Goal: Task Accomplishment & Management: Manage account settings

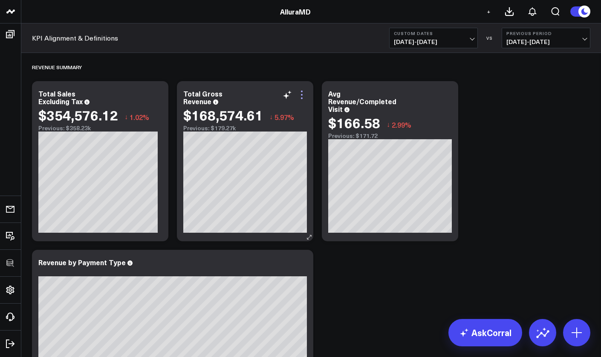
click at [302, 93] on icon at bounding box center [302, 95] width 10 height 10
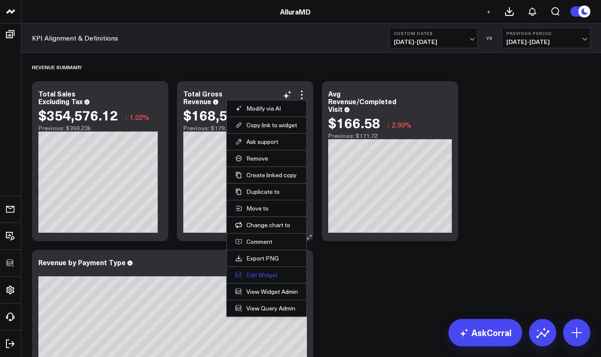
click at [263, 276] on button "Edit Widget" at bounding box center [266, 275] width 63 height 8
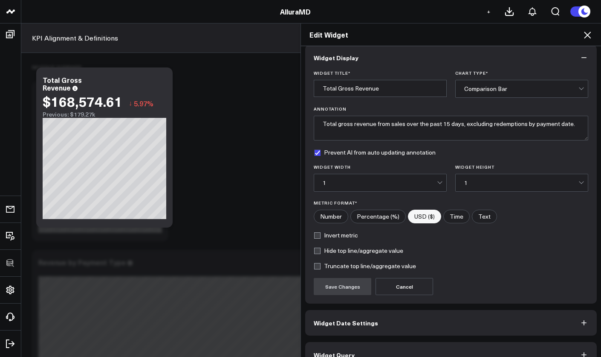
scroll to position [24, 0]
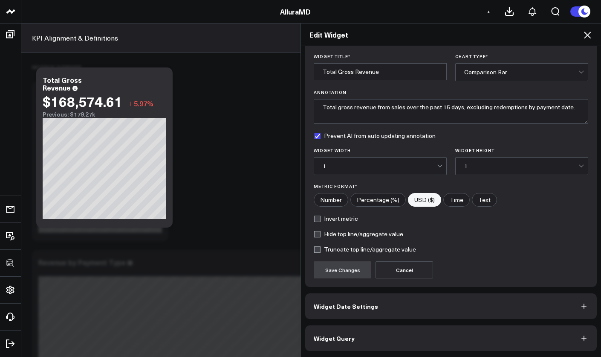
click at [379, 311] on button "Widget Date Settings" at bounding box center [451, 306] width 292 height 26
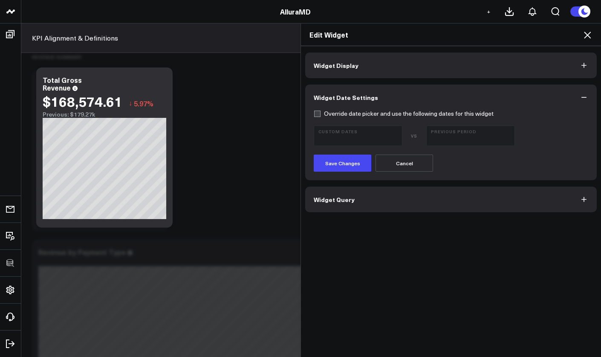
scroll to position [40, 0]
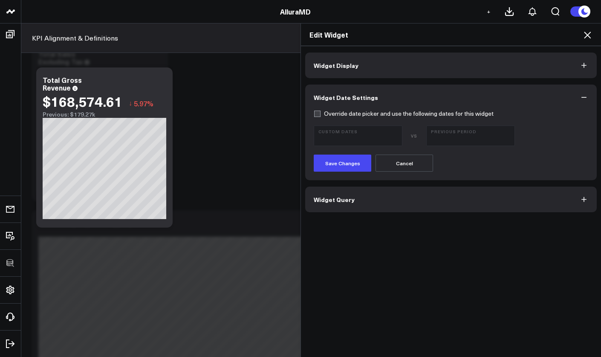
click at [390, 204] on button "Widget Query" at bounding box center [451, 199] width 292 height 26
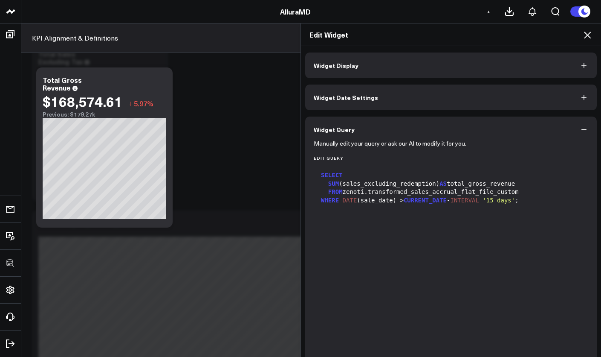
click at [591, 34] on icon at bounding box center [588, 35] width 10 height 10
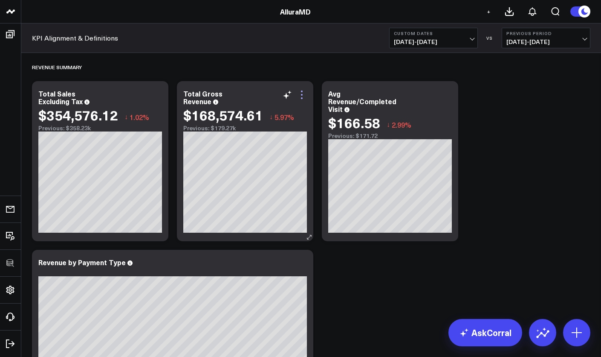
click at [305, 96] on icon at bounding box center [302, 95] width 10 height 10
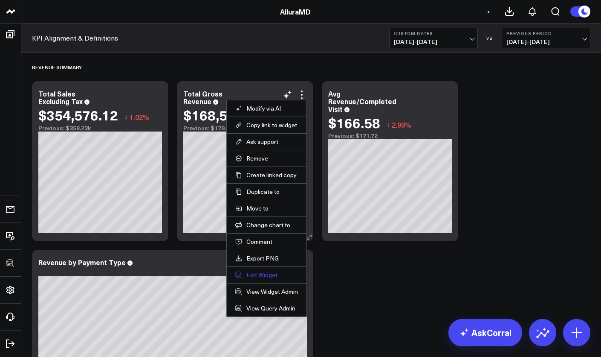
click at [264, 273] on button "Edit Widget" at bounding box center [266, 275] width 63 height 8
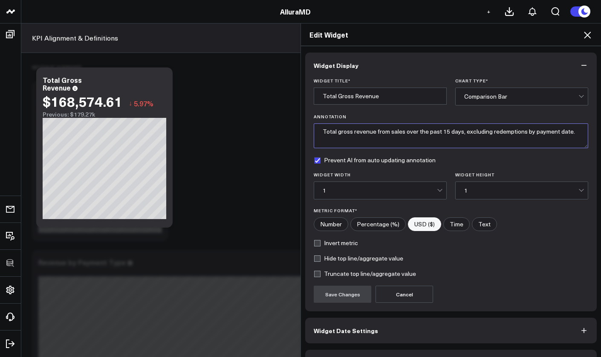
drag, startPoint x: 523, startPoint y: 132, endPoint x: 588, endPoint y: 135, distance: 64.9
click at [588, 135] on div "Widget Title * Total Gross Revenue Chart Type * Comparison Bar Annotation Total…" at bounding box center [451, 194] width 292 height 233
type textarea "Total gross revenue from sales over the past 15 days, excluding redemptions."
click at [343, 298] on button "Save Changes" at bounding box center [343, 293] width 58 height 17
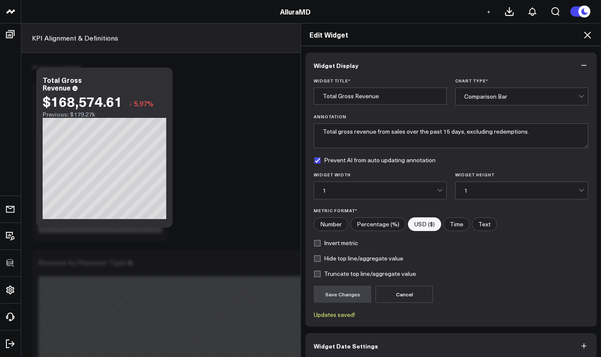
click at [269, 225] on div "Edit Widget Widget Display Widget Title * Total Gross Revenue Chart Type * Comp…" at bounding box center [300, 190] width 601 height 334
click at [590, 32] on icon at bounding box center [588, 35] width 10 height 10
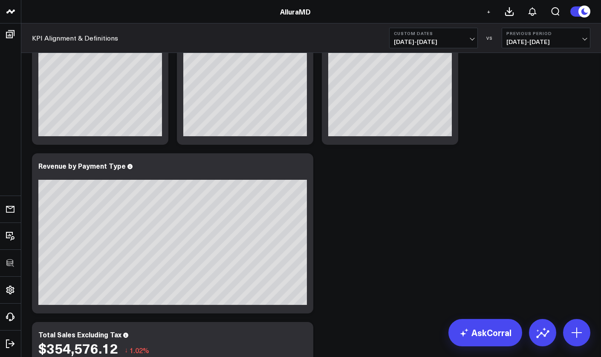
scroll to position [65, 0]
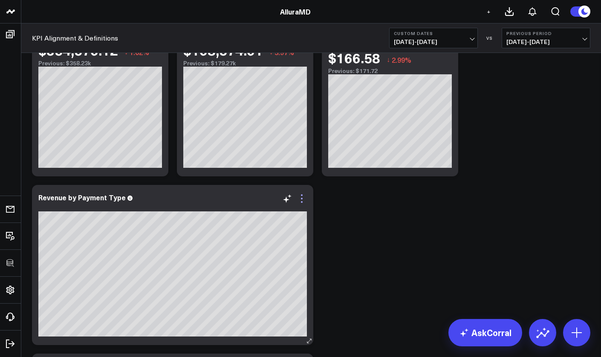
click at [305, 201] on icon at bounding box center [302, 198] width 10 height 10
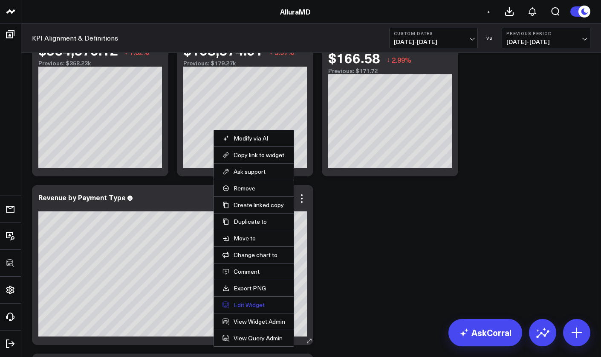
click at [255, 304] on button "Edit Widget" at bounding box center [254, 305] width 63 height 8
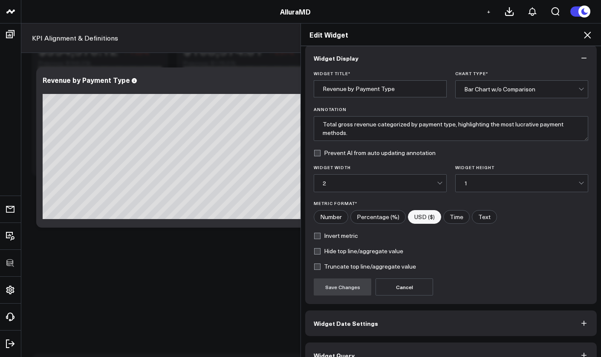
scroll to position [24, 0]
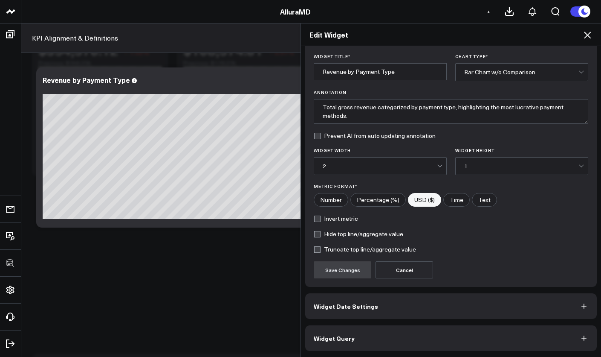
click at [366, 316] on button "Widget Date Settings" at bounding box center [451, 306] width 292 height 26
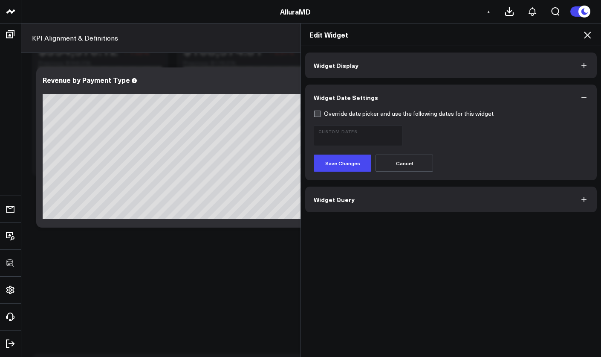
scroll to position [0, 0]
click at [359, 195] on button "Widget Query" at bounding box center [451, 199] width 292 height 26
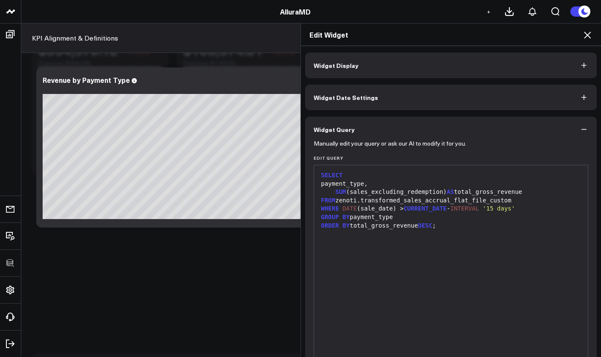
click at [590, 32] on icon at bounding box center [588, 35] width 10 height 10
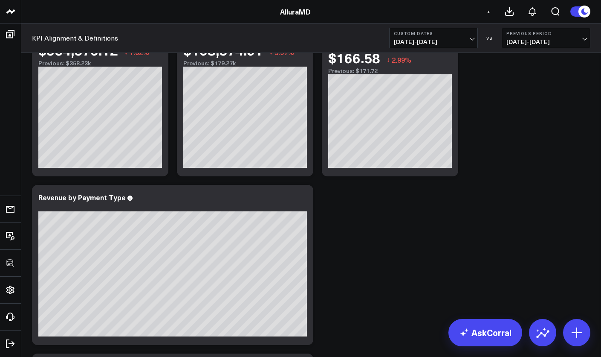
click at [452, 35] on b "Custom Dates" at bounding box center [433, 33] width 79 height 5
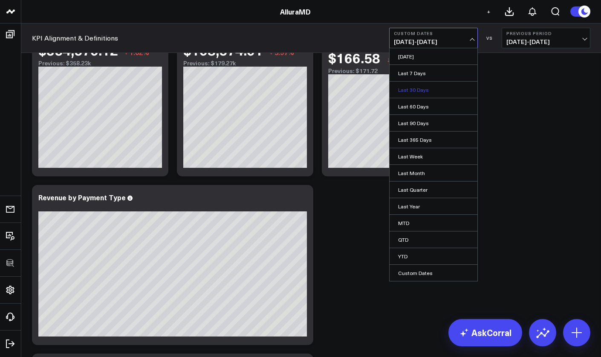
click at [439, 87] on link "Last 30 Days" at bounding box center [434, 89] width 88 height 16
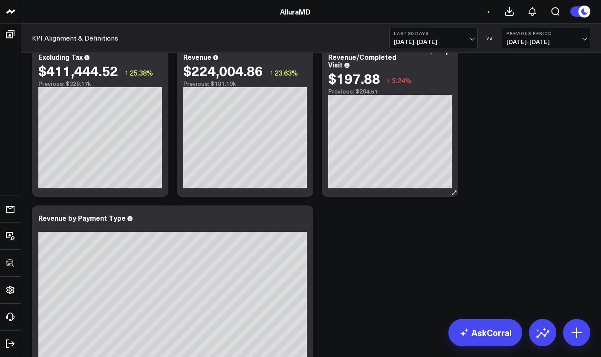
scroll to position [31, 0]
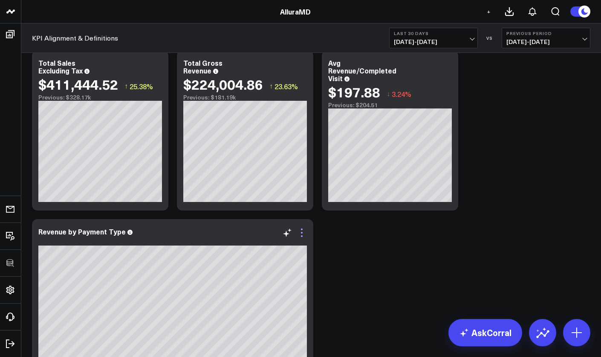
click at [301, 235] on icon at bounding box center [302, 232] width 10 height 10
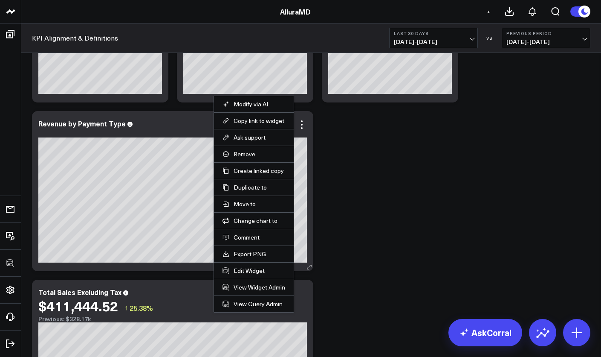
scroll to position [64, 0]
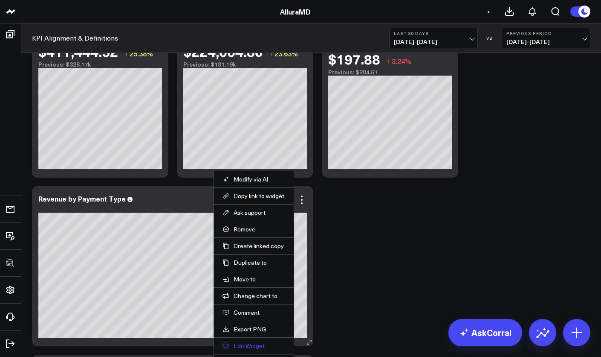
click at [252, 344] on button "Edit Widget" at bounding box center [254, 346] width 63 height 8
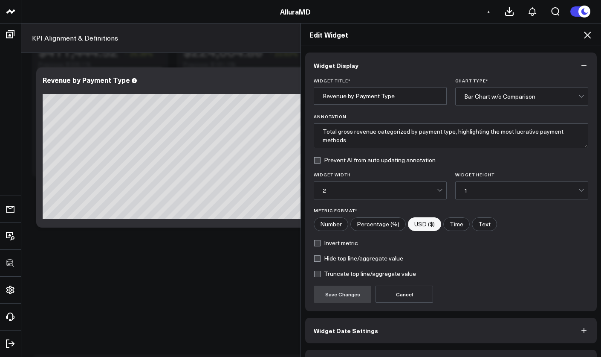
scroll to position [24, 0]
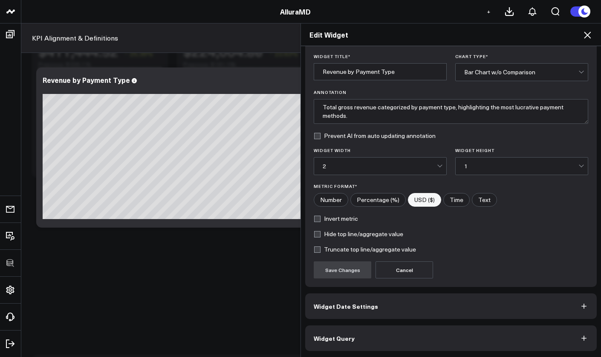
click at [389, 321] on div "Widget Display Widget Title * Revenue by Payment Type Chart Type * Bar Chart w/…" at bounding box center [451, 189] width 292 height 322
click at [389, 327] on button "Widget Query" at bounding box center [451, 338] width 292 height 26
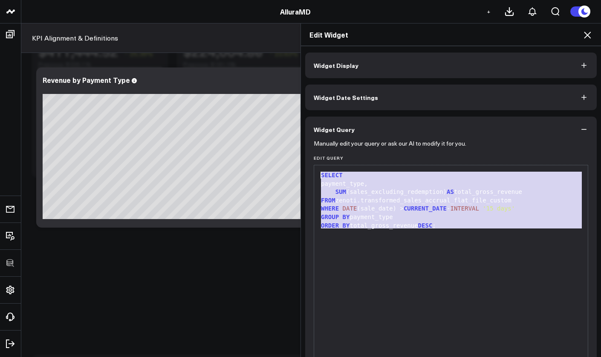
drag, startPoint x: 447, startPoint y: 235, endPoint x: 273, endPoint y: 154, distance: 191.0
click at [273, 154] on div "Edit Widget Widget Display Widget Date Settings Widget Query Manually edit your…" at bounding box center [300, 190] width 601 height 334
click at [427, 185] on div "payment_type," at bounding box center [451, 184] width 265 height 9
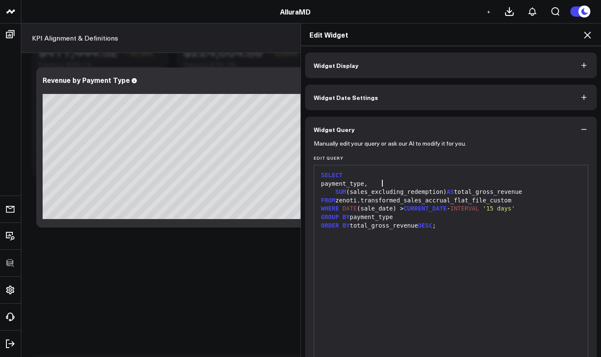
click at [493, 218] on div "GROUP BY payment_type" at bounding box center [451, 217] width 265 height 9
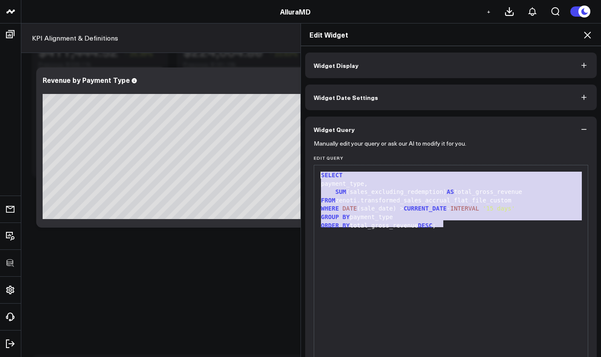
drag, startPoint x: 470, startPoint y: 219, endPoint x: 318, endPoint y: 175, distance: 158.4
click at [319, 175] on div "SELECT payment_type, SUM (sales_excluding_redemption) AS total_gross_revenue FR…" at bounding box center [451, 271] width 265 height 204
copy div "SELECT payment_type, SUM (sales_excluding_redemption) AS total_gross_revenue FR…"
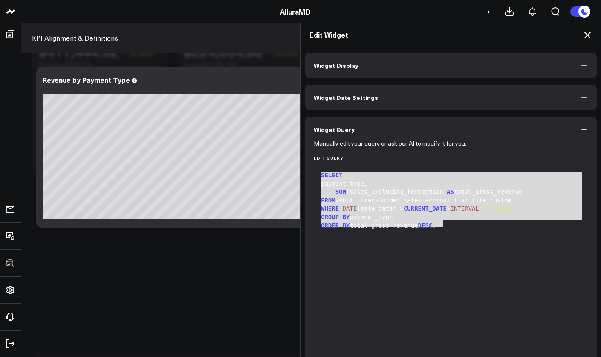
click at [585, 40] on div "Edit Widget" at bounding box center [451, 34] width 300 height 23
click at [589, 37] on icon at bounding box center [588, 35] width 10 height 10
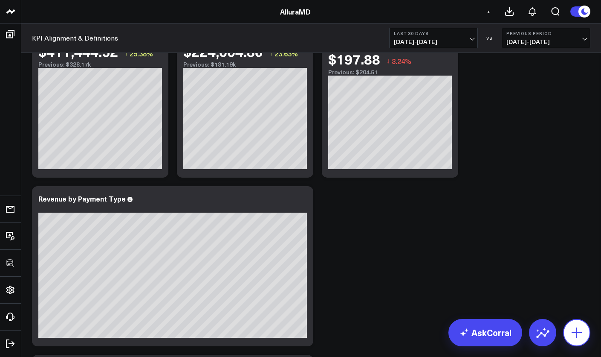
click at [572, 323] on button at bounding box center [576, 332] width 27 height 27
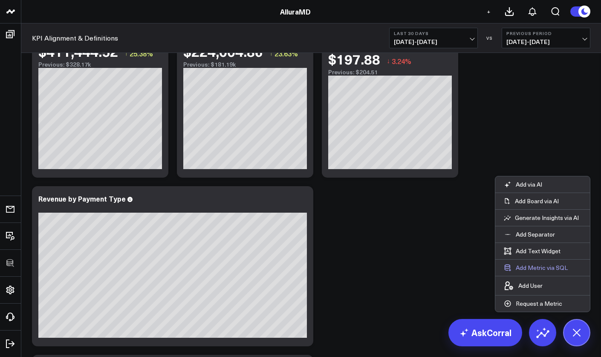
click at [544, 269] on button "Add Metric via SQL" at bounding box center [536, 267] width 81 height 16
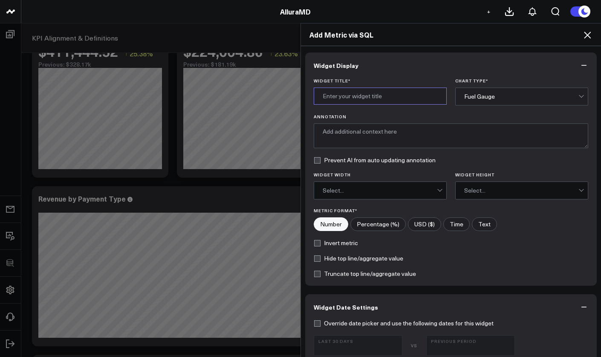
click at [410, 98] on input "Widget Title *" at bounding box center [380, 95] width 133 height 17
click at [470, 102] on div "Fuel Gauge" at bounding box center [522, 96] width 114 height 17
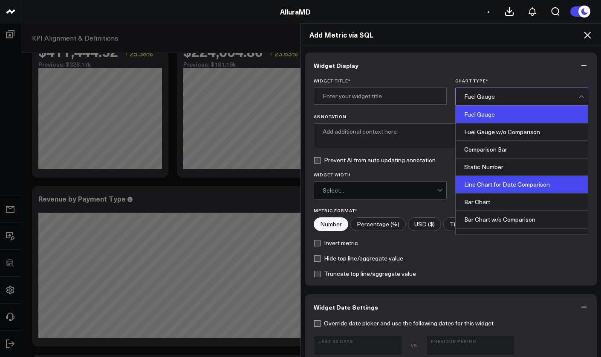
click at [479, 183] on div "Line Chart for Date Comparison" at bounding box center [522, 184] width 132 height 17
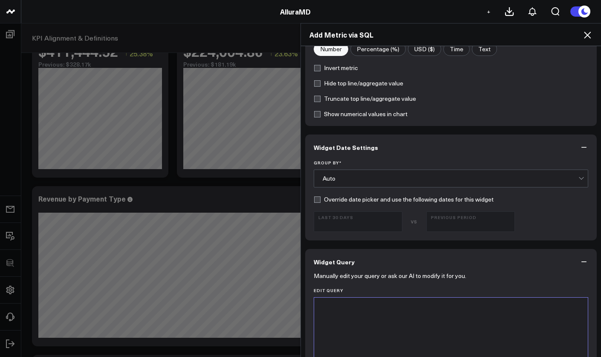
scroll to position [360, 0]
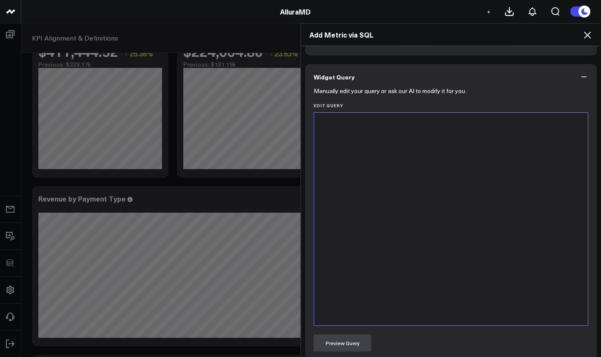
click at [431, 221] on div at bounding box center [451, 219] width 265 height 204
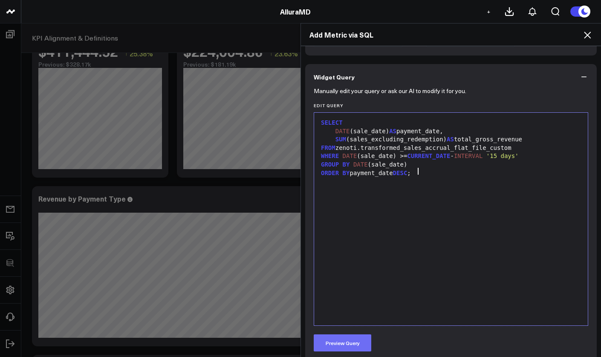
click at [366, 334] on button "Preview Query" at bounding box center [343, 342] width 58 height 17
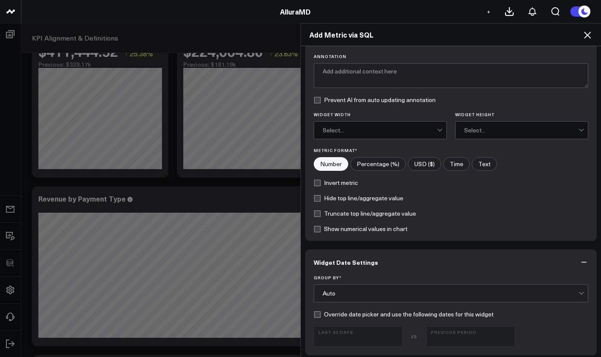
scroll to position [0, 0]
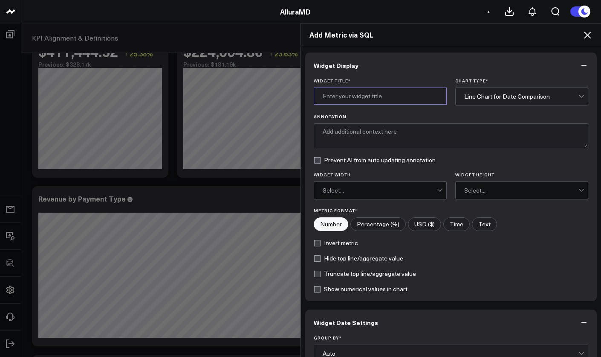
click at [368, 101] on input "Widget Title *" at bounding box center [380, 95] width 133 height 17
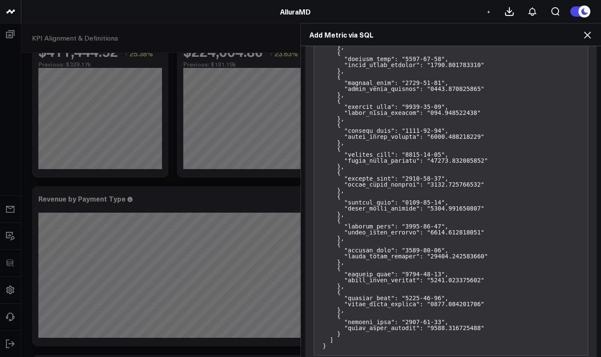
scroll to position [828, 0]
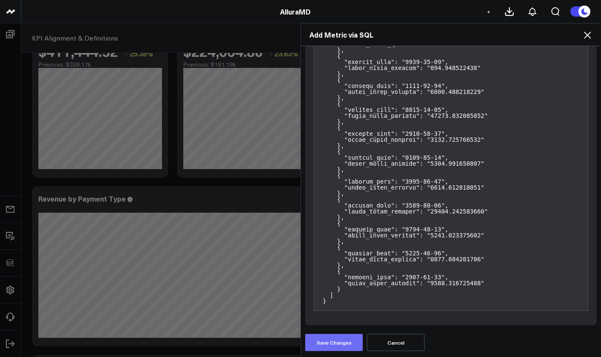
type input "Revenue by Payment Date"
click at [339, 341] on button "Save Changes" at bounding box center [334, 342] width 58 height 17
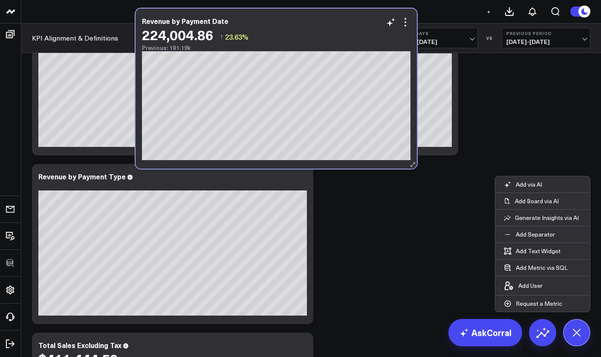
scroll to position [69, 0]
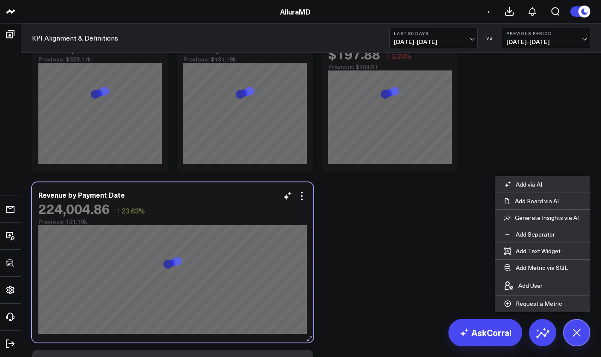
drag, startPoint x: 360, startPoint y: 190, endPoint x: 218, endPoint y: 212, distance: 143.6
click at [218, 212] on div "224,004.86 ↑ 23.63% Previous: 181.19k" at bounding box center [172, 212] width 269 height 24
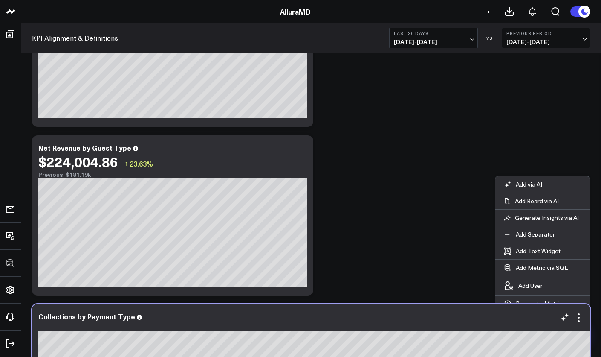
scroll to position [641, 0]
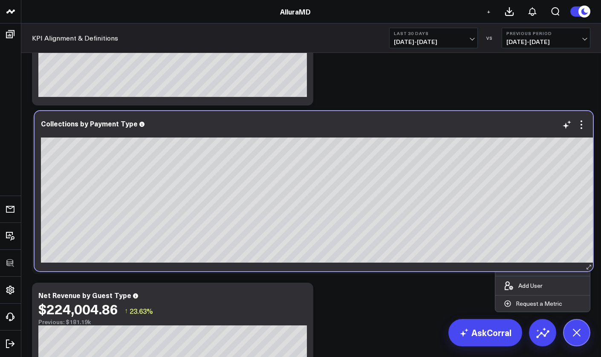
click at [268, 145] on div "Collections by Payment Type" at bounding box center [321, 191] width 572 height 160
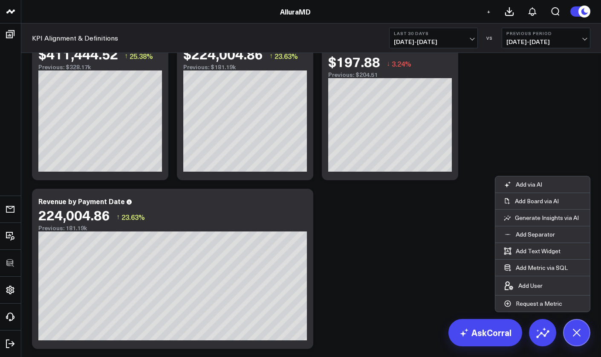
scroll to position [109, 0]
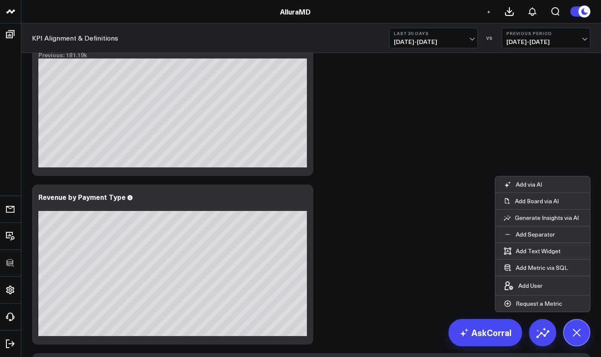
scroll to position [0, 0]
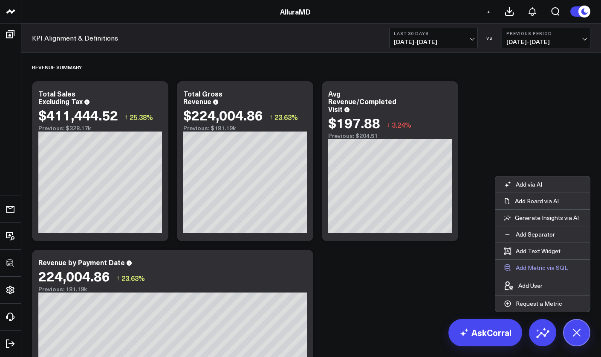
click at [554, 268] on button "Add Metric via SQL" at bounding box center [536, 267] width 81 height 16
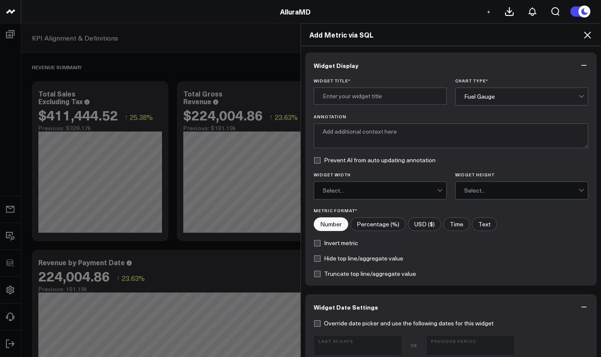
scroll to position [191, 0]
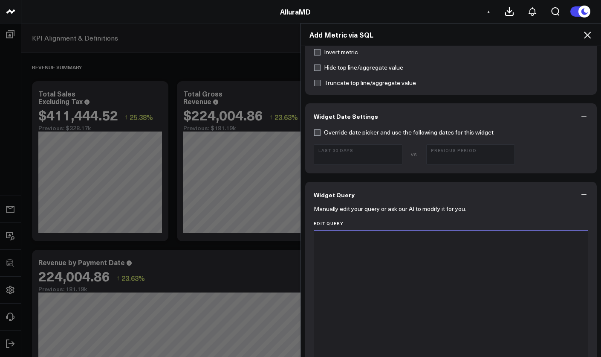
click at [477, 272] on div at bounding box center [451, 337] width 265 height 204
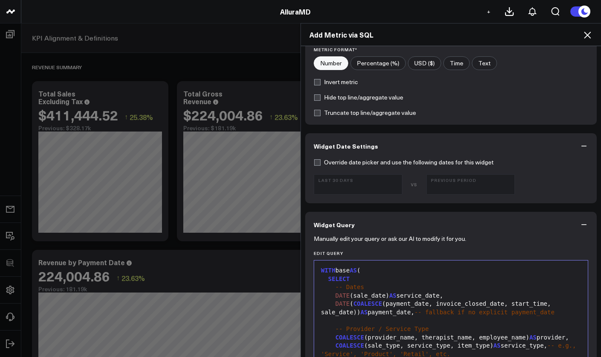
scroll to position [174, 0]
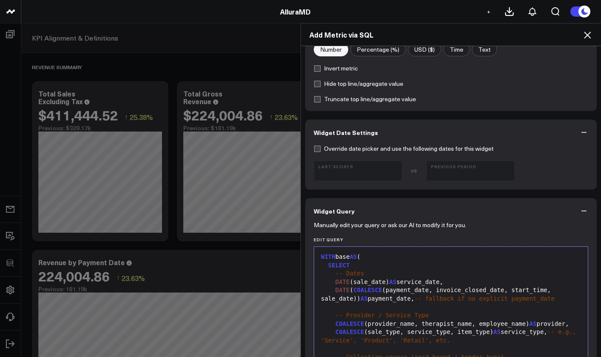
click at [436, 286] on div "DATE (sale_date) AS service_date," at bounding box center [451, 282] width 265 height 9
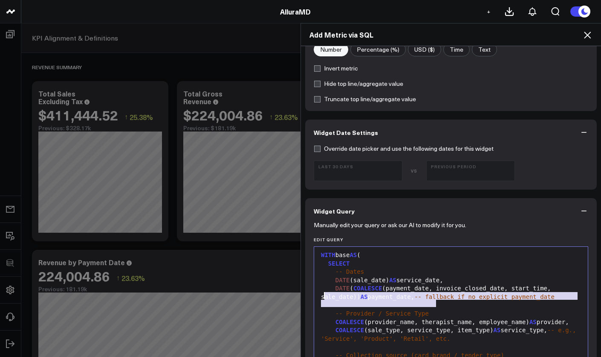
drag, startPoint x: 432, startPoint y: 303, endPoint x: 320, endPoint y: 297, distance: 111.9
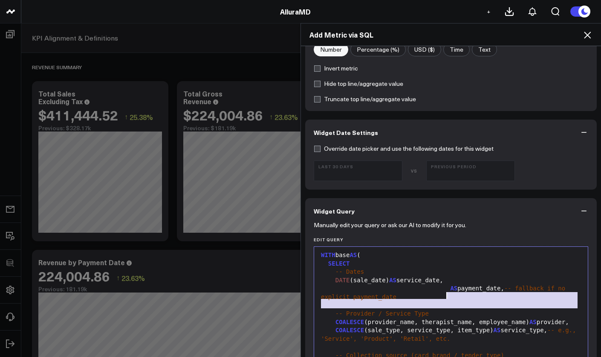
drag, startPoint x: 443, startPoint y: 308, endPoint x: 444, endPoint y: 294, distance: 14.5
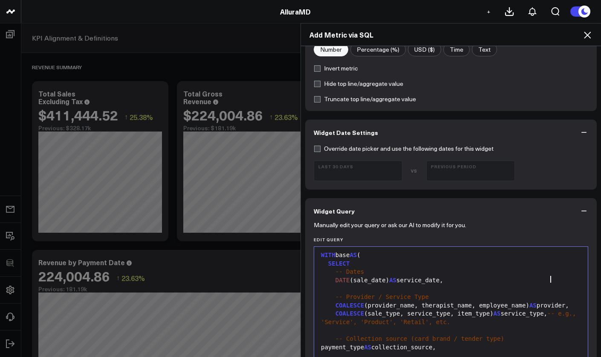
click at [549, 282] on div "DATE (sale_date) AS service_date," at bounding box center [451, 280] width 265 height 9
click at [553, 280] on div "DATE (sale_date) AS service_date," at bounding box center [451, 280] width 265 height 9
click at [555, 280] on div "DATE (sale_date) AS service_date," at bounding box center [451, 280] width 265 height 9
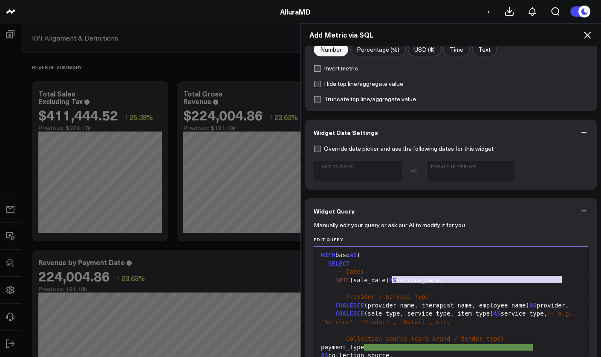
drag, startPoint x: 559, startPoint y: 280, endPoint x: 392, endPoint y: 280, distance: 167.2
click at [392, 280] on div "DATE (sale_date) AS service_date," at bounding box center [451, 280] width 265 height 9
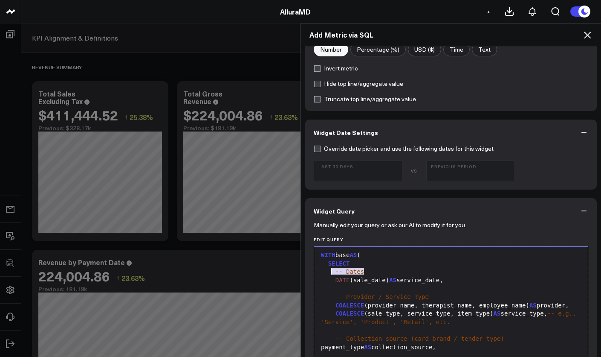
drag, startPoint x: 366, startPoint y: 271, endPoint x: 330, endPoint y: 273, distance: 35.4
click at [330, 273] on div "-- Dates" at bounding box center [451, 271] width 265 height 9
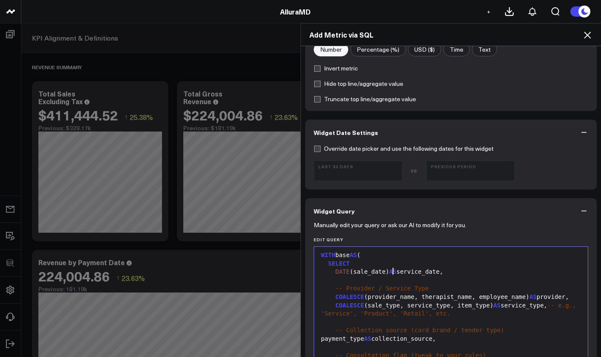
click at [389, 271] on span "AS" at bounding box center [392, 271] width 7 height 7
drag, startPoint x: 428, startPoint y: 288, endPoint x: 331, endPoint y: 286, distance: 97.7
click at [331, 286] on div "-- Provider / Service Type" at bounding box center [451, 288] width 265 height 9
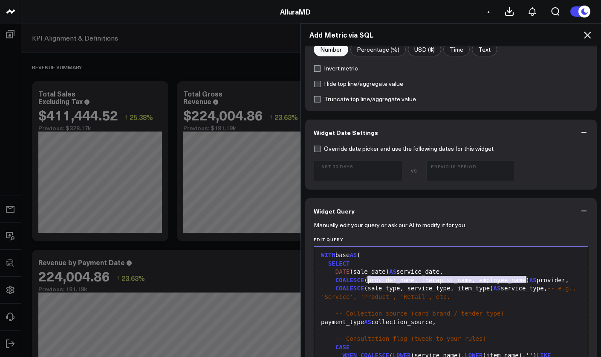
drag, startPoint x: 365, startPoint y: 280, endPoint x: 523, endPoint y: 277, distance: 157.8
click at [523, 277] on div "COALESCE (provider_name, therapist_name, employee_name) AS provider," at bounding box center [451, 280] width 265 height 9
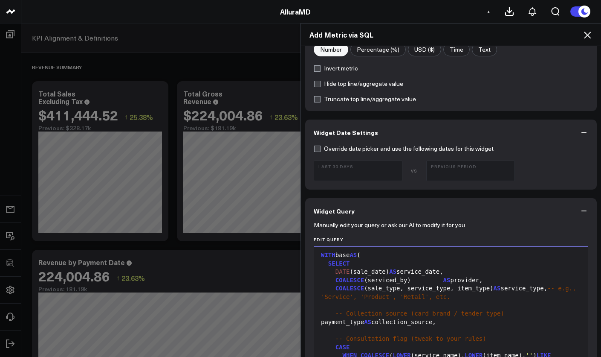
click at [456, 0] on header "3725 Test 829 Studios Accenture Activant Capital Agriculture & Farming Demo All…" at bounding box center [300, 11] width 601 height 23
drag, startPoint x: 454, startPoint y: 287, endPoint x: 364, endPoint y: 289, distance: 90.0
click at [364, 289] on div "COALESCE (sale_type, service_type, item_type) AS service_type, -- e.g., 'Servic…" at bounding box center [451, 292] width 265 height 17
click at [370, 288] on div "COALESCE (sale_type, service_type, item_type) AS service_type, -- e.g., 'Servic…" at bounding box center [451, 292] width 265 height 17
click at [444, 286] on div "COALESCE (sale_type, service_type, item_type) AS service_type, -- e.g., 'Servic…" at bounding box center [451, 292] width 265 height 17
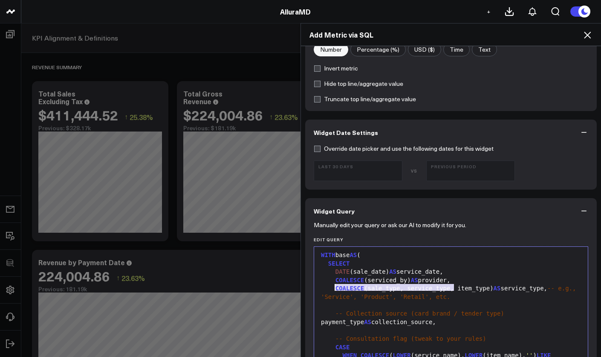
drag, startPoint x: 451, startPoint y: 287, endPoint x: 331, endPoint y: 290, distance: 119.9
click at [331, 290] on div "COALESCE (sale_type, service_type, item_type) AS service_type, -- e.g., 'Servic…" at bounding box center [451, 292] width 265 height 17
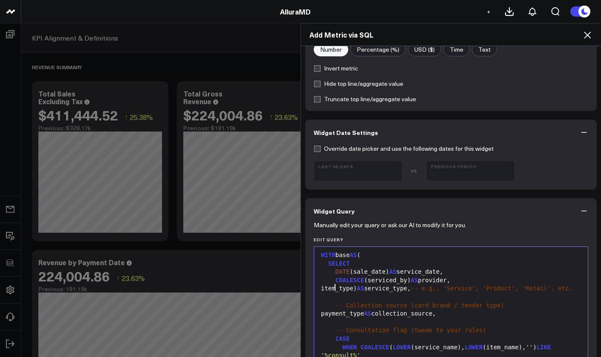
click at [337, 288] on div "item_type) AS service_type, -- e.g., 'Service', 'Product', 'Retail', etc." at bounding box center [451, 288] width 265 height 9
click at [372, 287] on div "item_type) AS service_type, -- e.g., 'Service', 'Product', 'Retail', etc." at bounding box center [451, 288] width 265 height 9
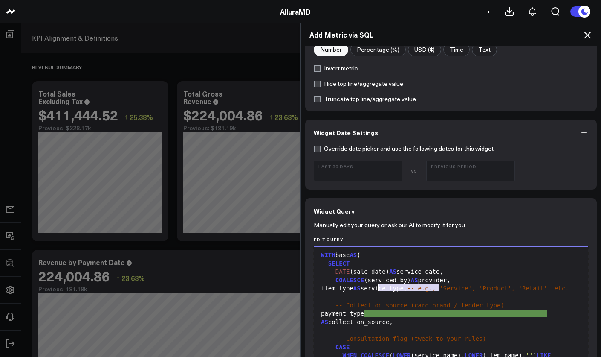
drag, startPoint x: 435, startPoint y: 287, endPoint x: 374, endPoint y: 289, distance: 61.0
click at [374, 289] on div "item_type AS service_type, -- e.g., 'Service', 'Product', 'Retail', etc." at bounding box center [451, 288] width 265 height 9
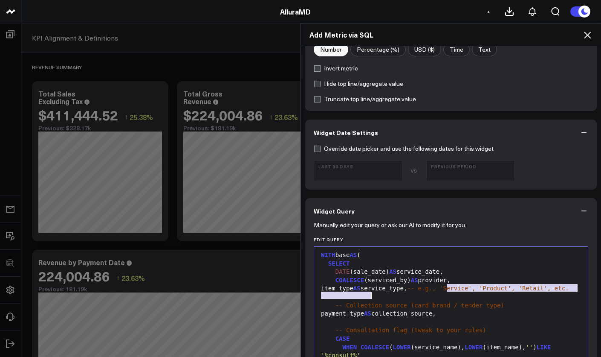
drag, startPoint x: 445, startPoint y: 290, endPoint x: 449, endPoint y: 298, distance: 9.2
click at [449, 293] on div "item_type AS service_type, -- e.g., 'Service', 'Product', 'Retail', etc." at bounding box center [451, 288] width 265 height 9
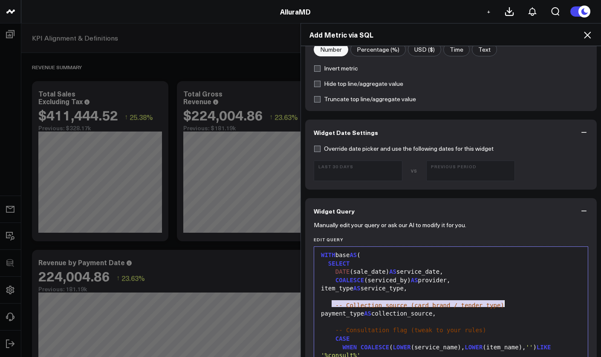
drag, startPoint x: 328, startPoint y: 306, endPoint x: 511, endPoint y: 301, distance: 183.1
click at [511, 301] on div "-- Collection source (card brand / tender type)" at bounding box center [451, 305] width 265 height 9
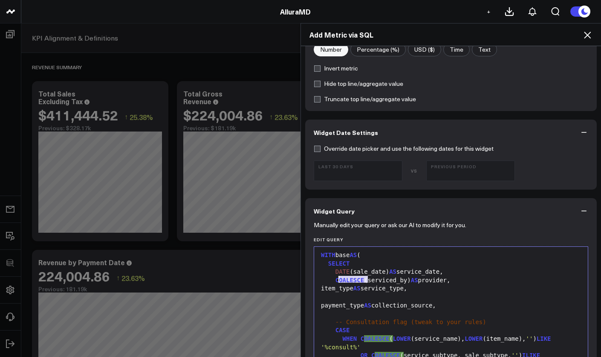
drag, startPoint x: 366, startPoint y: 279, endPoint x: 334, endPoint y: 281, distance: 31.2
click at [334, 281] on div "COALESCE (serviced_by) AS provider," at bounding box center [451, 280] width 265 height 9
click at [379, 280] on div "serviced_by) AS provider," at bounding box center [451, 280] width 265 height 9
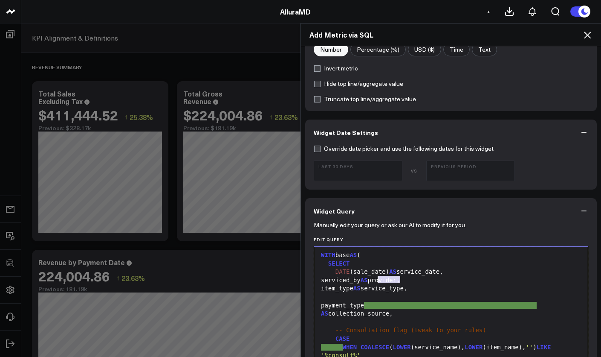
drag, startPoint x: 398, startPoint y: 282, endPoint x: 375, endPoint y: 282, distance: 22.2
click at [375, 282] on div "serviced_by AS provider," at bounding box center [451, 280] width 265 height 9
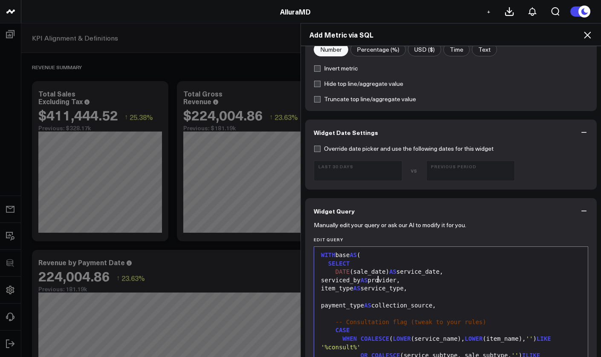
click at [361, 288] on span "AS" at bounding box center [357, 288] width 7 height 7
click at [368, 280] on span "AS" at bounding box center [364, 279] width 7 height 7
click at [392, 273] on span "AS" at bounding box center [392, 271] width 7 height 7
click at [437, 287] on div "item_type AS service_type," at bounding box center [451, 288] width 265 height 9
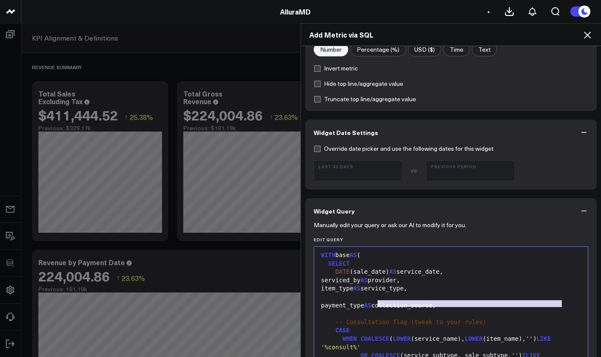
drag, startPoint x: 557, startPoint y: 302, endPoint x: 377, endPoint y: 306, distance: 180.9
click at [377, 306] on div "payment_type AS collection_source," at bounding box center [451, 305] width 265 height 9
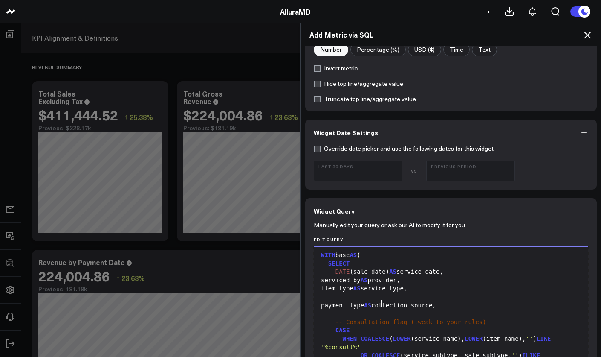
scroll to position [10, 0]
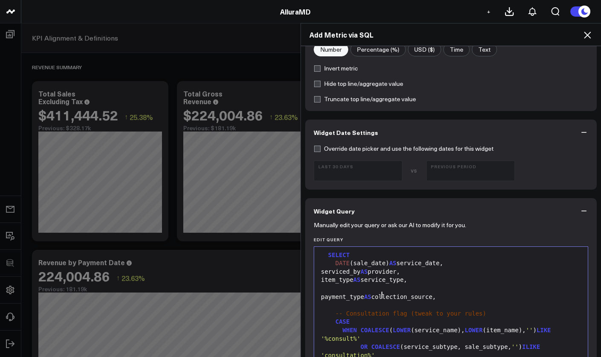
click at [467, 293] on div "payment_type AS collection_source," at bounding box center [451, 297] width 265 height 9
click at [330, 296] on div "payment_type AS collection_source," at bounding box center [451, 297] width 265 height 9
click at [335, 296] on div "payment_type AS collection_source," at bounding box center [451, 297] width 265 height 9
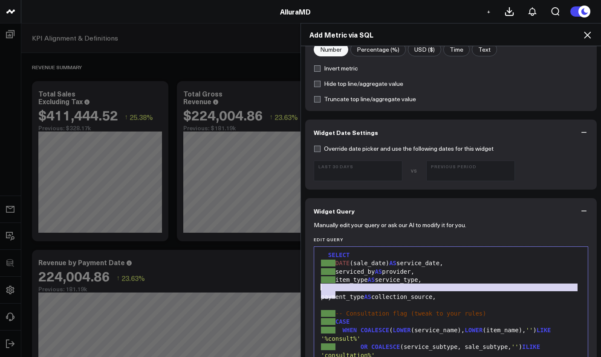
drag, startPoint x: 333, startPoint y: 297, endPoint x: 306, endPoint y: 290, distance: 27.7
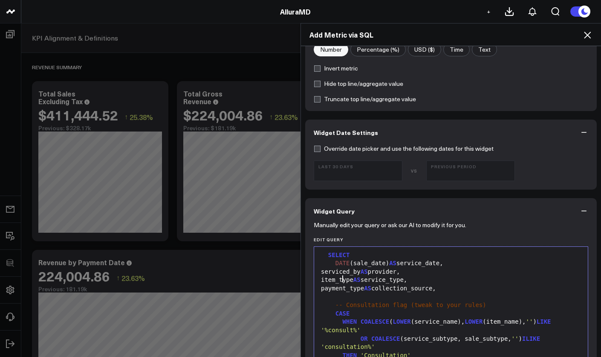
click at [338, 280] on div "item_type AS service_type," at bounding box center [451, 280] width 265 height 9
click at [337, 280] on div "item_type AS service_type," at bounding box center [451, 280] width 265 height 9
click at [327, 287] on div "payment_type AS collection_source," at bounding box center [451, 288] width 265 height 9
click at [326, 288] on div "payment_type AS collection_source," at bounding box center [451, 288] width 265 height 9
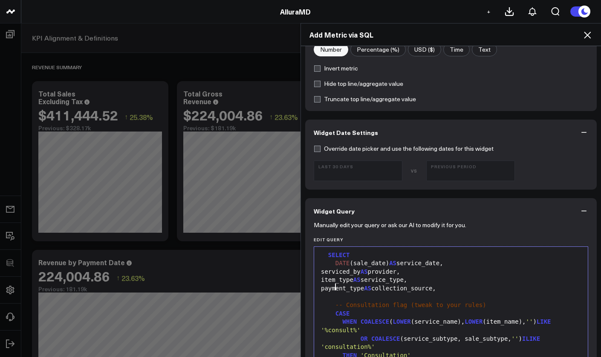
click at [407, 289] on div "payment_type AS collection_source," at bounding box center [451, 288] width 265 height 9
click at [430, 276] on div "item_type AS service_type," at bounding box center [451, 280] width 265 height 9
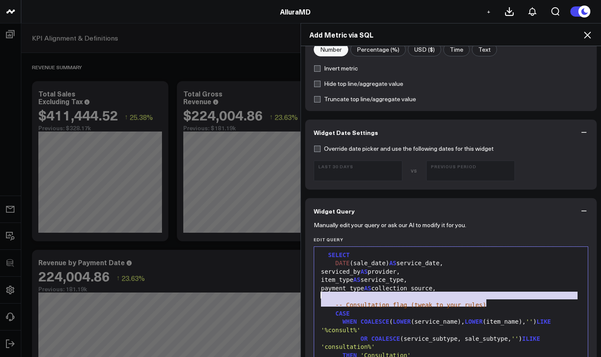
drag, startPoint x: 485, startPoint y: 302, endPoint x: 318, endPoint y: 298, distance: 167.3
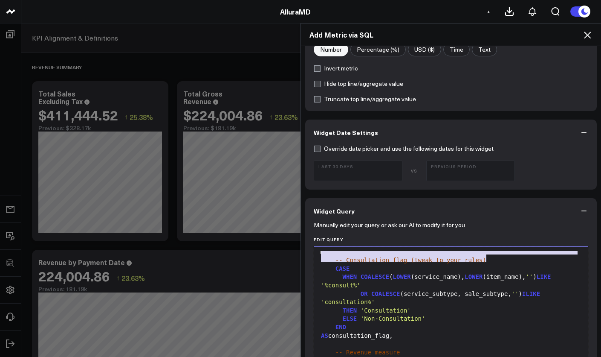
scroll to position [42, 0]
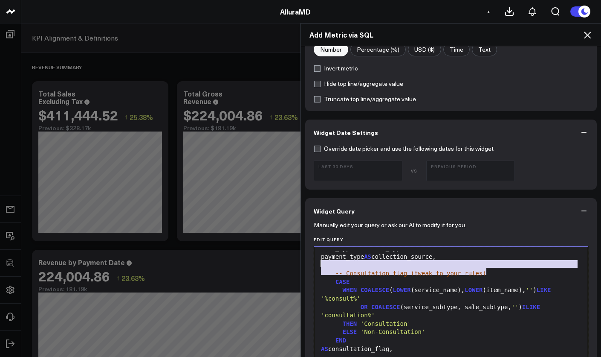
click at [354, 291] on div "WHEN COALESCE ( LOWER (service_name), LOWER (item_name), '' ) LIKE '%consult%'" at bounding box center [451, 294] width 265 height 17
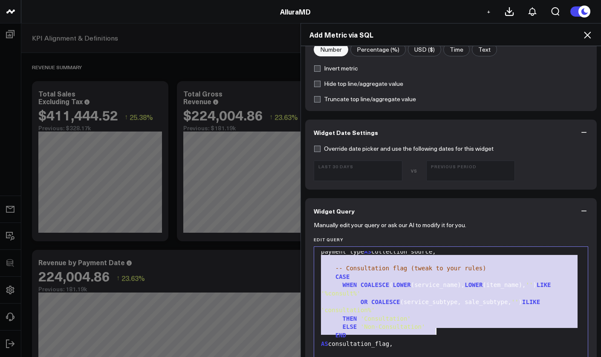
scroll to position [63, 0]
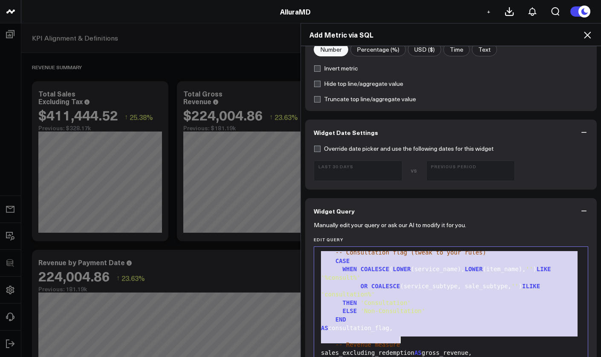
drag, startPoint x: 319, startPoint y: 263, endPoint x: 431, endPoint y: 339, distance: 134.5
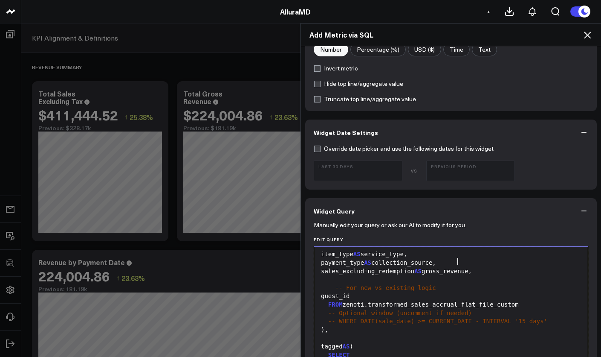
scroll to position [34, 0]
click at [319, 277] on div "sales_excluding_redemption AS gross_revenue," at bounding box center [451, 273] width 265 height 9
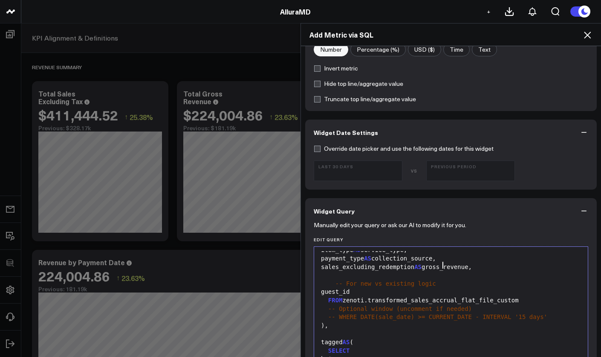
scroll to position [42, 0]
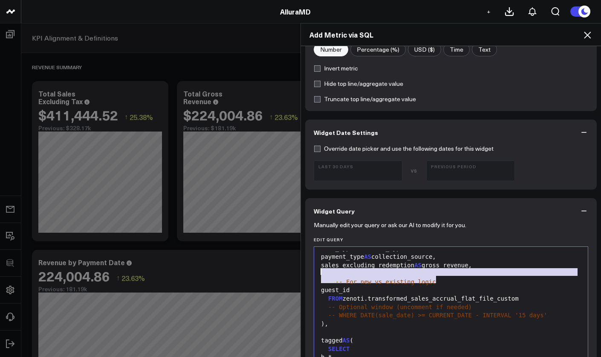
drag, startPoint x: 438, startPoint y: 280, endPoint x: 323, endPoint y: 271, distance: 115.1
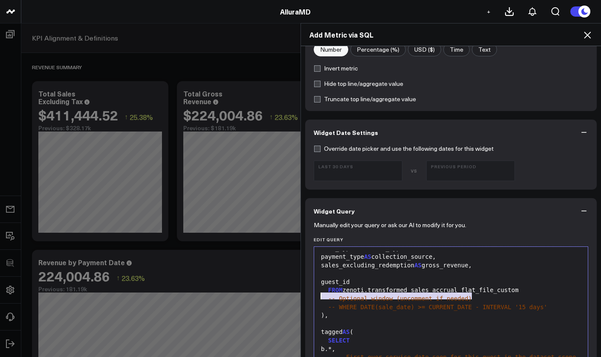
drag, startPoint x: 470, startPoint y: 296, endPoint x: 309, endPoint y: 295, distance: 161.2
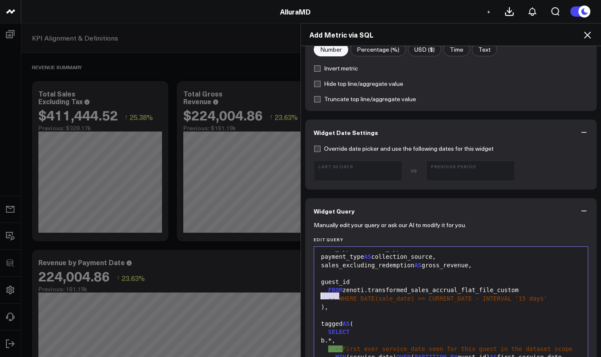
drag, startPoint x: 334, startPoint y: 297, endPoint x: 308, endPoint y: 296, distance: 26.9
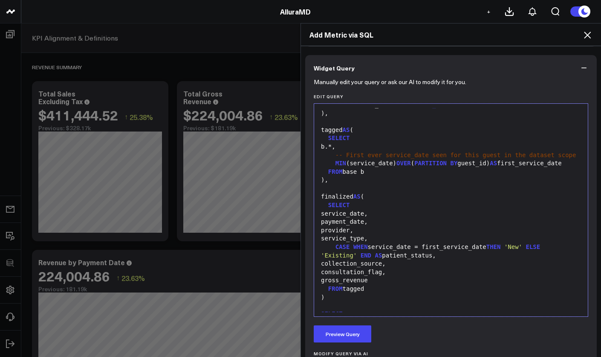
scroll to position [13, 0]
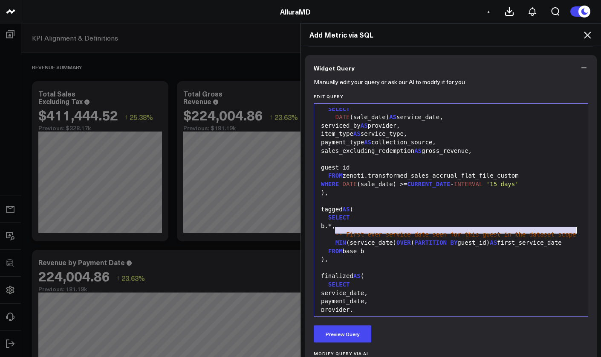
drag, startPoint x: 334, startPoint y: 230, endPoint x: 583, endPoint y: 231, distance: 248.7
click at [583, 231] on div "Selection deleted 99 1 2 3 4 5 6 7 8 9 10 11 12 13 14 15 16 17 18 19 20 21 22 2…" at bounding box center [451, 209] width 275 height 213
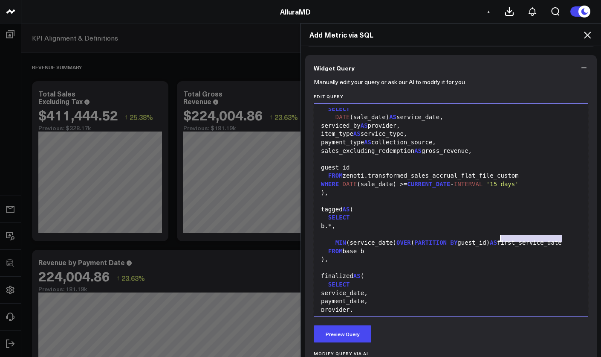
drag, startPoint x: 558, startPoint y: 239, endPoint x: 499, endPoint y: 238, distance: 59.3
click at [499, 238] on div "MIN (service_date) OVER ( PARTITION BY guest_id) AS first_service_date" at bounding box center [451, 242] width 265 height 9
click at [319, 247] on div "MIN (service_date) OVER ( PARTITION BY guest_id) AS first_service_date" at bounding box center [451, 242] width 265 height 9
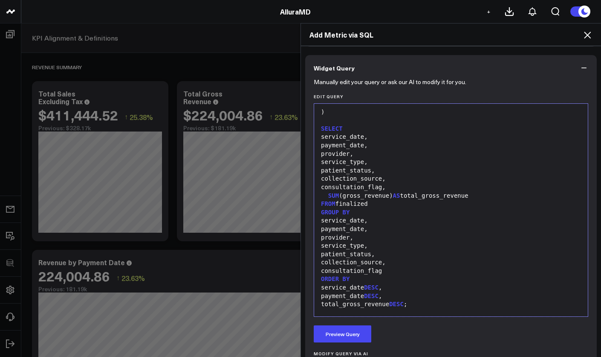
scroll to position [424, 0]
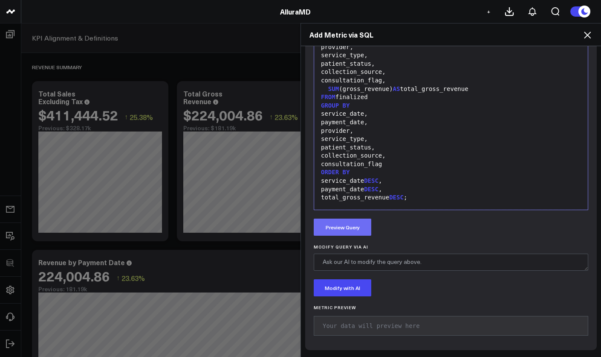
click at [353, 232] on button "Preview Query" at bounding box center [343, 226] width 58 height 17
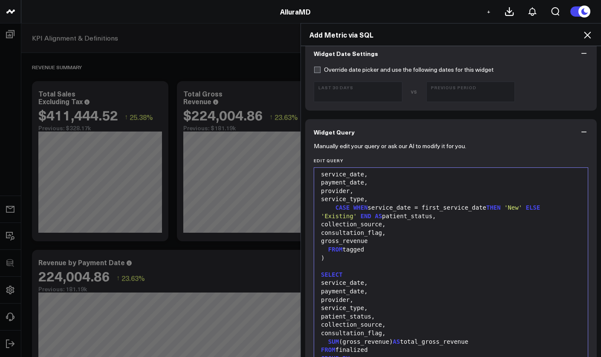
scroll to position [0, 0]
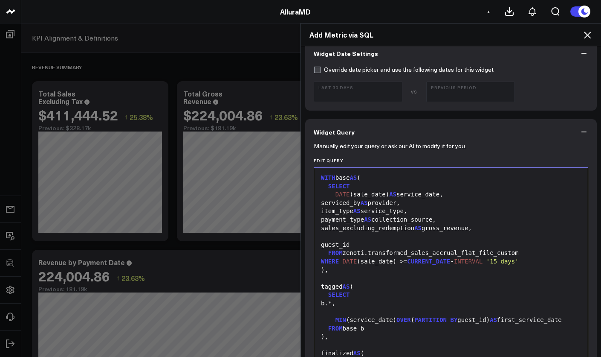
click at [401, 266] on div ")," at bounding box center [451, 270] width 265 height 9
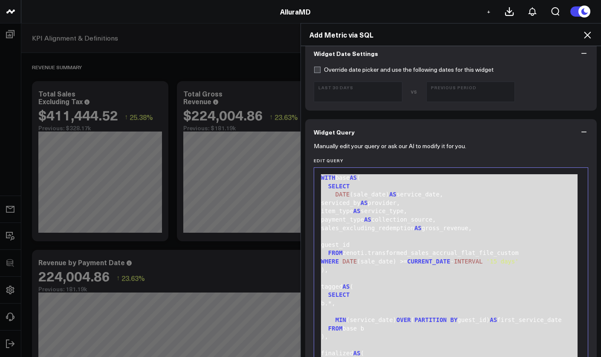
drag, startPoint x: 0, startPoint y: 163, endPoint x: 356, endPoint y: 213, distance: 359.2
click at [356, 213] on div "item_type AS service_type," at bounding box center [451, 211] width 265 height 9
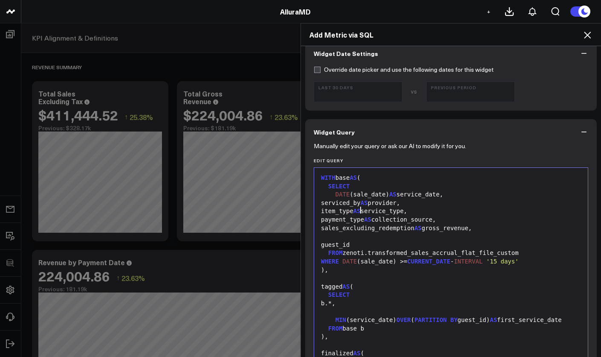
click at [363, 209] on div "item_type AS service_type," at bounding box center [451, 211] width 265 height 9
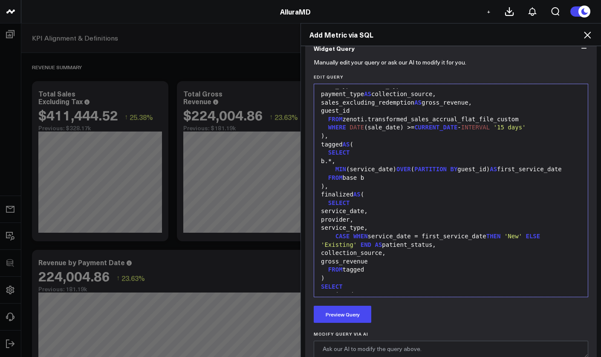
scroll to position [238, 0]
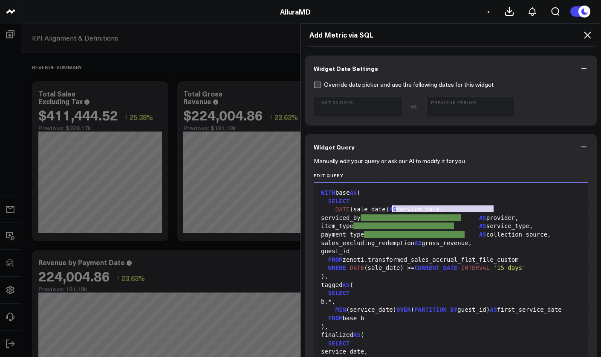
drag, startPoint x: 489, startPoint y: 209, endPoint x: 389, endPoint y: 208, distance: 100.2
click at [389, 208] on div "DATE (sale_date) AS service_date," at bounding box center [451, 209] width 265 height 9
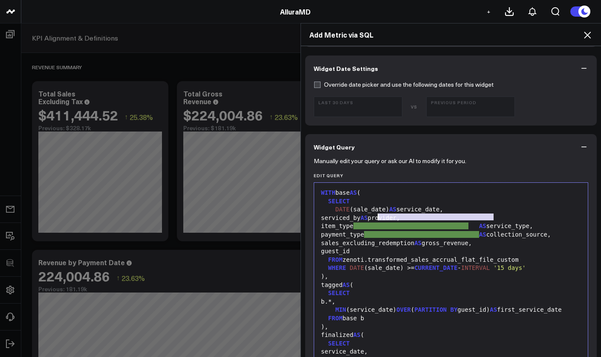
drag, startPoint x: 491, startPoint y: 217, endPoint x: 375, endPoint y: 216, distance: 116.0
click at [375, 216] on div "serviced_by AS provider," at bounding box center [451, 218] width 265 height 9
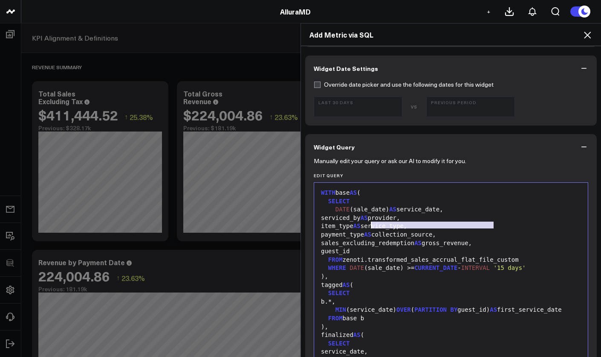
drag, startPoint x: 490, startPoint y: 225, endPoint x: 369, endPoint y: 224, distance: 121.6
click at [369, 224] on div "item_type AS service_type," at bounding box center [451, 226] width 265 height 9
drag, startPoint x: 491, startPoint y: 234, endPoint x: 379, endPoint y: 235, distance: 112.6
click at [379, 235] on div "payment_type AS collection_source," at bounding box center [451, 234] width 265 height 9
drag, startPoint x: 490, startPoint y: 241, endPoint x: 428, endPoint y: 241, distance: 61.8
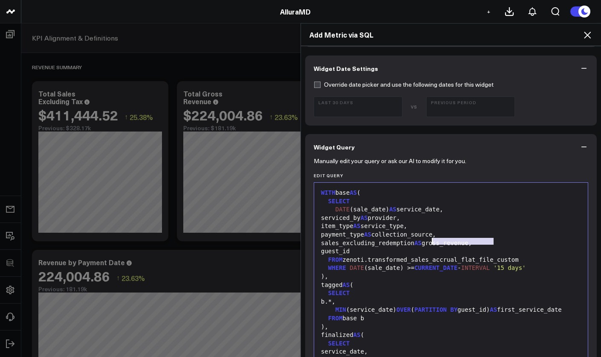
click at [428, 241] on div "sales_excluding_redemption AS gross_revenue," at bounding box center [451, 243] width 265 height 9
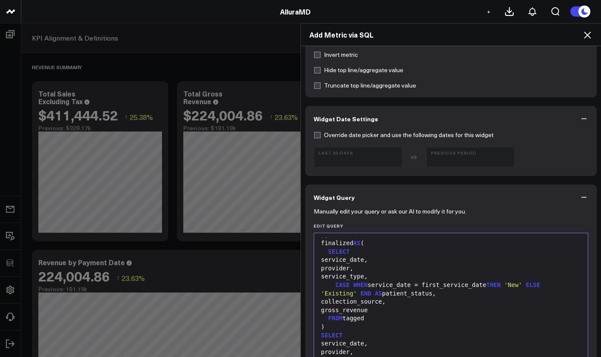
scroll to position [352, 0]
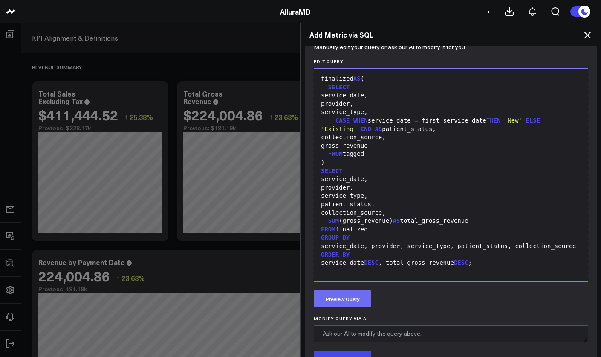
click at [342, 298] on button "Preview Query" at bounding box center [343, 298] width 58 height 17
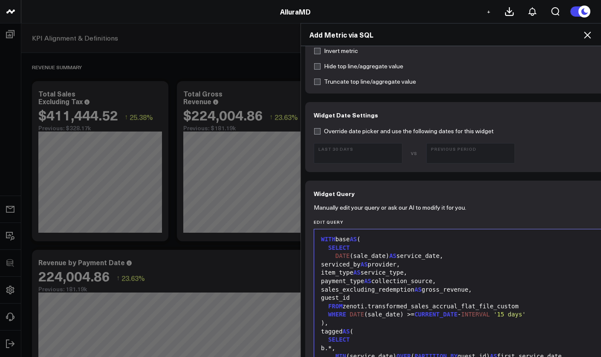
scroll to position [0, 0]
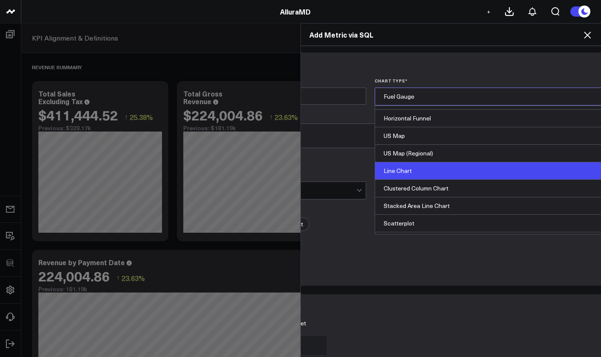
scroll to position [241, 0]
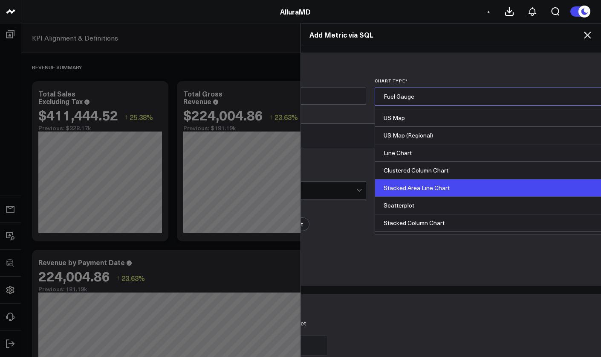
click at [504, 189] on div "Stacked Area Line Chart" at bounding box center [494, 187] width 239 height 17
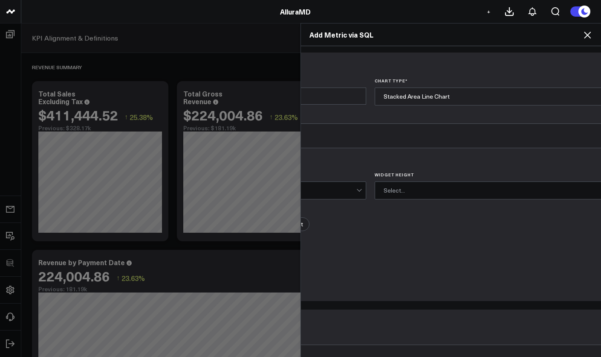
click at [470, 154] on div "Widget Title * Chart Type * Stacked Area Line Chart Annotation Prevent AI from …" at bounding box center [371, 189] width 506 height 223
click at [373, 106] on div "Widget Title * Chart Type * Stacked Area Line Chart Annotation Prevent AI from …" at bounding box center [371, 189] width 506 height 223
click at [361, 104] on input "Widget Title *" at bounding box center [246, 95] width 240 height 17
click at [357, 102] on input "Widget Title *" at bounding box center [246, 95] width 240 height 17
click at [325, 99] on input "Widget Title *" at bounding box center [246, 95] width 240 height 17
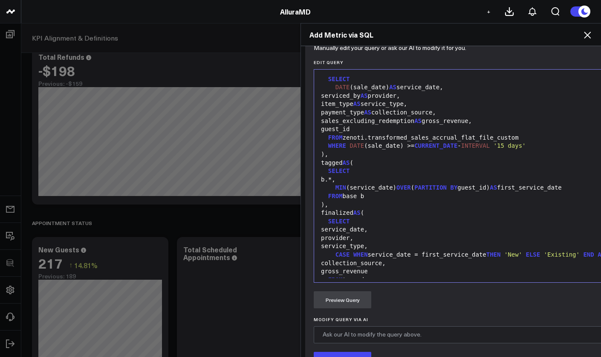
scroll to position [79, 0]
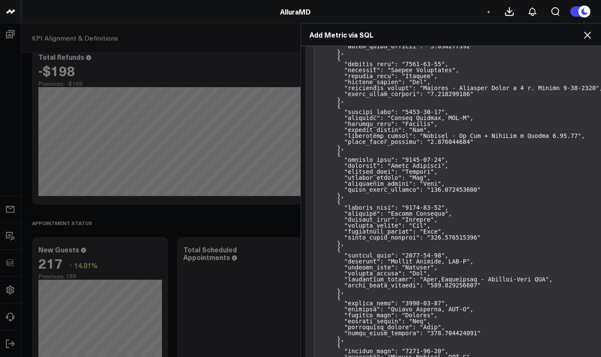
type input "Total Gross Revenue View"
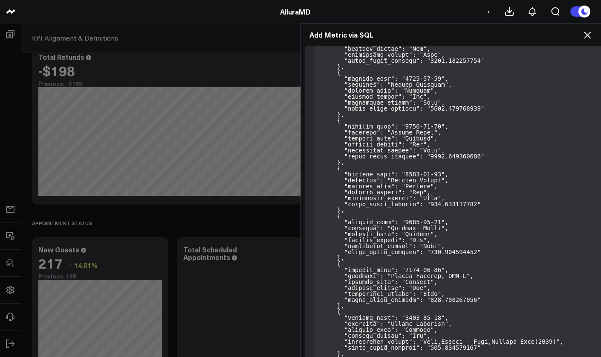
scroll to position [1049, 0]
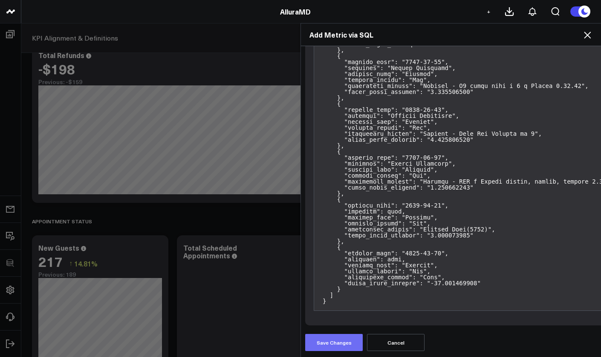
click at [310, 343] on button "Save Changes" at bounding box center [334, 342] width 58 height 17
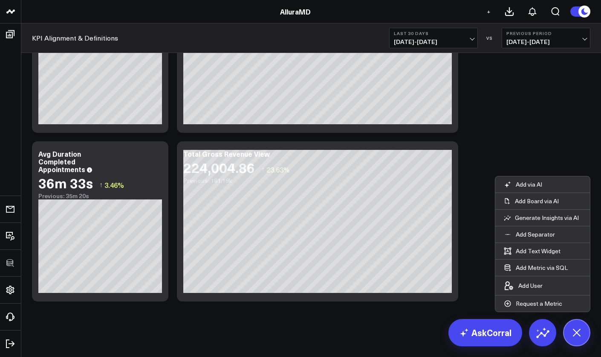
scroll to position [1474, 0]
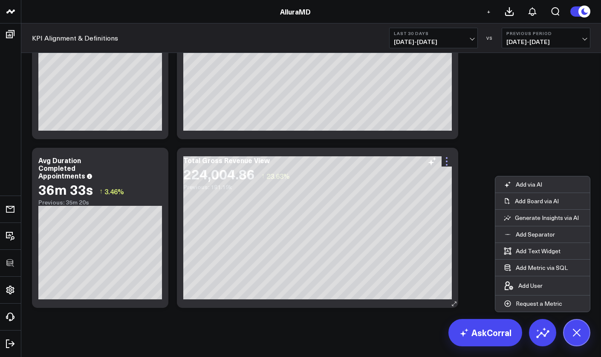
click at [446, 163] on icon at bounding box center [447, 161] width 10 height 10
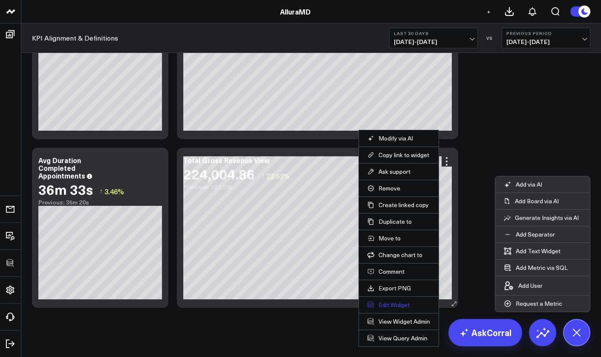
click at [397, 306] on button "Edit Widget" at bounding box center [399, 305] width 63 height 8
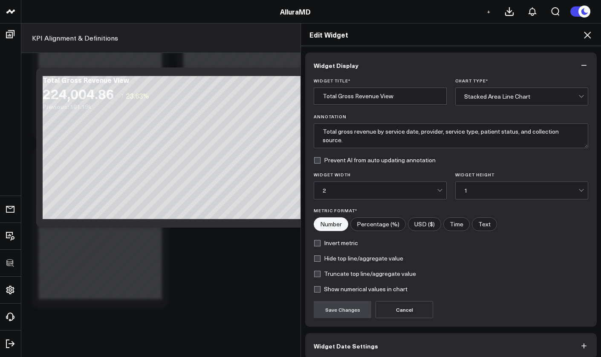
scroll to position [40, 0]
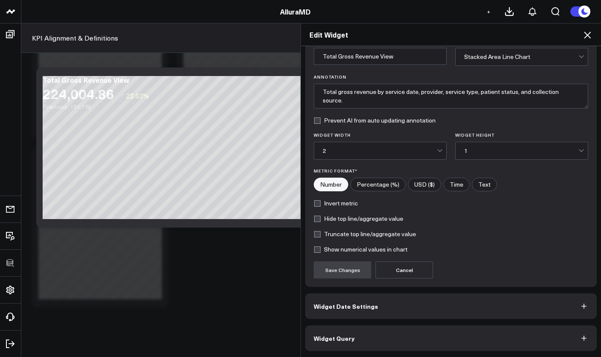
click at [424, 332] on button "Widget Query" at bounding box center [451, 338] width 292 height 26
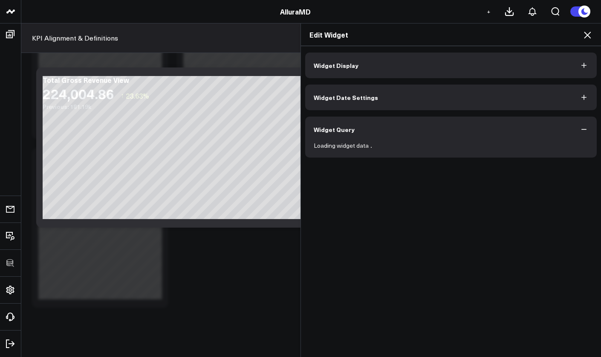
scroll to position [0, 0]
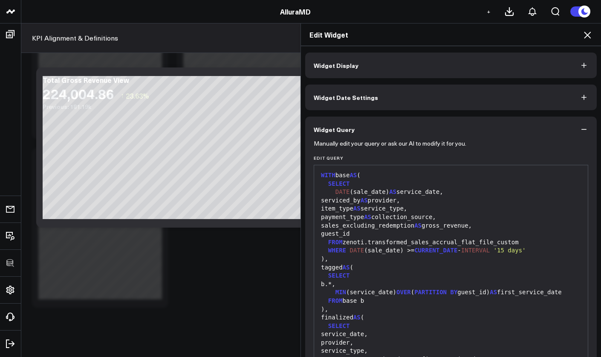
click at [415, 296] on div "MIN (service_date) OVER ( PARTITION BY guest_id) AS first_service_date" at bounding box center [451, 292] width 265 height 9
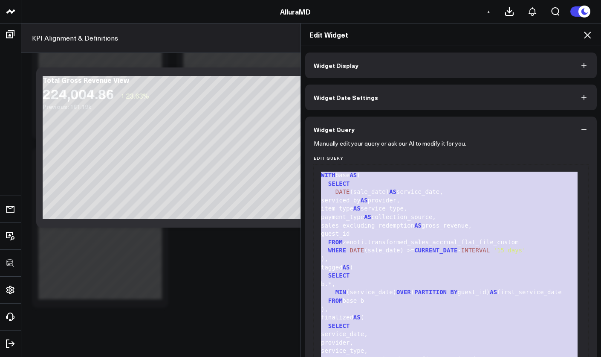
click at [419, 284] on div "b.*," at bounding box center [451, 284] width 265 height 9
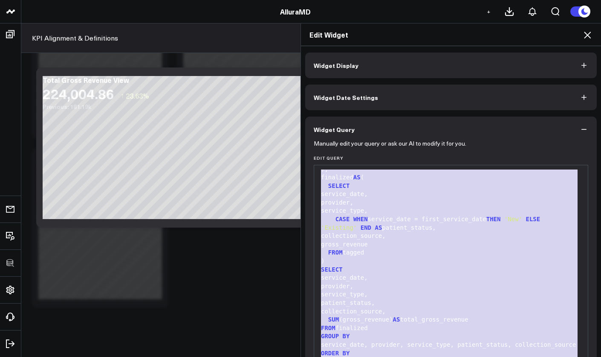
scroll to position [61, 0]
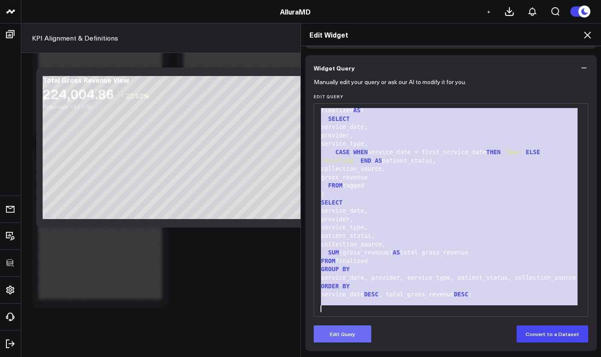
click at [363, 327] on button "Edit Query" at bounding box center [343, 333] width 58 height 17
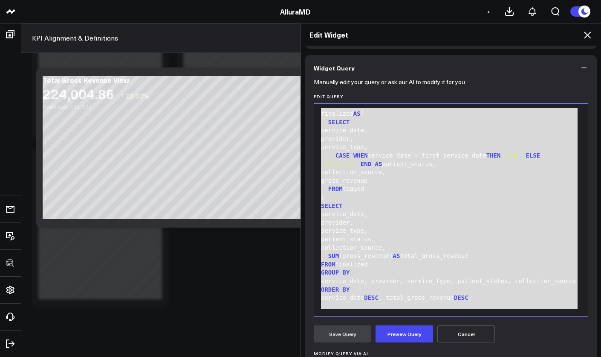
click at [400, 244] on div "collection_source," at bounding box center [451, 248] width 265 height 9
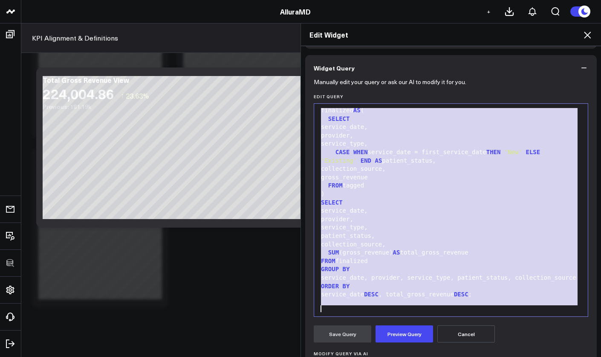
scroll to position [0, 0]
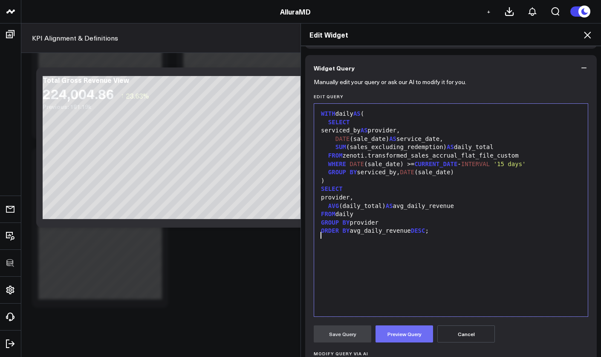
click at [403, 337] on button "Preview Query" at bounding box center [405, 333] width 58 height 17
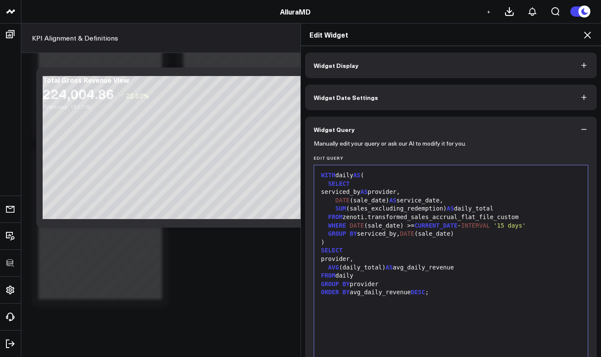
click at [541, 66] on button "Widget Display" at bounding box center [451, 65] width 292 height 26
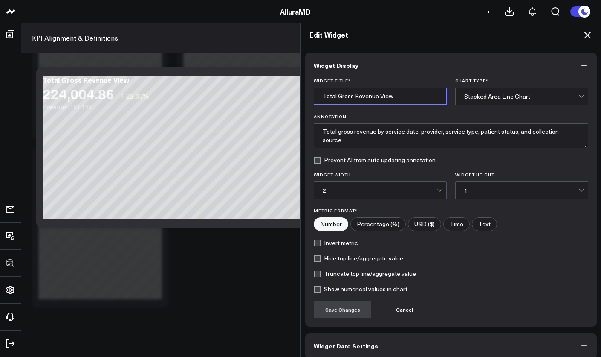
click at [393, 97] on input "Total Gross Revenue View" at bounding box center [380, 95] width 133 height 17
type input "Avg. Daily Revenue by Provider"
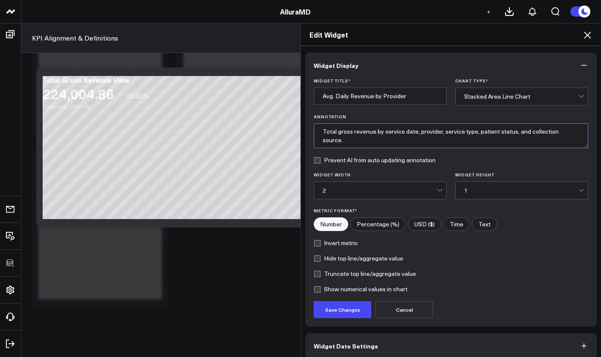
click at [410, 127] on textarea "Total gross revenue by service date, provider, service type, patient status, an…" at bounding box center [451, 135] width 275 height 25
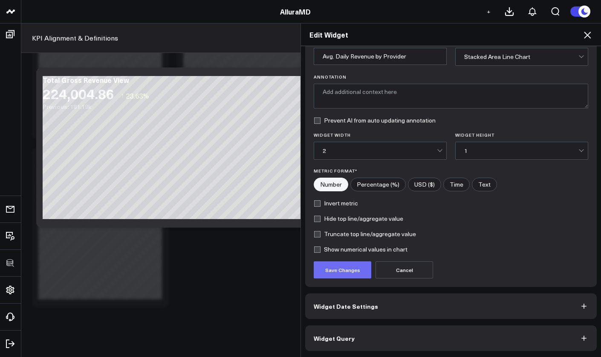
click at [349, 264] on button "Save Changes" at bounding box center [343, 269] width 58 height 17
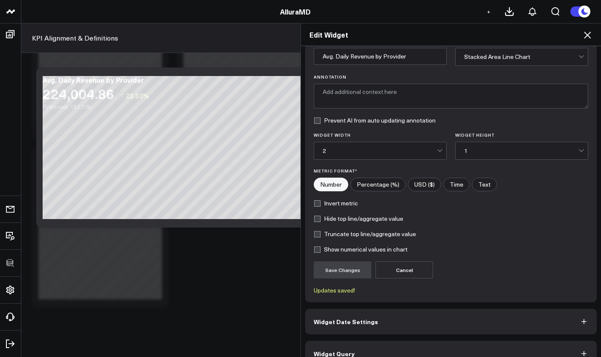
click at [253, 217] on div "Edit Widget Widget Display Widget Title * Avg. Daily Revenue by Provider Chart …" at bounding box center [300, 190] width 601 height 334
click at [92, 155] on div "Edit Widget Widget Display Widget Title * Avg. Daily Revenue by Provider Chart …" at bounding box center [300, 190] width 601 height 334
click at [586, 41] on div "Edit Widget" at bounding box center [451, 34] width 300 height 23
click at [587, 38] on icon at bounding box center [588, 35] width 10 height 10
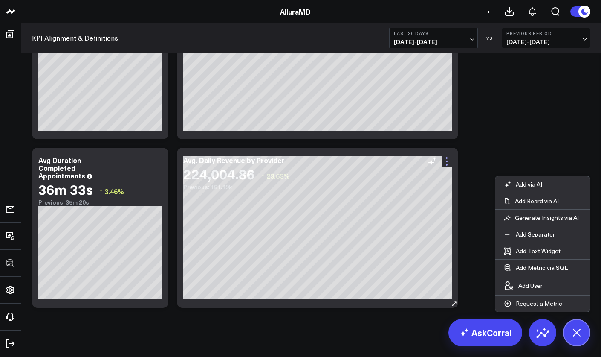
click at [450, 165] on icon at bounding box center [447, 161] width 10 height 10
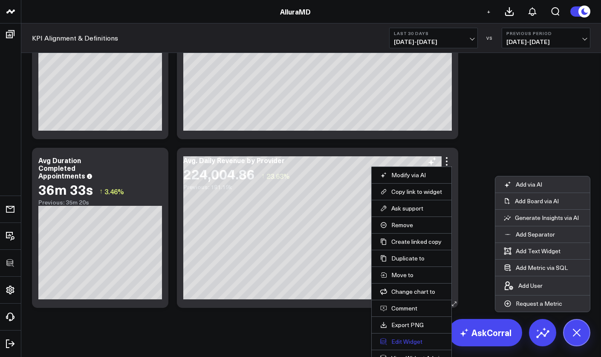
click at [410, 340] on button "Edit Widget" at bounding box center [411, 341] width 63 height 8
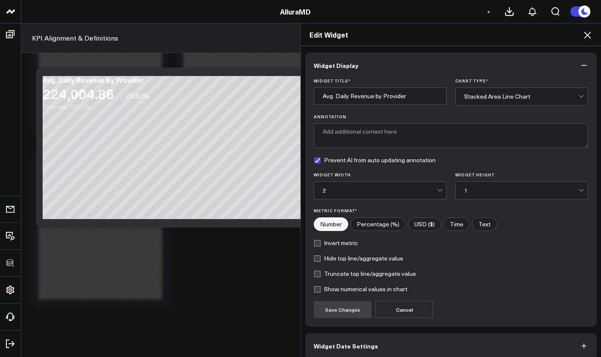
scroll to position [40, 0]
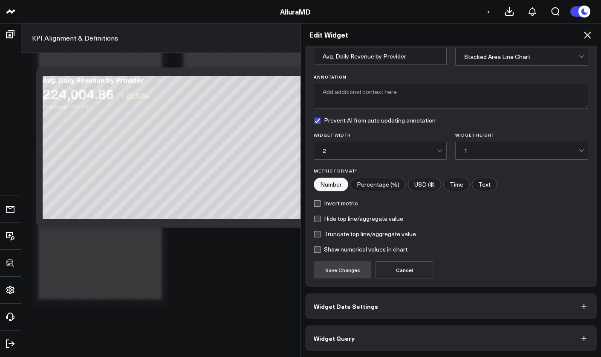
click at [437, 331] on button "Widget Query" at bounding box center [451, 338] width 292 height 26
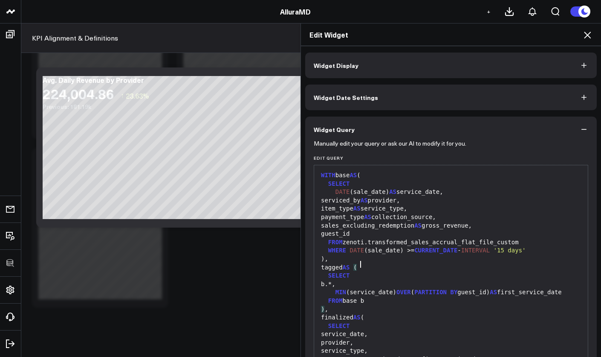
click at [420, 267] on div "tagged AS (" at bounding box center [451, 267] width 265 height 9
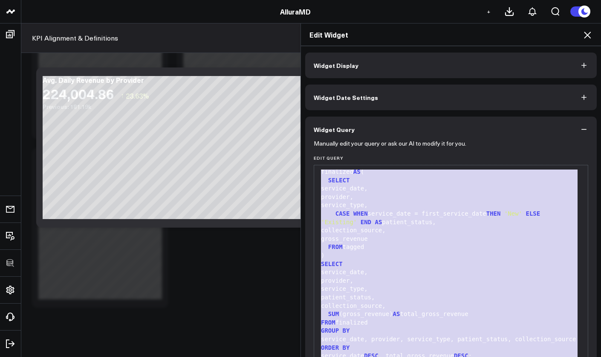
scroll to position [61, 0]
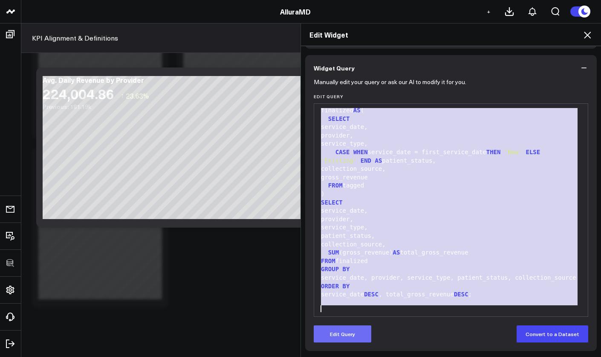
click at [357, 337] on button "Edit Query" at bounding box center [343, 333] width 58 height 17
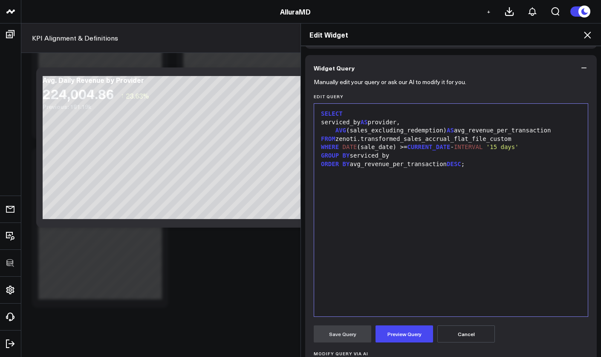
scroll to position [0, 0]
click at [412, 336] on button "Preview Query" at bounding box center [405, 333] width 58 height 17
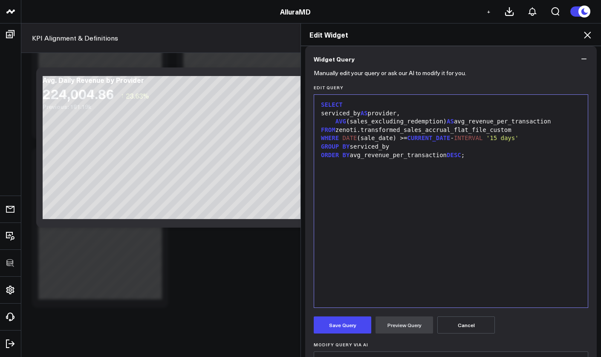
scroll to position [87, 0]
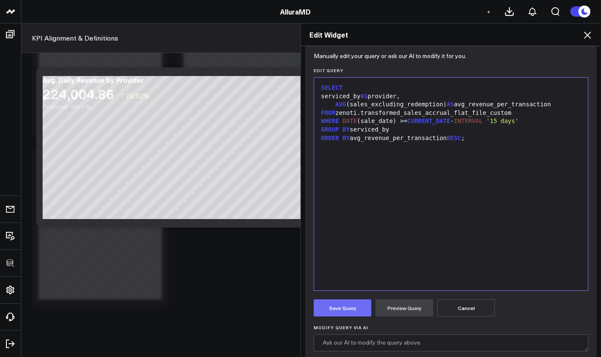
click at [360, 308] on button "Save Query" at bounding box center [343, 307] width 58 height 17
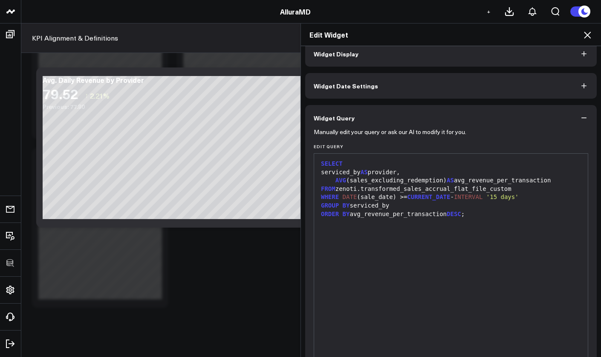
scroll to position [21, 0]
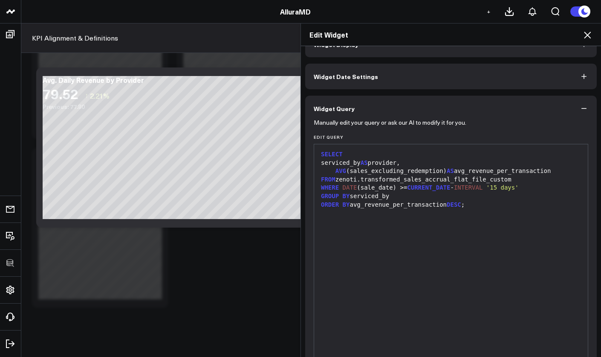
drag, startPoint x: 15, startPoint y: 249, endPoint x: 321, endPoint y: 215, distance: 307.7
click at [314, 214] on div "9 1 2 3 4 5 6 7 8 › ⌄ SELECT serviced_by AS provider, AVG (sales_excluding_rede…" at bounding box center [451, 250] width 275 height 213
click at [328, 217] on div "SELECT serviced_by AS provider, AVG (sales_excluding_redemption) AS avg_revenue…" at bounding box center [451, 250] width 265 height 204
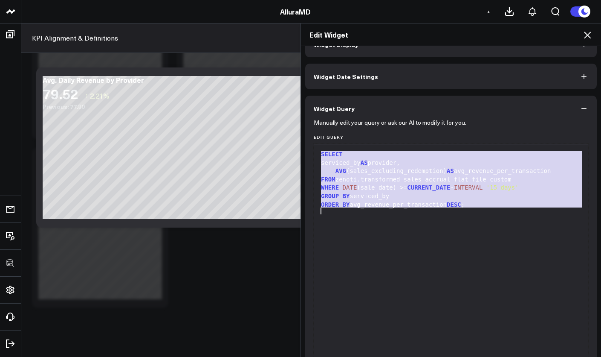
scroll to position [61, 0]
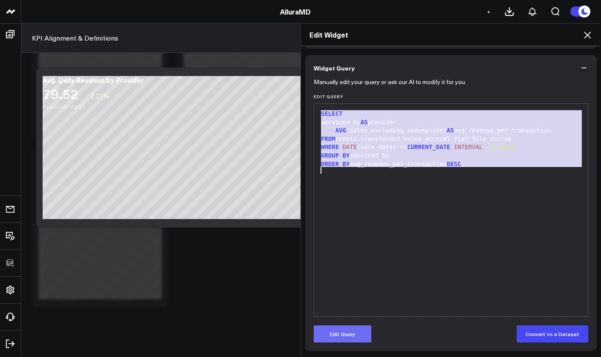
click at [352, 334] on button "Edit Query" at bounding box center [343, 333] width 58 height 17
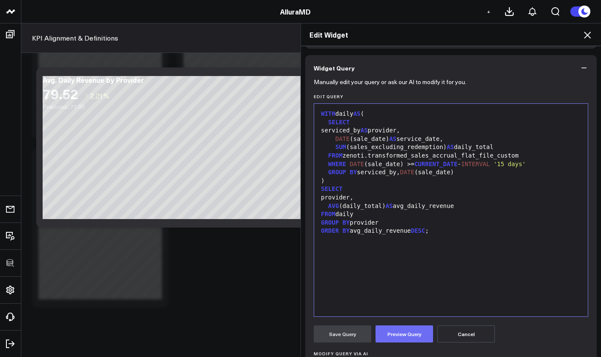
click at [399, 326] on button "Preview Query" at bounding box center [405, 333] width 58 height 17
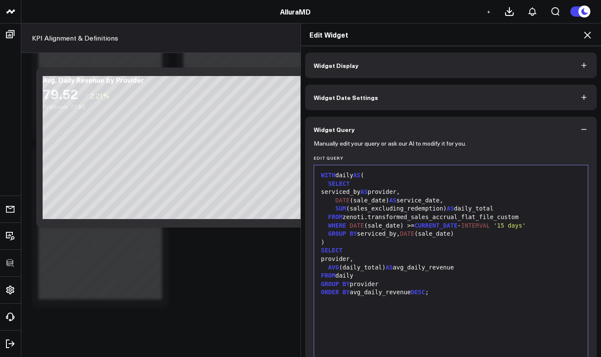
click at [477, 67] on button "Widget Display" at bounding box center [451, 65] width 292 height 26
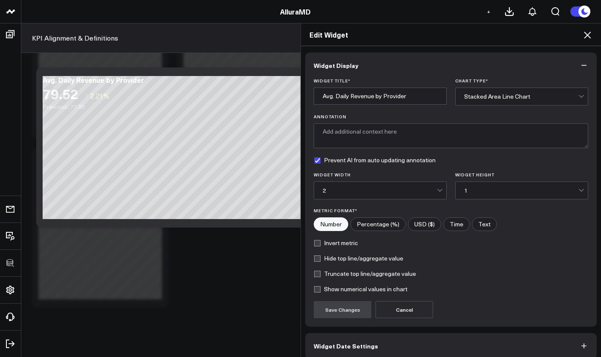
click at [488, 94] on div "Stacked Area Line Chart" at bounding box center [522, 96] width 114 height 7
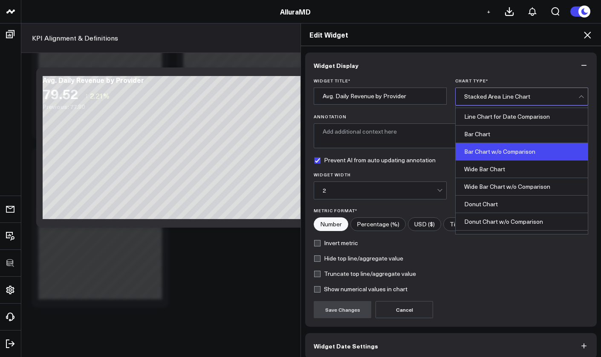
scroll to position [66, 0]
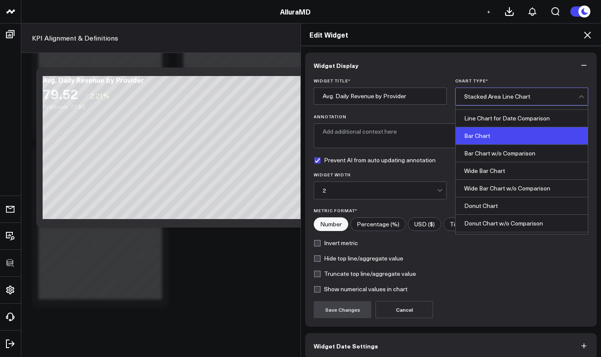
click at [488, 133] on div "Bar Chart" at bounding box center [522, 135] width 132 height 17
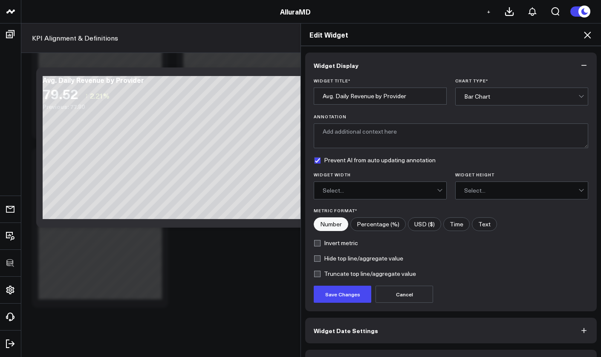
click at [487, 104] on div "Bar Chart" at bounding box center [522, 96] width 114 height 17
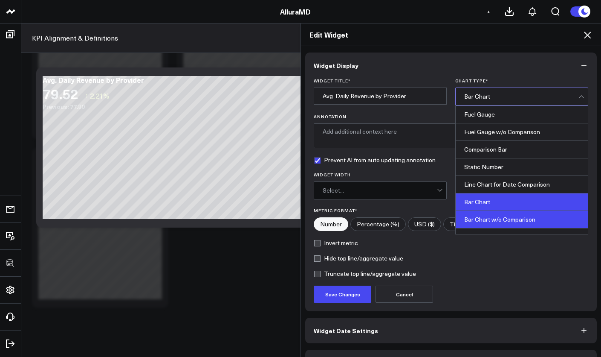
click at [489, 216] on div "Bar Chart w/o Comparison" at bounding box center [522, 219] width 132 height 17
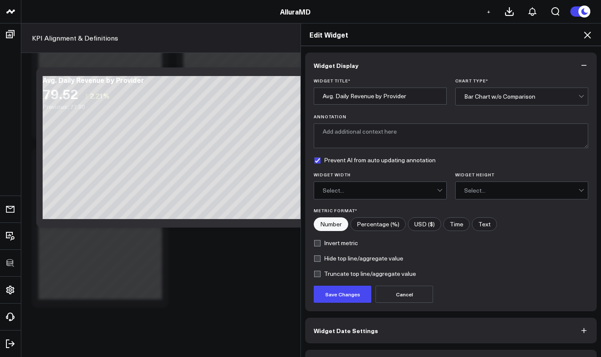
scroll to position [24, 0]
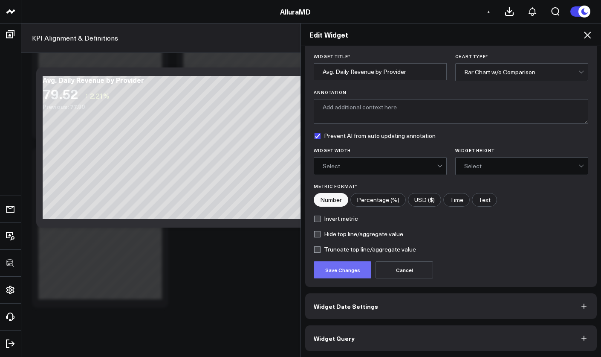
click at [343, 271] on button "Save Changes" at bounding box center [343, 269] width 58 height 17
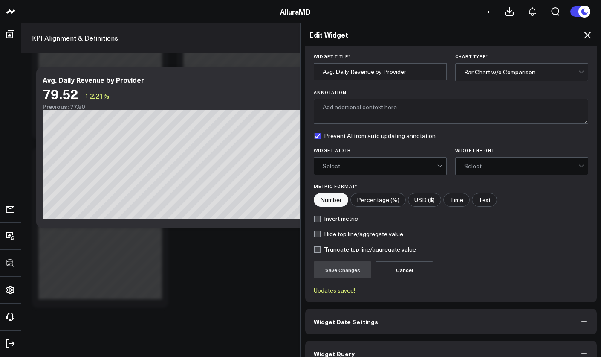
click at [594, 48] on div "Widget Display Widget Title * Avg. Daily Revenue by Provider Chart Type * Bar C…" at bounding box center [451, 201] width 300 height 311
click at [593, 45] on div "Edit Widget" at bounding box center [451, 34] width 300 height 23
click at [593, 44] on div "Edit Widget" at bounding box center [451, 34] width 300 height 23
click at [592, 41] on div "Edit Widget" at bounding box center [451, 34] width 300 height 23
click at [590, 39] on icon at bounding box center [588, 35] width 10 height 10
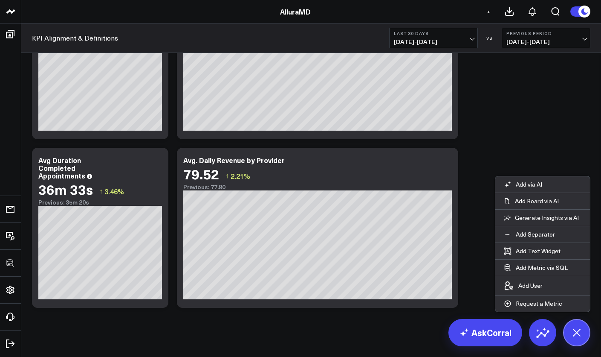
click at [449, 165] on icon at bounding box center [447, 161] width 10 height 10
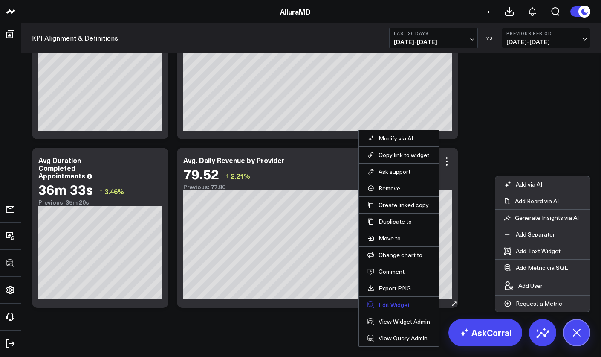
click at [401, 301] on button "Edit Widget" at bounding box center [399, 305] width 63 height 8
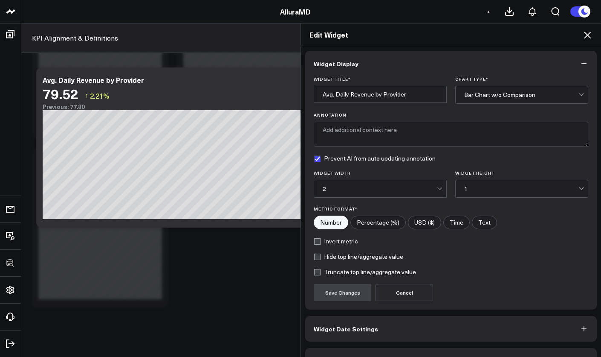
scroll to position [8, 0]
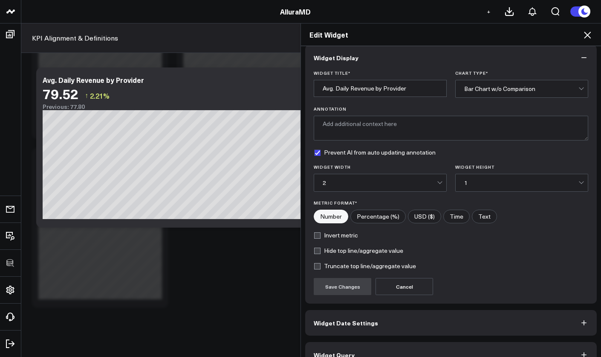
click at [421, 216] on label "USD ($)" at bounding box center [424, 216] width 33 height 14
click at [421, 216] on input"] "USD ($)" at bounding box center [425, 216] width 32 height 13
radio input"] "true"
click at [354, 290] on button "Save Changes" at bounding box center [343, 286] width 58 height 17
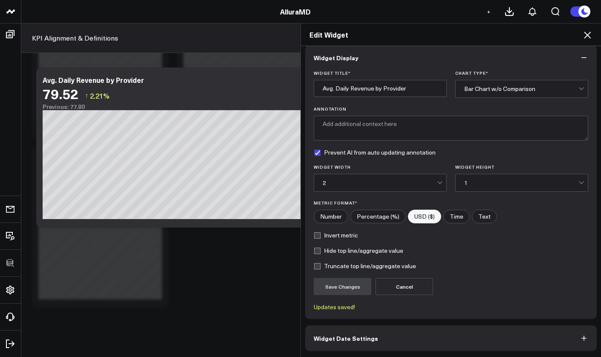
click at [232, 293] on div "Edit Widget Widget Display Widget Title * Avg. Daily Revenue by Provider Chart …" at bounding box center [300, 190] width 601 height 334
click at [588, 41] on div "Edit Widget" at bounding box center [451, 34] width 300 height 23
click at [588, 38] on icon at bounding box center [588, 35] width 10 height 10
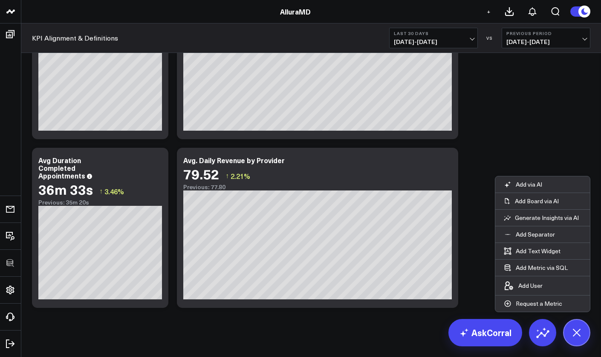
scroll to position [1475, 0]
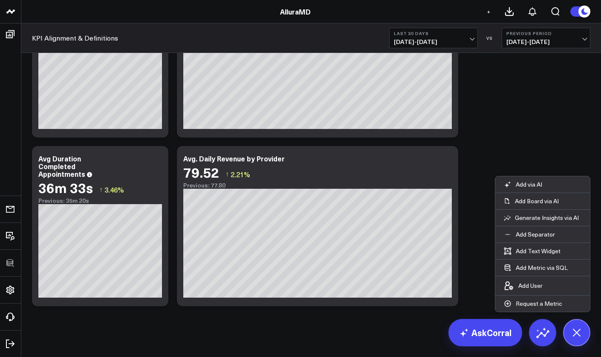
click at [470, 32] on b "Last 30 Days" at bounding box center [433, 33] width 79 height 5
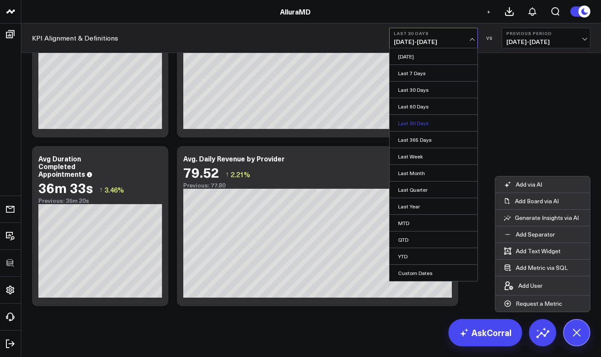
click at [437, 119] on link "Last 90 Days" at bounding box center [434, 123] width 88 height 16
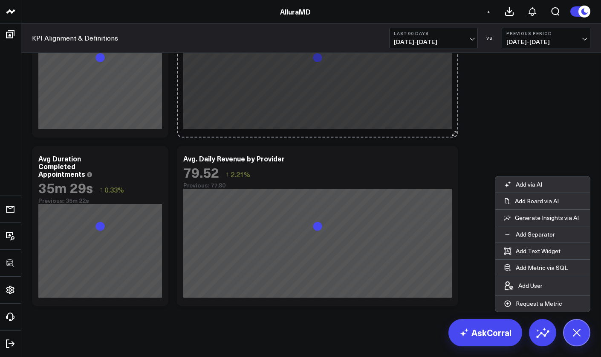
click at [456, 136] on icon at bounding box center [454, 133] width 6 height 6
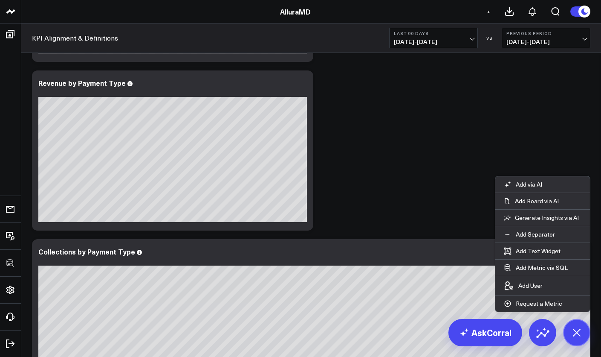
scroll to position [489, 0]
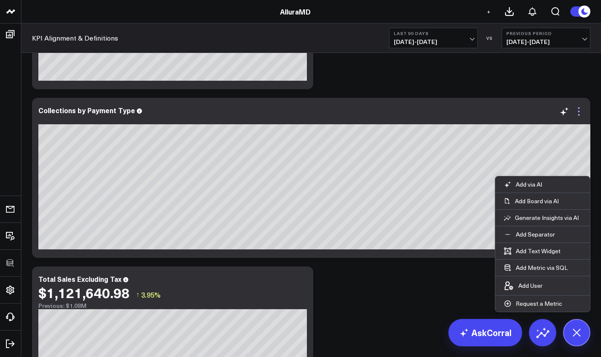
click at [581, 109] on icon at bounding box center [579, 111] width 10 height 10
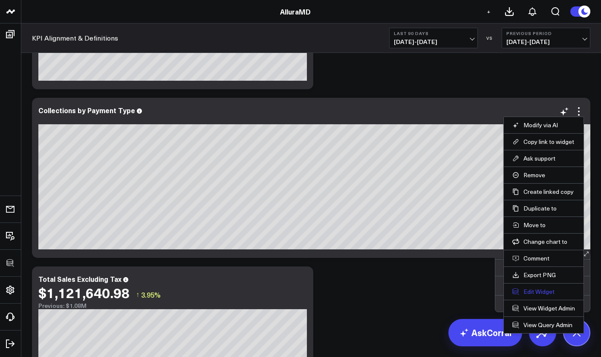
click at [531, 289] on button "Edit Widget" at bounding box center [544, 291] width 63 height 8
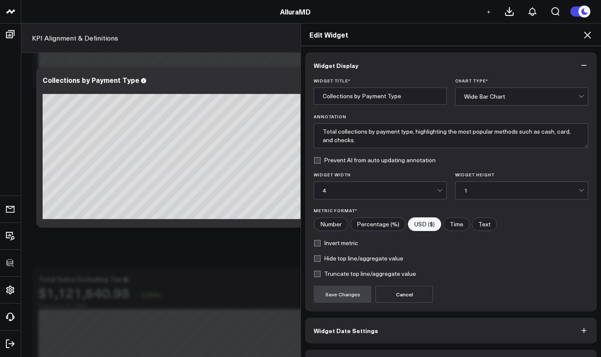
scroll to position [24, 0]
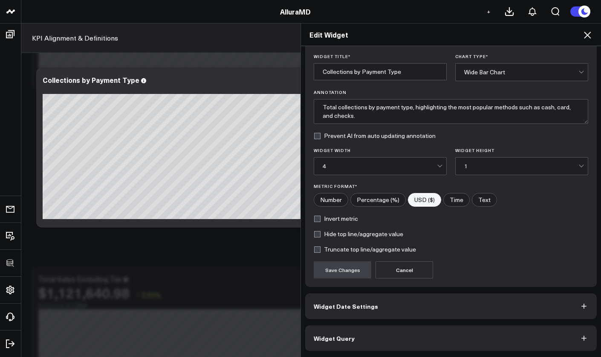
click at [528, 335] on button "Widget Query" at bounding box center [451, 338] width 292 height 26
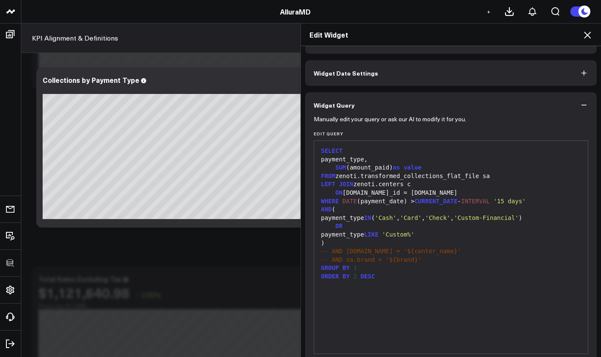
scroll to position [0, 0]
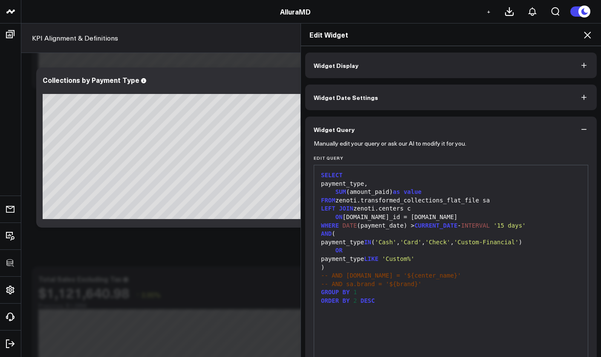
click at [585, 39] on icon at bounding box center [588, 35] width 10 height 10
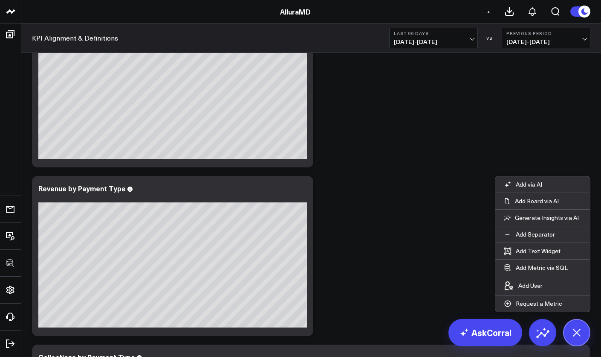
scroll to position [422, 0]
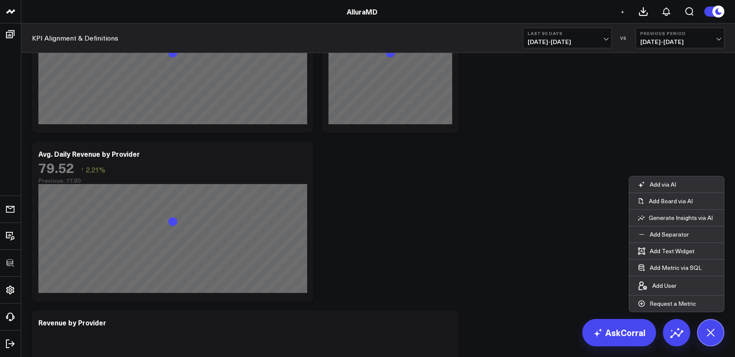
scroll to position [1312, 0]
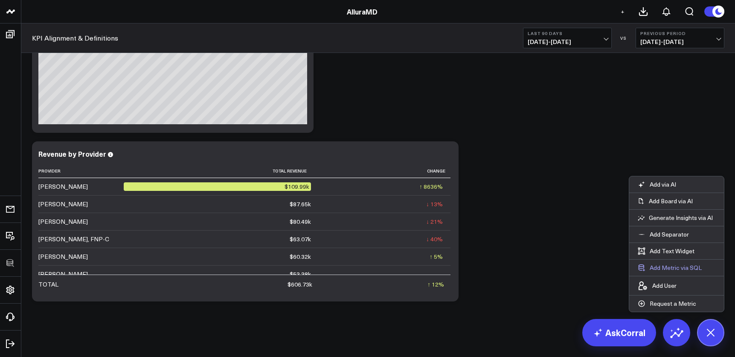
click at [601, 262] on button "Add Metric via SQL" at bounding box center [669, 267] width 81 height 16
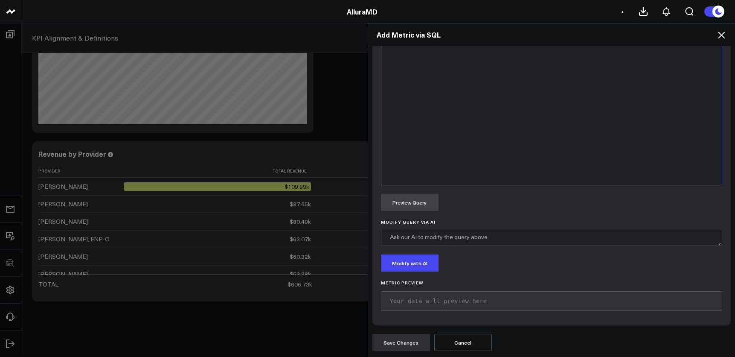
scroll to position [287, 0]
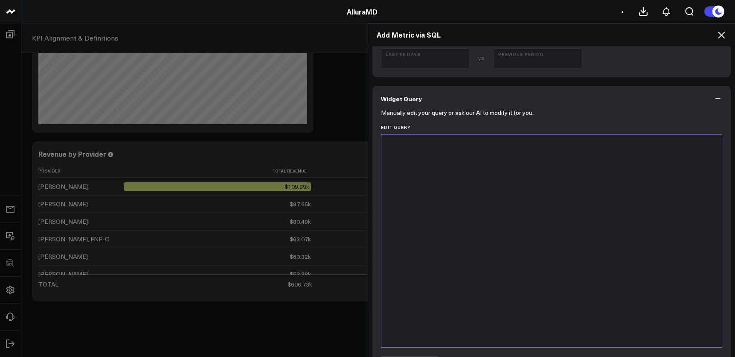
click at [533, 212] on div at bounding box center [552, 241] width 332 height 204
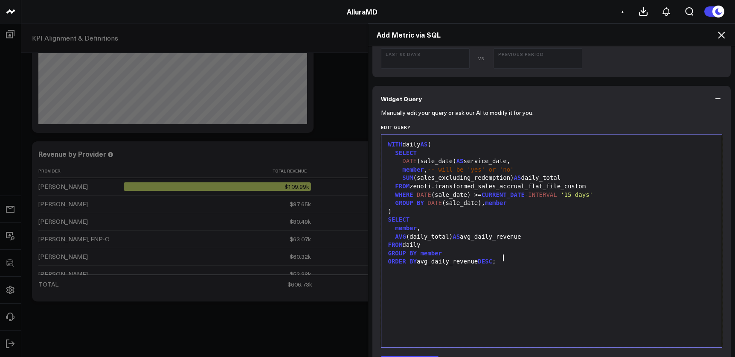
scroll to position [367, 0]
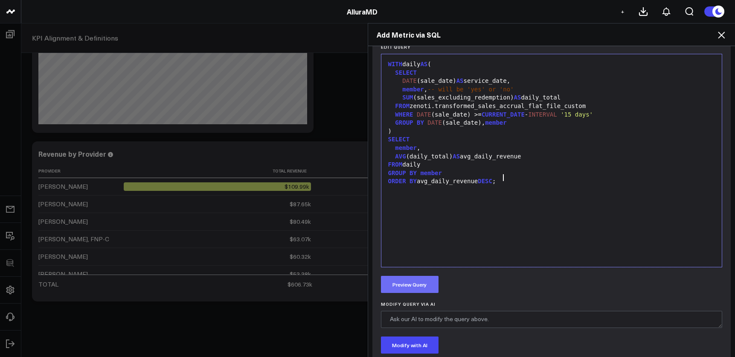
click at [424, 285] on button "Preview Query" at bounding box center [410, 284] width 58 height 17
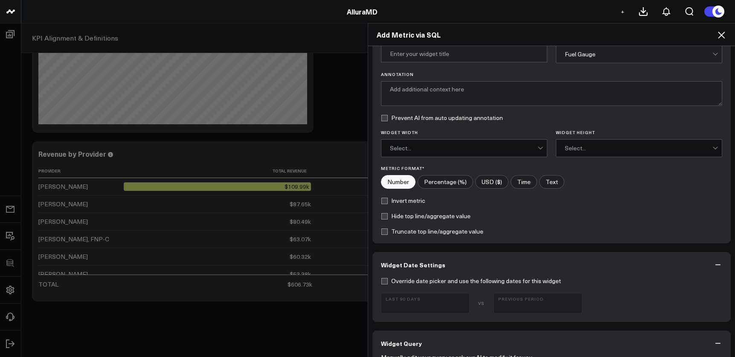
scroll to position [0, 0]
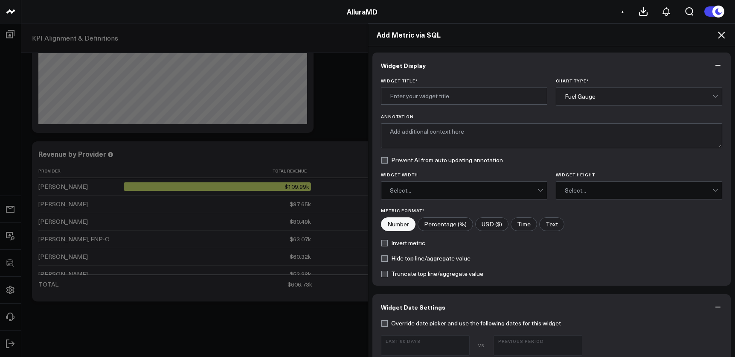
click at [601, 87] on div "Fuel Gauge" at bounding box center [639, 96] width 166 height 18
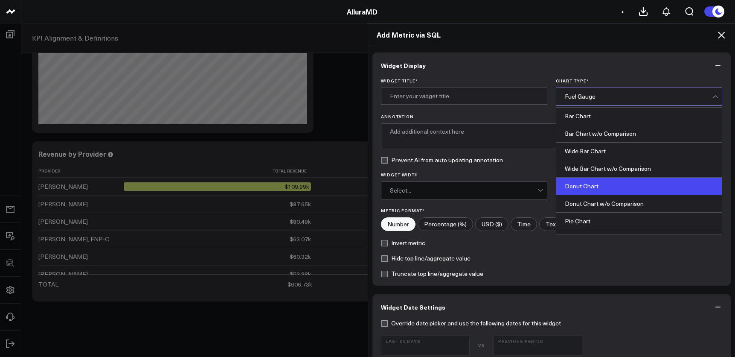
scroll to position [99, 0]
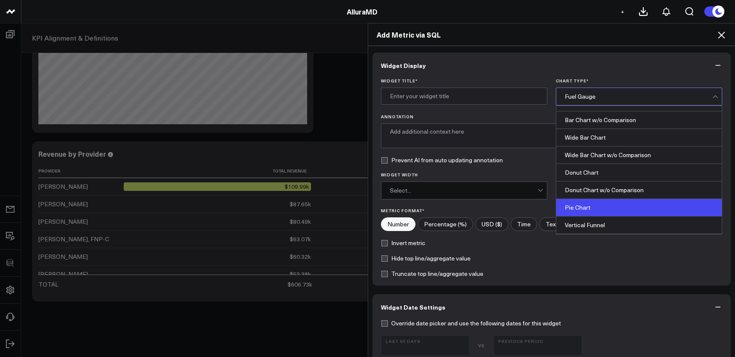
click at [601, 202] on div "Pie Chart" at bounding box center [638, 207] width 165 height 17
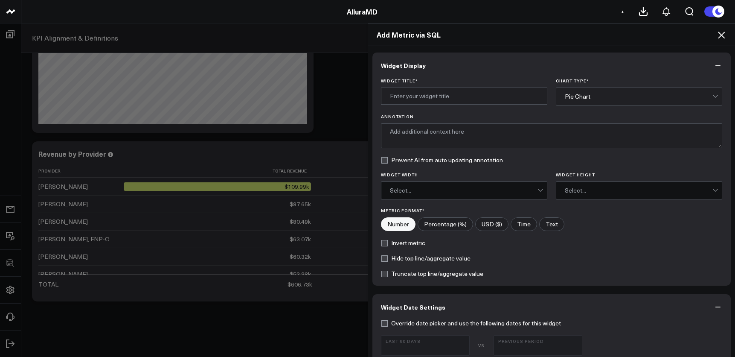
click at [496, 226] on label "USD ($)" at bounding box center [491, 224] width 33 height 14
click at [496, 226] on input"] "USD ($)" at bounding box center [492, 224] width 32 height 13
radio input"] "true"
click at [417, 102] on input "Widget Title *" at bounding box center [464, 95] width 166 height 17
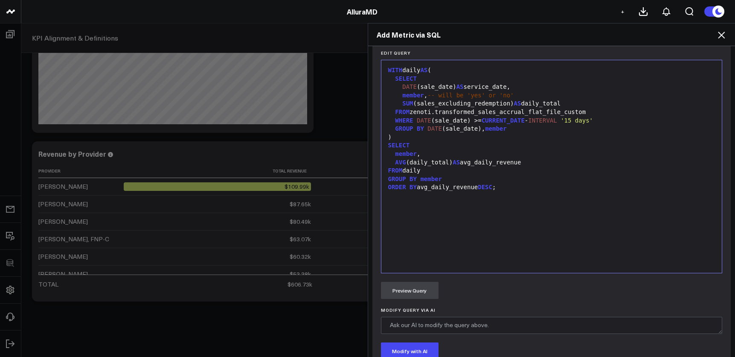
scroll to position [514, 0]
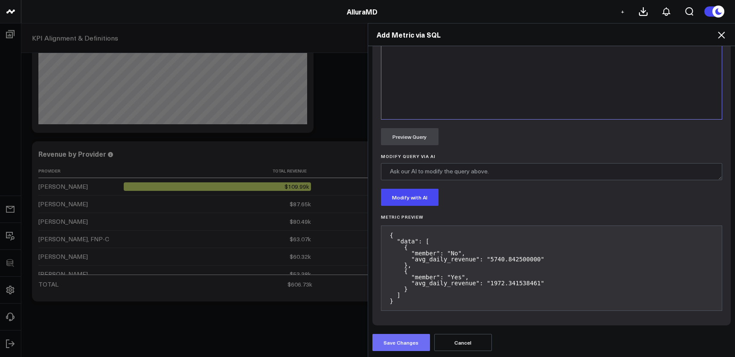
type input "Avg. Daily Revenue by Membership"
click at [409, 339] on button "Save Changes" at bounding box center [401, 342] width 58 height 17
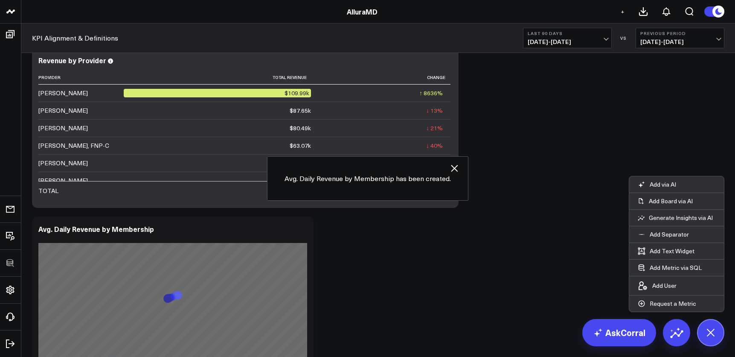
scroll to position [1480, 0]
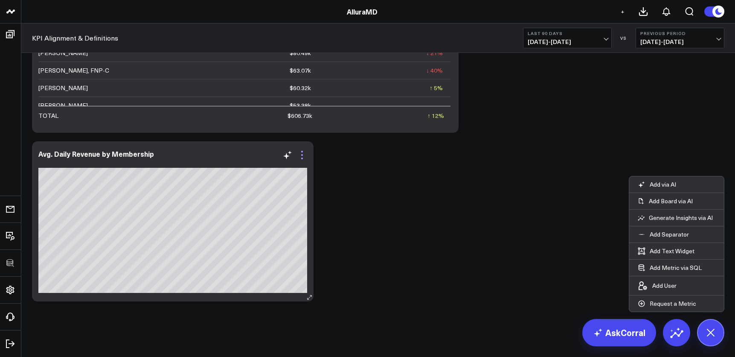
click at [302, 153] on icon at bounding box center [302, 155] width 10 height 10
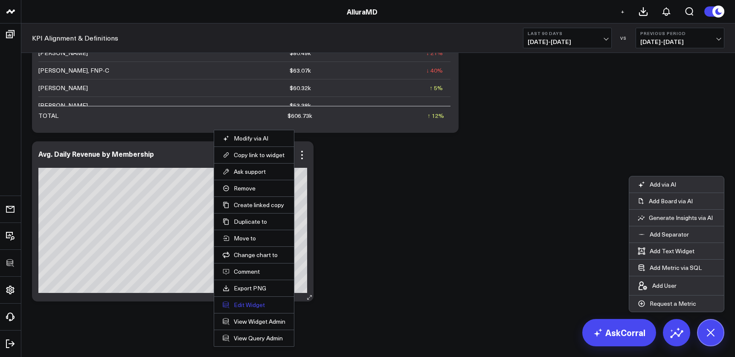
click at [239, 302] on button "Edit Widget" at bounding box center [254, 305] width 63 height 8
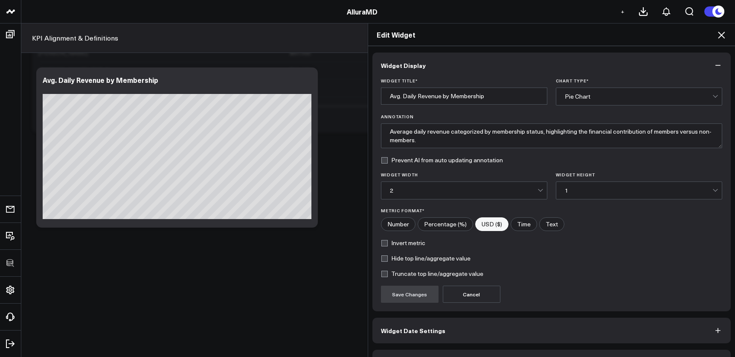
scroll to position [24, 0]
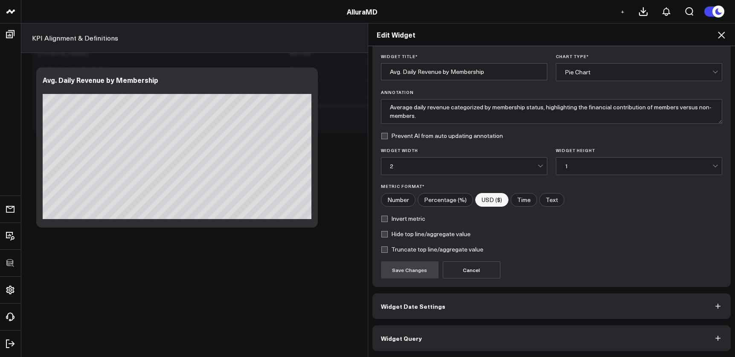
click at [471, 337] on button "Widget Query" at bounding box center [551, 338] width 359 height 26
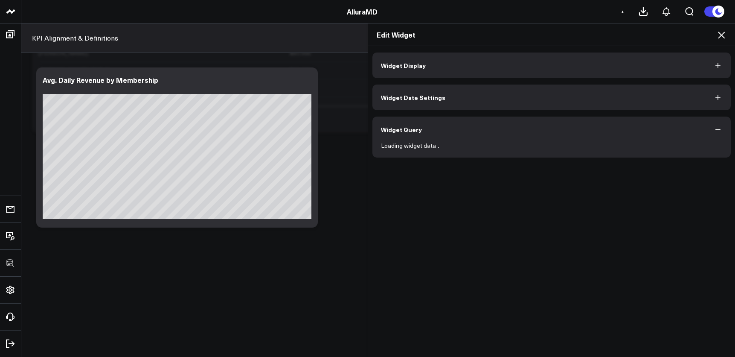
scroll to position [0, 0]
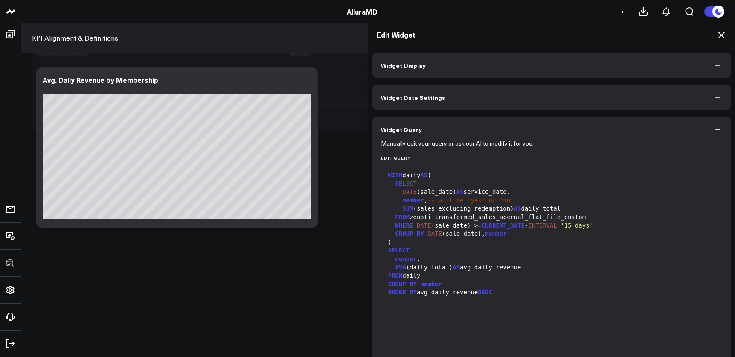
click at [601, 131] on button "Widget Query" at bounding box center [551, 129] width 359 height 26
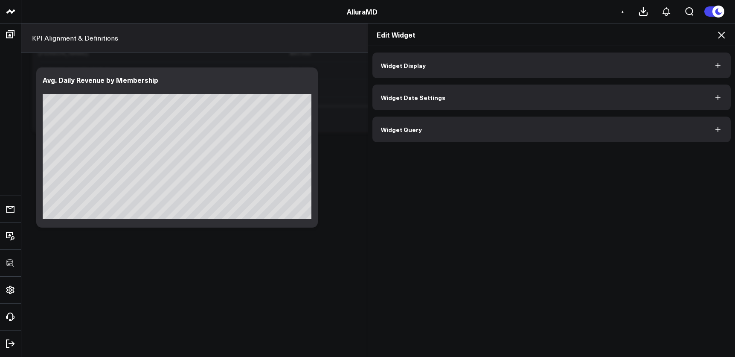
scroll to position [1269, 0]
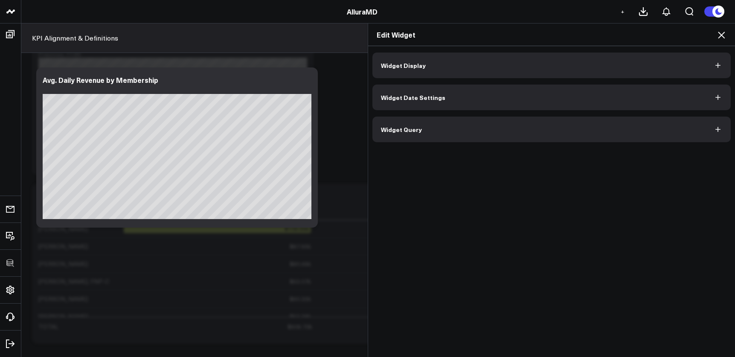
click at [571, 116] on div "Widget Display Widget Date Settings Widget Query" at bounding box center [551, 97] width 359 height 90
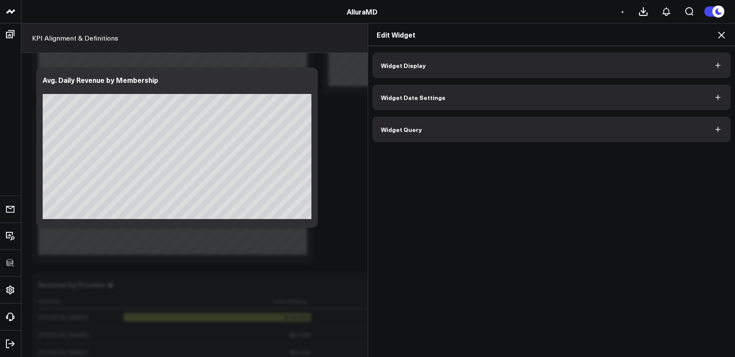
click at [601, 34] on icon at bounding box center [721, 35] width 10 height 10
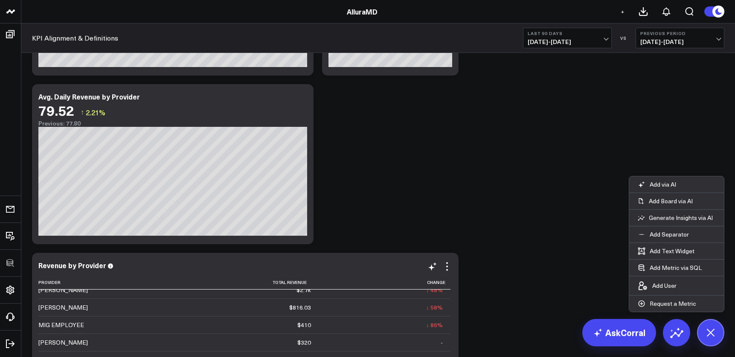
scroll to position [1480, 0]
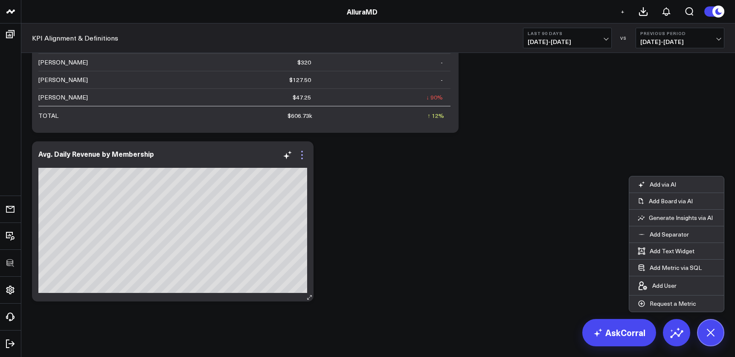
click at [301, 156] on icon at bounding box center [302, 155] width 10 height 10
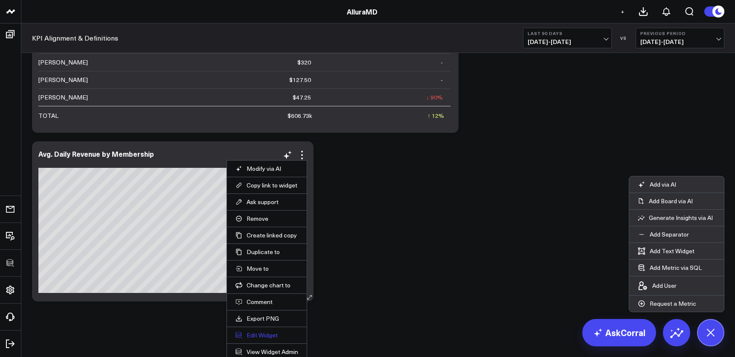
click at [278, 334] on button "Edit Widget" at bounding box center [266, 335] width 63 height 8
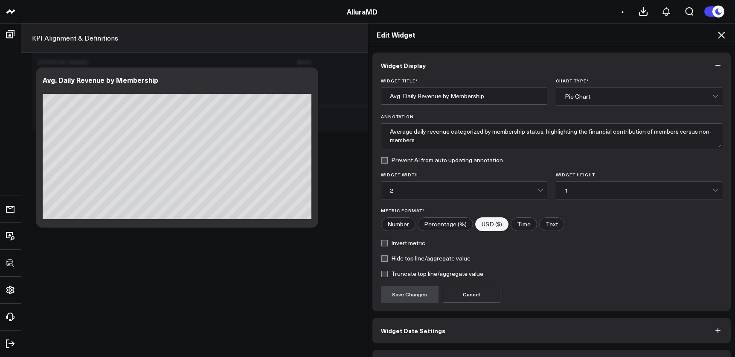
scroll to position [24, 0]
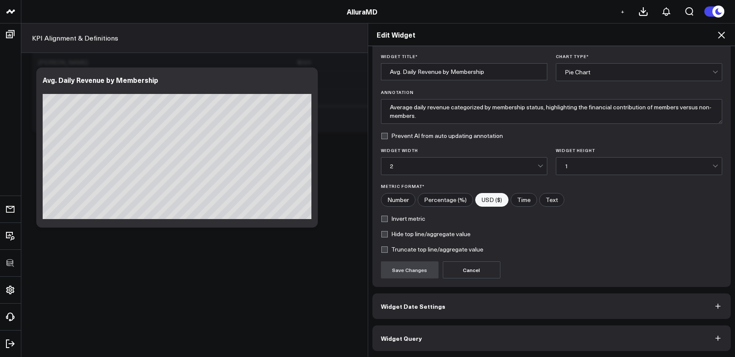
click at [601, 35] on icon at bounding box center [721, 35] width 10 height 10
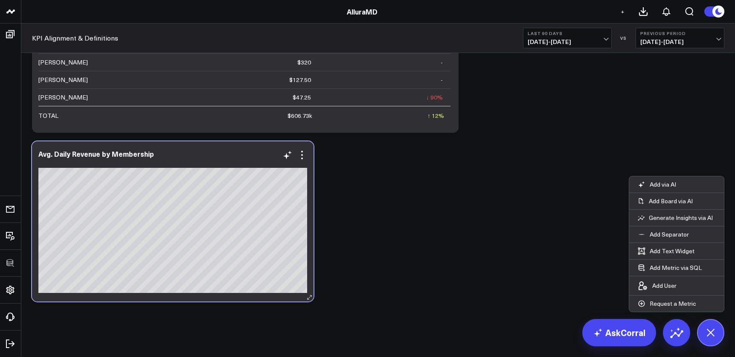
click at [299, 163] on div at bounding box center [172, 163] width 269 height 6
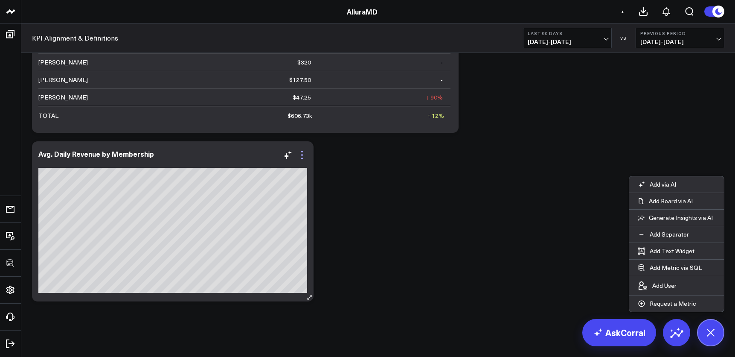
click at [301, 160] on icon at bounding box center [302, 155] width 10 height 10
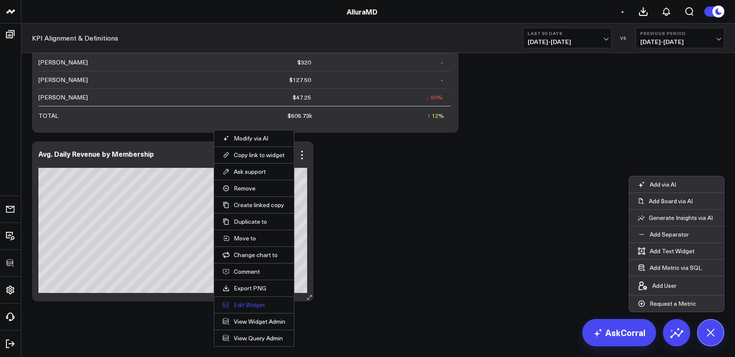
click at [247, 307] on button "Edit Widget" at bounding box center [254, 305] width 63 height 8
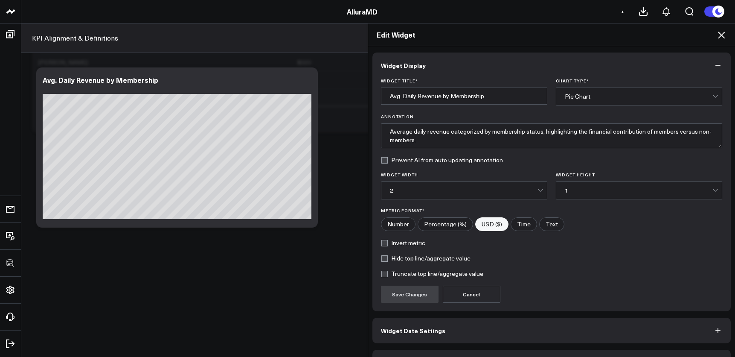
scroll to position [24, 0]
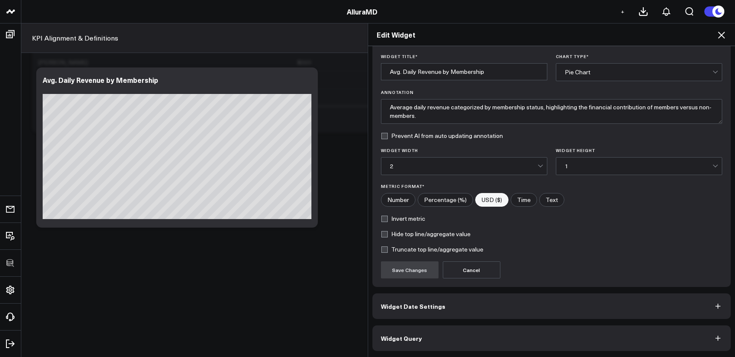
click at [476, 328] on button "Widget Query" at bounding box center [551, 338] width 359 height 26
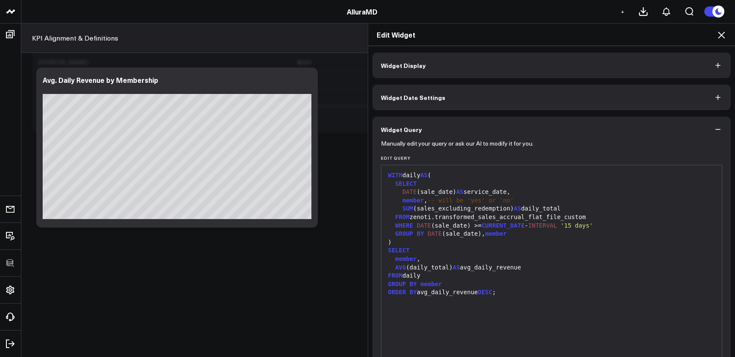
scroll to position [61, 0]
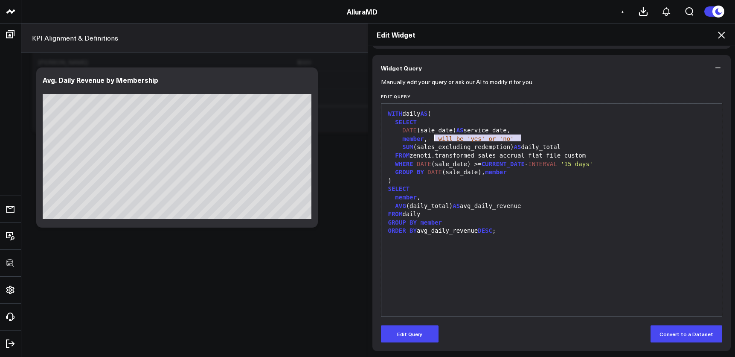
drag, startPoint x: 523, startPoint y: 138, endPoint x: 432, endPoint y: 138, distance: 90.4
click at [432, 138] on div "member , -- will be 'yes' or 'no'" at bounding box center [552, 139] width 332 height 9
click at [397, 329] on button "Edit Query" at bounding box center [410, 333] width 58 height 17
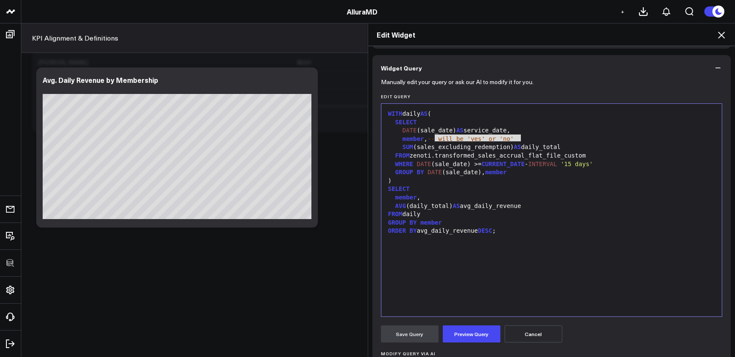
click at [441, 136] on span "-- will be 'yes' or 'no'" at bounding box center [470, 138] width 86 height 7
drag, startPoint x: 430, startPoint y: 138, endPoint x: 546, endPoint y: 139, distance: 115.6
click at [546, 139] on div "member , -- will be 'yes' or 'no'" at bounding box center [552, 139] width 332 height 9
drag, startPoint x: 396, startPoint y: 137, endPoint x: 446, endPoint y: 138, distance: 49.9
click at [446, 138] on div "member ," at bounding box center [552, 139] width 332 height 9
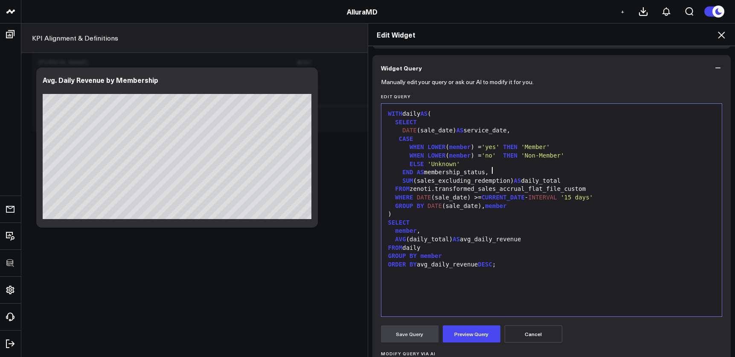
click at [414, 228] on div "member ," at bounding box center [552, 230] width 332 height 9
click at [473, 334] on button "Preview Query" at bounding box center [472, 333] width 58 height 17
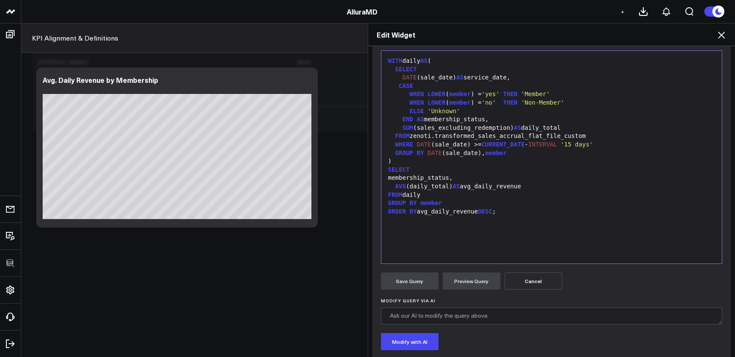
scroll to position [53, 0]
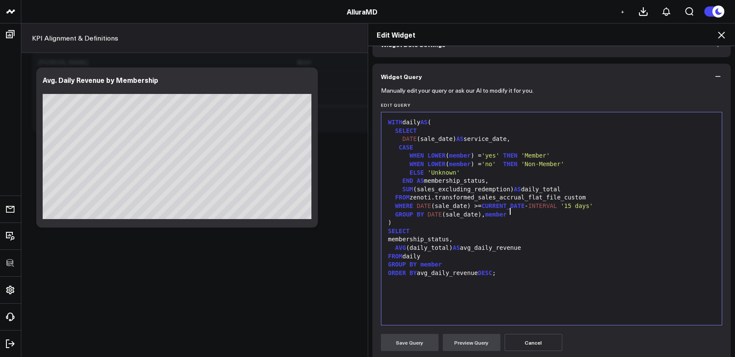
click at [508, 214] on div "GROUP BY DATE (sale_date), member" at bounding box center [552, 214] width 332 height 9
click at [572, 218] on div ")" at bounding box center [552, 222] width 332 height 9
click at [465, 342] on button "Preview Query" at bounding box center [472, 342] width 58 height 17
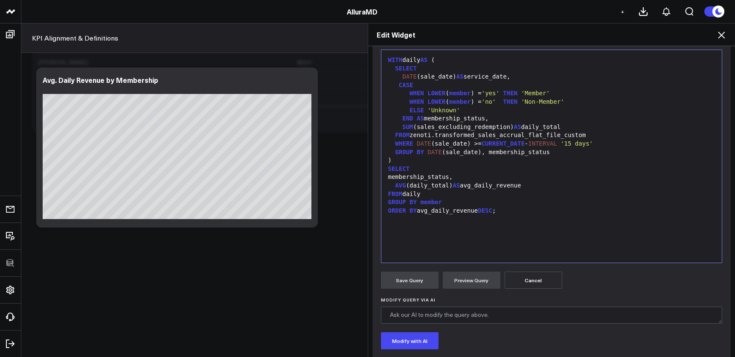
scroll to position [105, 0]
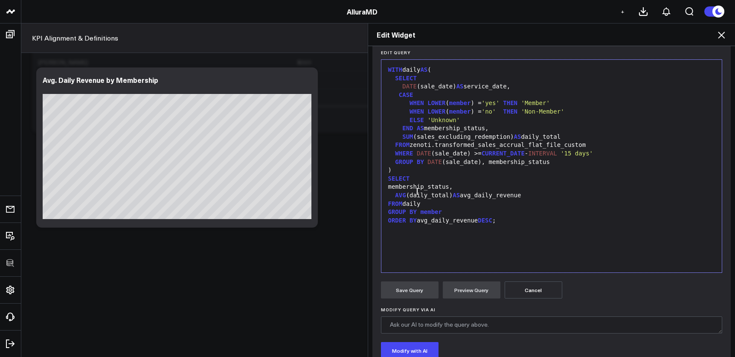
click at [413, 191] on div "AVG (daily_total) AS avg_daily_revenue" at bounding box center [552, 195] width 332 height 9
click at [459, 293] on button "Preview Query" at bounding box center [472, 289] width 58 height 17
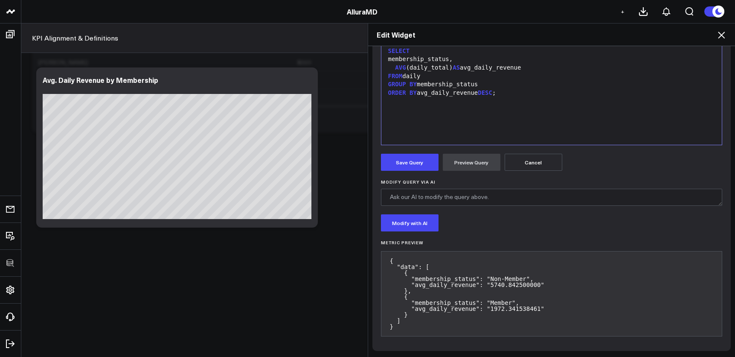
scroll to position [231, 0]
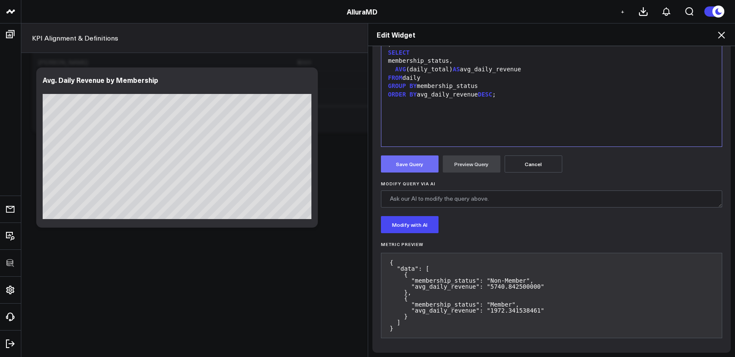
click at [423, 169] on button "Save Query" at bounding box center [410, 163] width 58 height 17
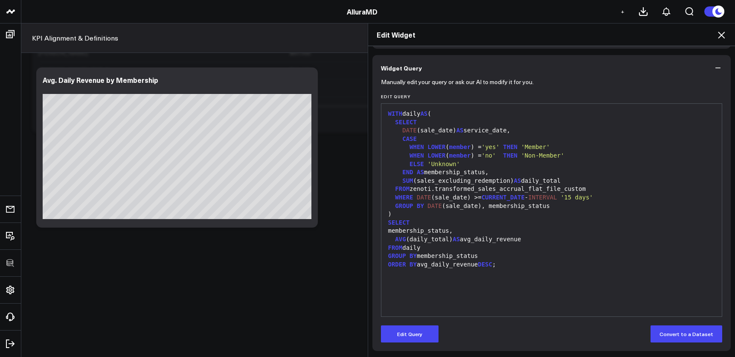
scroll to position [61, 0]
click at [601, 39] on icon at bounding box center [721, 35] width 10 height 10
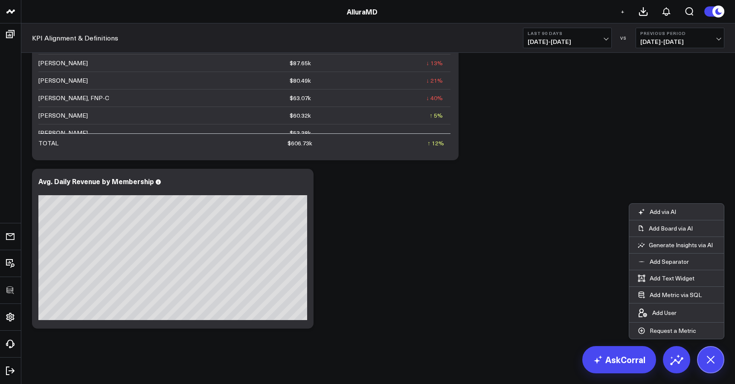
scroll to position [1451, 0]
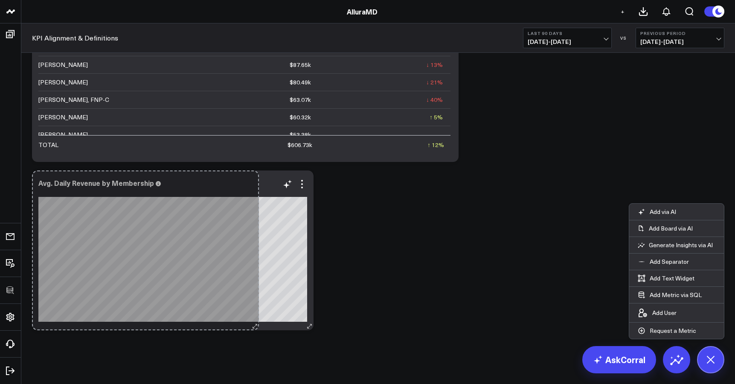
click at [255, 319] on div "Avg. Daily Revenue by Membership [fontSize:14px lineHeight:16px][/]: [fontSize:…" at bounding box center [173, 251] width 282 height 160
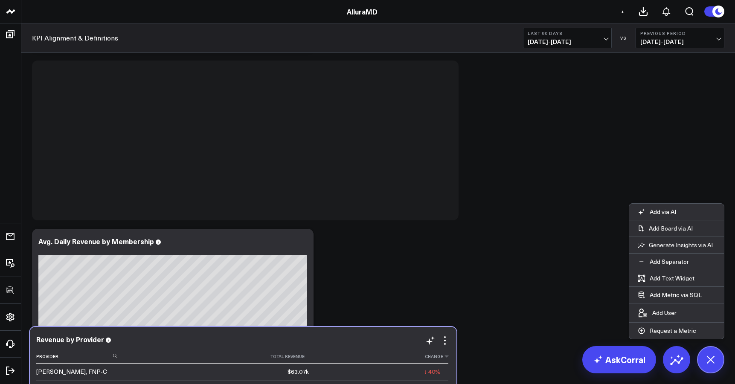
scroll to position [1452, 0]
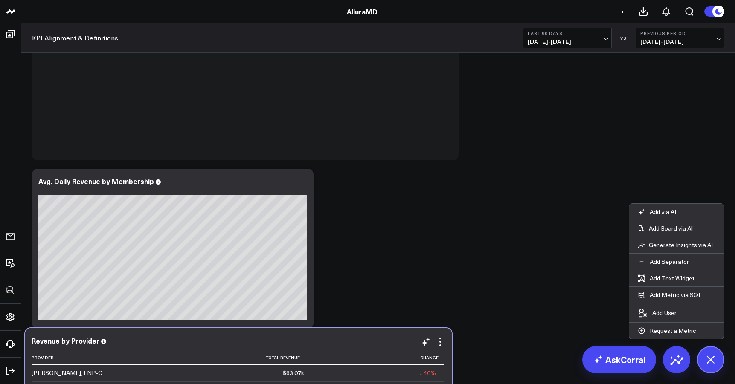
drag, startPoint x: 333, startPoint y: 285, endPoint x: 326, endPoint y: 348, distance: 63.5
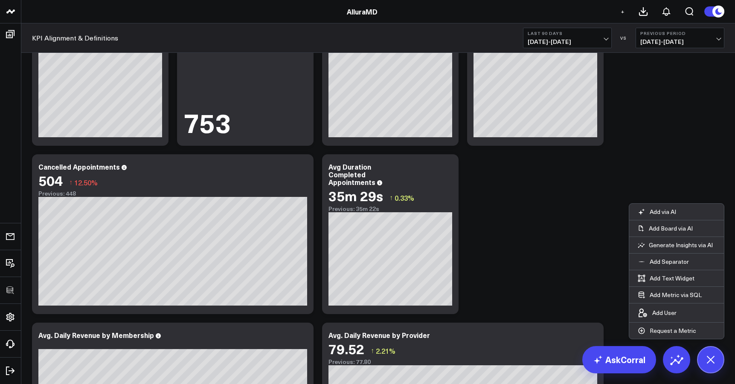
scroll to position [882, 0]
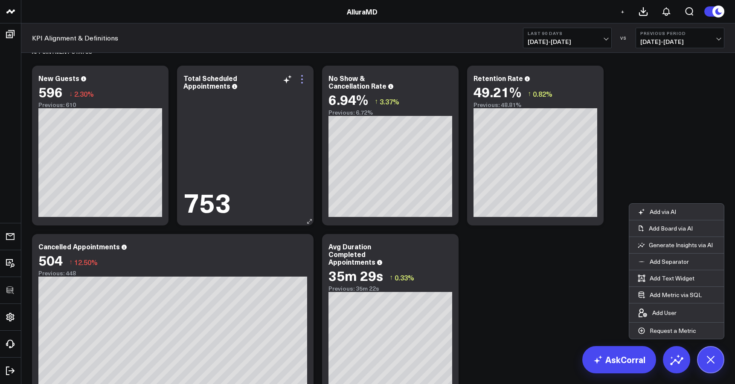
click at [303, 81] on icon at bounding box center [302, 79] width 10 height 10
drag, startPoint x: 560, startPoint y: 280, endPoint x: 553, endPoint y: 278, distance: 6.7
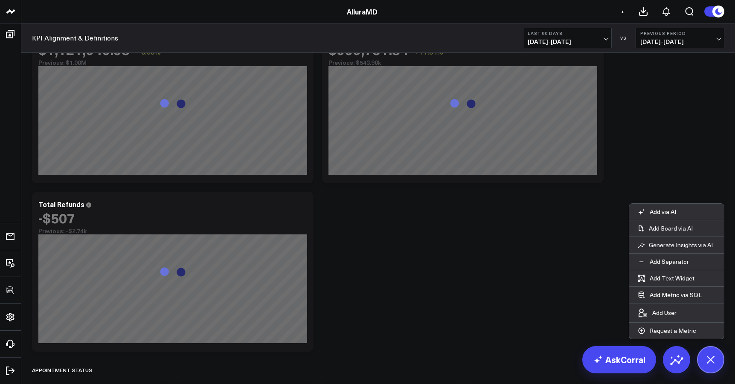
scroll to position [565, 0]
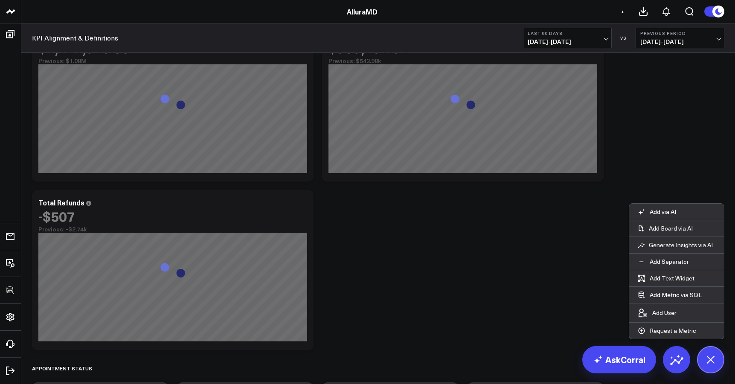
click at [378, 252] on div "Revenue Summary Modify via AI Copy link to widget Ask support Remove Create lin…" at bounding box center [378, 270] width 701 height 1564
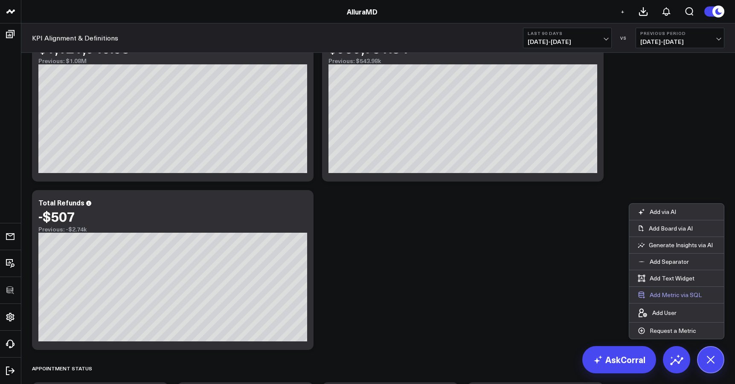
click at [601, 292] on button "Add Metric via SQL" at bounding box center [669, 295] width 81 height 16
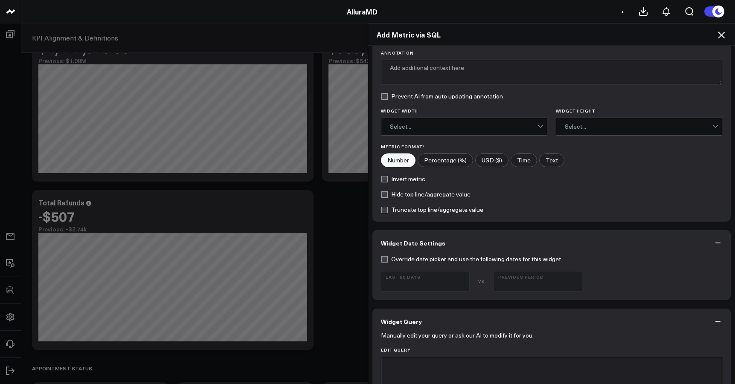
scroll to position [126, 0]
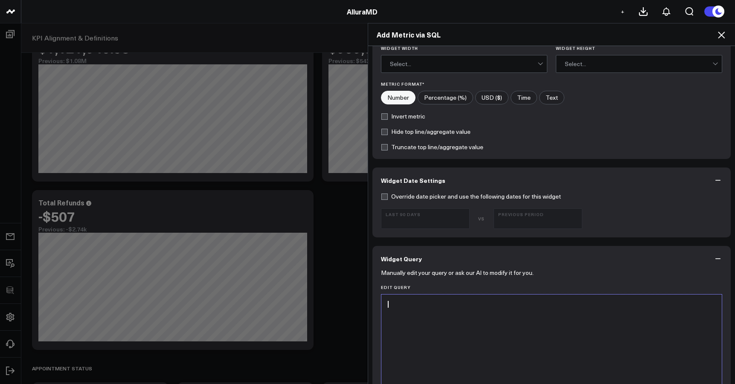
drag, startPoint x: 462, startPoint y: 302, endPoint x: 462, endPoint y: 294, distance: 8.1
click at [462, 302] on div at bounding box center [552, 305] width 332 height 9
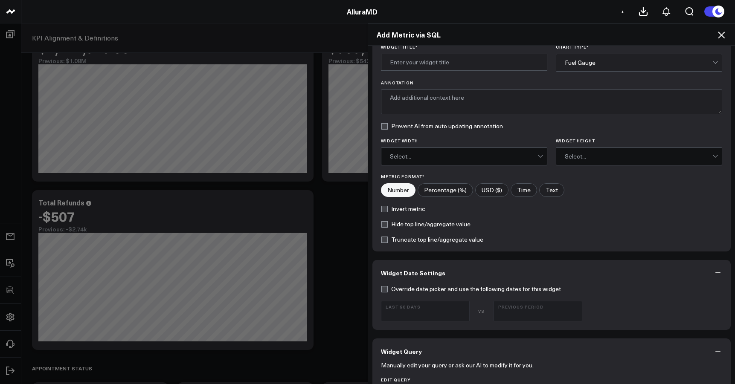
scroll to position [15, 0]
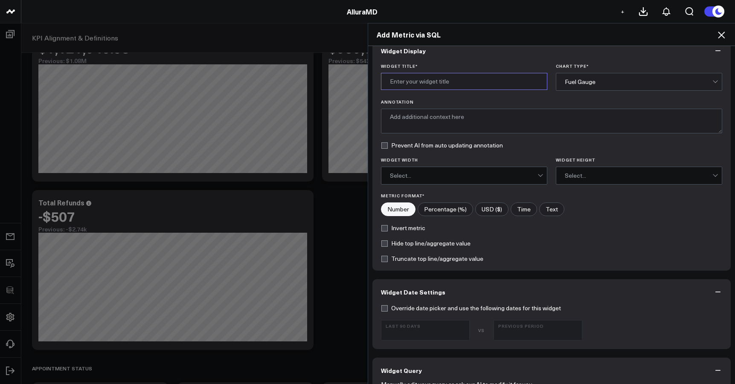
click at [416, 80] on input "Widget Title *" at bounding box center [464, 81] width 166 height 17
type input "Total Discounts"
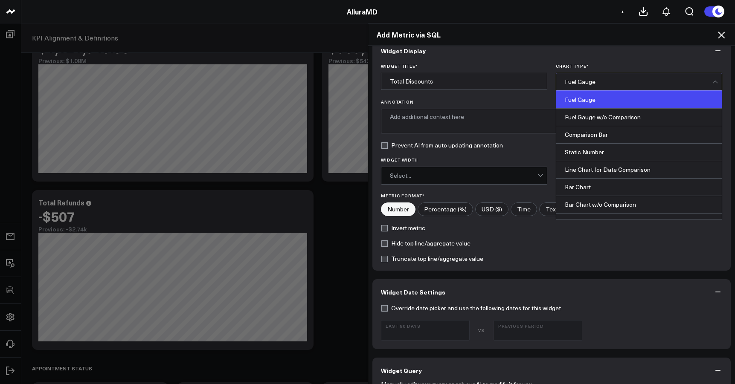
click at [601, 82] on div "Fuel Gauge" at bounding box center [639, 81] width 148 height 7
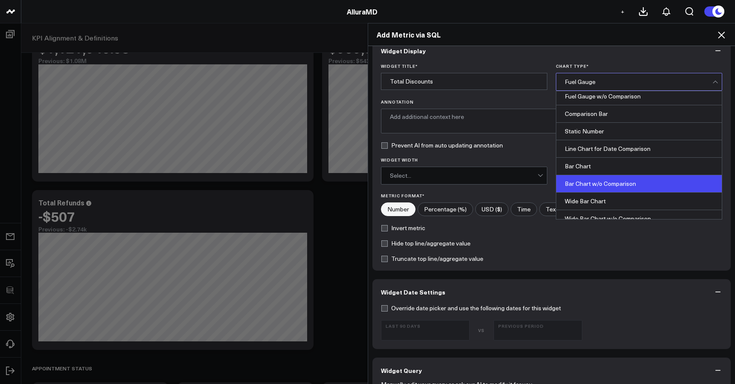
scroll to position [19, 0]
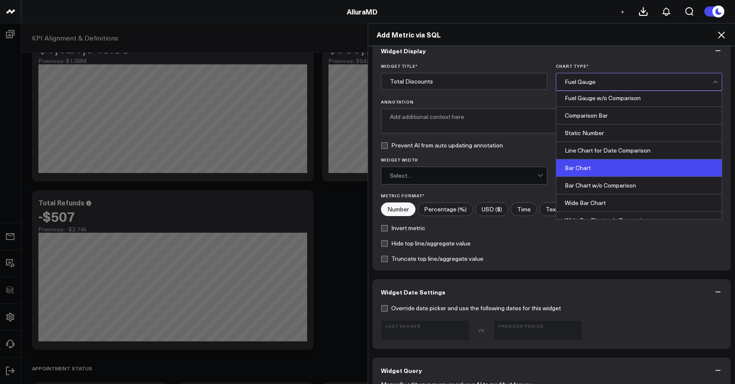
click at [593, 171] on div "Bar Chart" at bounding box center [638, 168] width 165 height 17
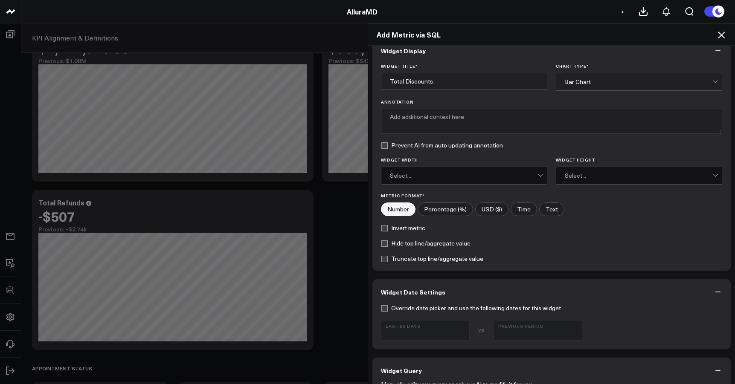
click at [492, 206] on input"] "USD ($)" at bounding box center [492, 209] width 32 height 13
radio input"] "true"
click at [412, 230] on label "Invert metric" at bounding box center [403, 228] width 44 height 7
click at [388, 230] on input "Invert metric" at bounding box center [384, 228] width 7 height 7
checkbox input "true"
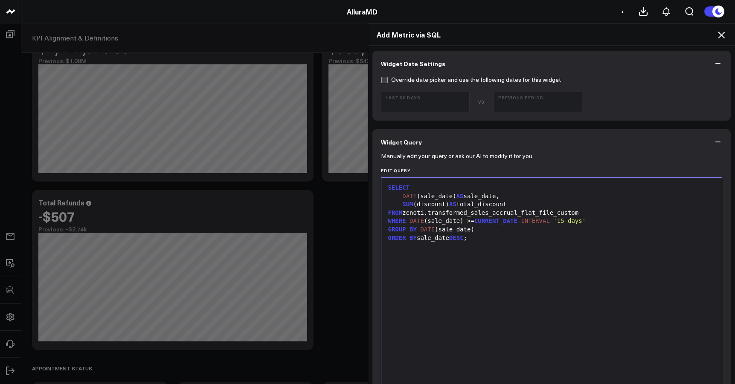
scroll to position [301, 0]
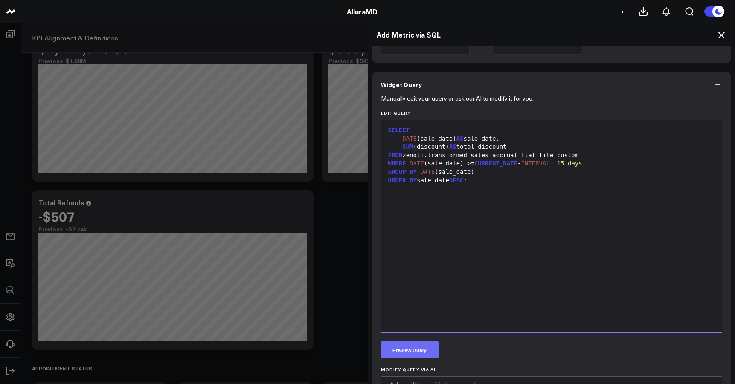
click at [429, 353] on button "Preview Query" at bounding box center [410, 350] width 58 height 17
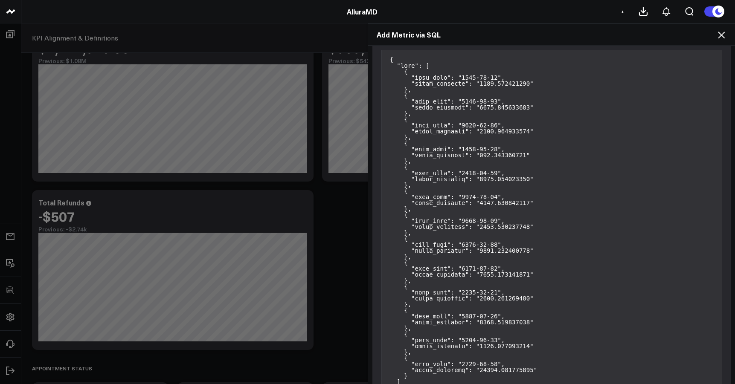
scroll to position [749, 0]
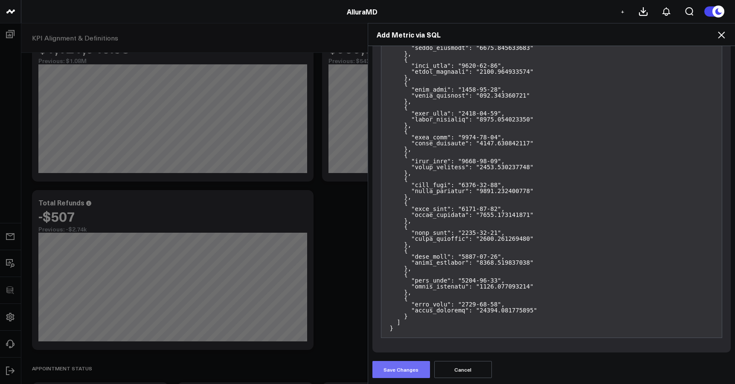
click at [392, 356] on button "Save Changes" at bounding box center [401, 369] width 58 height 17
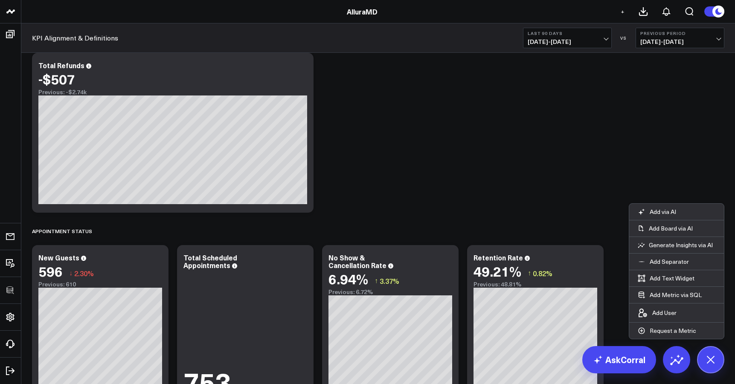
scroll to position [688, 0]
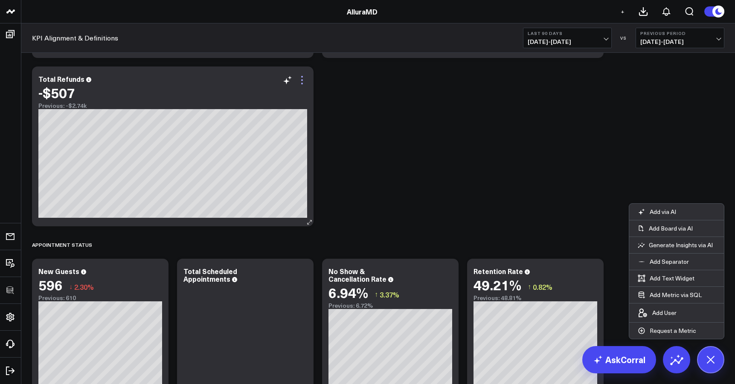
click at [304, 81] on icon at bounding box center [302, 80] width 10 height 10
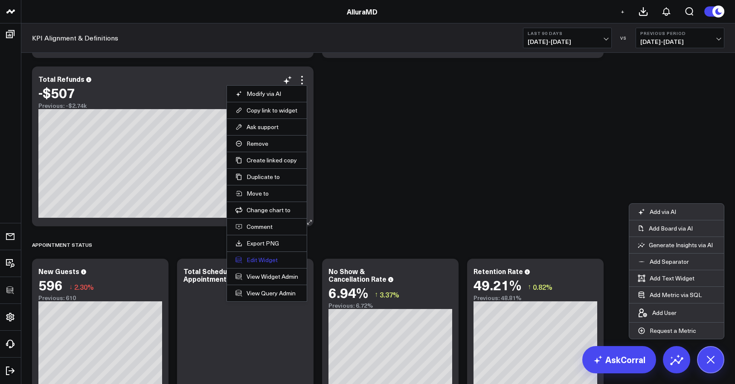
click at [266, 260] on button "Edit Widget" at bounding box center [266, 260] width 63 height 8
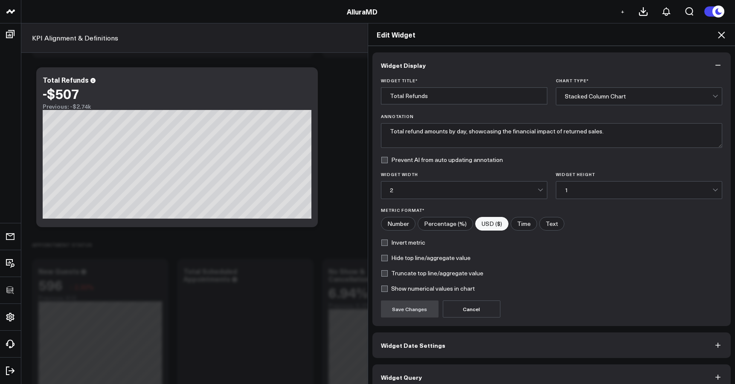
scroll to position [12, 0]
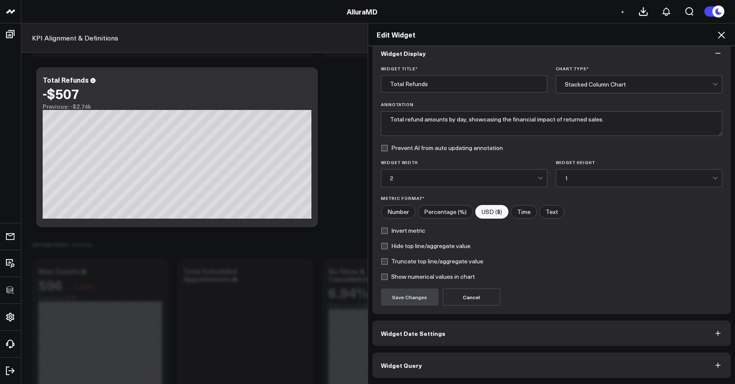
click at [514, 356] on button "Widget Query" at bounding box center [551, 366] width 359 height 26
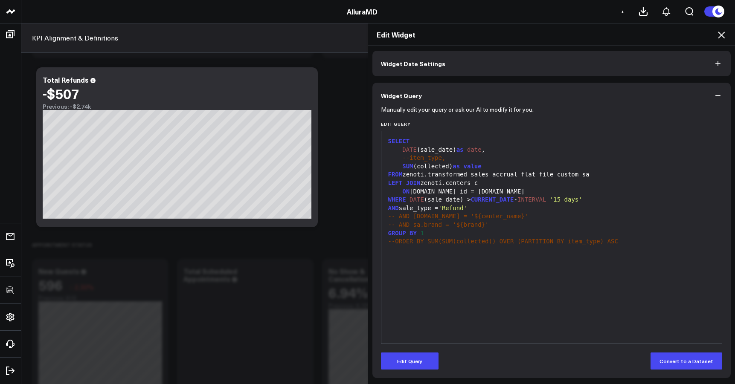
scroll to position [0, 0]
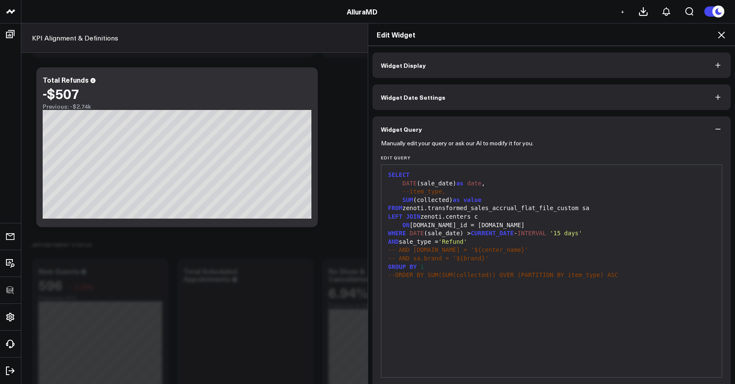
click at [499, 57] on button "Widget Display" at bounding box center [551, 65] width 359 height 26
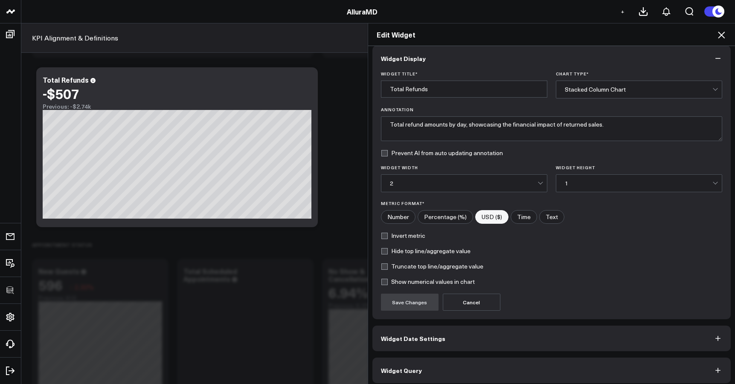
scroll to position [12, 0]
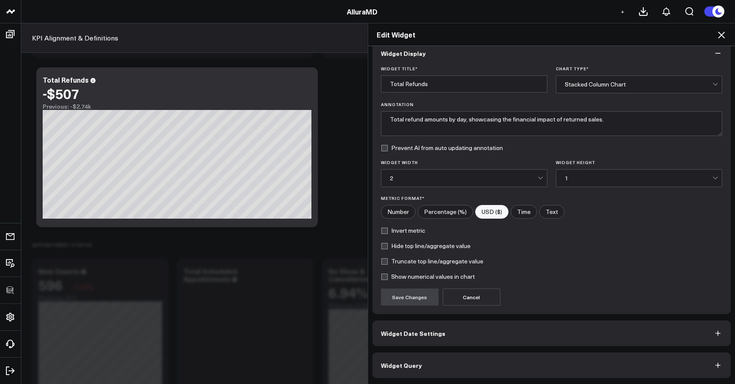
click at [601, 35] on icon at bounding box center [721, 35] width 10 height 10
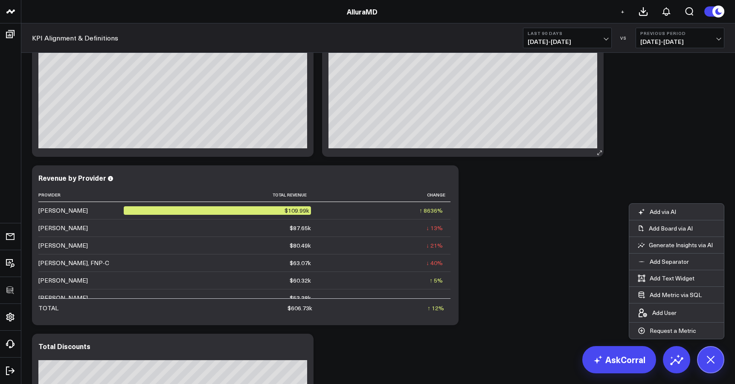
scroll to position [1452, 0]
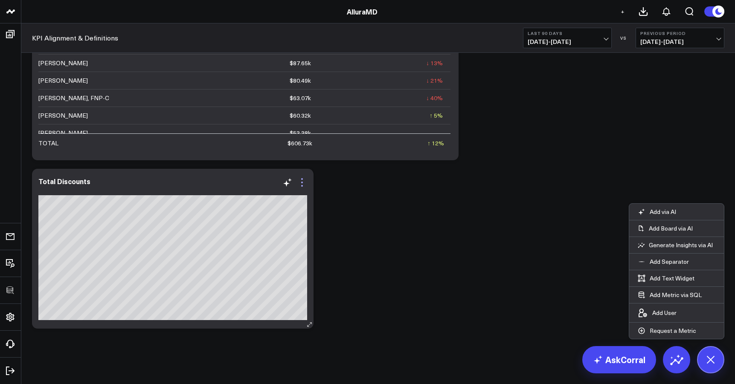
click at [301, 182] on icon at bounding box center [302, 182] width 10 height 10
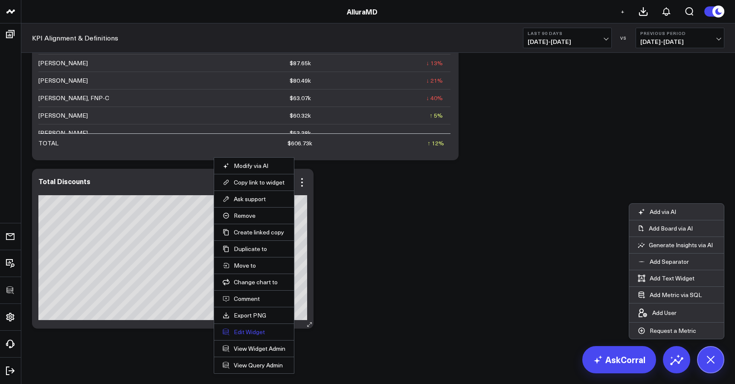
click at [254, 333] on button "Edit Widget" at bounding box center [254, 332] width 63 height 8
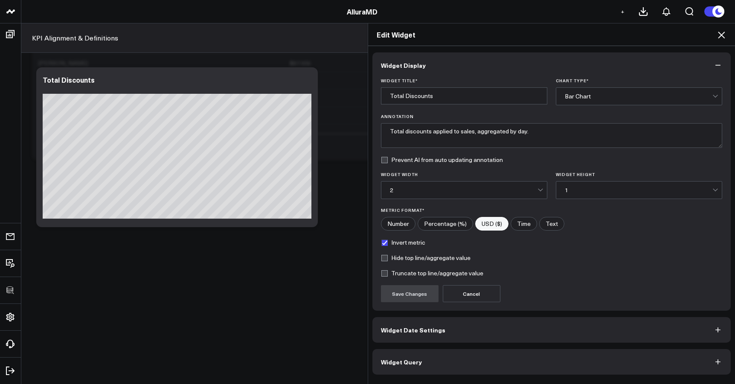
click at [406, 246] on label "Invert metric" at bounding box center [403, 242] width 44 height 7
click at [388, 246] on input "Invert metric" at bounding box center [384, 242] width 7 height 7
checkbox input "false"
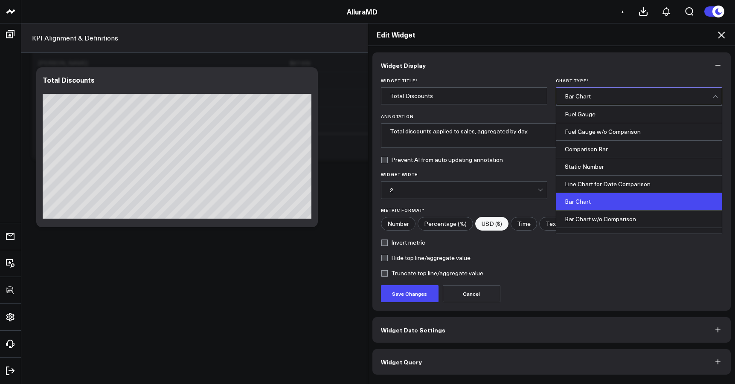
click at [580, 93] on div "Bar Chart" at bounding box center [639, 96] width 148 height 17
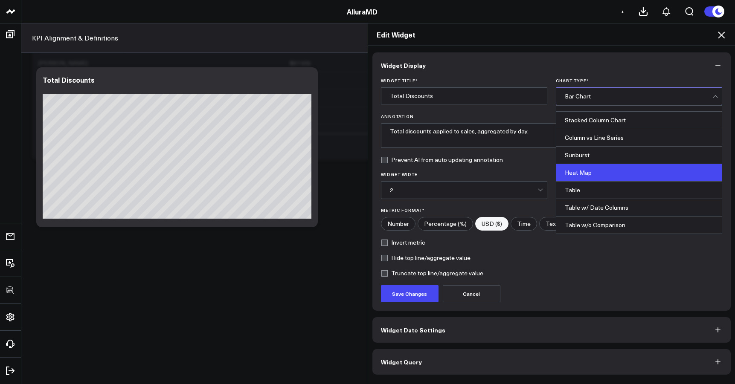
scroll to position [334, 0]
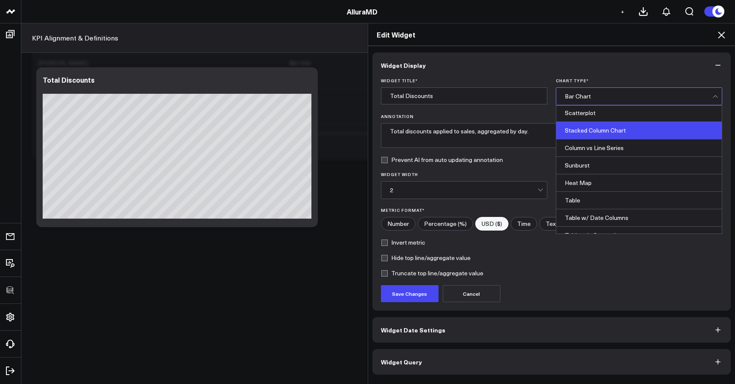
click at [581, 134] on div "Stacked Column Chart" at bounding box center [638, 130] width 165 height 17
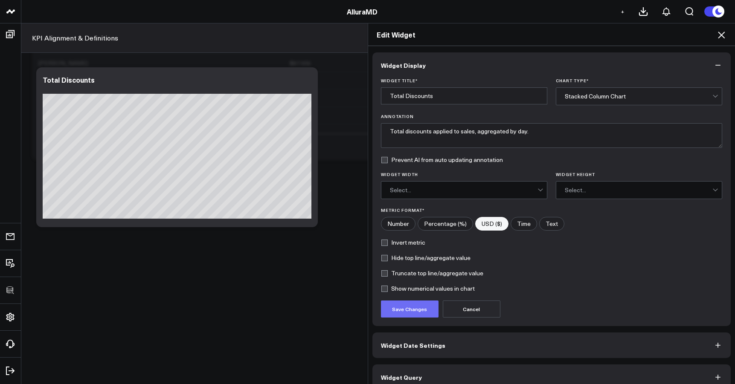
click at [412, 314] on button "Save Changes" at bounding box center [410, 309] width 58 height 17
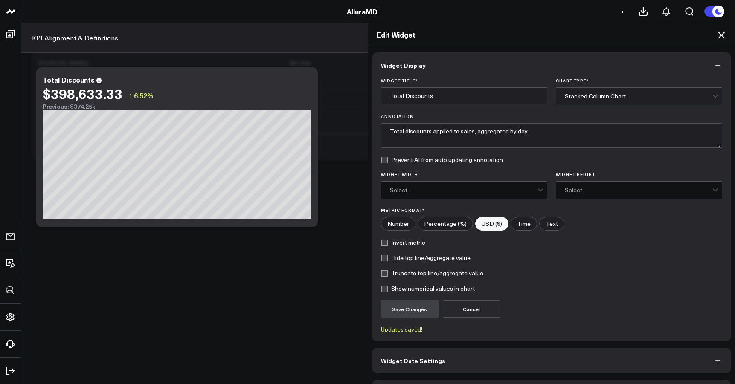
scroll to position [27, 0]
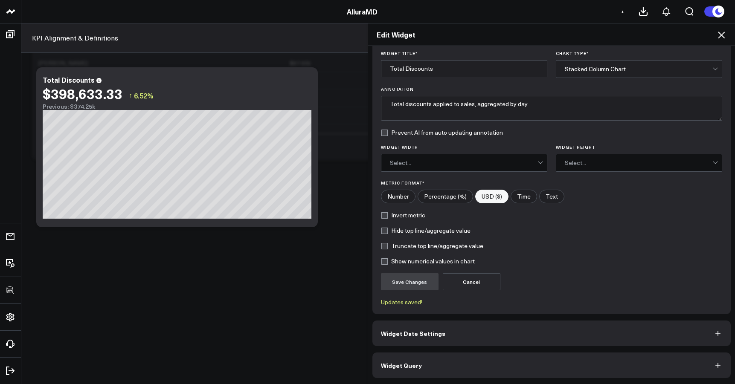
click at [470, 356] on button "Widget Query" at bounding box center [551, 366] width 359 height 26
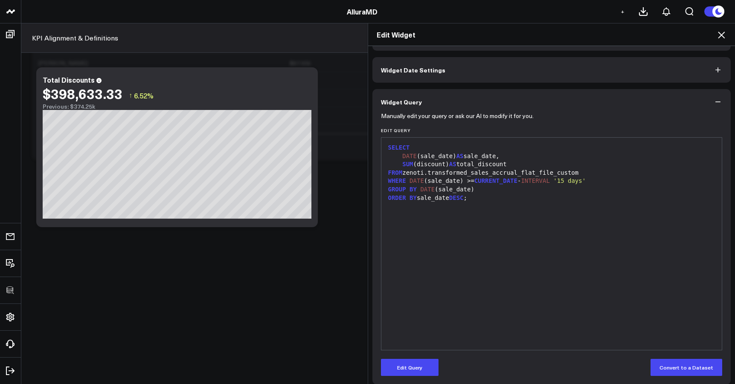
scroll to position [0, 0]
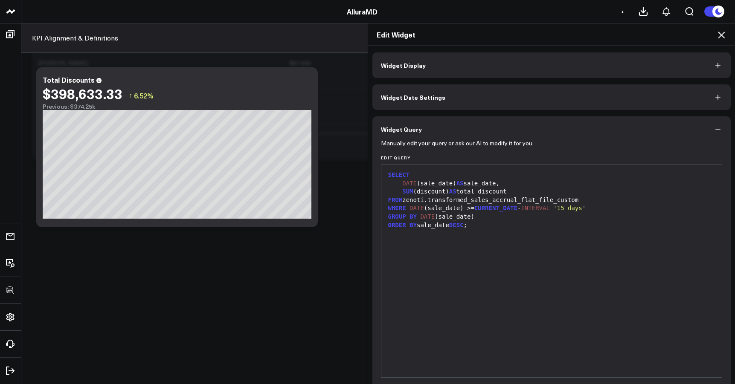
click at [510, 191] on div "SUM (discount) AS total_discount" at bounding box center [552, 192] width 332 height 9
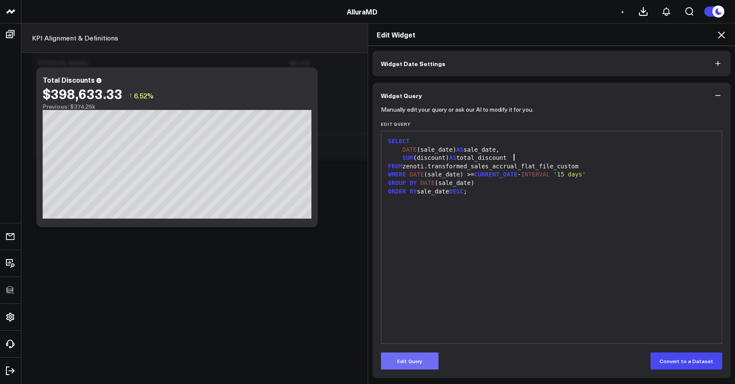
click at [412, 356] on button "Edit Query" at bounding box center [410, 361] width 58 height 17
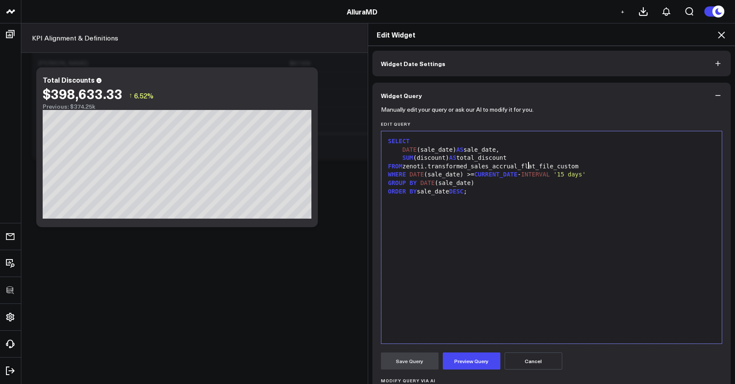
click at [525, 165] on div "FROM zenoti.transformed_sales_accrual_flat_file_custom" at bounding box center [552, 167] width 332 height 9
click at [522, 160] on div "SUM (discount) AS total_discount" at bounding box center [552, 158] width 332 height 9
click at [460, 356] on button "Preview Query" at bounding box center [472, 361] width 58 height 17
click at [418, 356] on button "Save Query" at bounding box center [410, 361] width 58 height 17
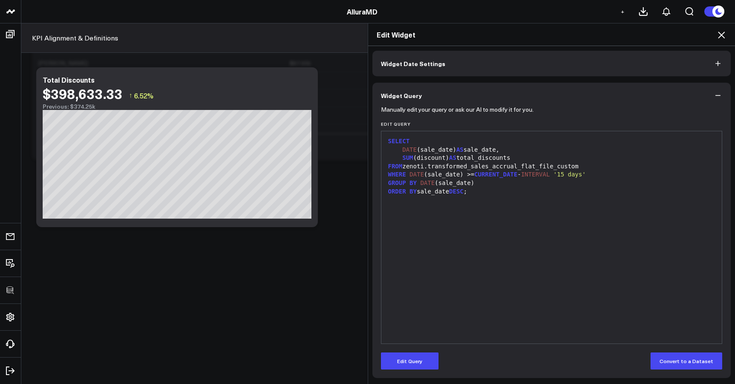
click at [264, 308] on div "Edit Widget Widget Display Widget Date Settings Widget Query Manually edit your…" at bounding box center [367, 203] width 735 height 361
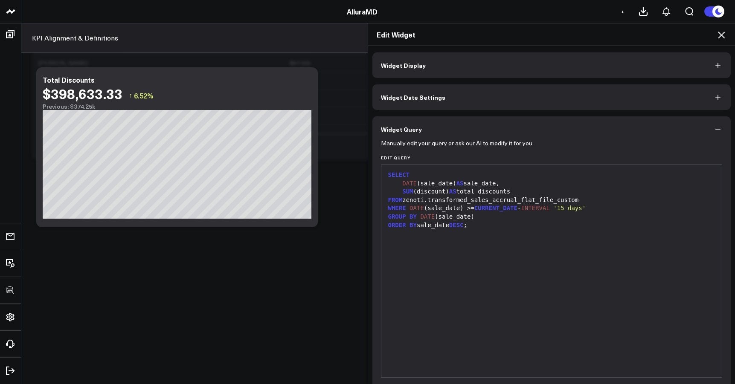
click at [601, 70] on button "Widget Display" at bounding box center [551, 65] width 359 height 26
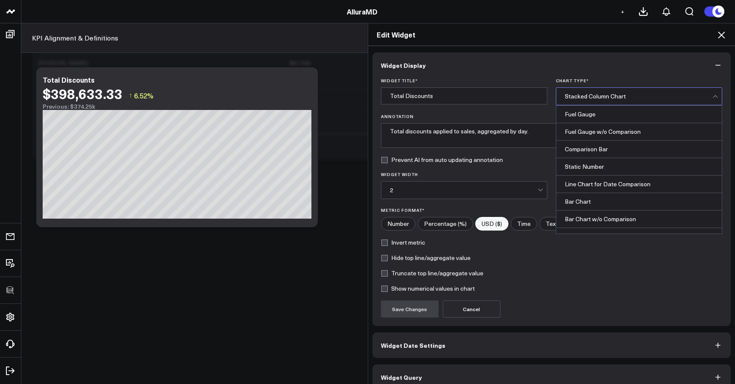
click at [601, 99] on div "Stacked Column Chart" at bounding box center [639, 96] width 148 height 7
click at [601, 67] on button "Widget Display" at bounding box center [551, 65] width 359 height 26
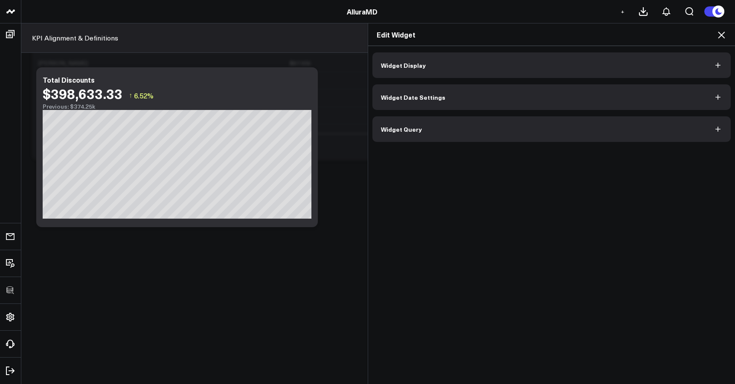
click at [601, 32] on icon at bounding box center [721, 35] width 10 height 10
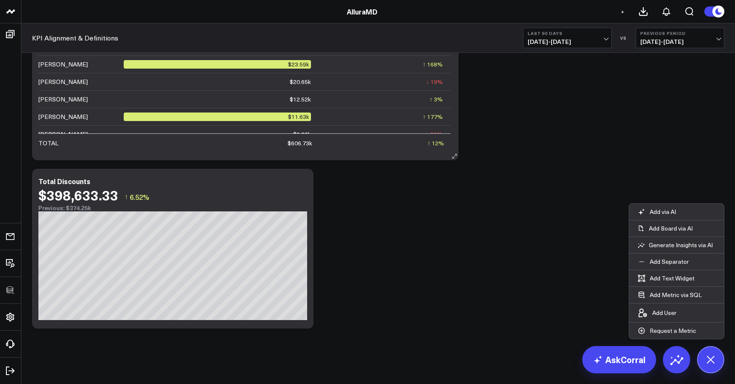
scroll to position [270, 0]
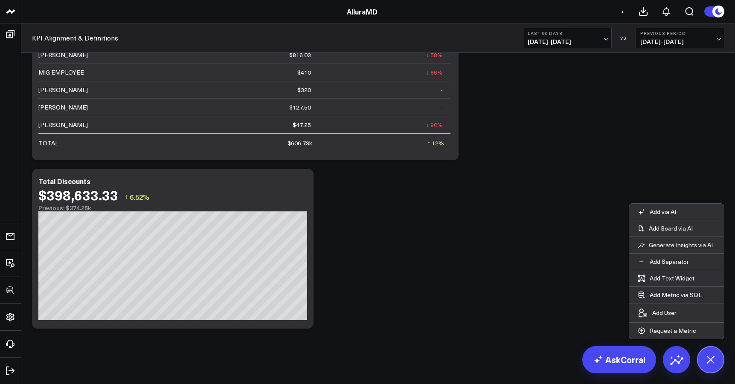
drag, startPoint x: 52, startPoint y: 113, endPoint x: 255, endPoint y: 0, distance: 232.5
click at [255, 0] on header "3725 Test 829 Studios Accenture Activant Capital Agriculture & Farming Demo All…" at bounding box center [367, 11] width 735 height 23
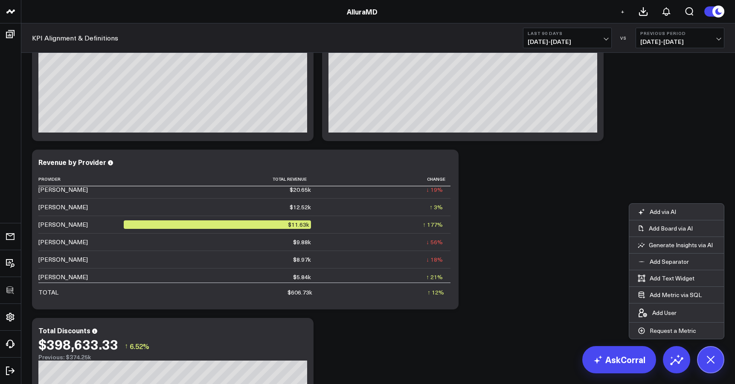
scroll to position [1382, 0]
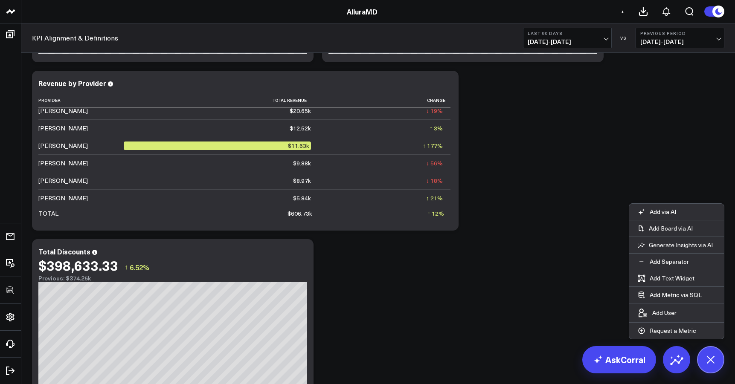
drag, startPoint x: 495, startPoint y: 258, endPoint x: 511, endPoint y: 262, distance: 15.7
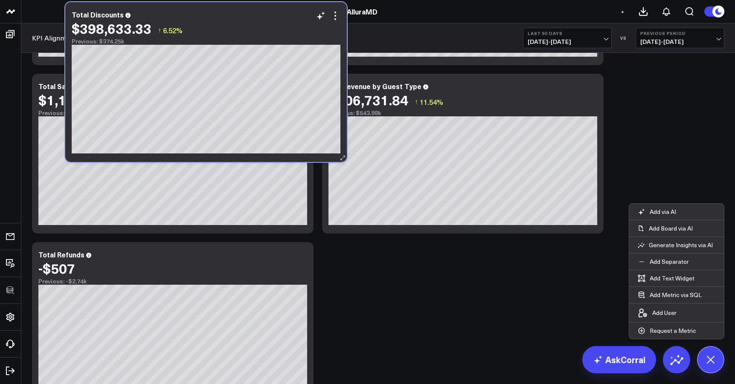
scroll to position [436, 0]
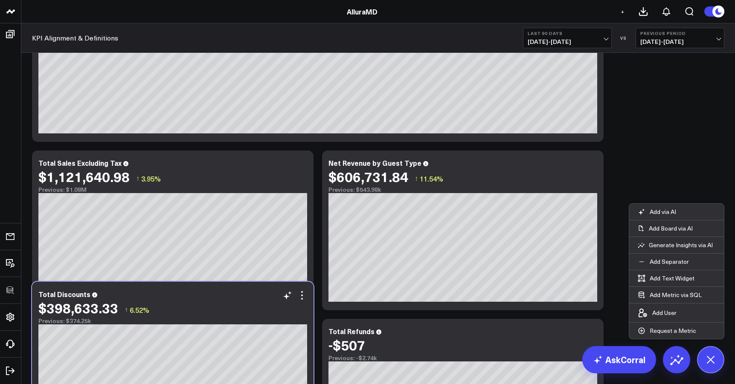
drag, startPoint x: 240, startPoint y: 183, endPoint x: 235, endPoint y: 294, distance: 111.9
click at [235, 295] on div "Total Discounts $398,633.33 ↑ 6.52% Previous: $374.25k [fontSize:10px lineHeigh…" at bounding box center [173, 362] width 282 height 160
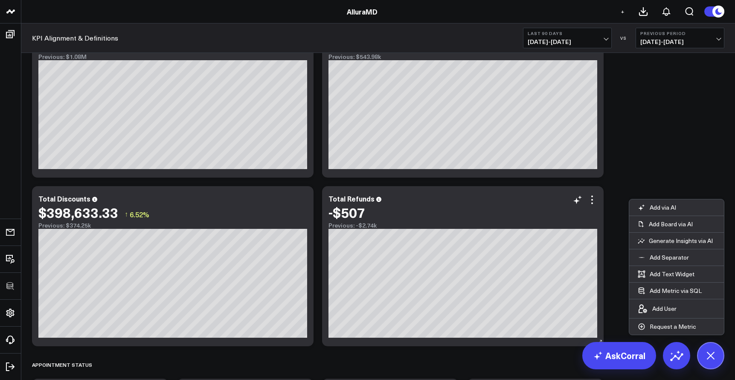
scroll to position [581, 0]
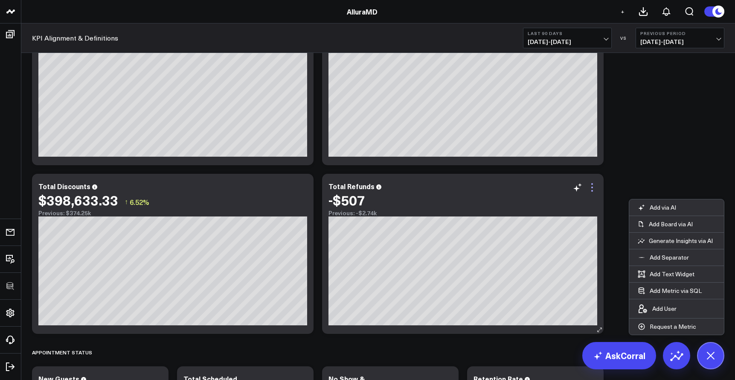
click at [593, 185] on icon at bounding box center [592, 187] width 10 height 10
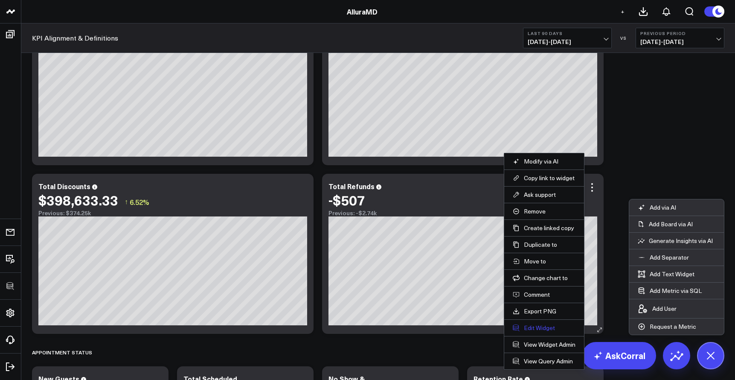
click at [540, 324] on button "Edit Widget" at bounding box center [544, 328] width 63 height 8
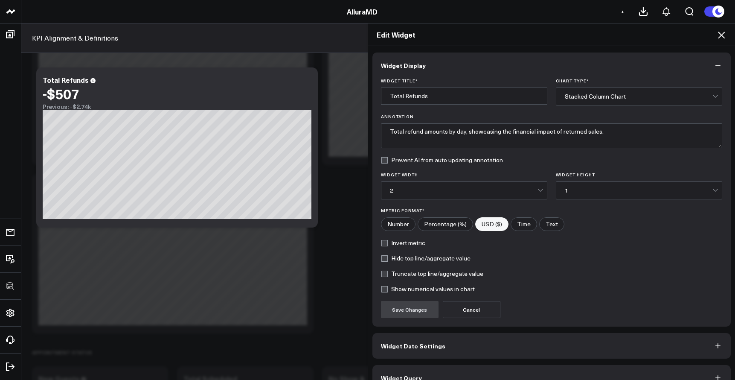
scroll to position [17, 0]
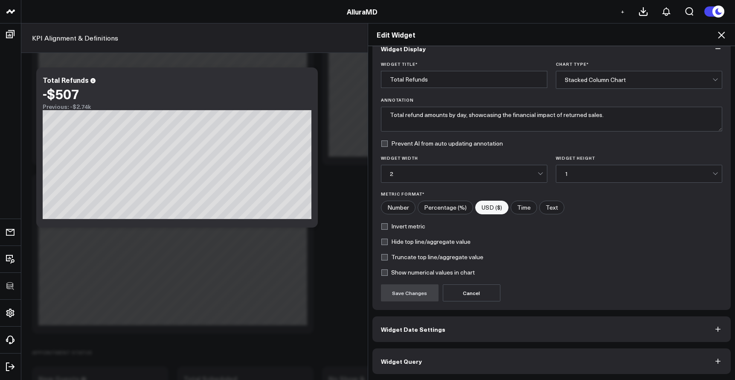
click at [501, 356] on button "Widget Query" at bounding box center [551, 361] width 359 height 26
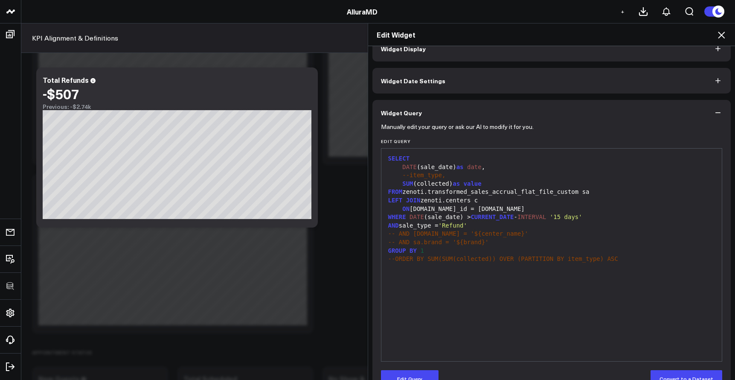
scroll to position [0, 0]
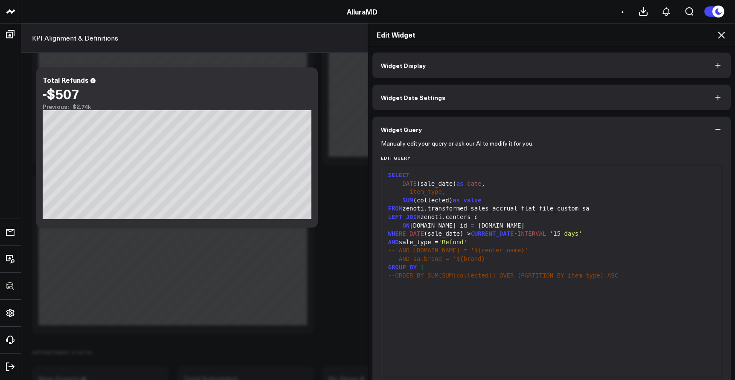
click at [601, 127] on button "Widget Query" at bounding box center [551, 129] width 359 height 26
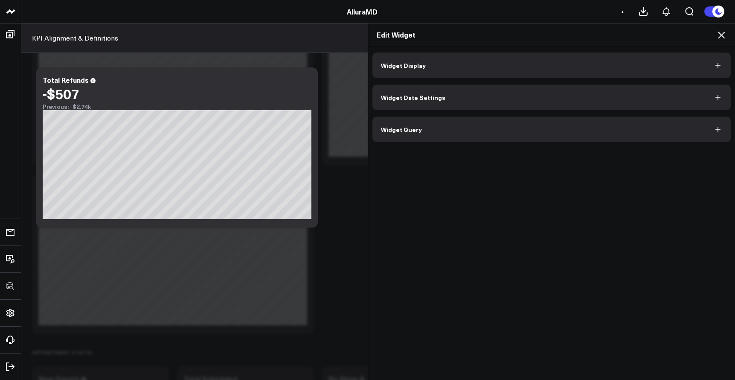
click at [601, 38] on icon at bounding box center [721, 35] width 10 height 10
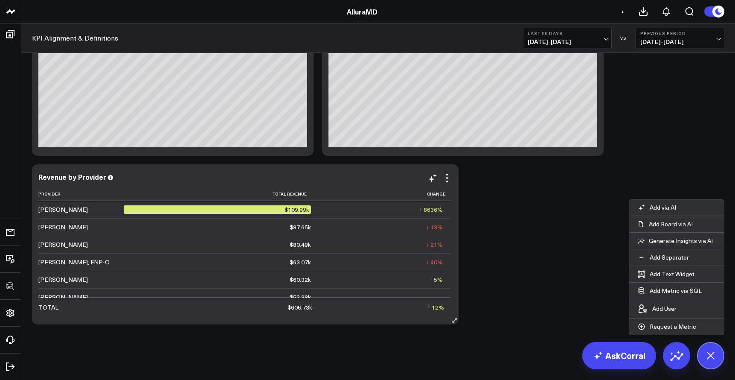
scroll to position [270, 0]
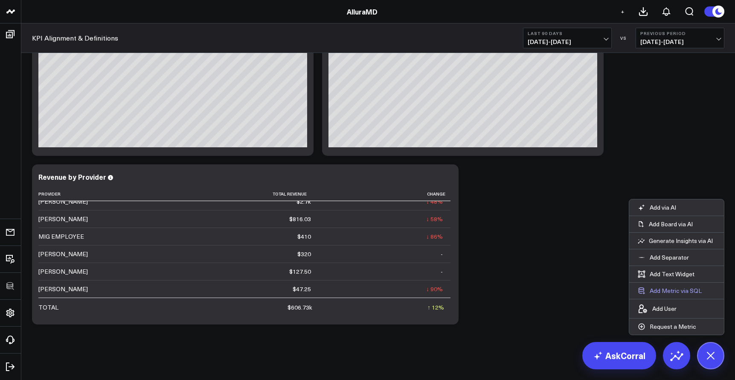
click at [601, 292] on button "Add Metric via SQL" at bounding box center [669, 290] width 81 height 16
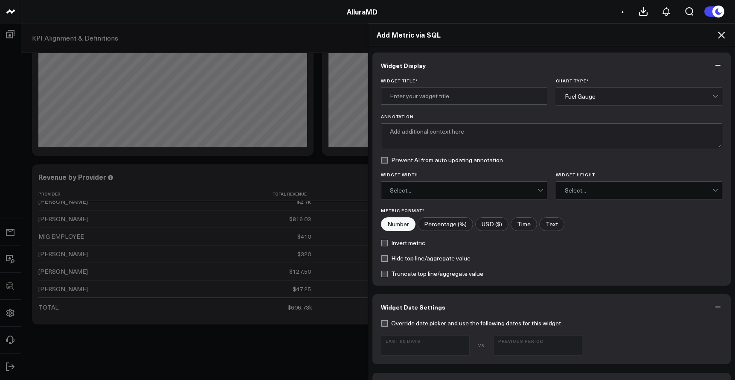
scroll to position [298, 0]
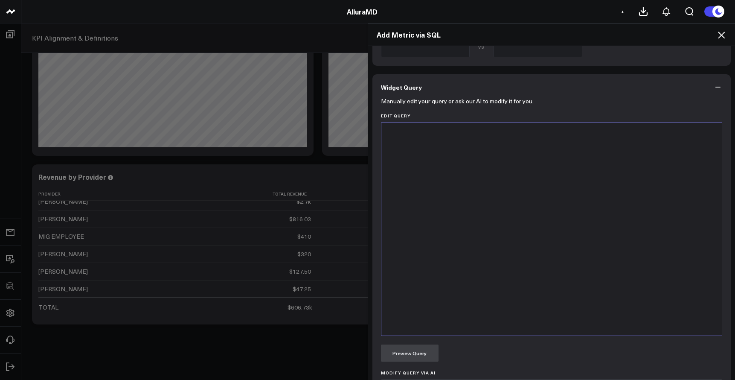
click at [461, 270] on div at bounding box center [552, 229] width 332 height 204
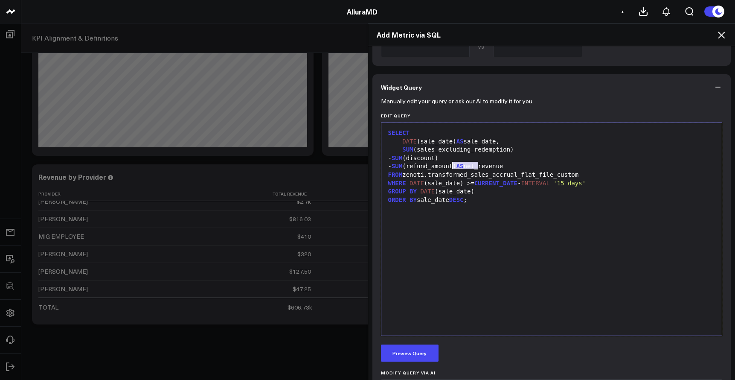
drag, startPoint x: 475, startPoint y: 166, endPoint x: 450, endPoint y: 166, distance: 25.6
click at [450, 166] on div "- SUM (refund_amount) AS net_revenue" at bounding box center [552, 166] width 332 height 9
click at [411, 341] on div "Manually edit your query or ask our AI to modify it for you. Edit Query Selecti…" at bounding box center [551, 288] width 359 height 376
click at [411, 348] on button "Preview Query" at bounding box center [410, 352] width 58 height 17
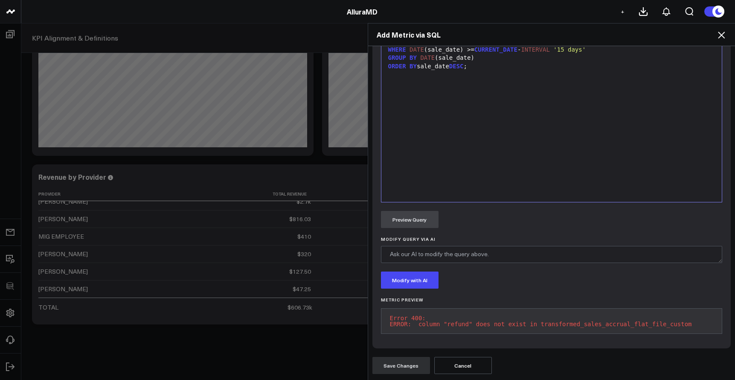
click at [601, 32] on icon at bounding box center [721, 35] width 10 height 10
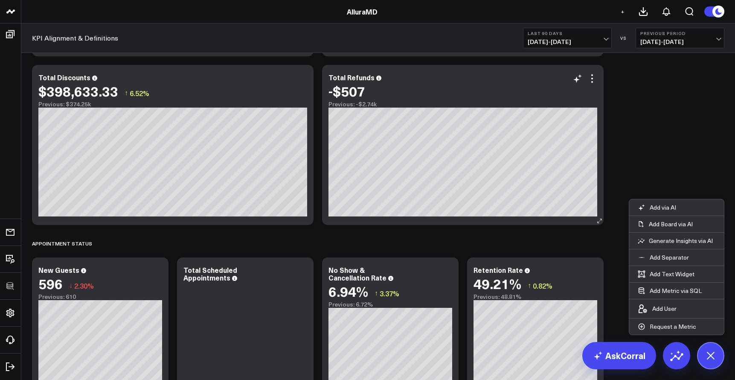
scroll to position [674, 0]
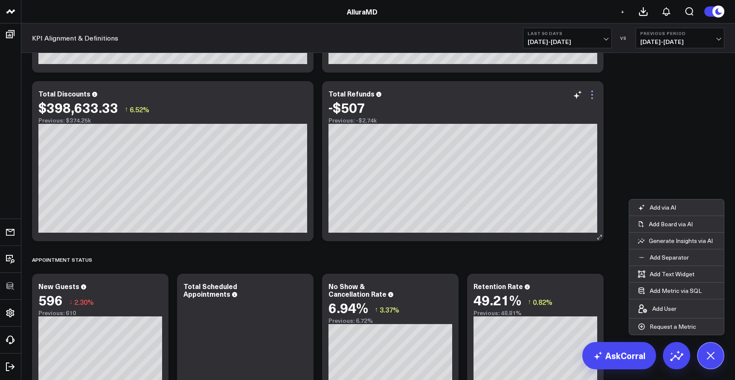
click at [591, 99] on icon at bounding box center [592, 95] width 10 height 10
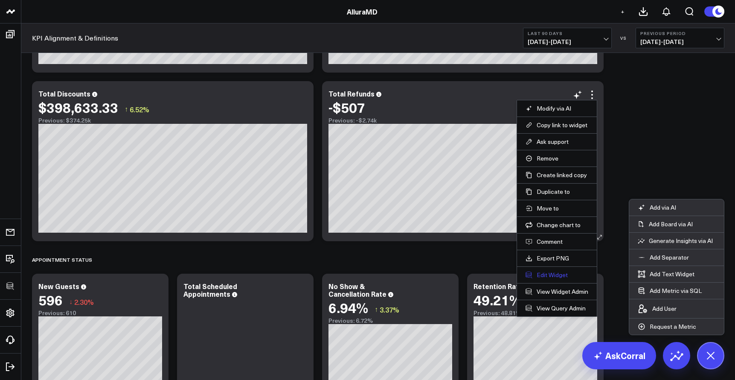
click at [555, 276] on button "Edit Widget" at bounding box center [556, 275] width 63 height 8
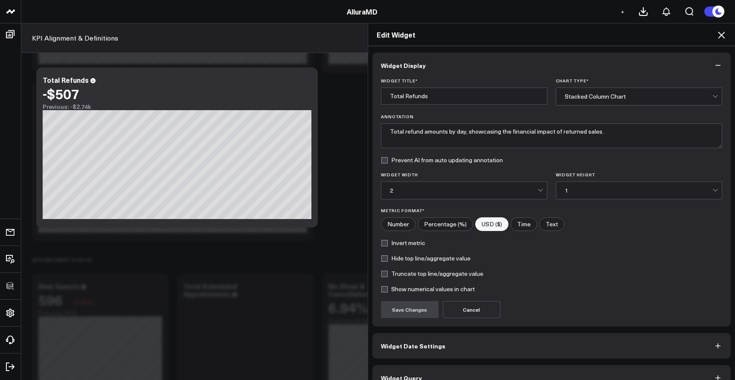
scroll to position [17, 0]
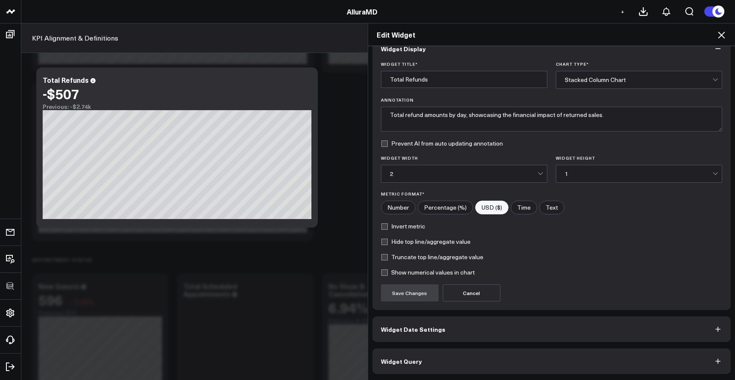
click at [566, 345] on div "Widget Display Widget Title * Total Refunds Chart Type * Stacked Column Chart A…" at bounding box center [551, 205] width 359 height 338
click at [569, 351] on button "Widget Query" at bounding box center [551, 361] width 359 height 26
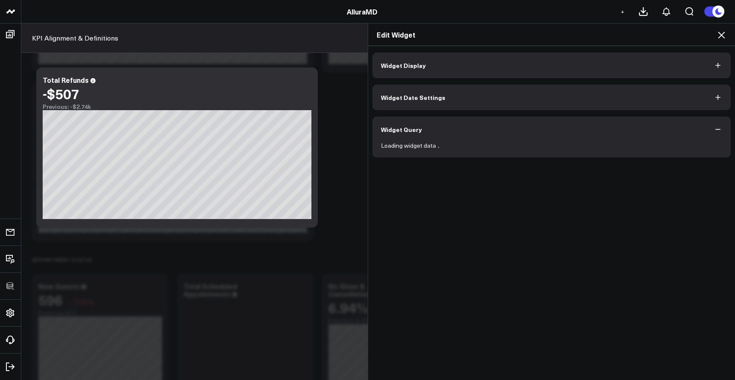
scroll to position [0, 0]
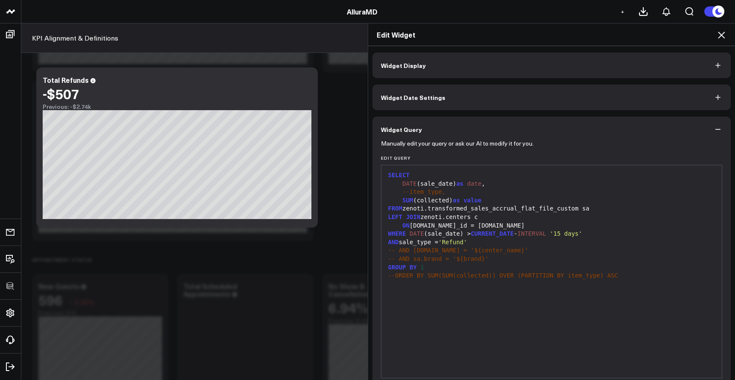
click at [601, 129] on button "Widget Query" at bounding box center [551, 129] width 359 height 26
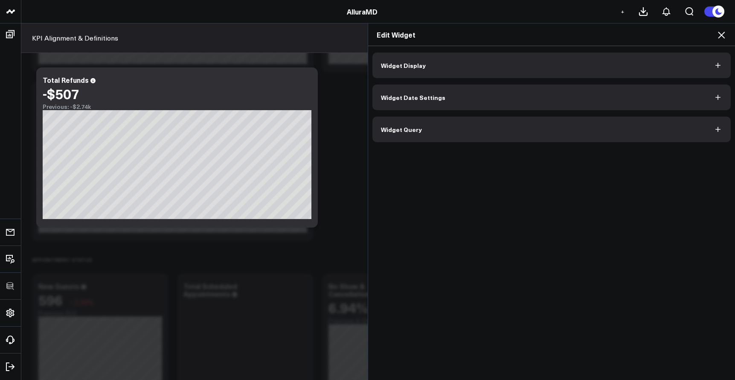
click at [601, 131] on icon "button" at bounding box center [718, 129] width 9 height 9
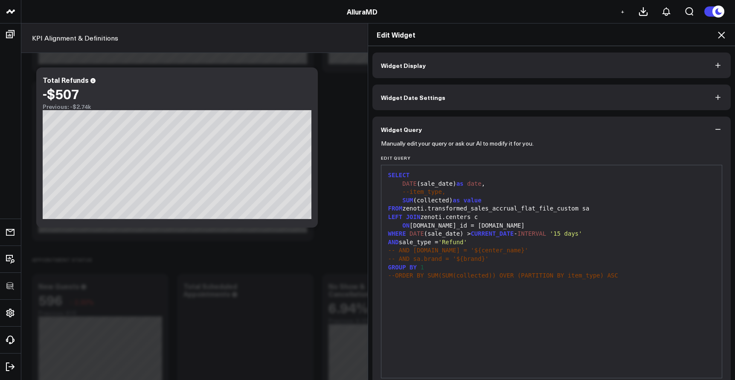
click at [601, 34] on icon at bounding box center [721, 35] width 7 height 7
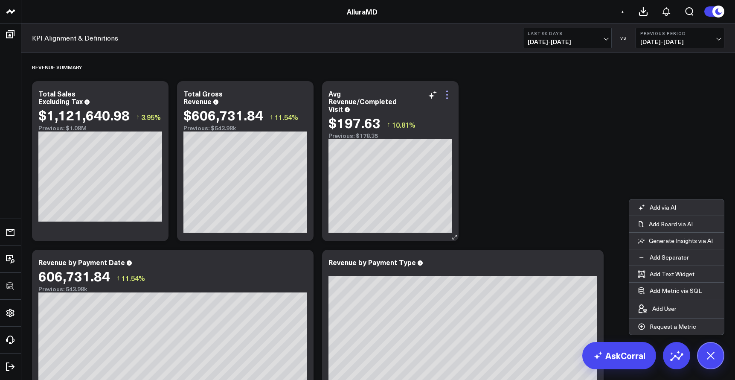
click at [447, 97] on icon at bounding box center [447, 95] width 10 height 10
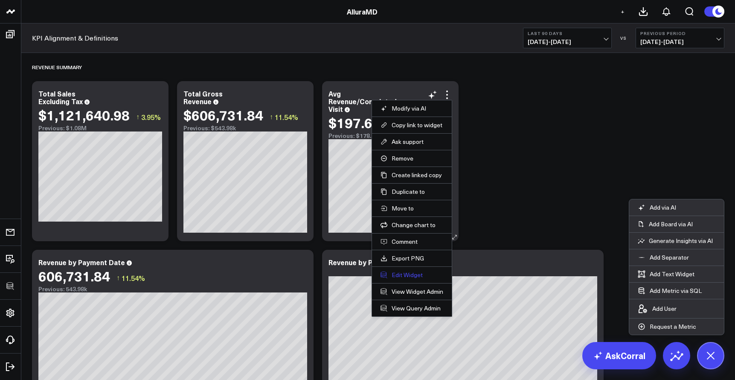
click at [416, 278] on button "Edit Widget" at bounding box center [411, 275] width 63 height 8
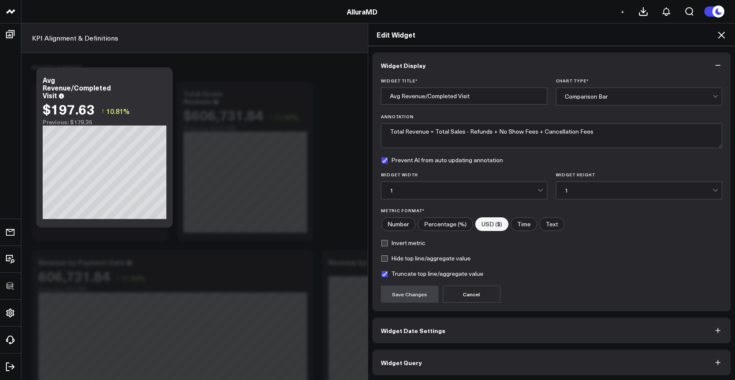
scroll to position [1, 0]
click at [496, 356] on button "Widget Query" at bounding box center [551, 361] width 359 height 26
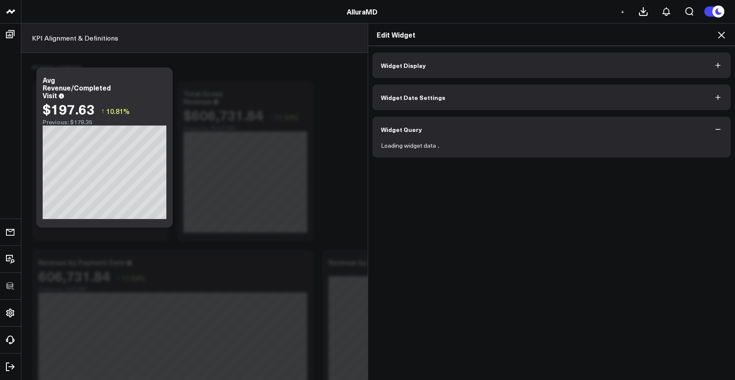
scroll to position [0, 0]
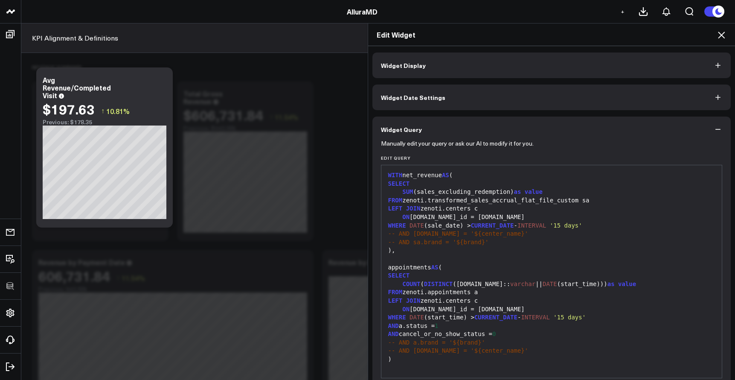
click at [336, 171] on div "Edit Widget Widget Display Widget Date Settings Widget Query Manually edit your…" at bounding box center [367, 201] width 735 height 357
click at [601, 37] on icon at bounding box center [721, 35] width 7 height 7
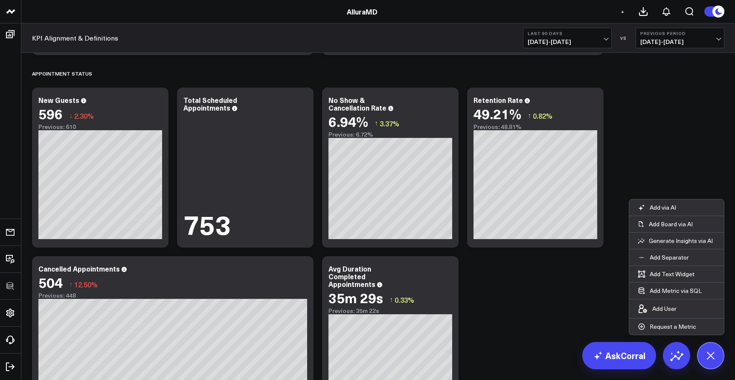
scroll to position [1289, 0]
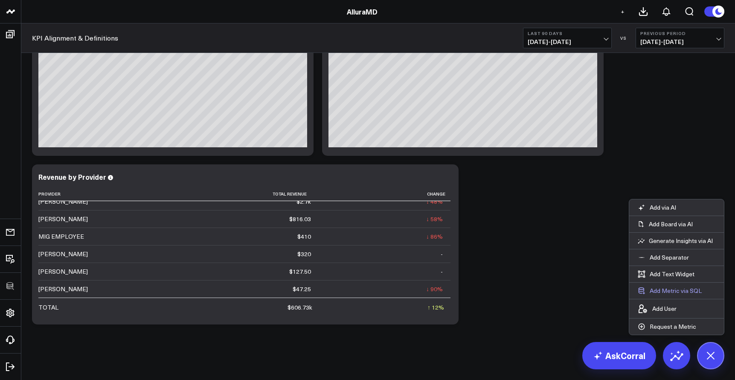
click at [601, 289] on button "Add Metric via SQL" at bounding box center [669, 290] width 81 height 16
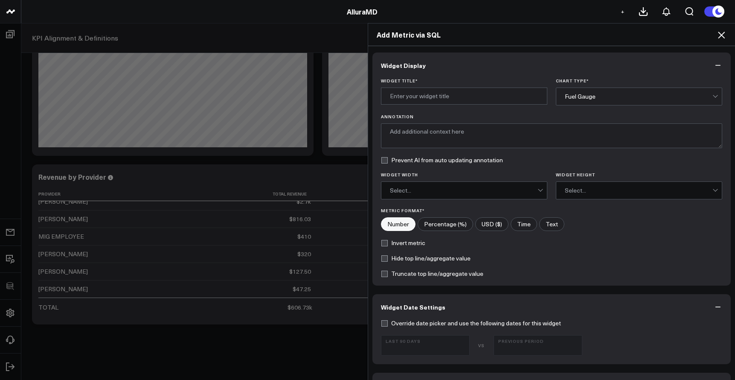
scroll to position [303, 0]
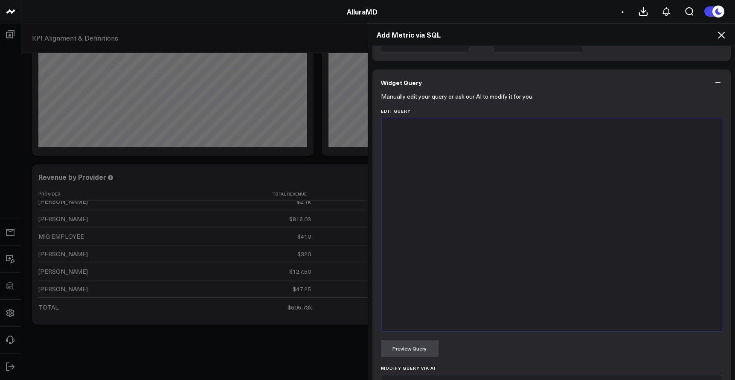
click at [538, 268] on div at bounding box center [552, 224] width 332 height 204
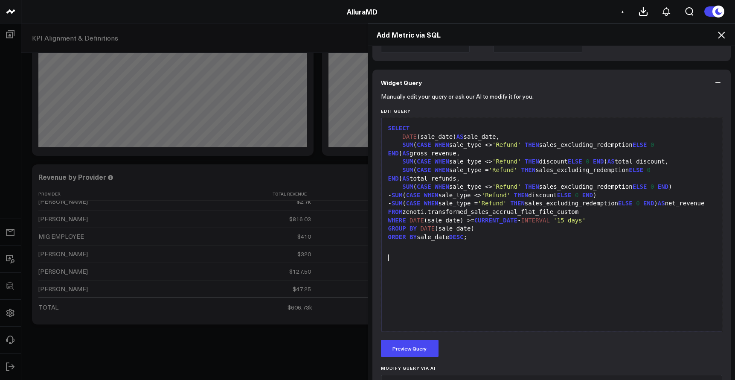
scroll to position [305, 0]
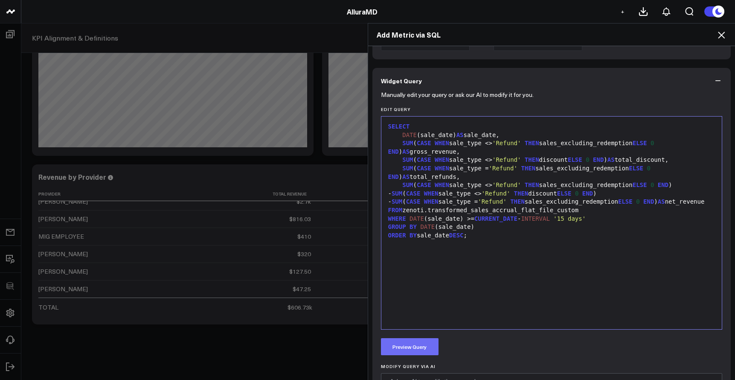
click at [425, 344] on button "Preview Query" at bounding box center [410, 346] width 58 height 17
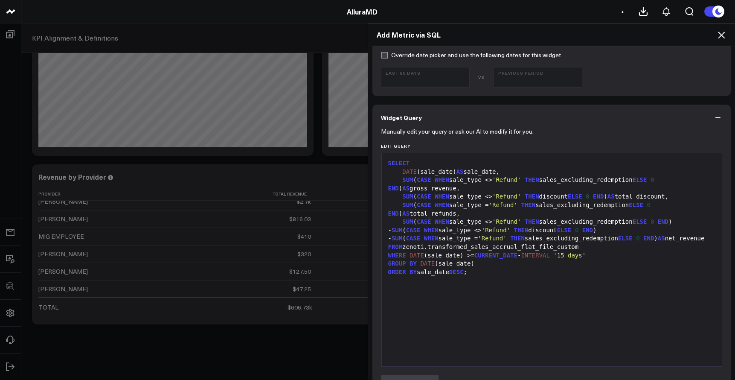
scroll to position [0, 0]
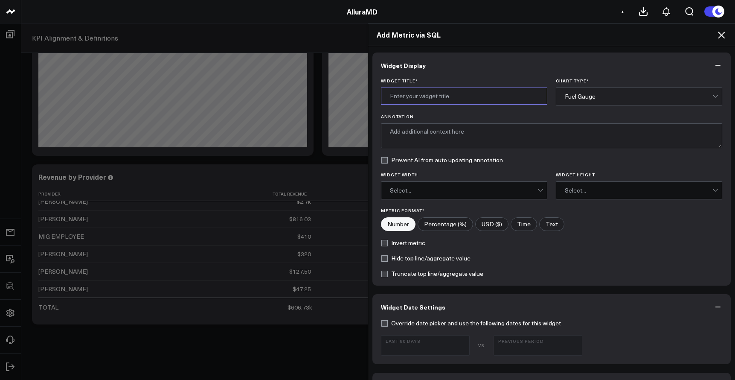
click at [504, 96] on input "Widget Title *" at bounding box center [464, 95] width 166 height 17
click at [572, 96] on div "Fuel Gauge" at bounding box center [639, 96] width 148 height 7
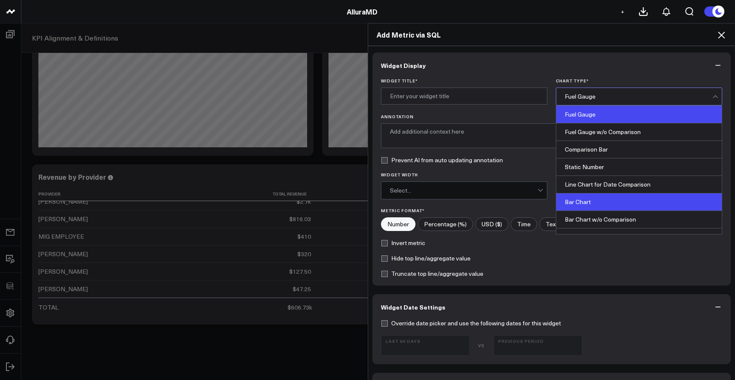
click at [575, 204] on div "Bar Chart" at bounding box center [638, 201] width 165 height 17
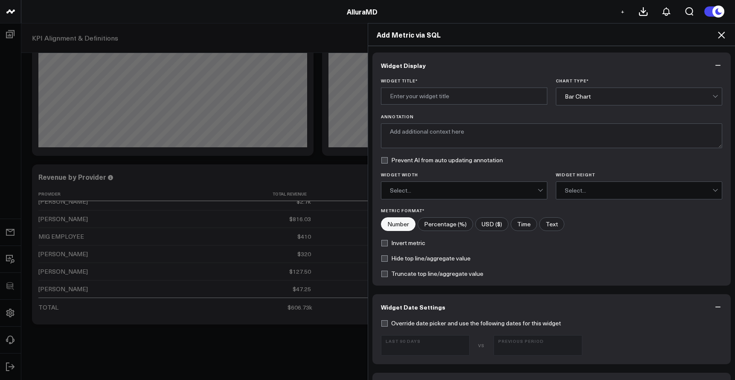
click at [581, 104] on div "Bar Chart" at bounding box center [639, 96] width 148 height 17
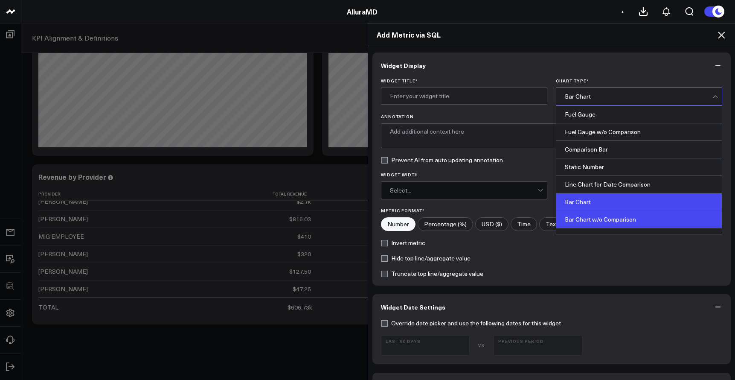
click at [569, 226] on div "Bar Chart w/o Comparison" at bounding box center [638, 219] width 165 height 17
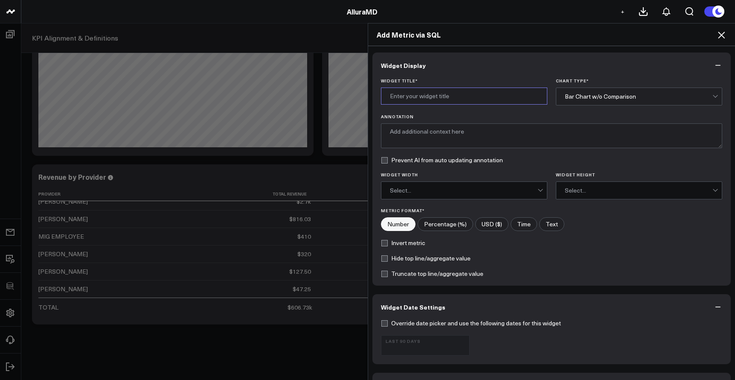
click at [467, 95] on input "Widget Title *" at bounding box center [464, 95] width 166 height 17
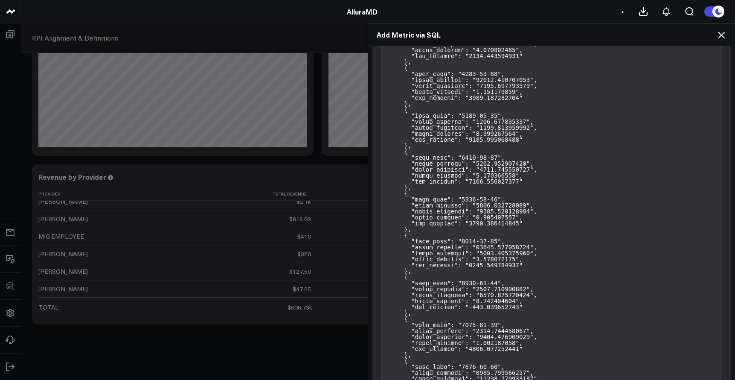
scroll to position [987, 0]
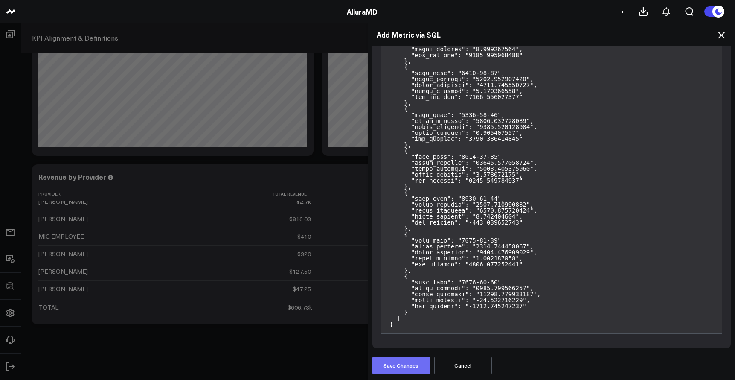
type input "Net Revenue"
click at [402, 356] on button "Save Changes" at bounding box center [401, 365] width 58 height 17
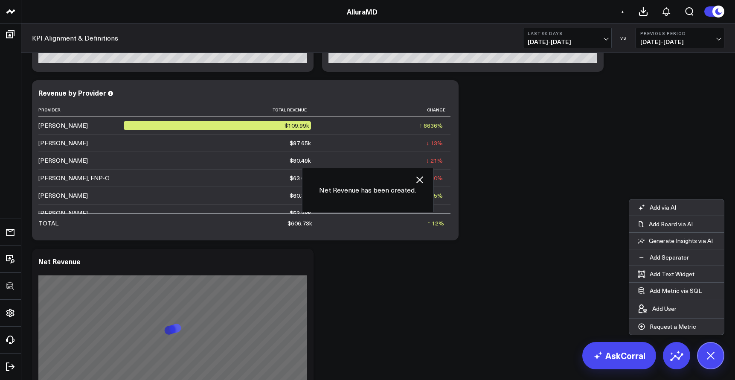
scroll to position [1454, 0]
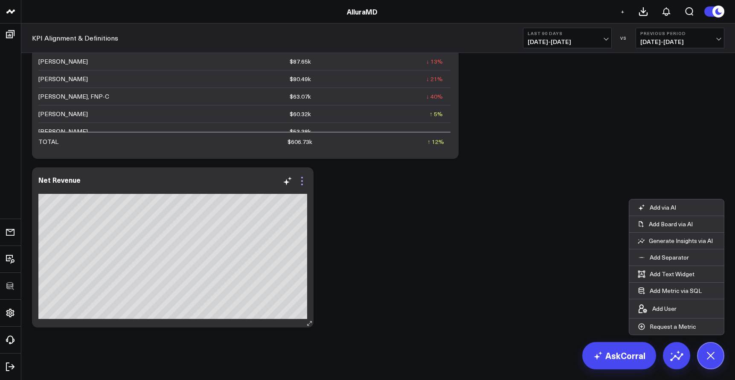
click at [300, 180] on icon at bounding box center [302, 181] width 10 height 10
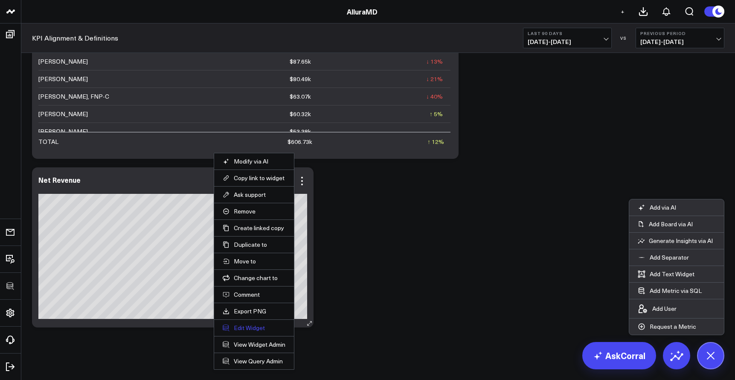
click at [251, 324] on button "Edit Widget" at bounding box center [254, 328] width 63 height 8
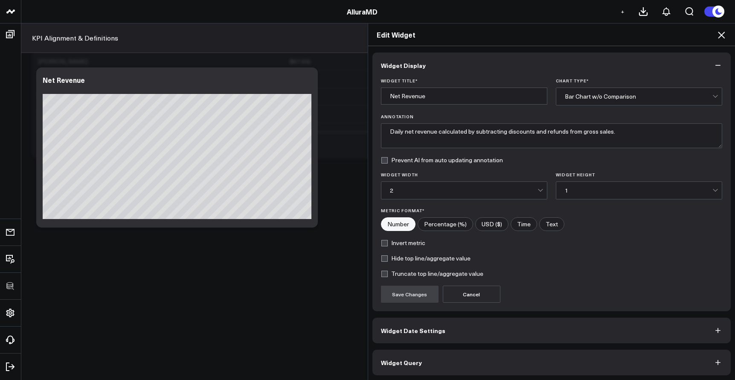
scroll to position [1, 0]
click at [561, 355] on button "Widget Query" at bounding box center [551, 361] width 359 height 26
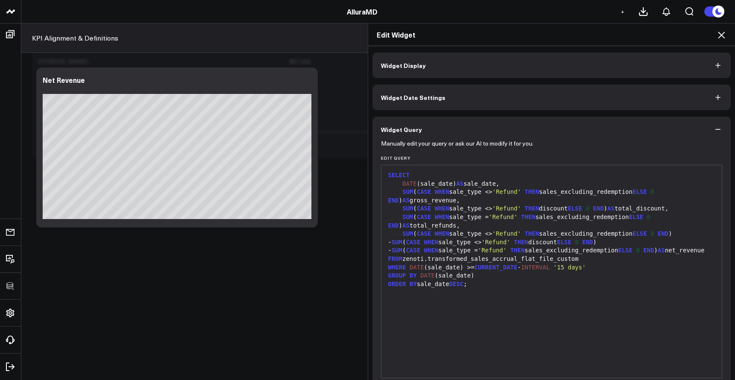
scroll to position [38, 0]
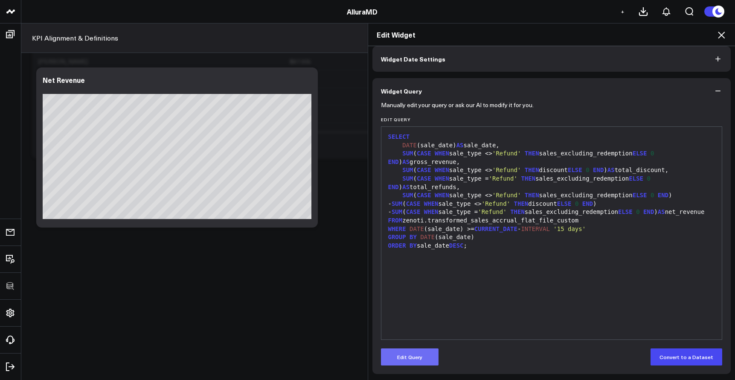
click at [412, 356] on button "Edit Query" at bounding box center [410, 356] width 58 height 17
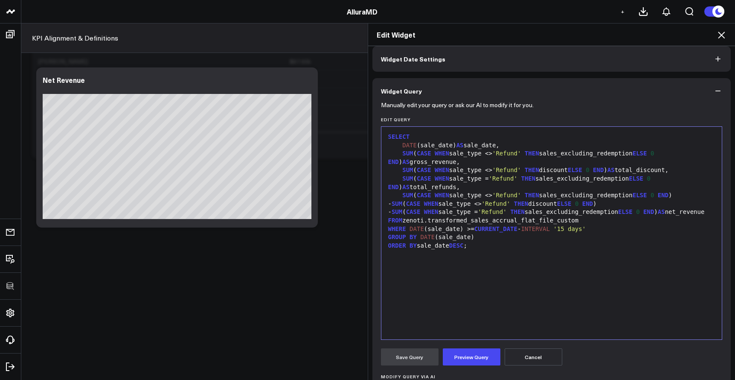
click at [456, 297] on div "SELECT DATE (sale_date) AS sale_date, SUM ( CASE WHEN sale_type <> 'Refund' THE…" at bounding box center [552, 233] width 332 height 204
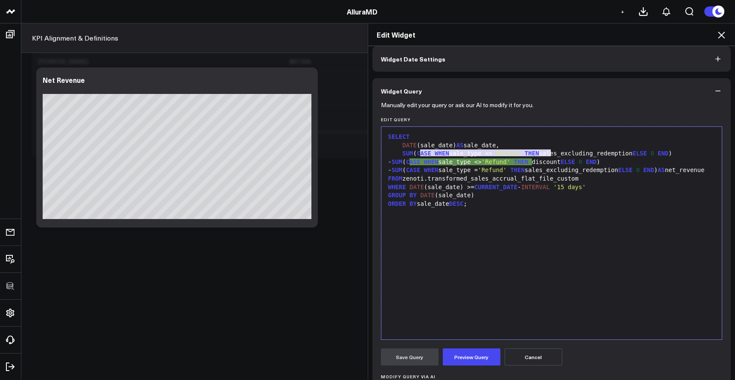
drag, startPoint x: 416, startPoint y: 153, endPoint x: 548, endPoint y: 154, distance: 131.4
click at [548, 154] on div "SUM ( CASE WHEN sale_type <> 'Refund' THEN sales_excluding_redemption ELSE 0 EN…" at bounding box center [552, 153] width 332 height 9
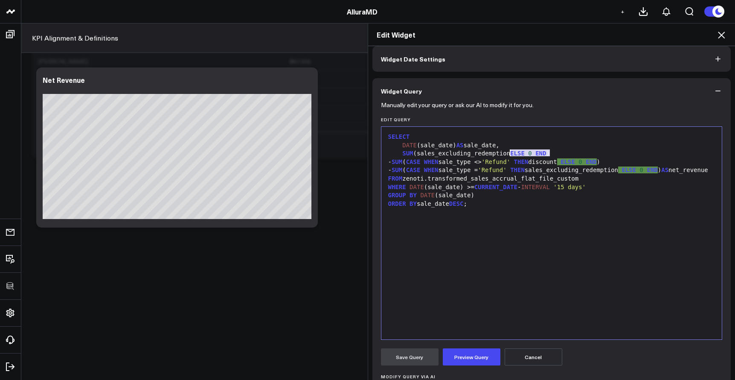
drag, startPoint x: 548, startPoint y: 153, endPoint x: 508, endPoint y: 153, distance: 39.7
click at [535, 200] on div "GROUP BY DATE (sale_date)" at bounding box center [552, 195] width 332 height 9
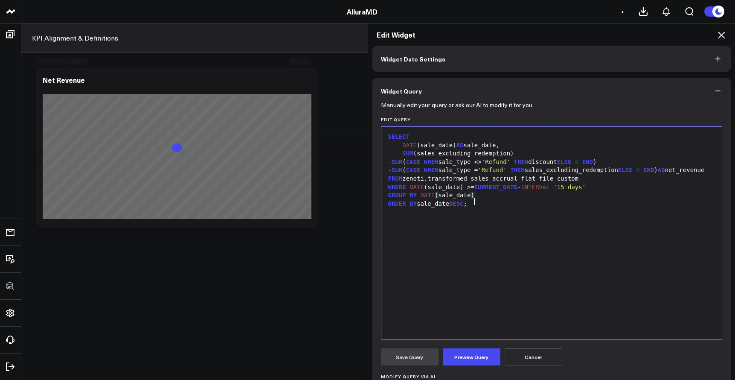
click at [421, 159] on span "CASE" at bounding box center [413, 161] width 15 height 7
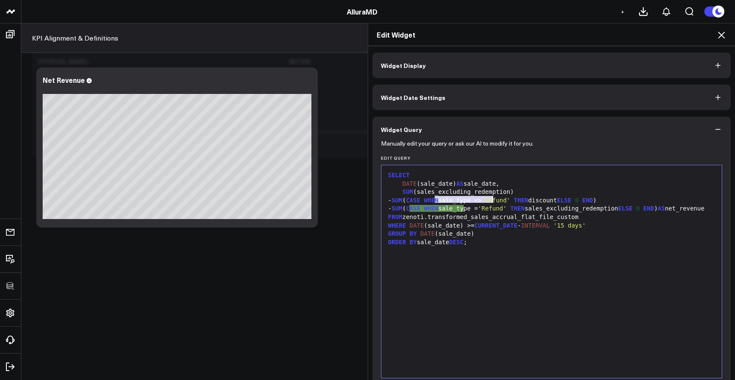
scroll to position [38, 0]
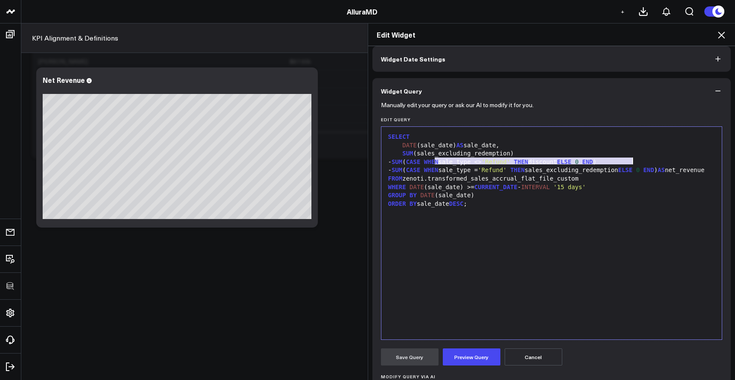
click at [630, 158] on div "- SUM ( CASE WHEN sale_type <> 'Refund' THEN discount ELSE 0 END )" at bounding box center [552, 162] width 332 height 9
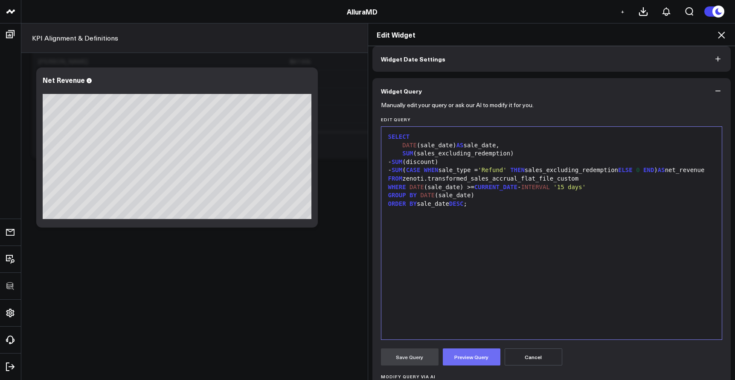
click at [464, 355] on button "Preview Query" at bounding box center [472, 356] width 58 height 17
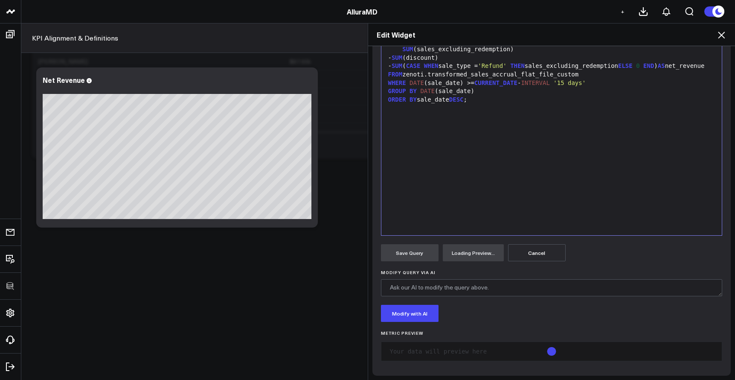
scroll to position [141, 0]
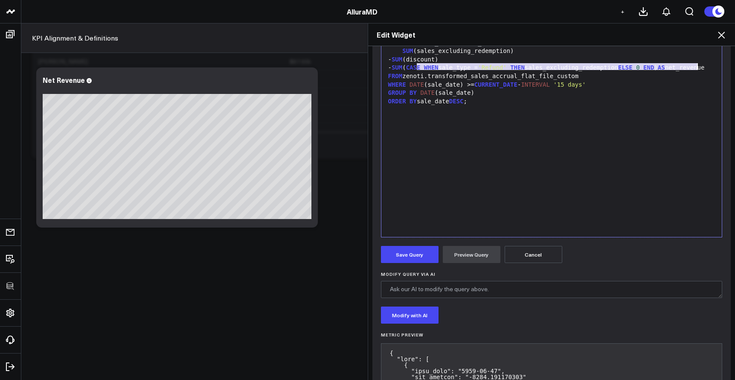
drag, startPoint x: 415, startPoint y: 66, endPoint x: 694, endPoint y: 68, distance: 279.4
click at [694, 68] on div "- SUM ( CASE WHEN sale_type = 'Refund' THEN sales_excluding_redemption ELSE 0 E…" at bounding box center [552, 68] width 332 height 9
copy div "SUM ( CASE WHEN sale_type = 'Refund' THEN sales_excluding_redemption ELSE 0 END…"
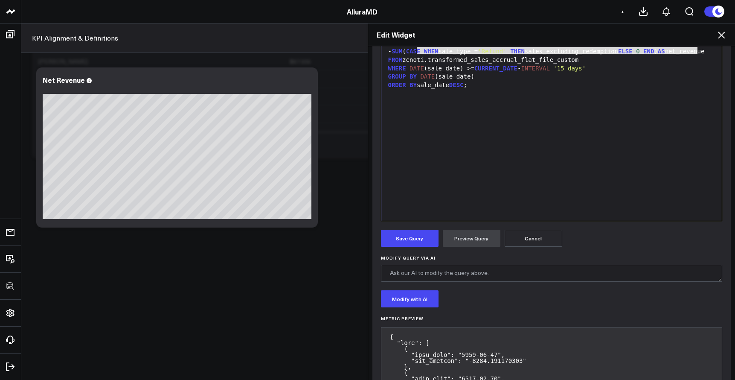
scroll to position [159, 0]
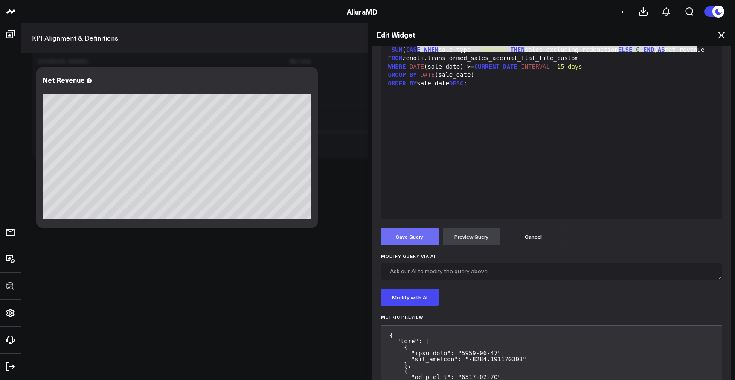
click at [424, 236] on button "Save Query" at bounding box center [410, 236] width 58 height 17
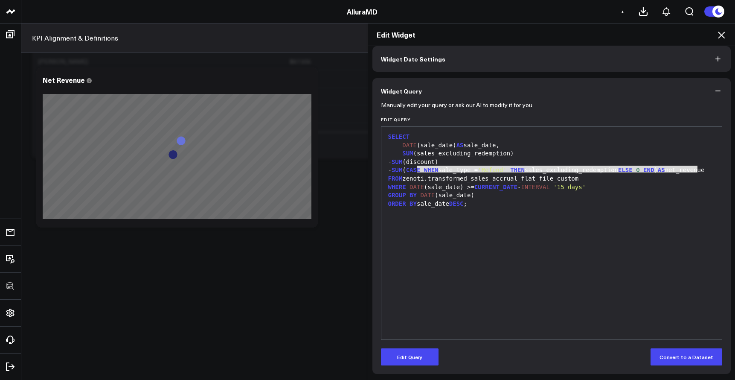
scroll to position [0, 0]
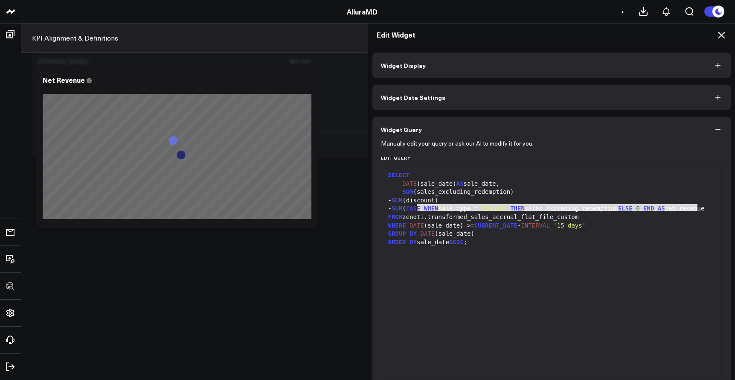
click at [496, 54] on button "Widget Display" at bounding box center [551, 65] width 359 height 26
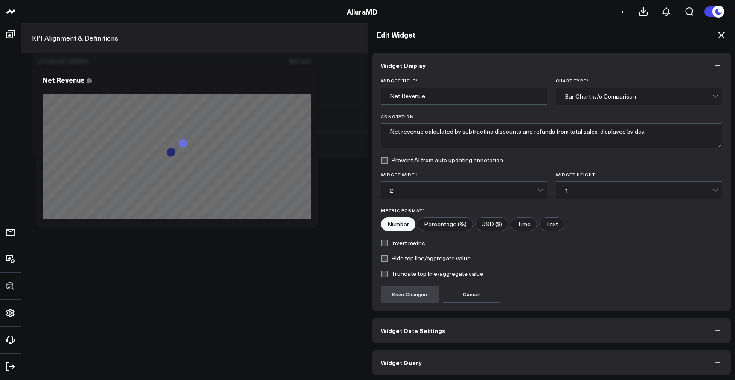
click at [578, 101] on div "Bar Chart w/o Comparison" at bounding box center [639, 96] width 148 height 17
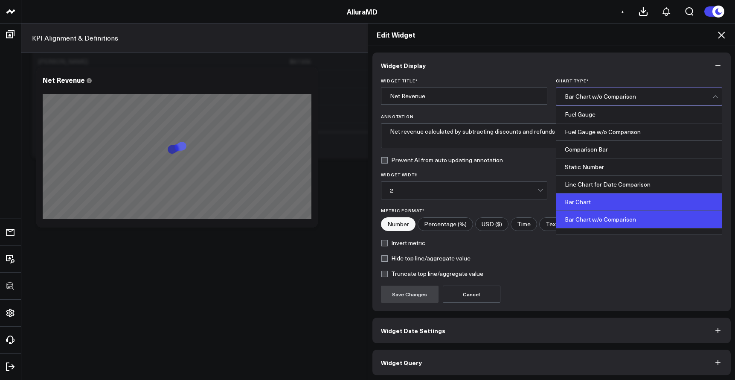
click at [578, 197] on div "Bar Chart" at bounding box center [638, 201] width 165 height 17
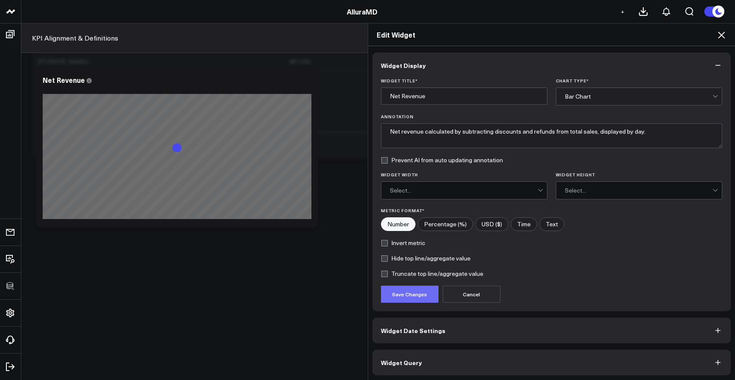
click at [429, 291] on button "Save Changes" at bounding box center [410, 293] width 58 height 17
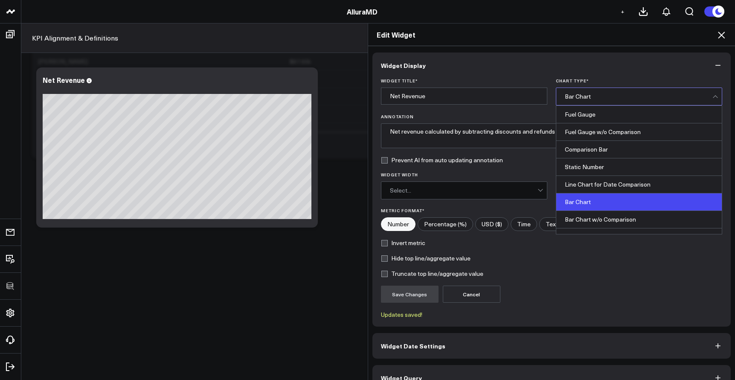
click at [566, 102] on div "Bar Chart" at bounding box center [639, 96] width 148 height 17
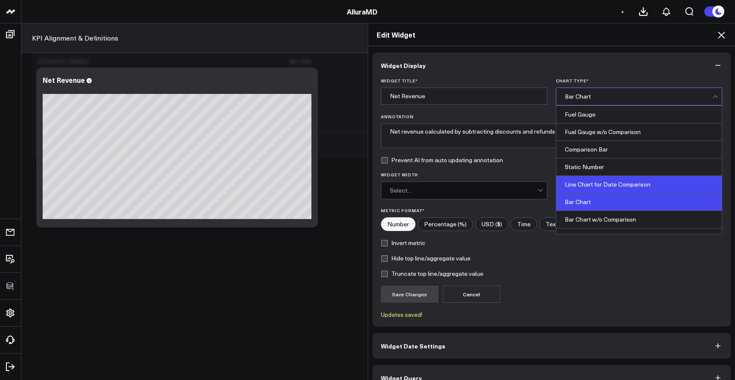
click at [576, 180] on div "Line Chart for Date Comparison" at bounding box center [638, 184] width 165 height 17
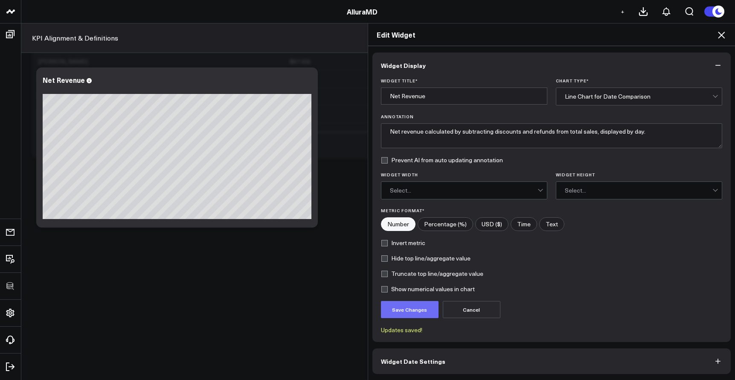
click at [384, 305] on button "Save Changes" at bounding box center [410, 309] width 58 height 17
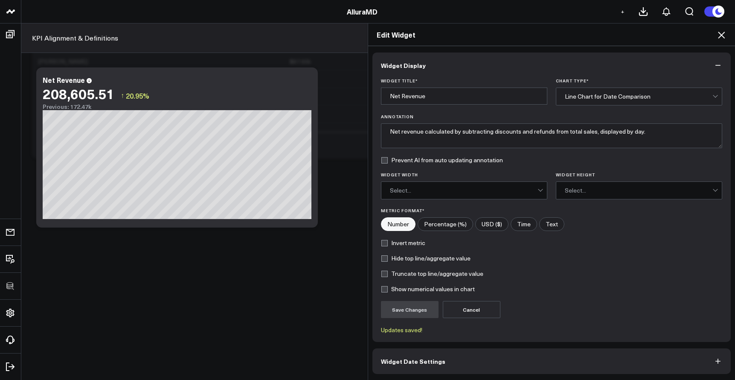
click at [183, 191] on div "Edit Widget Widget Display Widget Title * Net Revenue Chart Type * Line Chart f…" at bounding box center [367, 201] width 735 height 357
click at [721, 44] on div "Edit Widget" at bounding box center [551, 34] width 367 height 23
click at [720, 39] on icon at bounding box center [721, 35] width 10 height 10
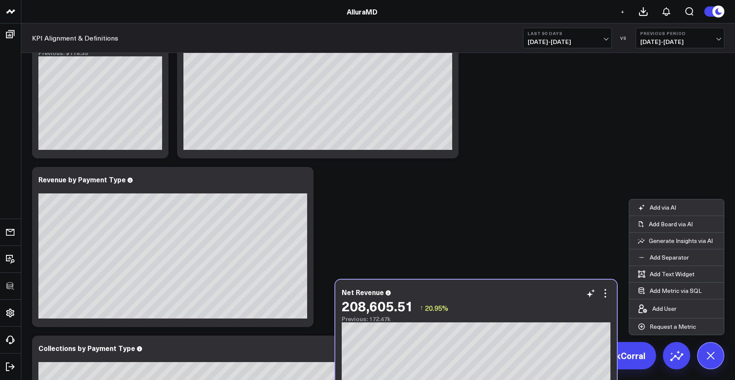
scroll to position [260, 0]
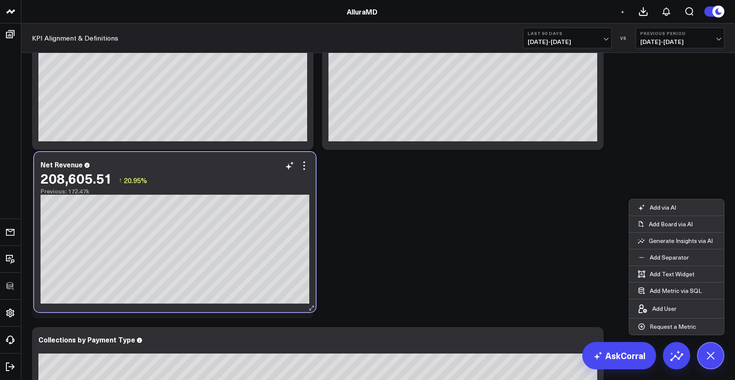
click at [257, 199] on div "Net Revenue 208,605.51 ↑ 20.95% Previous: 172.47k [#fff fontSize:14px lineHeigh…" at bounding box center [175, 232] width 282 height 160
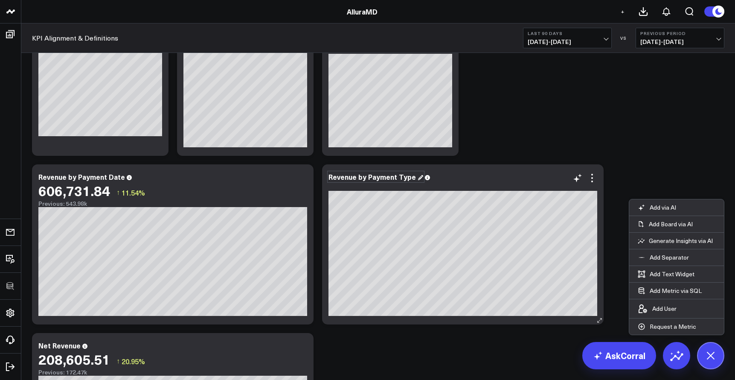
scroll to position [100, 0]
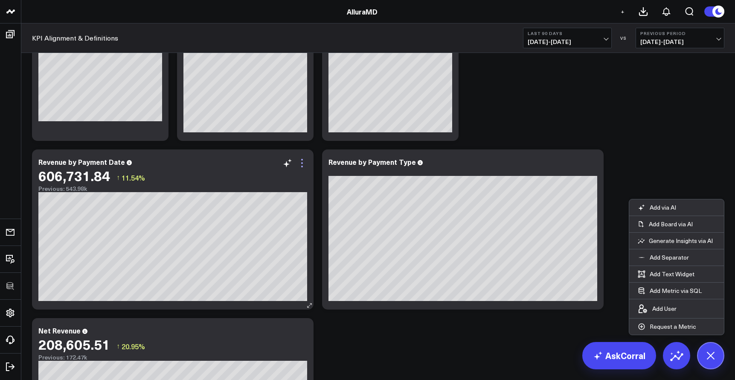
click at [298, 164] on icon at bounding box center [302, 163] width 10 height 10
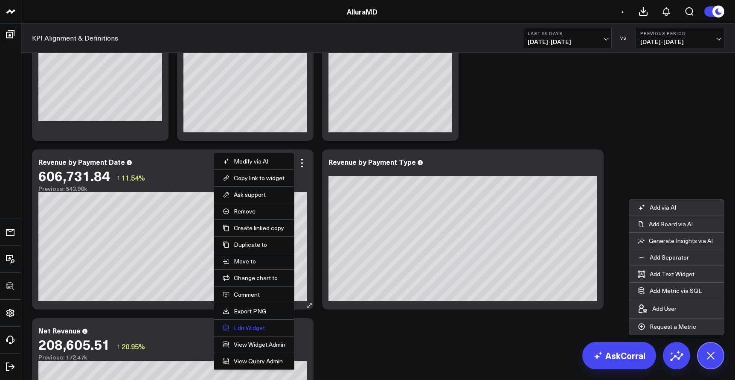
click at [249, 328] on button "Edit Widget" at bounding box center [254, 328] width 63 height 8
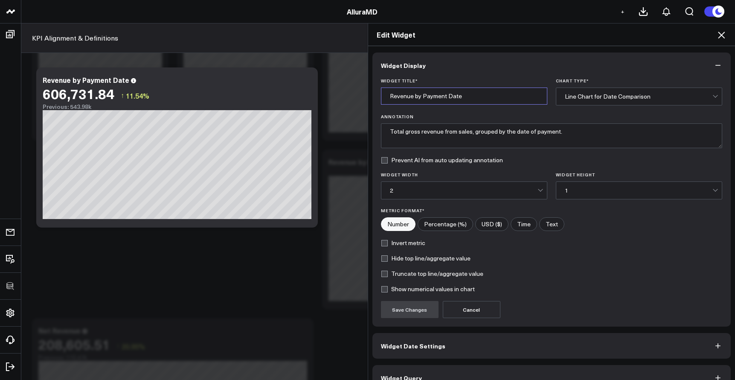
click at [389, 97] on input "Revenue by Payment Date" at bounding box center [464, 95] width 166 height 17
click at [391, 97] on input "Revenue by Payment Date" at bounding box center [464, 95] width 166 height 17
click at [389, 97] on input "Revenue by Payment Date" at bounding box center [464, 95] width 166 height 17
click at [388, 97] on input "Revenue by Payment Date" at bounding box center [464, 95] width 166 height 17
type input "Total Gross Revenue by Payment Date"
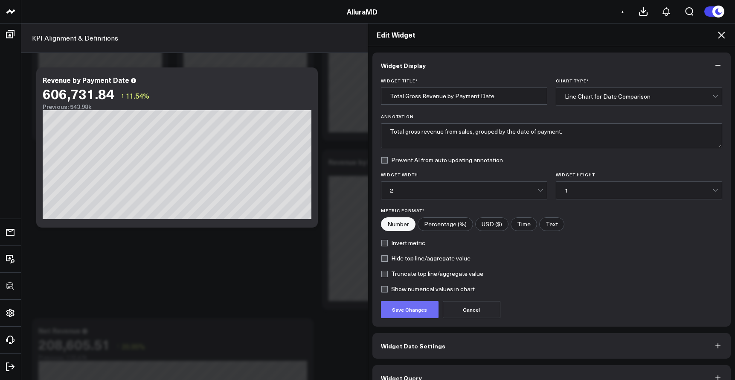
click at [406, 307] on button "Save Changes" at bounding box center [410, 309] width 58 height 17
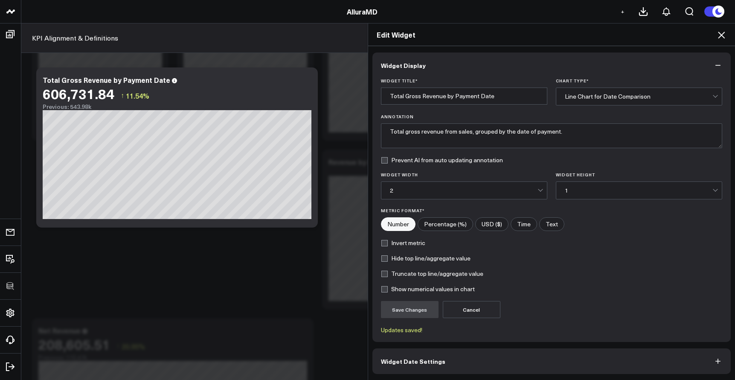
click at [308, 252] on div "Edit Widget Widget Display Widget Title * Total Gross Revenue by Payment Date C…" at bounding box center [367, 201] width 735 height 357
click at [719, 38] on icon at bounding box center [721, 35] width 7 height 7
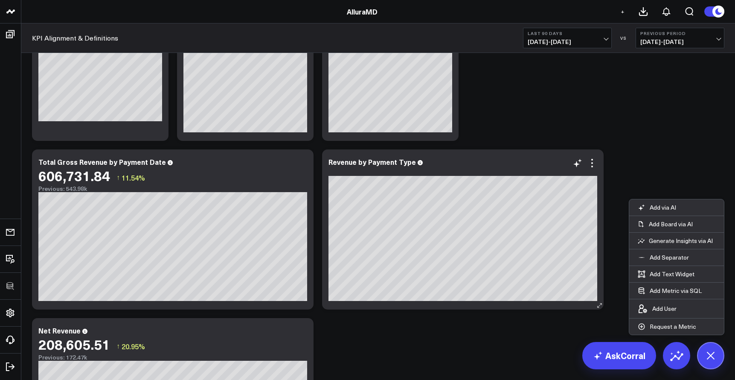
scroll to position [160, 0]
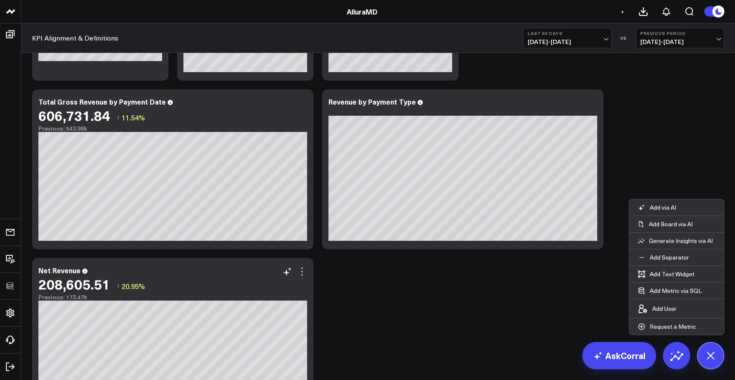
click at [306, 272] on icon at bounding box center [302, 271] width 10 height 10
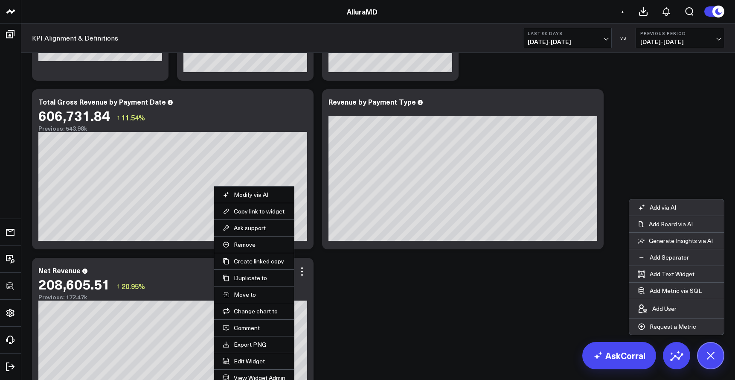
scroll to position [162, 0]
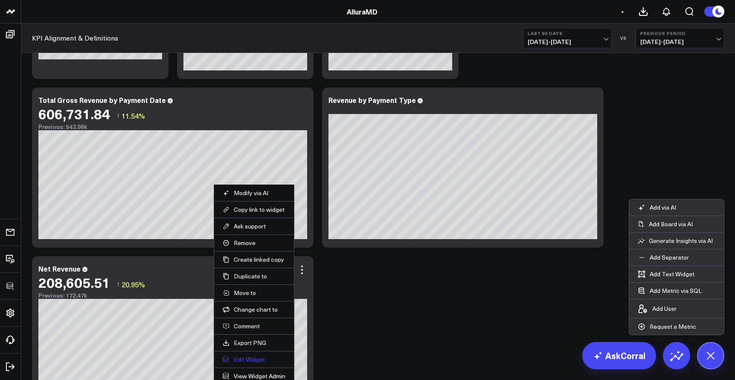
click at [250, 357] on button "Edit Widget" at bounding box center [254, 359] width 63 height 8
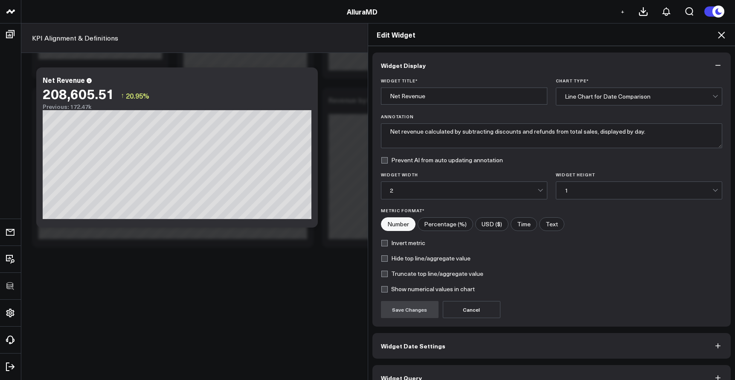
scroll to position [17, 0]
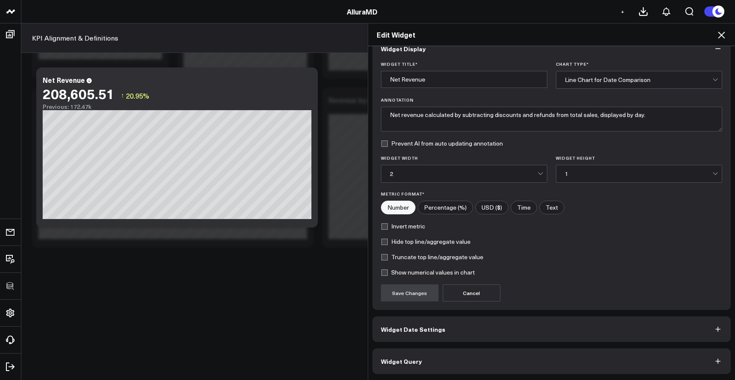
click at [467, 352] on button "Widget Query" at bounding box center [551, 361] width 359 height 26
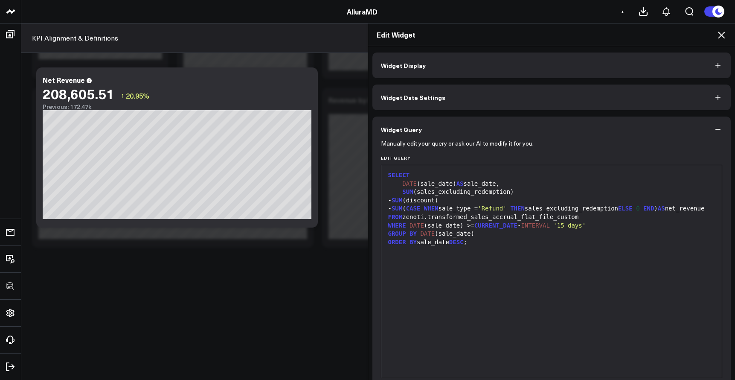
click at [723, 40] on icon at bounding box center [721, 35] width 10 height 10
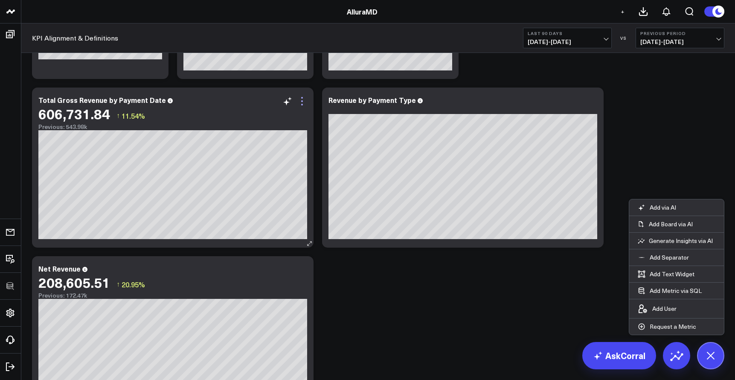
click at [300, 103] on icon at bounding box center [302, 101] width 10 height 10
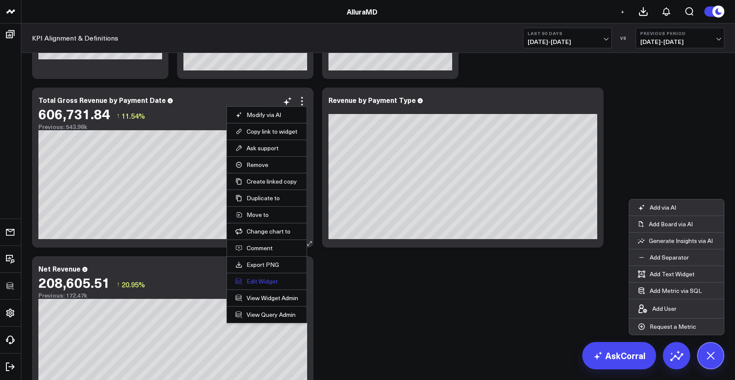
click at [268, 281] on button "Edit Widget" at bounding box center [266, 281] width 63 height 8
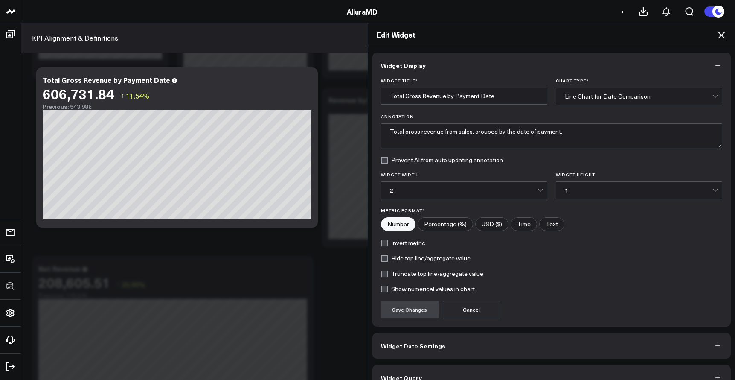
scroll to position [17, 0]
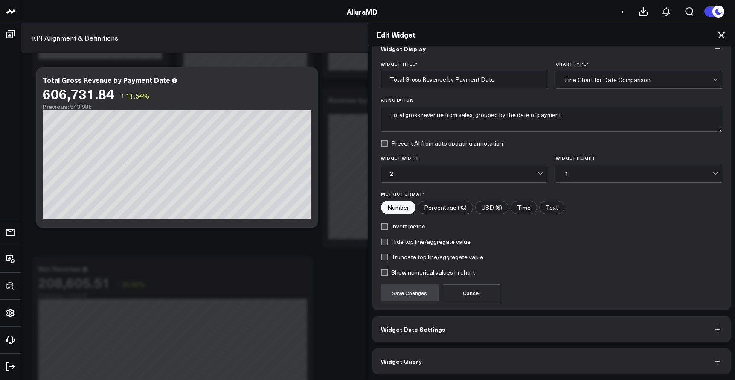
click at [489, 351] on button "Widget Query" at bounding box center [551, 361] width 359 height 26
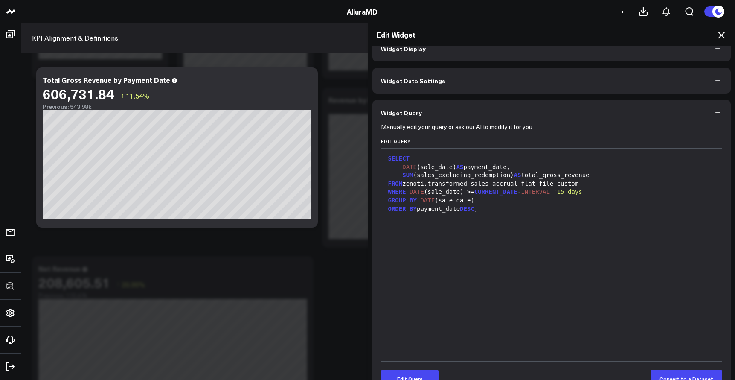
scroll to position [0, 0]
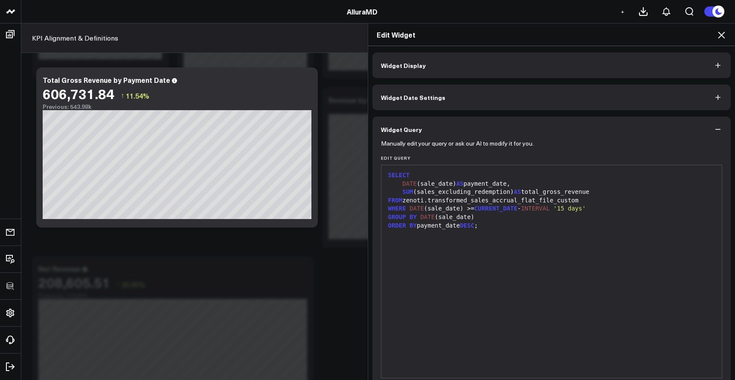
click at [717, 38] on icon at bounding box center [721, 35] width 10 height 10
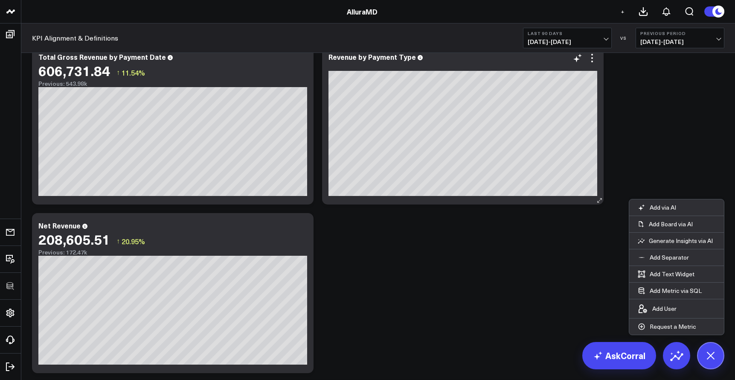
scroll to position [254, 0]
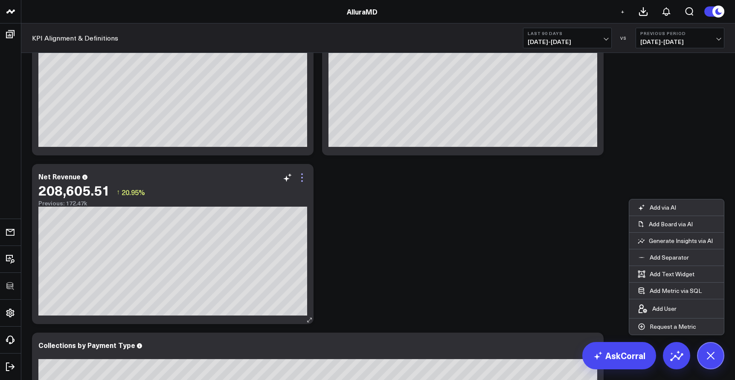
click at [303, 180] on icon at bounding box center [302, 177] width 10 height 10
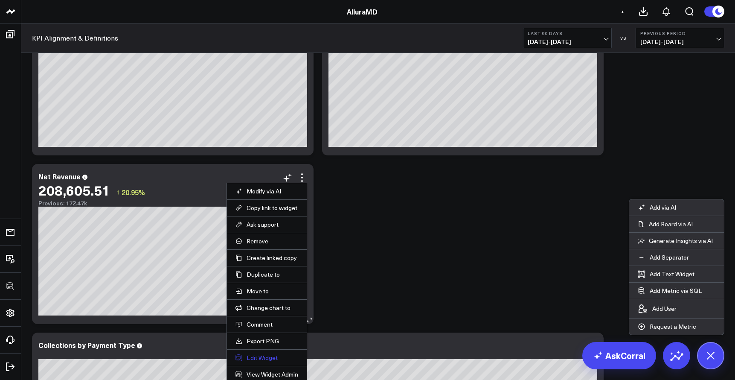
click at [269, 360] on button "Edit Widget" at bounding box center [266, 358] width 63 height 8
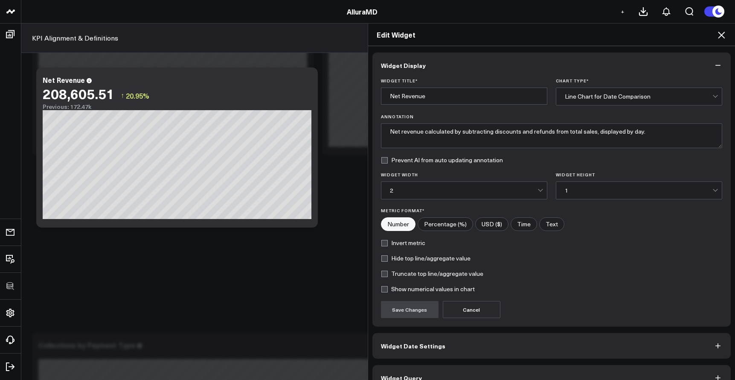
scroll to position [17, 0]
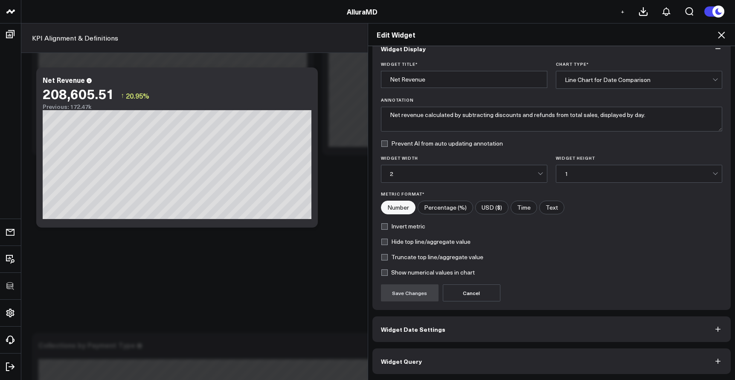
click at [470, 356] on button "Widget Query" at bounding box center [551, 361] width 359 height 26
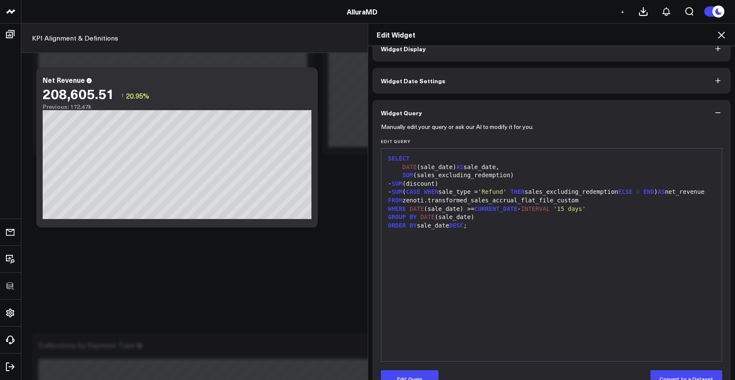
scroll to position [0, 0]
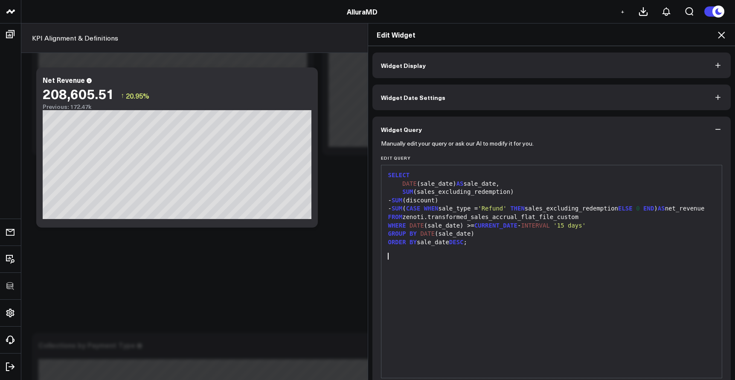
click at [472, 308] on div "SELECT DATE (sale_date) AS sale_date, SUM (sales_excluding_redemption) - SUM (d…" at bounding box center [552, 271] width 332 height 204
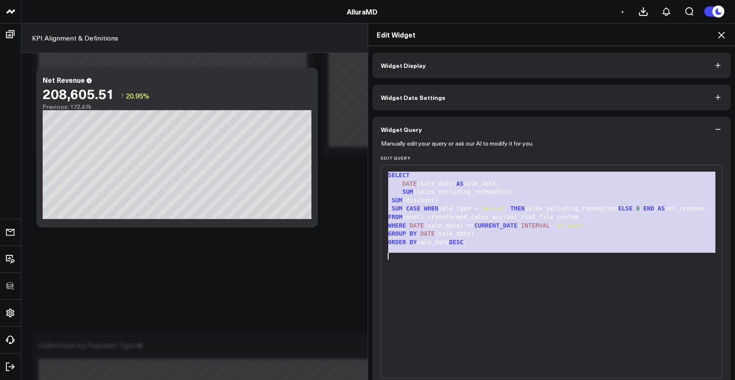
copy div "SELECT DATE (sale_date) AS sale_date, SUM (sales_excluding_redemption) - SUM (d…"
click at [726, 40] on div "Edit Widget" at bounding box center [551, 34] width 367 height 23
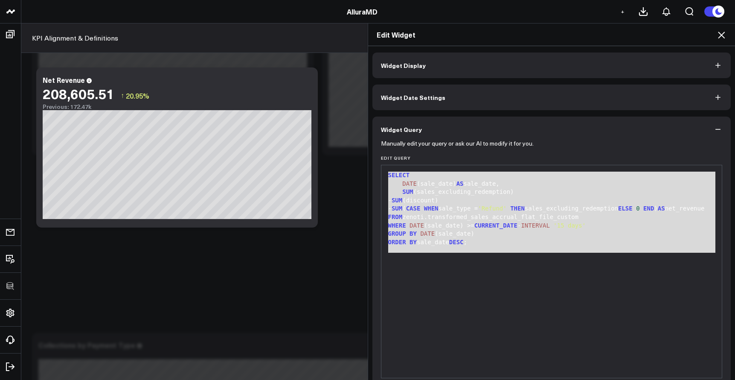
click at [721, 38] on icon at bounding box center [721, 35] width 10 height 10
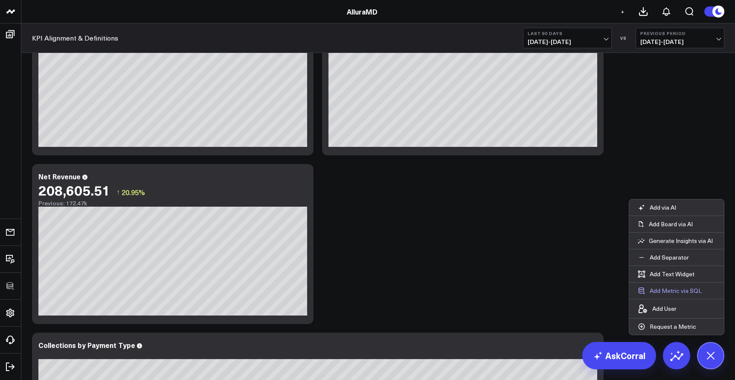
click at [666, 291] on button "Add Metric via SQL" at bounding box center [669, 290] width 81 height 16
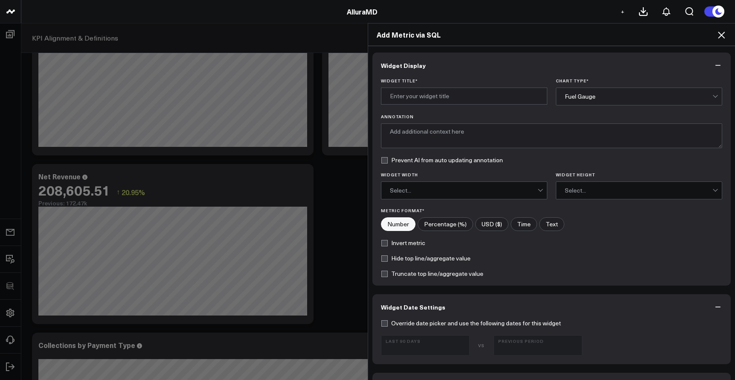
scroll to position [302, 0]
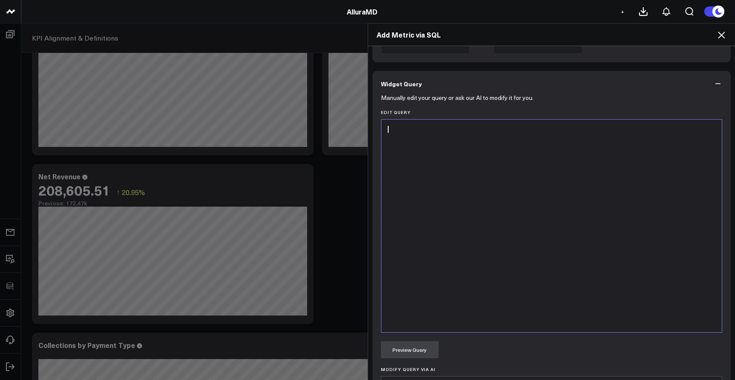
click at [540, 267] on div at bounding box center [552, 226] width 332 height 204
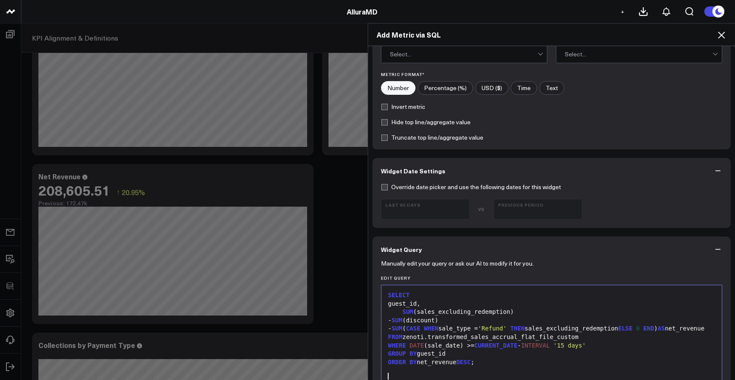
scroll to position [0, 0]
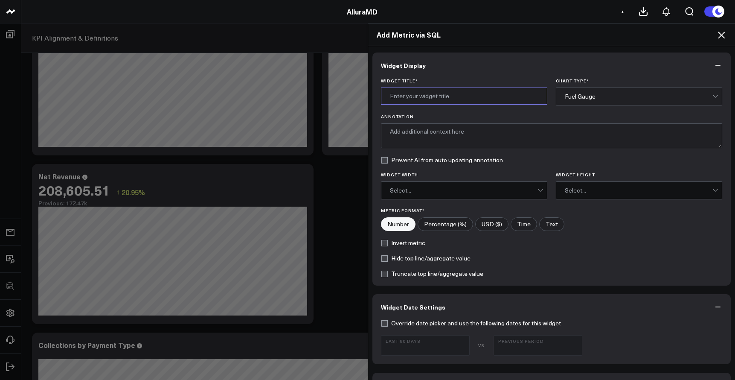
click at [458, 88] on input "Widget Title *" at bounding box center [464, 95] width 166 height 17
type input "Net Revenue per Guest"
drag, startPoint x: 665, startPoint y: 78, endPoint x: 663, endPoint y: 91, distance: 12.9
click at [665, 79] on div "Widget Display Widget Title * Net Revenue per Guest Chart Type * Fuel Gauge Ann…" at bounding box center [551, 168] width 359 height 233
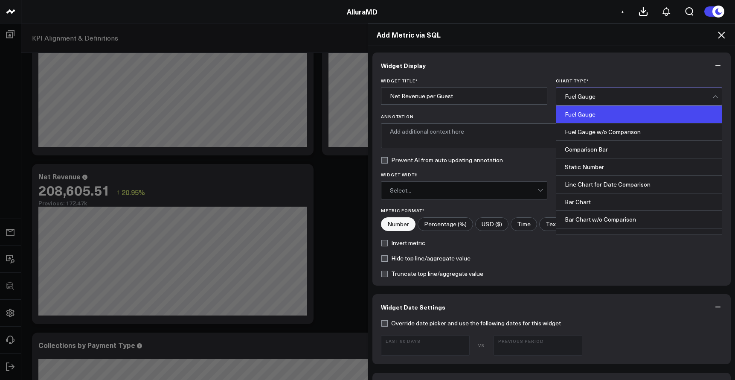
click at [663, 93] on div "Fuel Gauge" at bounding box center [639, 96] width 148 height 17
click at [630, 196] on div "Bar Chart" at bounding box center [638, 201] width 165 height 17
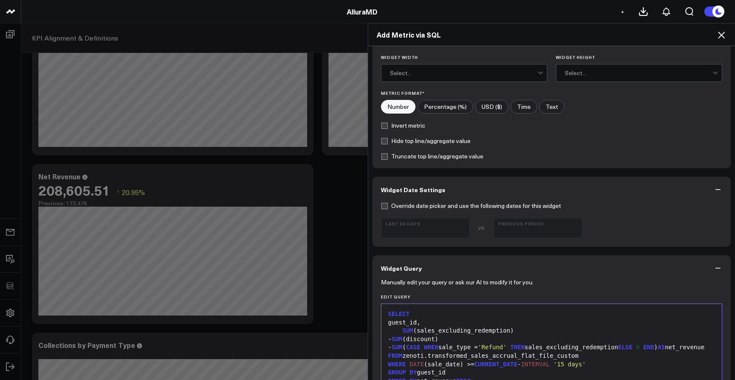
scroll to position [426, 0]
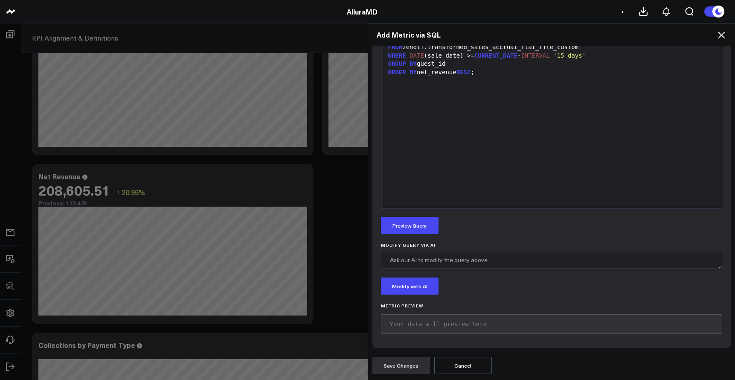
click at [412, 236] on div "Manually edit your query or ask our AI to modify it for you. Edit Query 99 1 2 …" at bounding box center [551, 160] width 359 height 376
click at [412, 232] on button "Preview Query" at bounding box center [410, 225] width 58 height 17
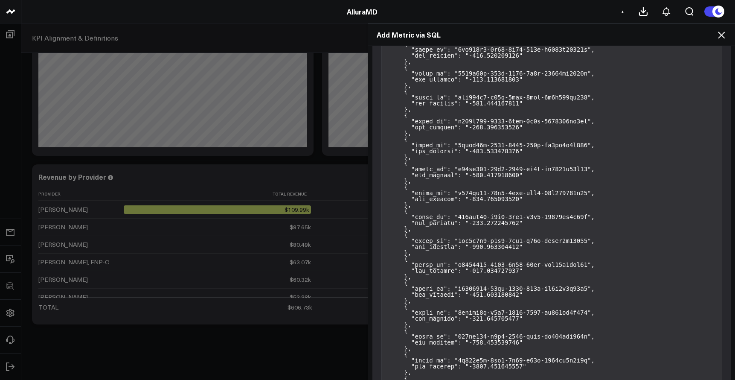
scroll to position [11885, 0]
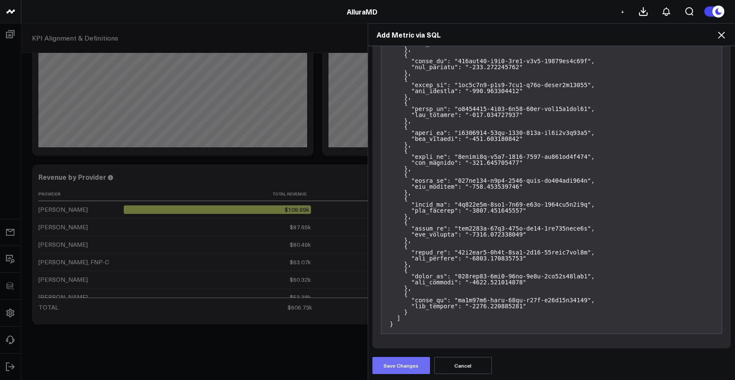
click at [396, 365] on button "Save Changes" at bounding box center [401, 365] width 58 height 17
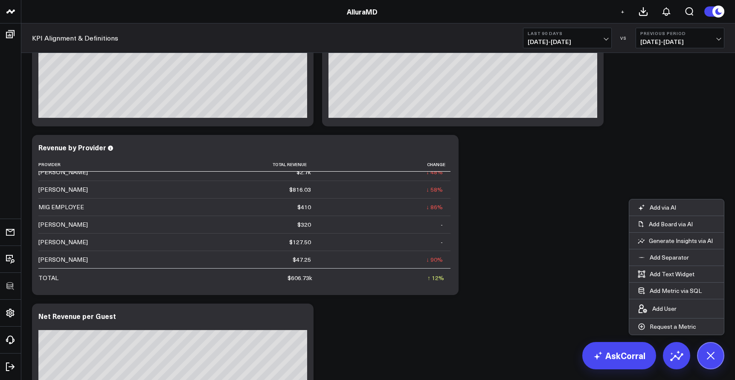
scroll to position [1626, 0]
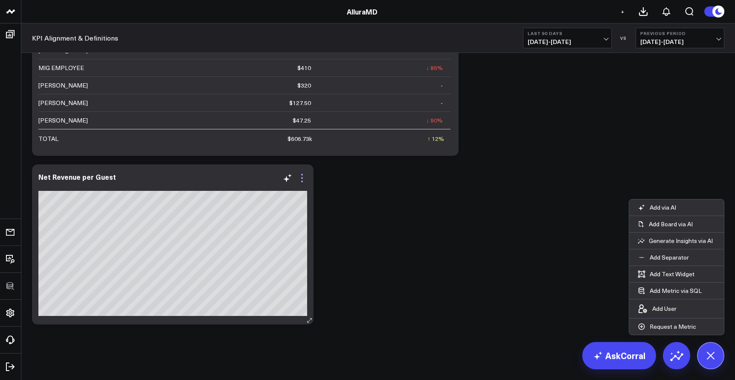
click at [300, 177] on icon at bounding box center [302, 178] width 10 height 10
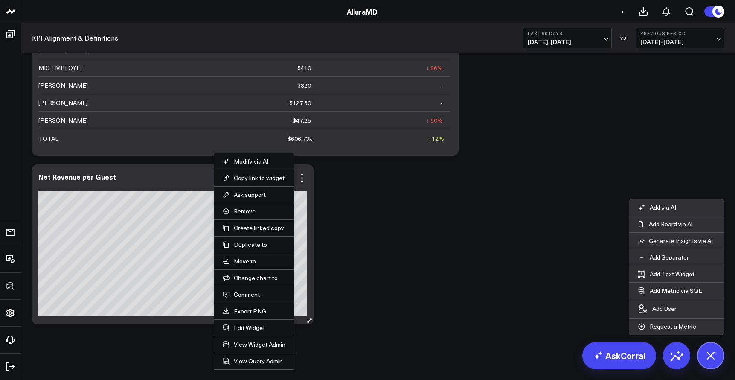
click at [255, 331] on li "Edit Widget" at bounding box center [254, 327] width 80 height 17
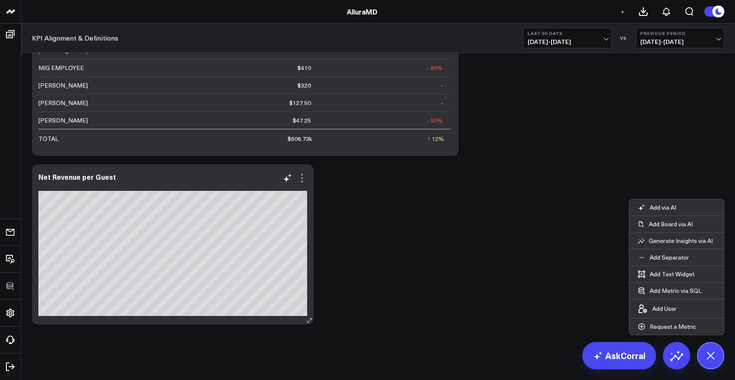
click at [306, 174] on icon at bounding box center [302, 178] width 10 height 10
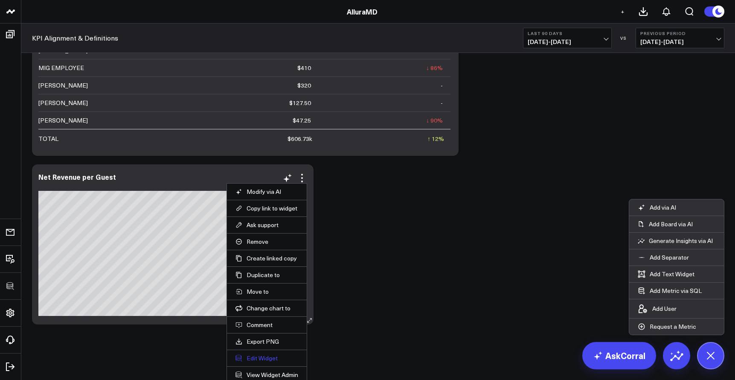
click at [262, 358] on button "Edit Widget" at bounding box center [266, 358] width 63 height 8
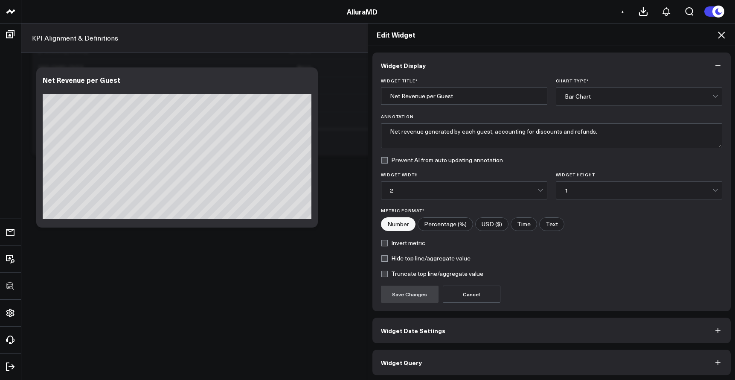
scroll to position [1, 0]
click at [454, 371] on button "Widget Query" at bounding box center [551, 361] width 359 height 26
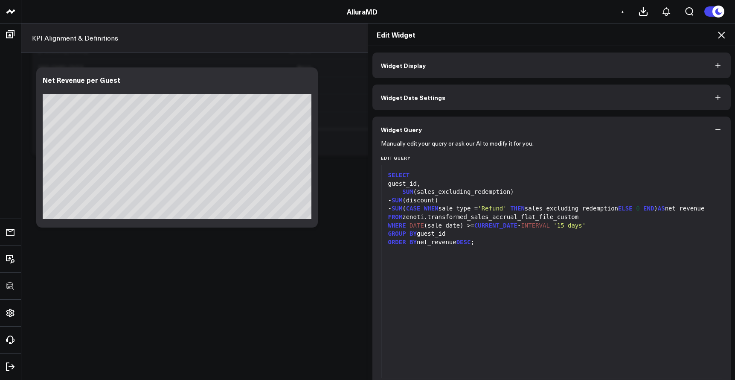
scroll to position [38, 0]
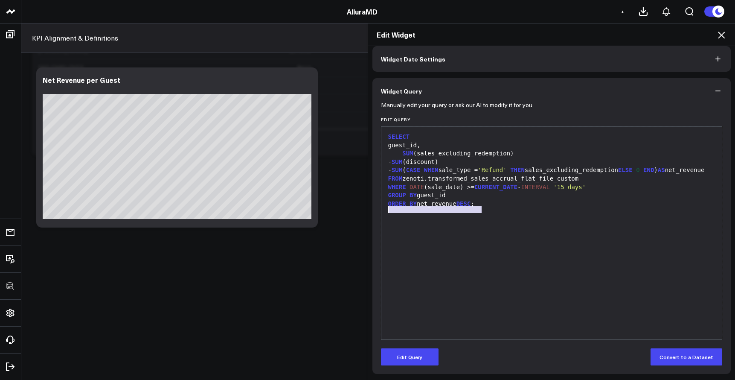
drag, startPoint x: 497, startPoint y: 212, endPoint x: 380, endPoint y: 209, distance: 116.9
click at [381, 209] on div "99 1 2 3 4 5 6 7 8 9 10 › ⌄ SELECT guest_id, SUM (sales_excluding_redemption) -…" at bounding box center [552, 232] width 342 height 213
click at [413, 362] on button "Edit Query" at bounding box center [410, 356] width 58 height 17
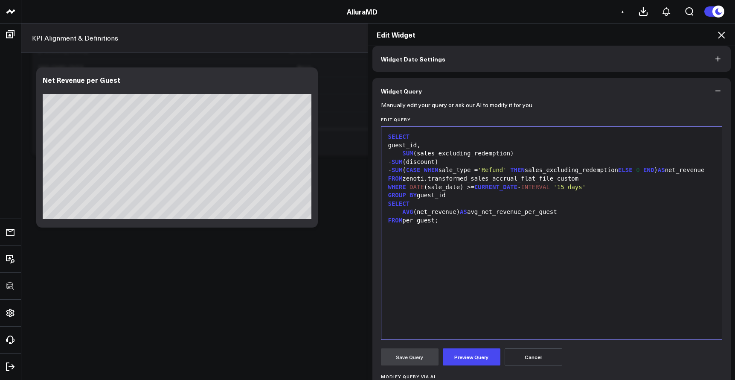
click at [473, 345] on form "Manually edit your query or ask our AI to modify it for you. Edit Query 99 1 2 …" at bounding box center [552, 287] width 342 height 367
click at [473, 354] on button "Preview Query" at bounding box center [472, 356] width 58 height 17
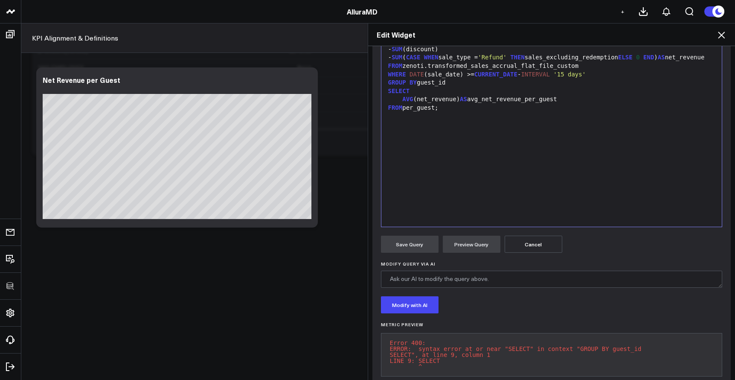
scroll to position [73, 0]
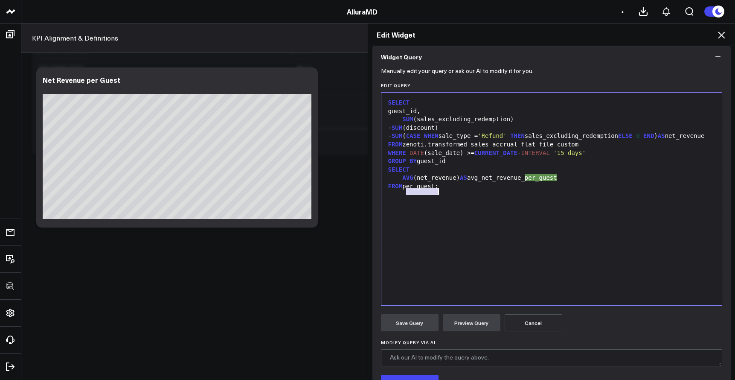
drag, startPoint x: 404, startPoint y: 195, endPoint x: 434, endPoint y: 194, distance: 30.3
click at [434, 191] on div "FROM per_guest;" at bounding box center [552, 186] width 332 height 9
click at [476, 321] on button "Preview Query" at bounding box center [472, 322] width 58 height 17
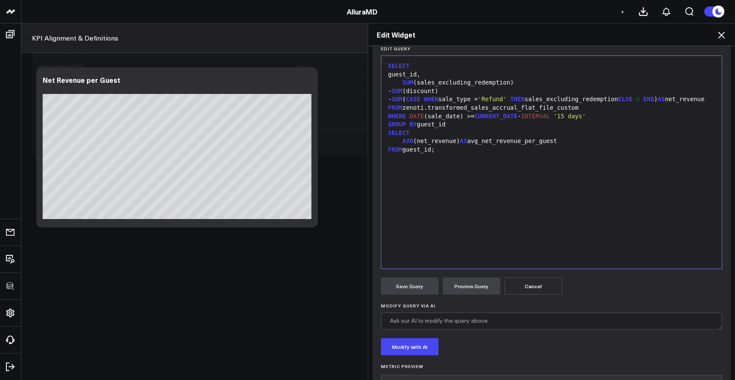
scroll to position [64, 0]
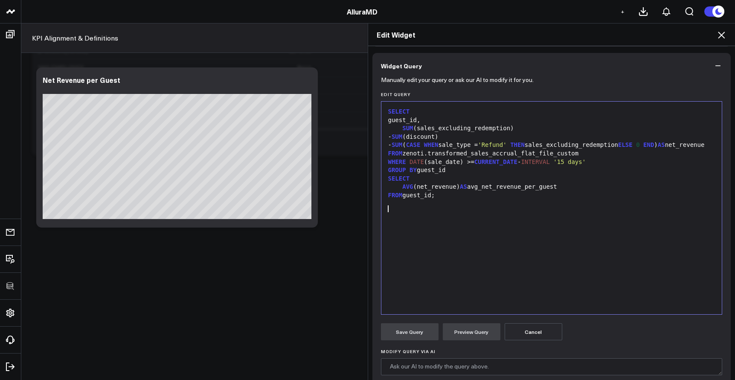
click at [463, 205] on div at bounding box center [552, 204] width 332 height 9
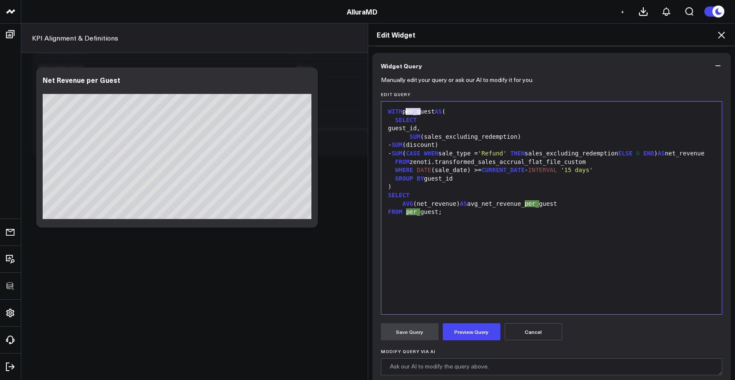
drag, startPoint x: 418, startPoint y: 113, endPoint x: 404, endPoint y: 113, distance: 14.1
click at [404, 113] on div "WITH per_guest AS (" at bounding box center [552, 111] width 332 height 9
click at [427, 120] on div "SELECT" at bounding box center [552, 120] width 332 height 9
click at [406, 111] on div "WITH per_guest AS (" at bounding box center [552, 111] width 332 height 9
click at [404, 111] on div "WITH per_guest AS (" at bounding box center [552, 111] width 332 height 9
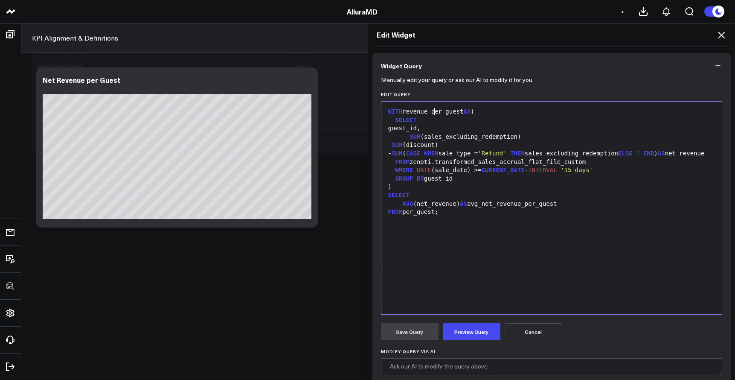
click at [403, 216] on div "FROM per_guest;" at bounding box center [552, 212] width 332 height 9
click at [458, 327] on button "Preview Query" at bounding box center [472, 331] width 58 height 17
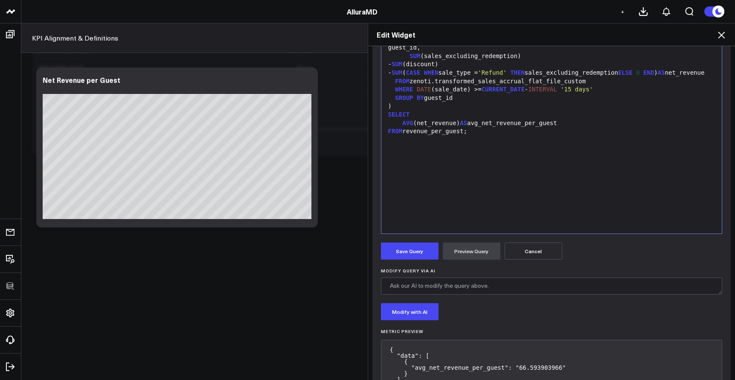
scroll to position [180, 0]
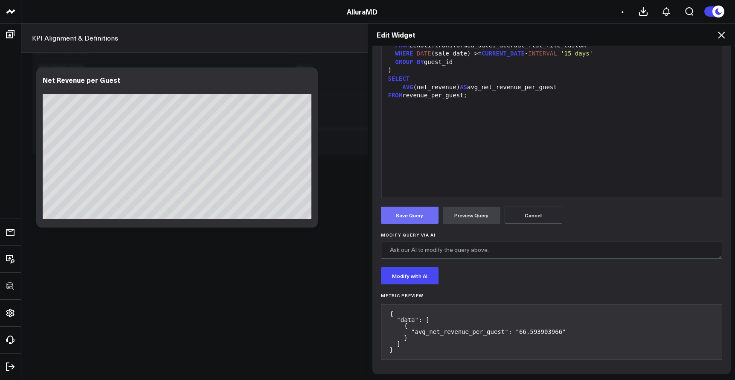
click at [418, 219] on button "Save Query" at bounding box center [410, 214] width 58 height 17
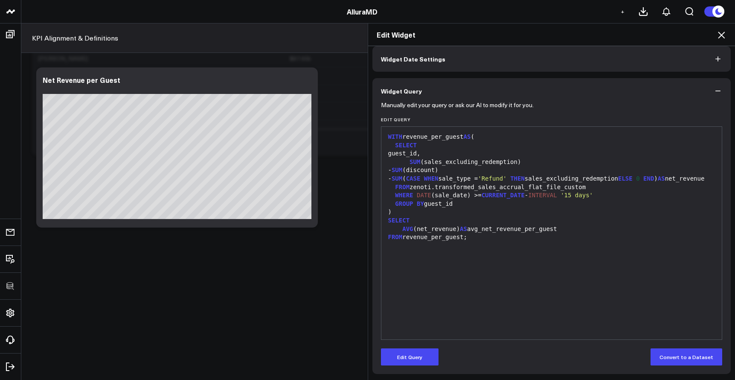
scroll to position [0, 0]
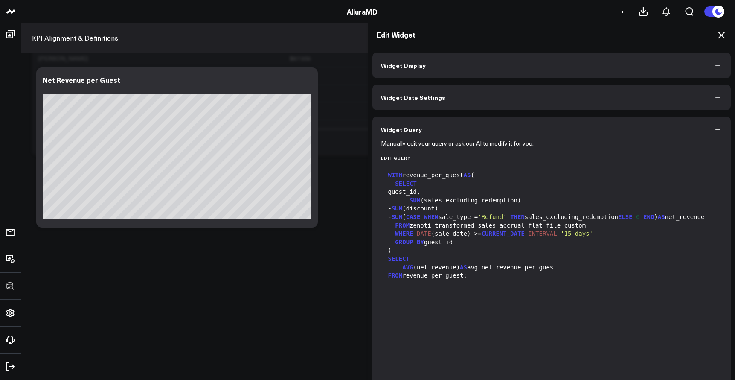
click at [457, 75] on button "Widget Display" at bounding box center [551, 65] width 359 height 26
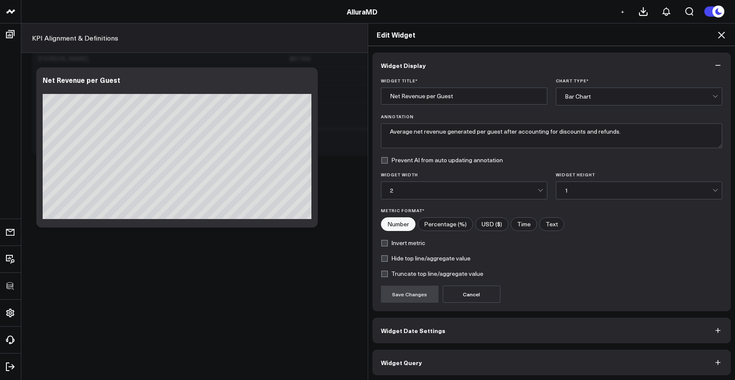
click at [604, 106] on form "Widget Title * Net Revenue per Guest Chart Type * Bar Chart Annotation Average …" at bounding box center [552, 190] width 342 height 224
click at [604, 102] on div "Bar Chart" at bounding box center [639, 96] width 148 height 17
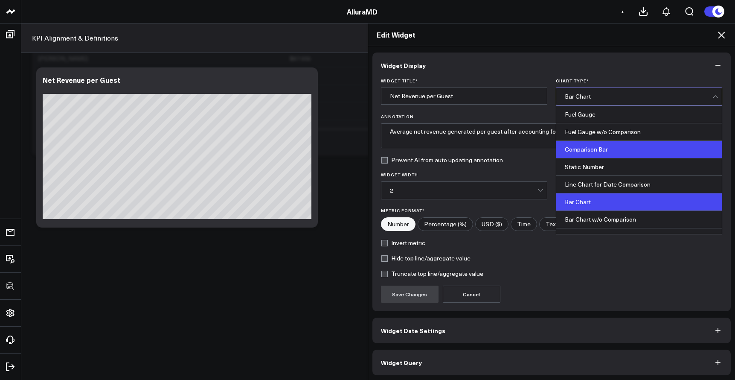
click at [600, 150] on div "Comparison Bar" at bounding box center [638, 149] width 165 height 17
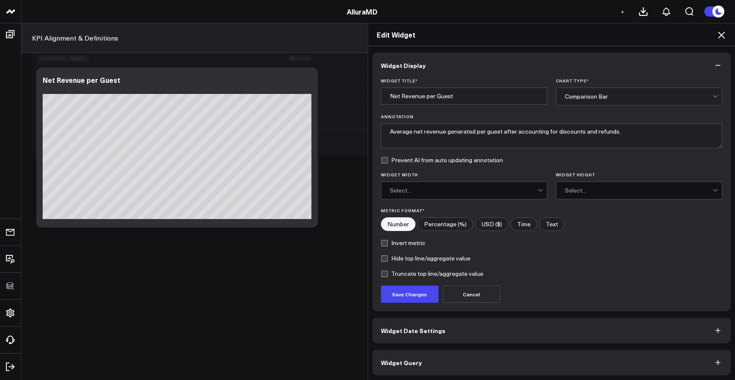
click at [480, 223] on label "USD ($)" at bounding box center [491, 224] width 33 height 14
click at [480, 223] on input"] "USD ($)" at bounding box center [492, 224] width 32 height 13
radio input"] "true"
click at [406, 292] on button "Save Changes" at bounding box center [410, 293] width 58 height 17
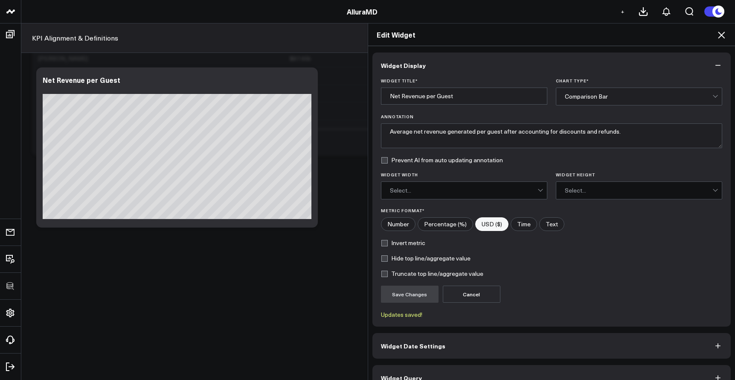
scroll to position [1457, 0]
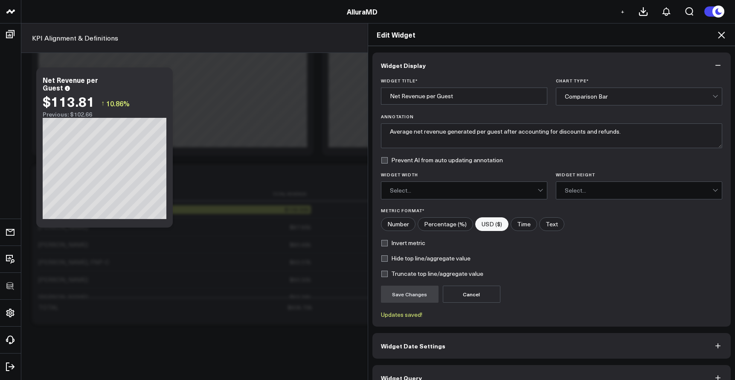
click at [719, 38] on icon at bounding box center [721, 35] width 7 height 7
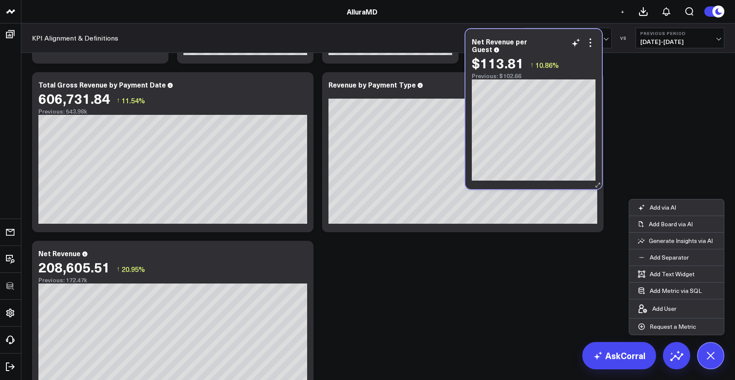
scroll to position [179, 0]
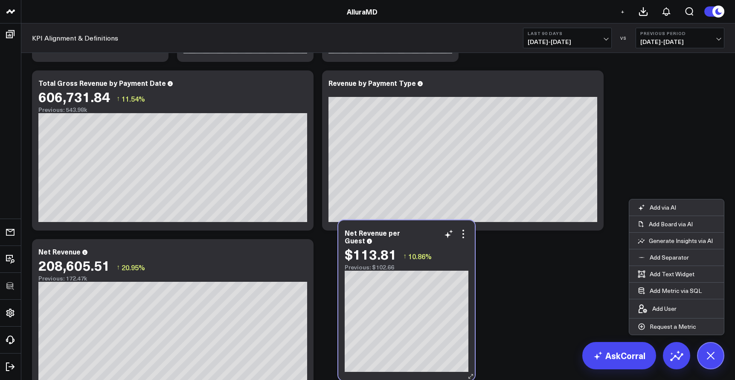
drag, startPoint x: 585, startPoint y: 204, endPoint x: 457, endPoint y: 258, distance: 138.8
click at [457, 258] on div "$113.81 ↑ 10.86%" at bounding box center [407, 253] width 124 height 15
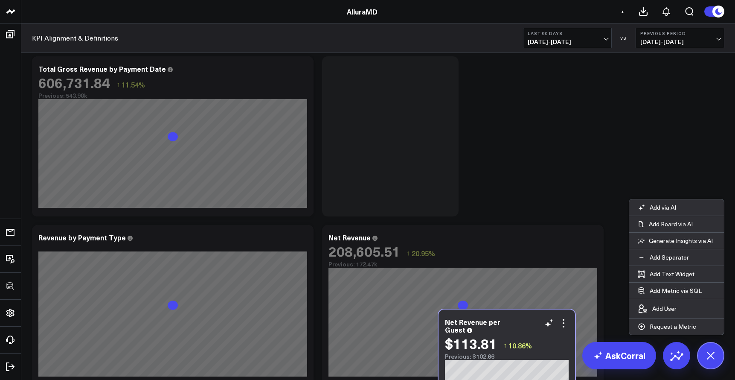
scroll to position [194, 0]
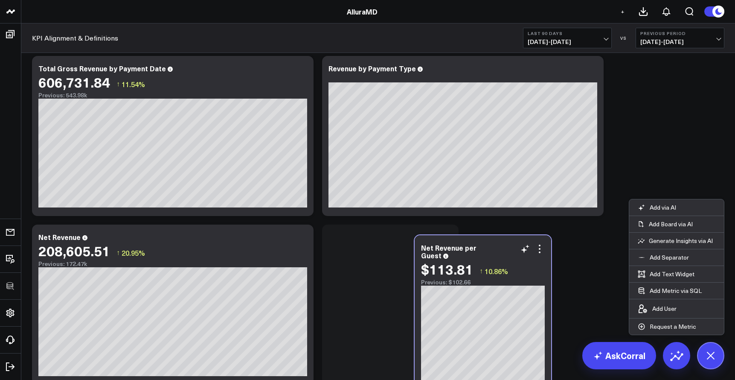
drag, startPoint x: 545, startPoint y: 187, endPoint x: 486, endPoint y: 266, distance: 98.4
click at [486, 266] on div "$113.81 ↑ 10.86%" at bounding box center [483, 268] width 124 height 15
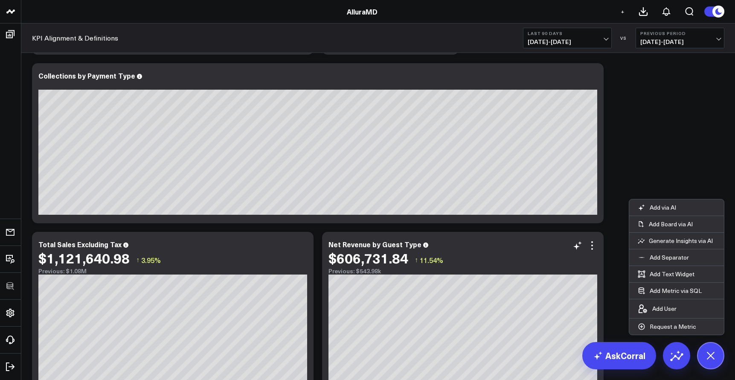
scroll to position [602, 0]
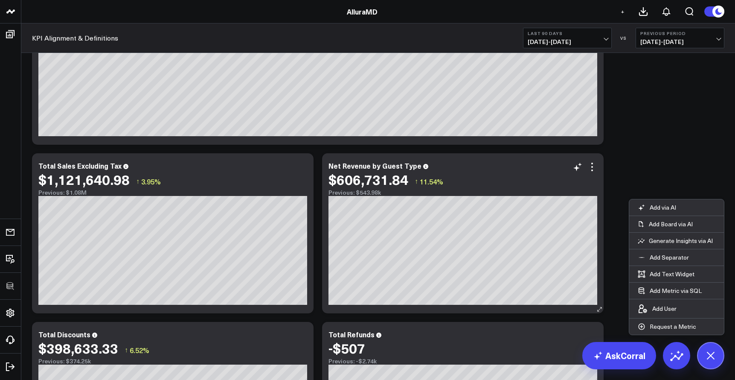
click at [592, 172] on div "$606,731.84 ↑ 11.54%" at bounding box center [462, 178] width 269 height 15
click at [593, 169] on icon at bounding box center [592, 167] width 10 height 10
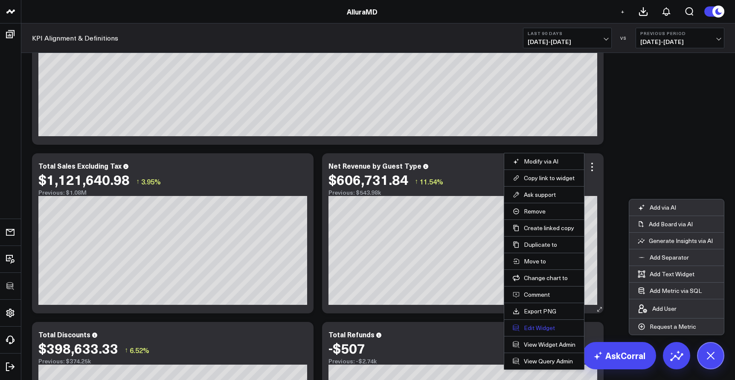
click at [544, 327] on button "Edit Widget" at bounding box center [544, 328] width 63 height 8
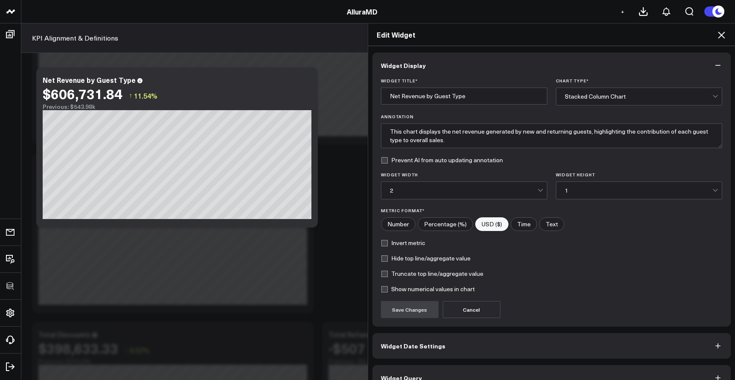
scroll to position [17, 0]
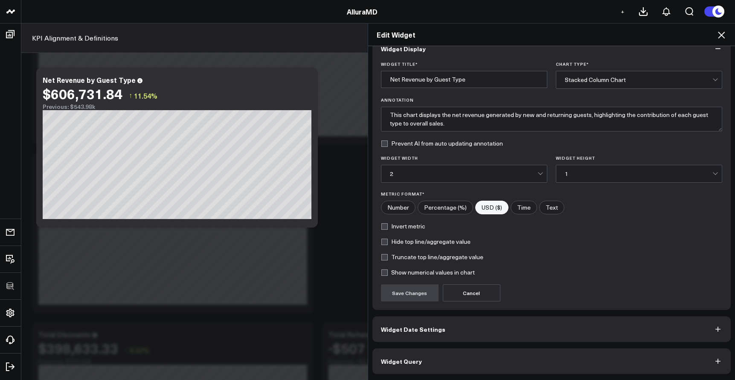
click at [509, 359] on button "Widget Query" at bounding box center [551, 361] width 359 height 26
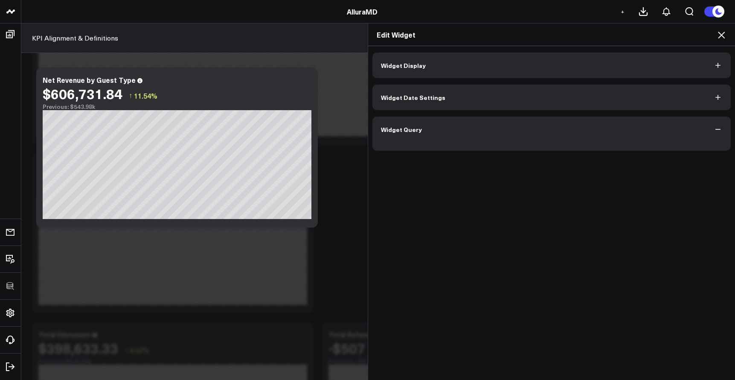
scroll to position [0, 0]
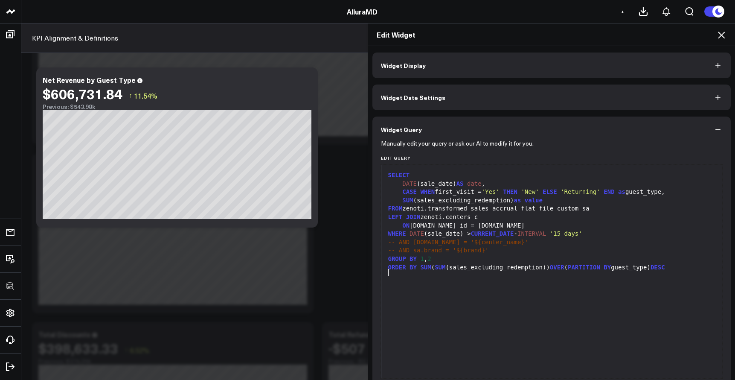
click at [512, 322] on div "SELECT DATE (sale_date) AS date , CASE WHEN first_visit = 'Yes' THEN 'New' ELSE…" at bounding box center [552, 271] width 332 height 204
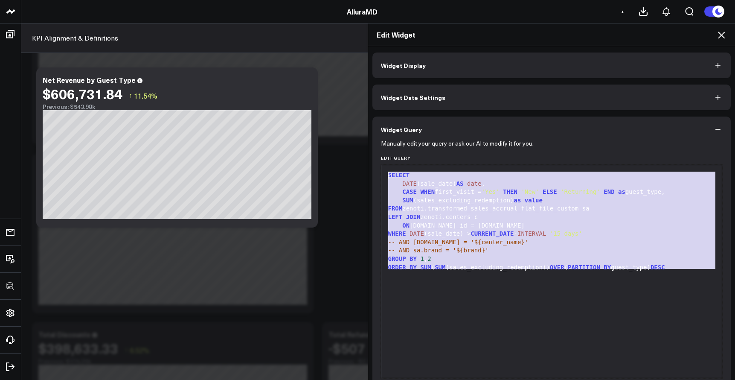
drag, startPoint x: 512, startPoint y: 322, endPoint x: 374, endPoint y: 148, distance: 222.0
click at [374, 148] on div "Manually edit your query or ask our AI to modify it for you. Edit Query 99 1 2 …" at bounding box center [551, 277] width 359 height 270
copy div "SELECT DATE (sale_date) AS date , CASE WHEN first_visit = 'Yes' THEN 'New' ELSE…"
click at [720, 35] on icon at bounding box center [721, 35] width 7 height 7
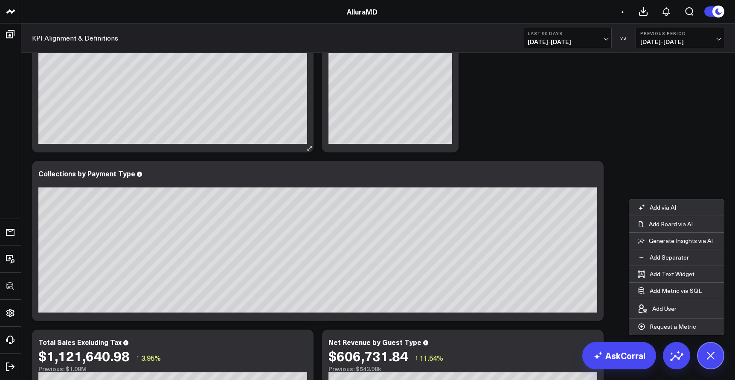
scroll to position [589, 0]
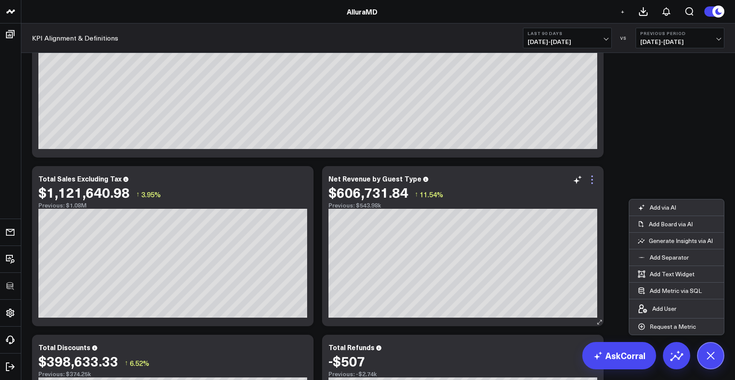
click at [589, 180] on icon at bounding box center [592, 179] width 10 height 10
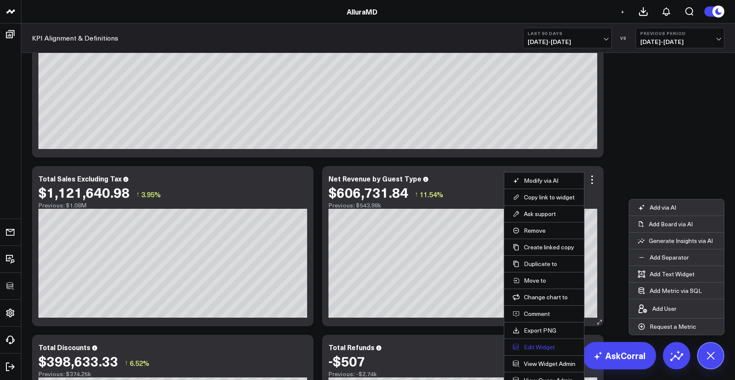
click at [541, 349] on button "Edit Widget" at bounding box center [544, 347] width 63 height 8
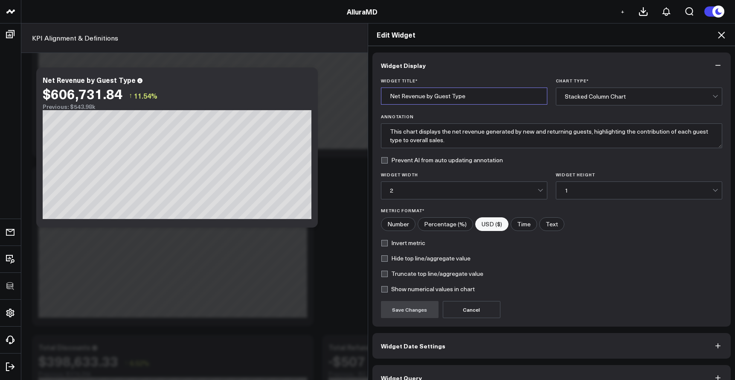
click at [393, 97] on input "Net Revenue by Guest Type" at bounding box center [464, 95] width 166 height 17
type input "Gross Revenue by Guest Type"
click at [402, 309] on button "Save Changes" at bounding box center [410, 309] width 58 height 17
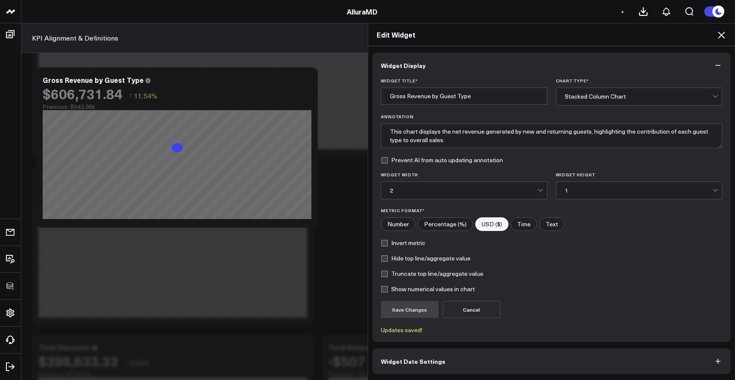
click at [722, 37] on icon at bounding box center [721, 35] width 10 height 10
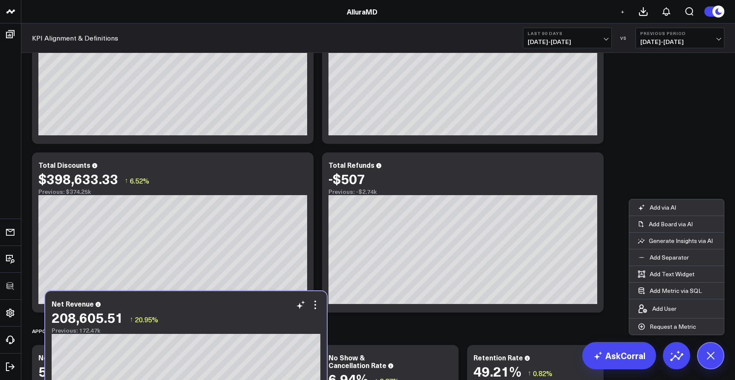
scroll to position [787, 0]
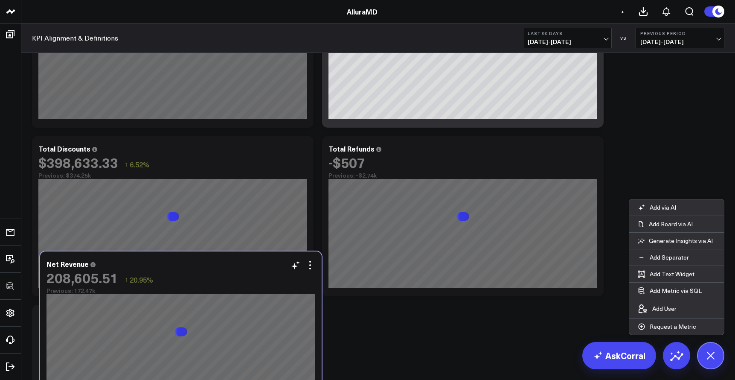
click at [255, 300] on div "Net Revenue 208,605.51 ↑ 20.95% Previous: 172.47k" at bounding box center [181, 331] width 282 height 160
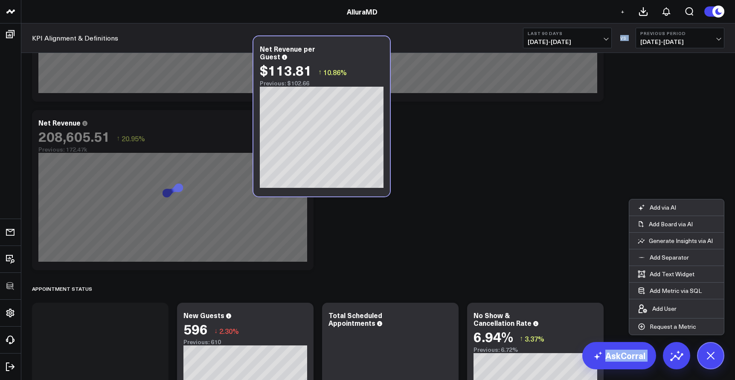
scroll to position [768, 0]
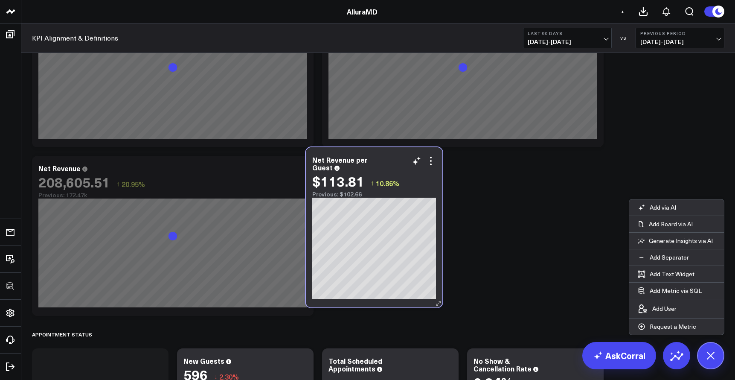
drag, startPoint x: 150, startPoint y: 277, endPoint x: 424, endPoint y: 150, distance: 302.7
click at [424, 150] on div "Net Revenue per Guest $113.81 ↑ 10.86% Previous: $102.66" at bounding box center [374, 227] width 136 height 160
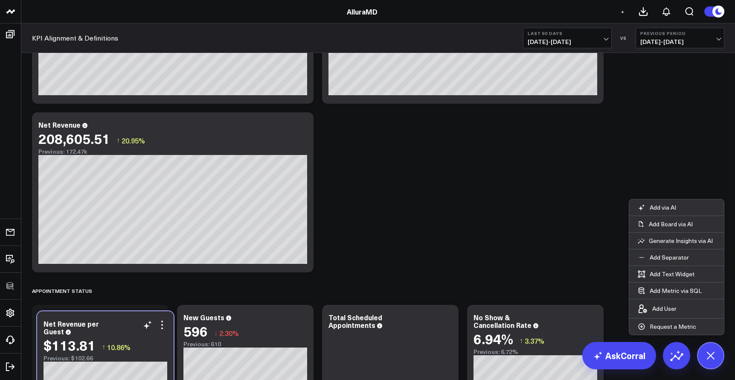
scroll to position [814, 0]
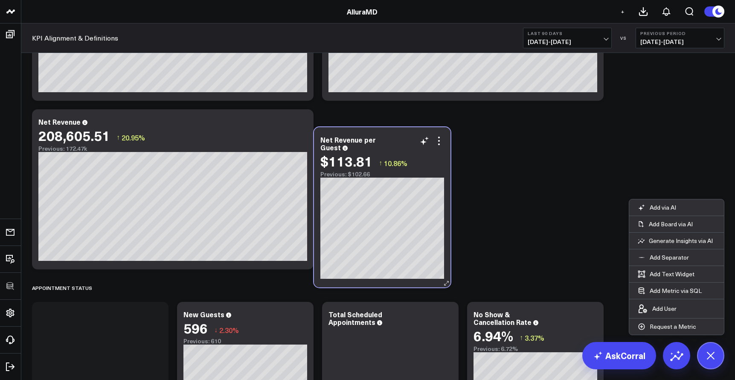
drag, startPoint x: 126, startPoint y: 363, endPoint x: 416, endPoint y: 133, distance: 370.3
click at [416, 136] on div "Net Revenue per Guest" at bounding box center [382, 143] width 124 height 15
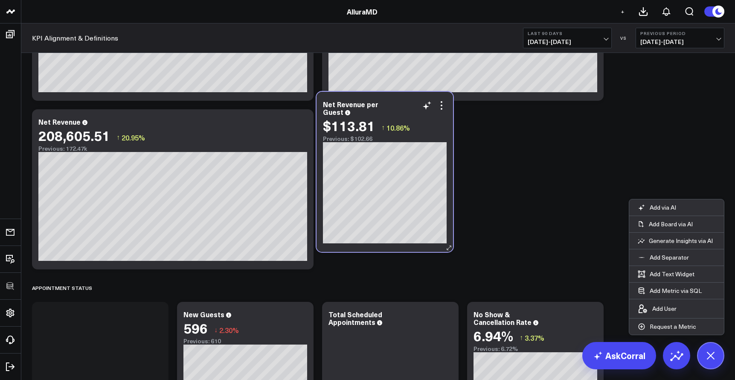
drag, startPoint x: 132, startPoint y: 317, endPoint x: 404, endPoint y: 117, distance: 337.8
click at [404, 117] on div "Net Revenue per Guest $113.81 ↑ 10.86% Previous: $102.66" at bounding box center [385, 121] width 124 height 42
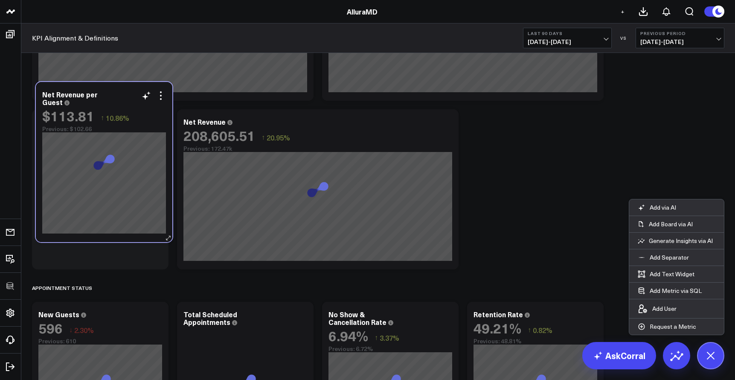
drag, startPoint x: 129, startPoint y: 321, endPoint x: 134, endPoint y: 102, distance: 218.4
click at [134, 102] on div "Net Revenue per Guest" at bounding box center [104, 97] width 124 height 15
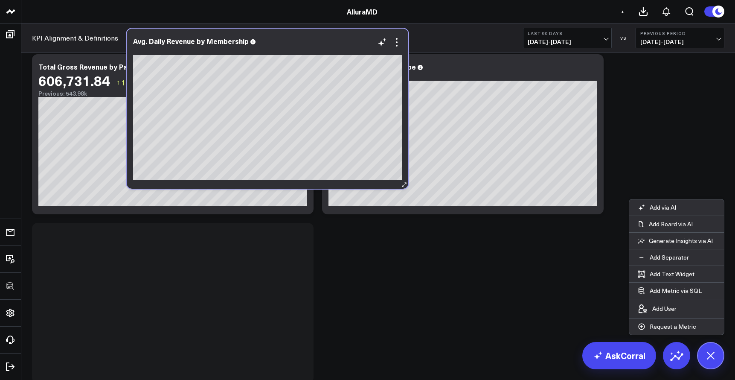
scroll to position [184, 0]
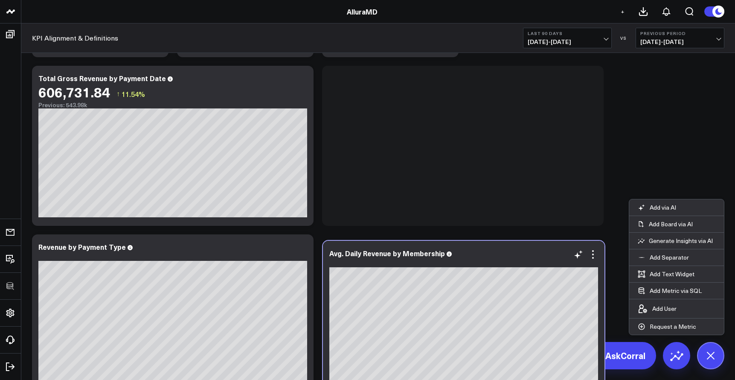
drag, startPoint x: 247, startPoint y: 294, endPoint x: 531, endPoint y: 253, distance: 287.0
click at [532, 254] on div "Avg. Daily Revenue by Membership" at bounding box center [463, 258] width 269 height 18
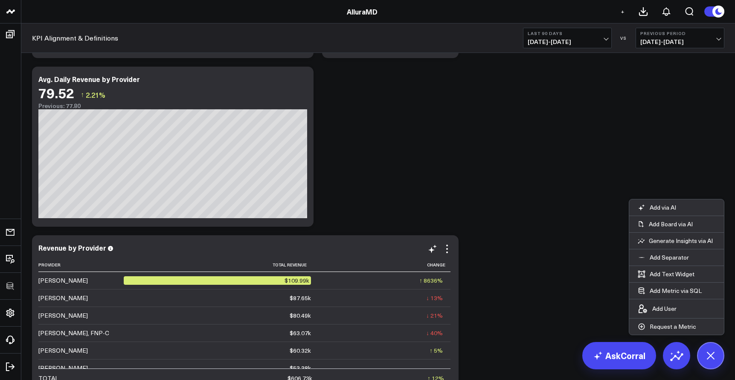
scroll to position [1486, 0]
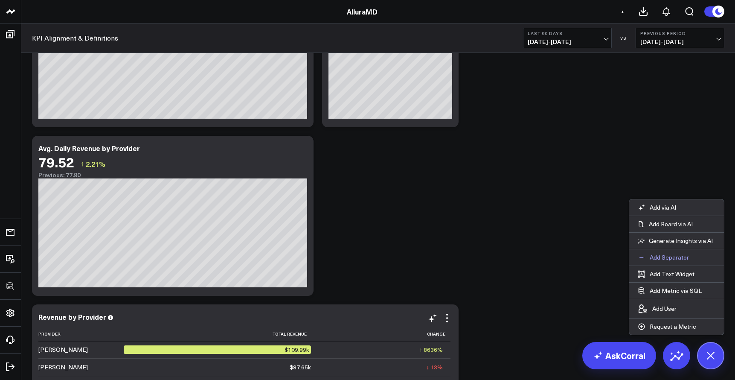
click at [668, 256] on p "Add Separator" at bounding box center [669, 257] width 39 height 8
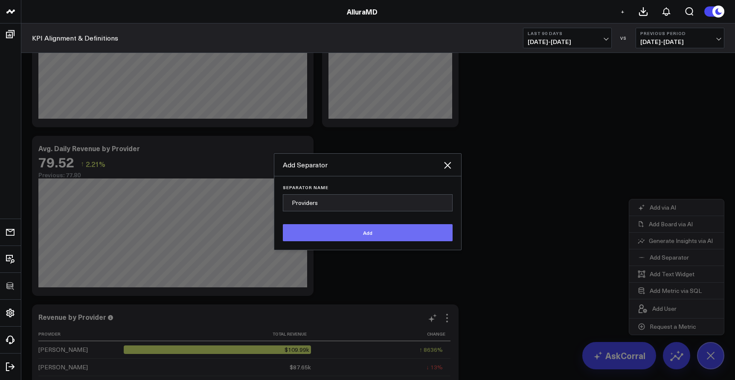
type input "Providers"
click at [402, 238] on button "Add" at bounding box center [368, 232] width 170 height 17
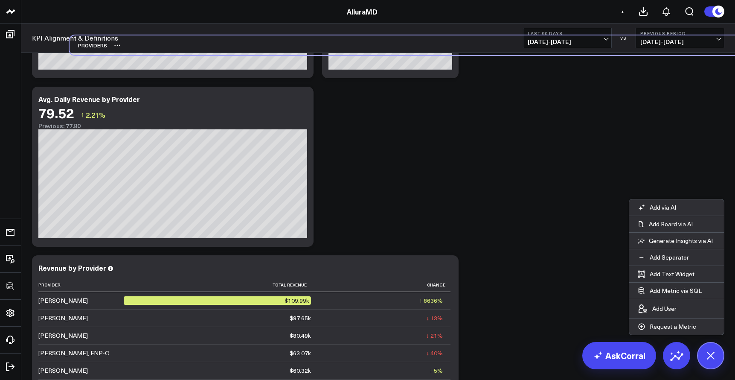
scroll to position [1532, 0]
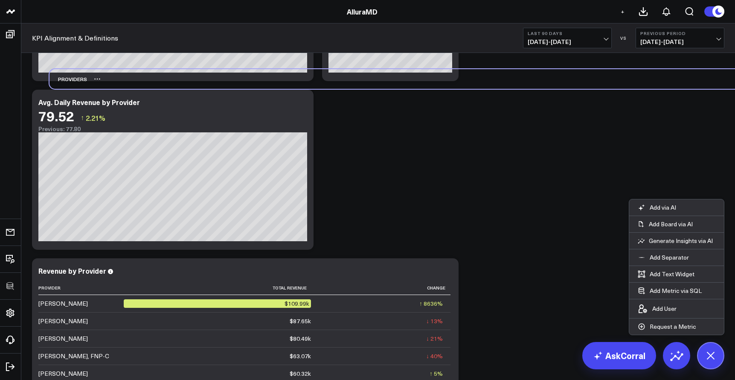
drag, startPoint x: 51, startPoint y: 322, endPoint x: 67, endPoint y: 81, distance: 241.6
click at [67, 81] on div "Providers" at bounding box center [68, 79] width 38 height 20
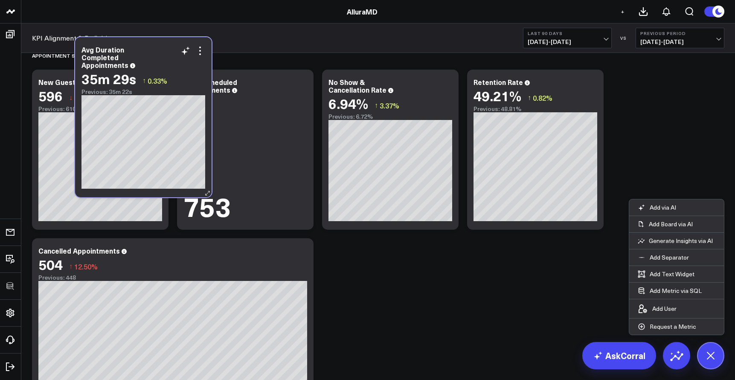
scroll to position [1195, 0]
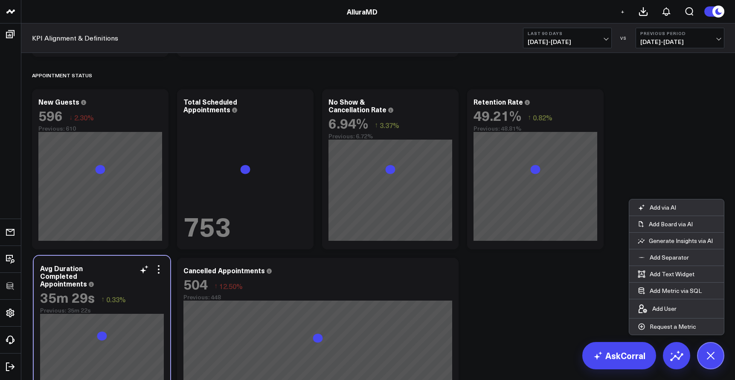
drag, startPoint x: 103, startPoint y: 269, endPoint x: 101, endPoint y: 264, distance: 6.1
click at [101, 264] on div "Avg Duration Completed Appointments 35m 29s ↑ 0.33% Previous: 35m 22s" at bounding box center [102, 335] width 136 height 160
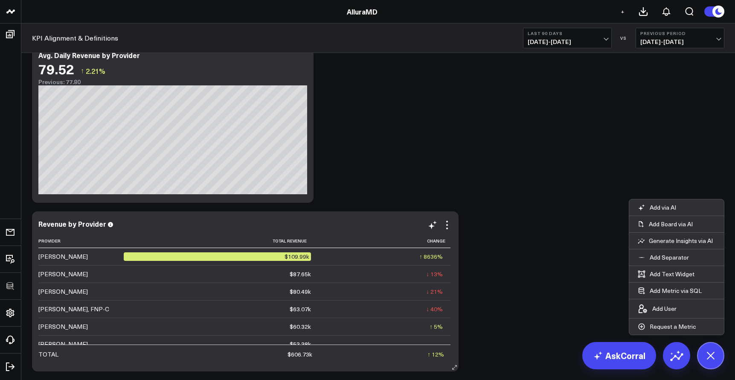
scroll to position [1587, 0]
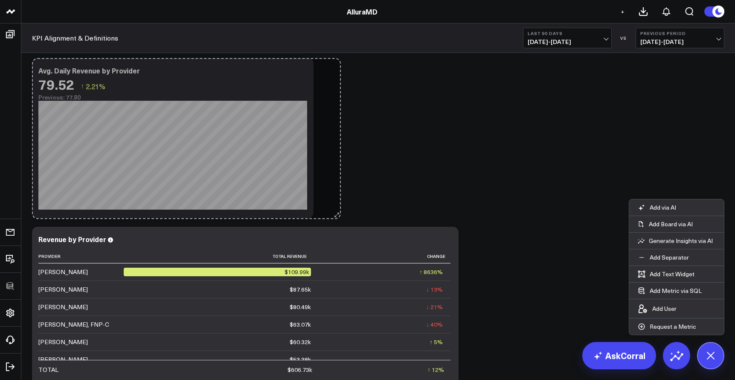
drag, startPoint x: 311, startPoint y: 215, endPoint x: 353, endPoint y: 215, distance: 42.7
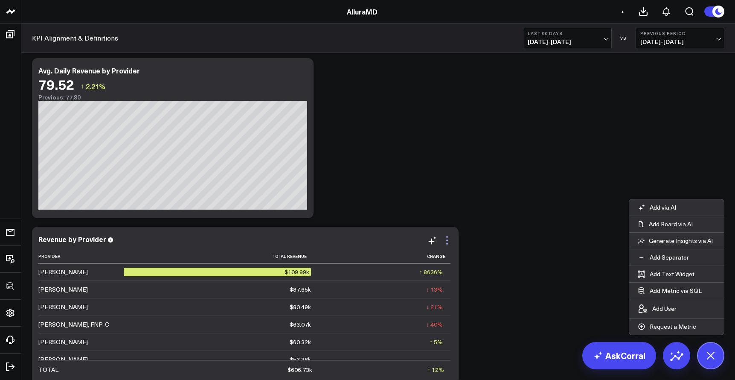
click at [447, 239] on icon at bounding box center [447, 240] width 10 height 10
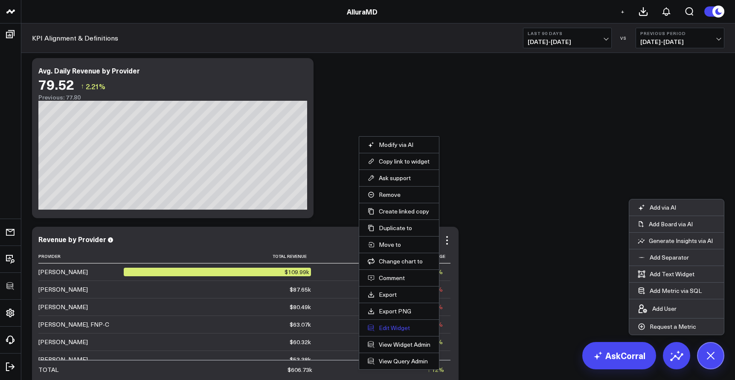
click at [391, 330] on button "Edit Widget" at bounding box center [399, 328] width 63 height 8
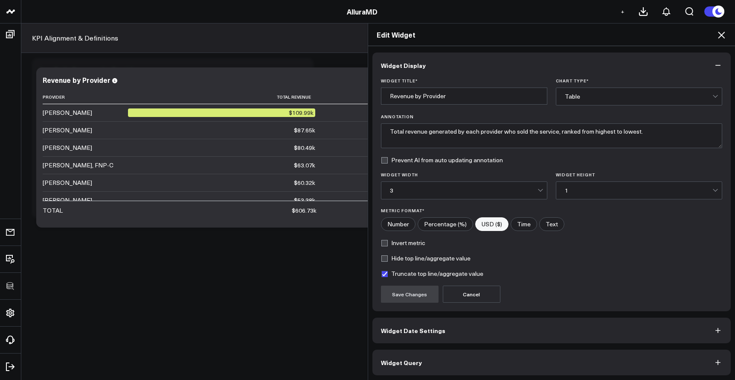
scroll to position [1, 0]
click at [471, 372] on button "Widget Query" at bounding box center [551, 361] width 359 height 26
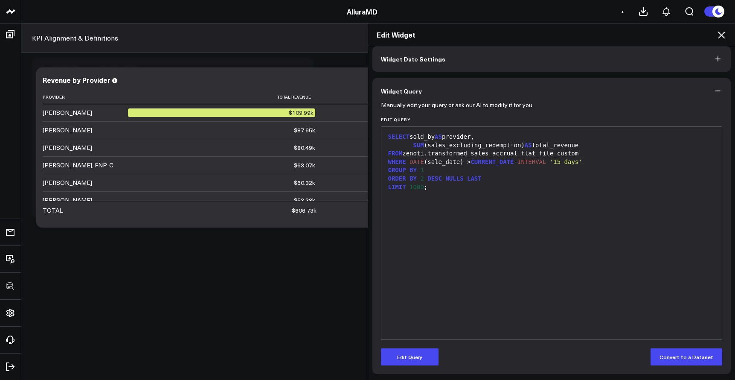
scroll to position [0, 0]
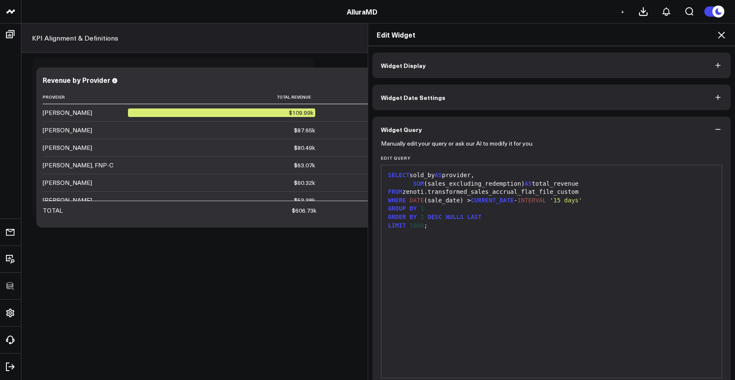
click at [726, 30] on icon at bounding box center [721, 35] width 10 height 10
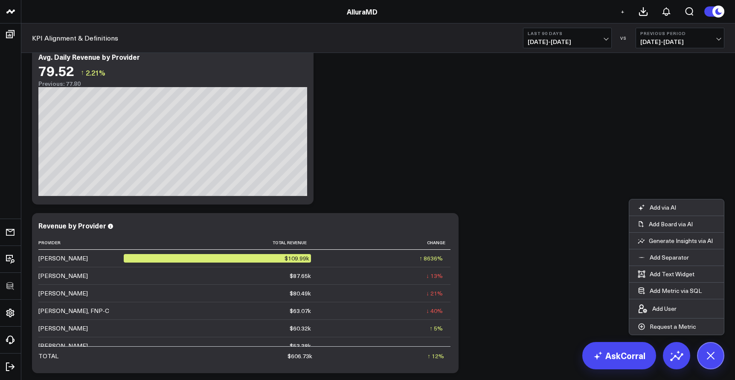
scroll to position [1525, 0]
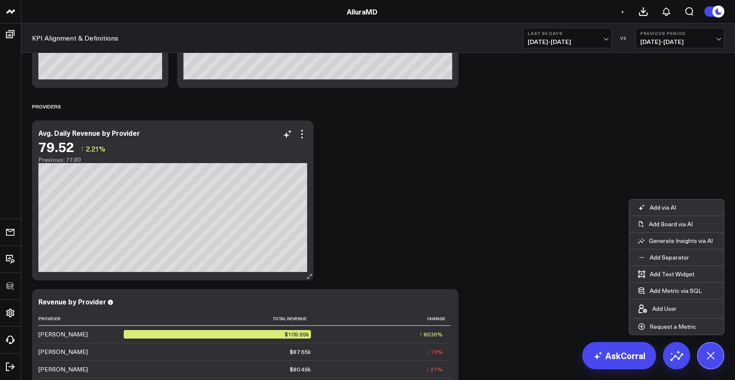
click at [302, 140] on div "79.52 ↑ 2.21%" at bounding box center [172, 146] width 269 height 15
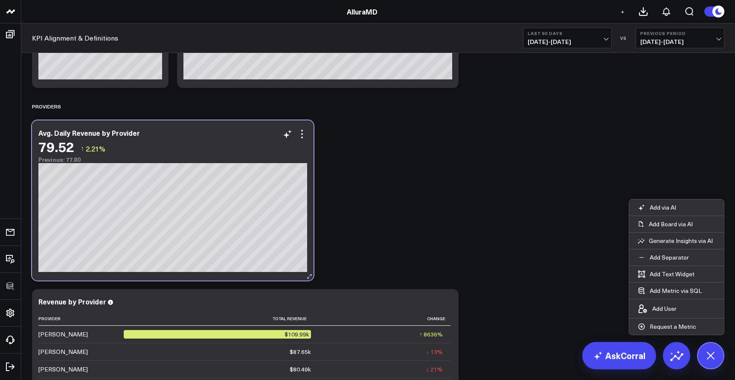
click at [302, 139] on div "79.52 ↑ 2.21%" at bounding box center [172, 146] width 269 height 15
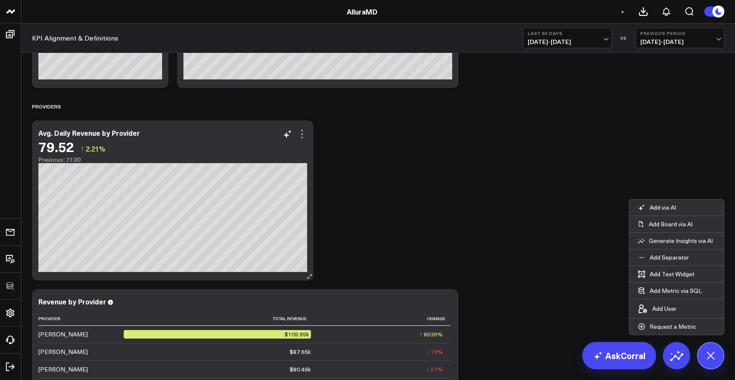
click at [302, 134] on icon at bounding box center [302, 134] width 2 height 2
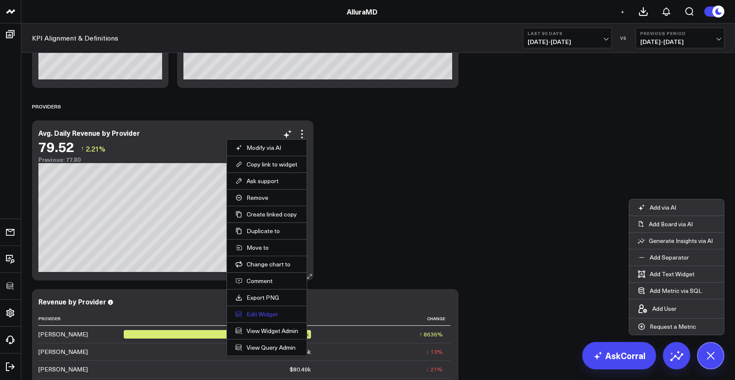
click at [261, 311] on button "Edit Widget" at bounding box center [266, 314] width 63 height 8
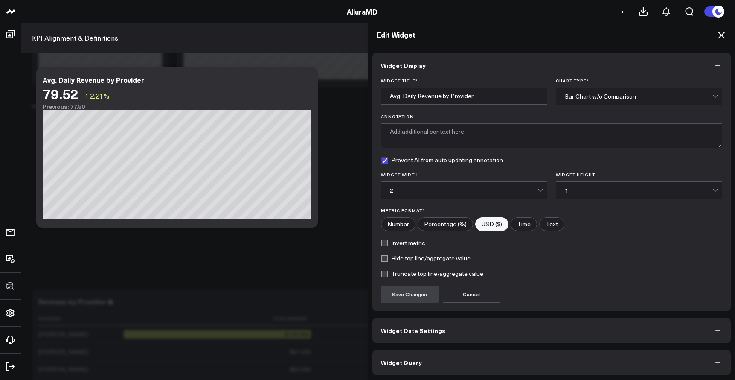
scroll to position [1, 0]
click at [463, 348] on div "Widget Display Widget Title * Avg. Daily Revenue by Provider Chart Type * Bar C…" at bounding box center [551, 212] width 359 height 322
click at [465, 351] on button "Widget Query" at bounding box center [551, 361] width 359 height 26
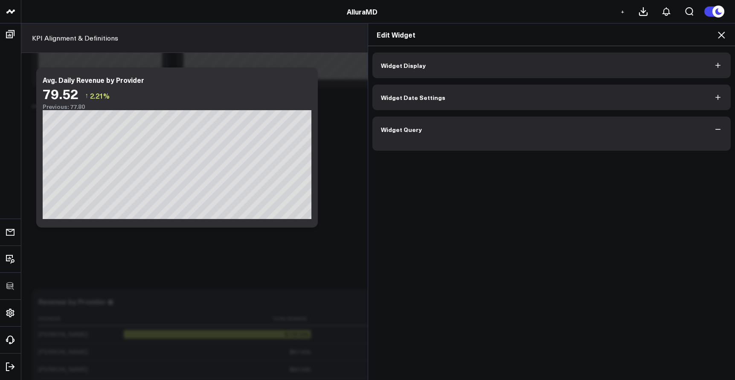
scroll to position [0, 0]
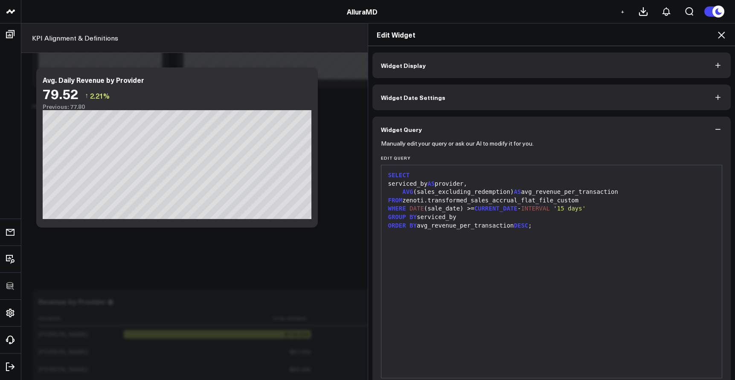
click at [726, 35] on icon at bounding box center [721, 35] width 10 height 10
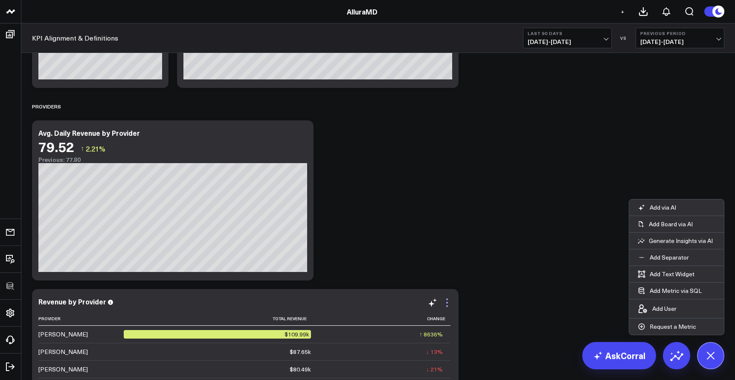
click at [446, 303] on icon at bounding box center [447, 302] width 10 height 10
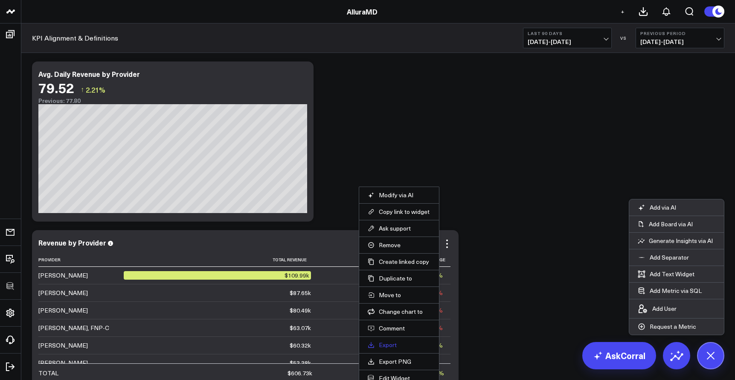
scroll to position [1597, 0]
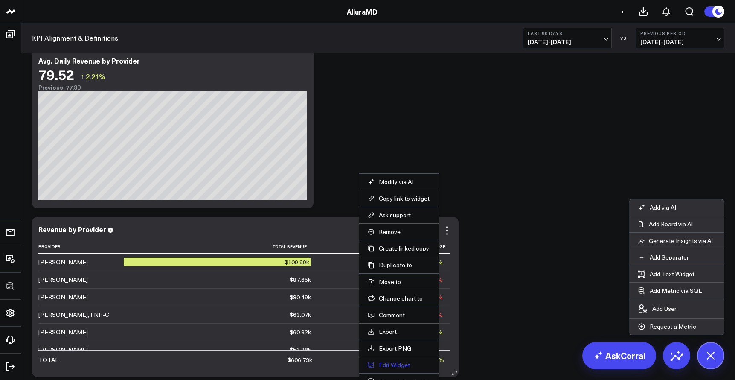
click at [394, 363] on button "Edit Widget" at bounding box center [399, 365] width 63 height 8
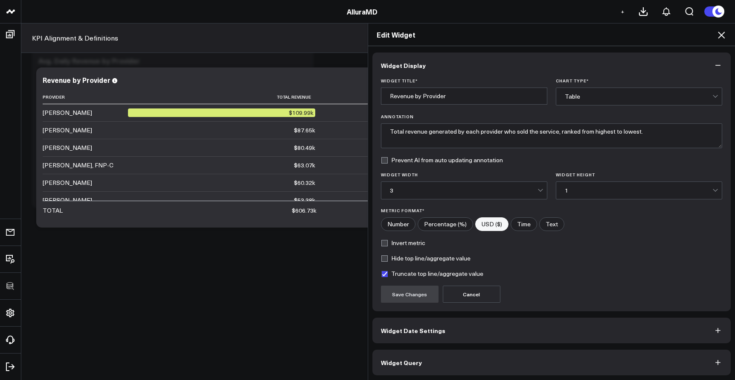
scroll to position [1, 0]
click at [497, 361] on button "Widget Query" at bounding box center [551, 361] width 359 height 26
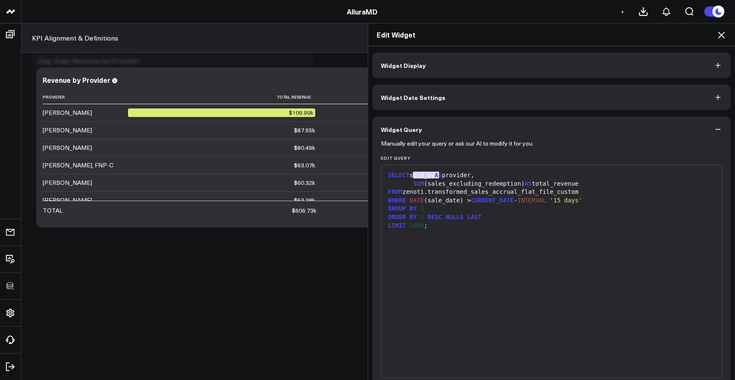
drag, startPoint x: 412, startPoint y: 176, endPoint x: 435, endPoint y: 176, distance: 23.9
click at [435, 176] on div "SELECT sold_by AS provider," at bounding box center [552, 175] width 332 height 9
click at [726, 38] on div "Edit Widget" at bounding box center [551, 34] width 367 height 23
click at [718, 37] on icon at bounding box center [721, 35] width 10 height 10
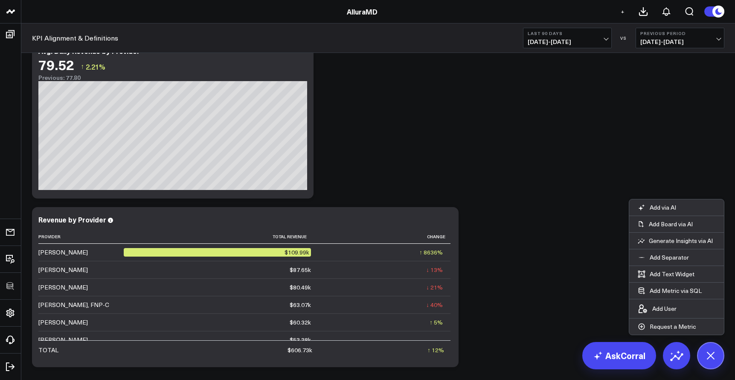
scroll to position [1591, 0]
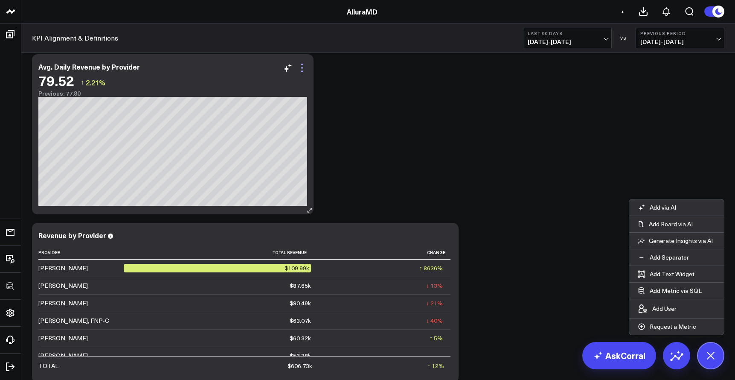
click at [302, 68] on icon at bounding box center [302, 68] width 2 height 2
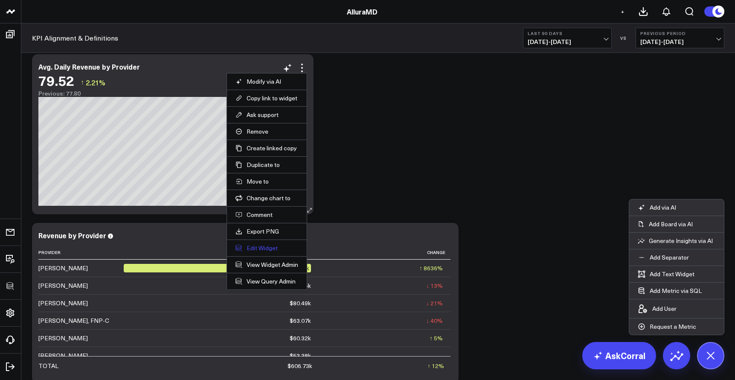
click at [269, 249] on button "Edit Widget" at bounding box center [266, 248] width 63 height 8
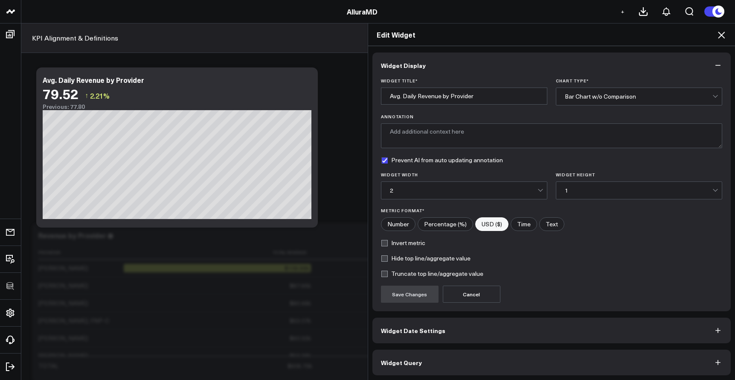
scroll to position [1, 0]
click at [496, 360] on button "Widget Query" at bounding box center [551, 361] width 359 height 26
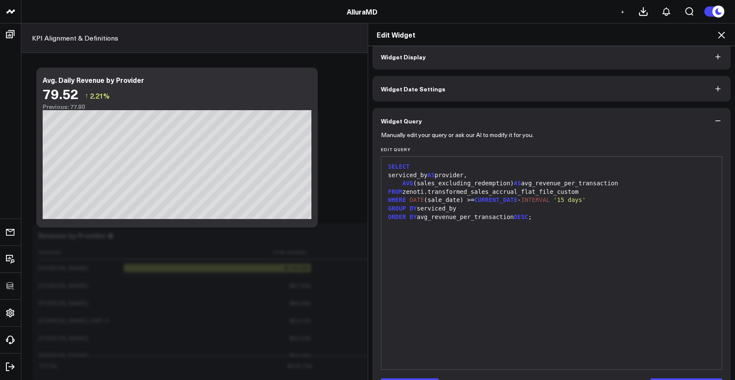
scroll to position [38, 0]
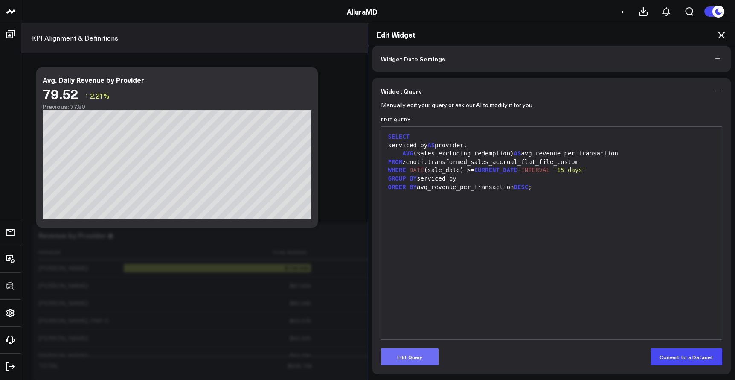
click at [427, 364] on button "Edit Query" at bounding box center [410, 356] width 58 height 17
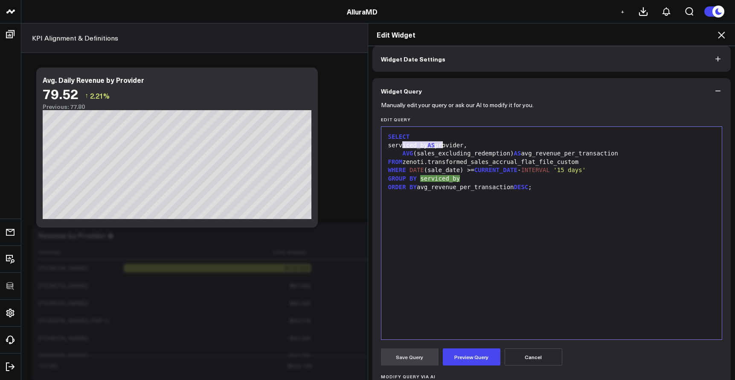
drag, startPoint x: 401, startPoint y: 145, endPoint x: 438, endPoint y: 146, distance: 37.1
click at [438, 146] on div "serviced_by AS provider," at bounding box center [552, 145] width 332 height 9
drag, startPoint x: 420, startPoint y: 177, endPoint x: 452, endPoint y: 177, distance: 32.0
click at [452, 177] on div "GROUP BY serviced_by" at bounding box center [552, 178] width 332 height 9
click at [459, 176] on div "GROUP BY serviced_by" at bounding box center [552, 178] width 332 height 9
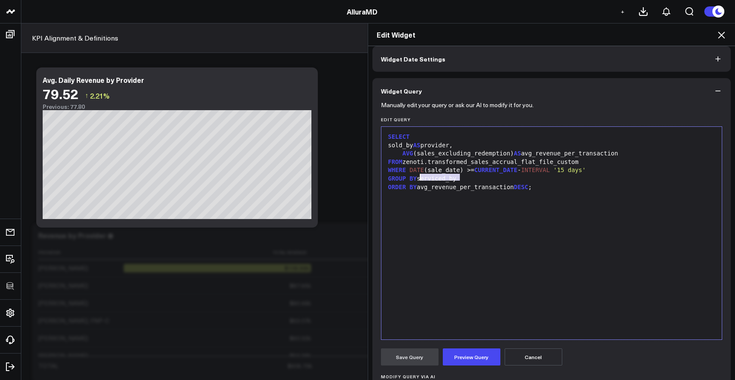
drag, startPoint x: 459, startPoint y: 176, endPoint x: 436, endPoint y: 178, distance: 22.7
click at [436, 178] on div "GROUP BY serviced_by" at bounding box center [552, 178] width 332 height 9
click at [458, 355] on button "Preview Query" at bounding box center [472, 356] width 58 height 17
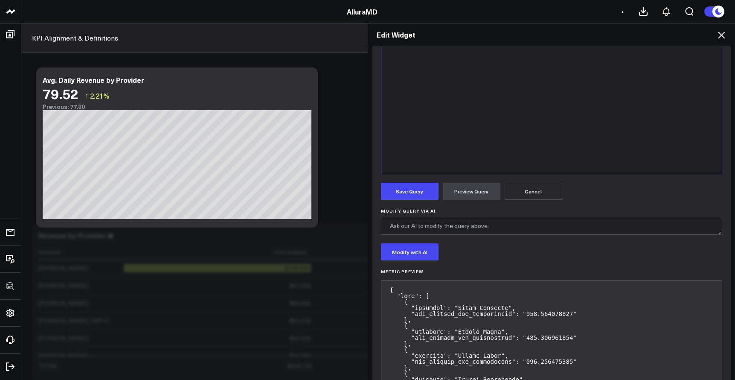
scroll to position [127, 0]
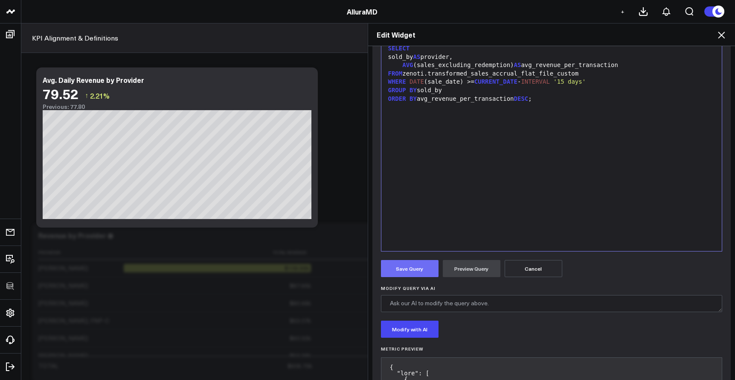
click at [415, 268] on button "Save Query" at bounding box center [410, 268] width 58 height 17
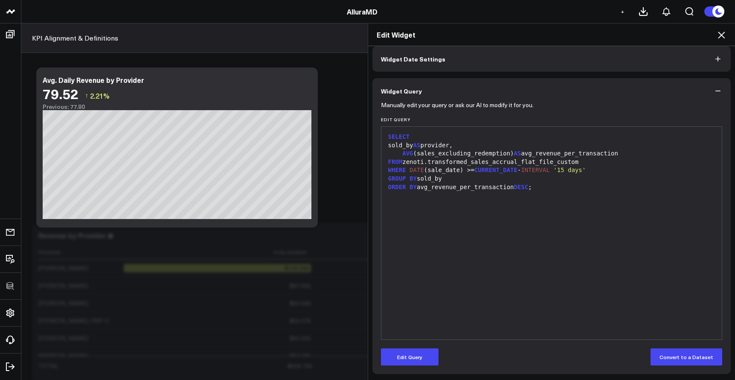
scroll to position [0, 0]
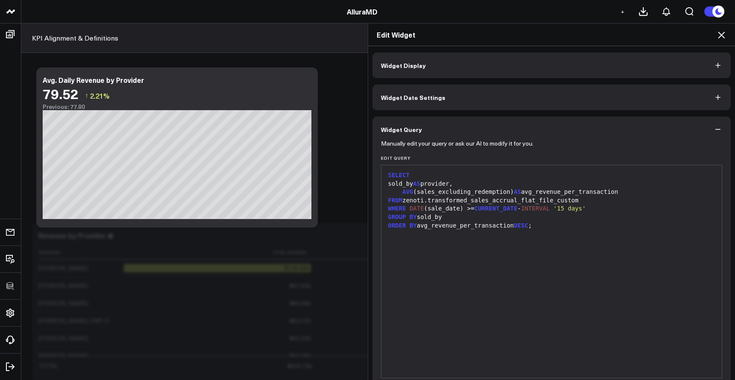
click at [486, 68] on button "Widget Display" at bounding box center [551, 65] width 359 height 26
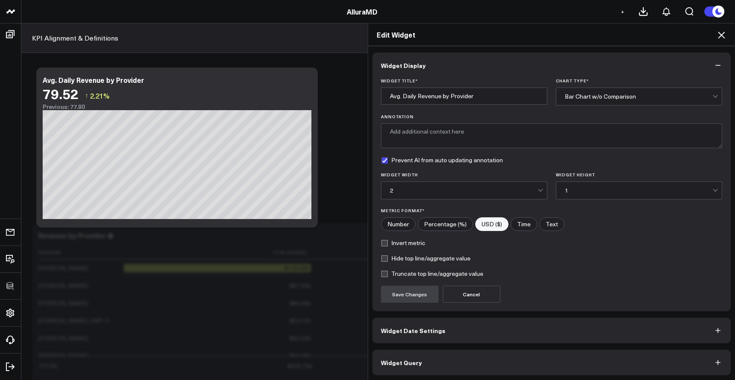
click at [317, 114] on div "Edit Widget Widget Display Widget Title * Avg. Daily Revenue by Provider Chart …" at bounding box center [367, 201] width 735 height 357
click at [716, 37] on icon at bounding box center [721, 35] width 10 height 10
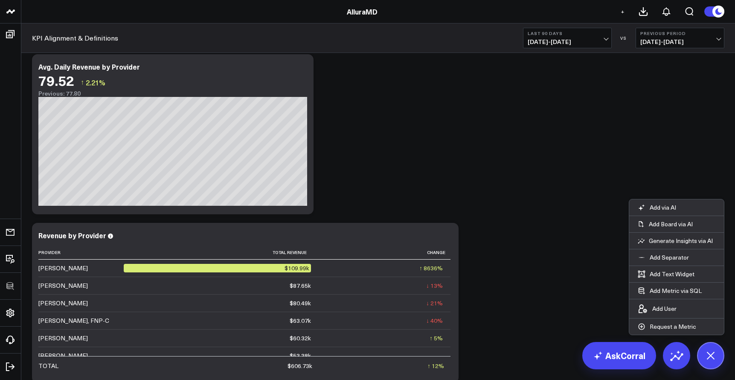
click at [593, 45] on button "Last 90 Days 05/23/25 - 08/20/25" at bounding box center [567, 38] width 89 height 20
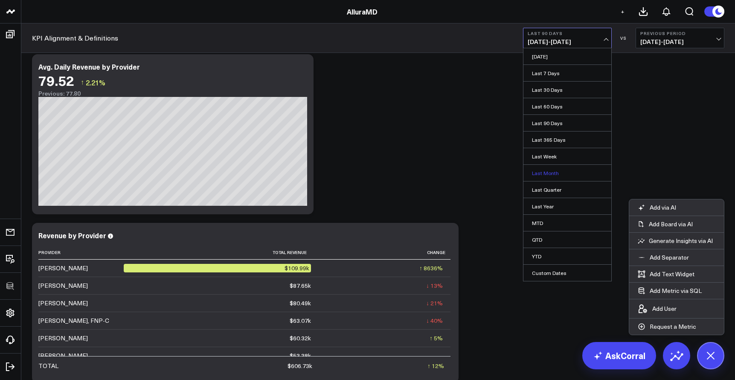
click at [557, 171] on link "Last Month" at bounding box center [567, 173] width 88 height 16
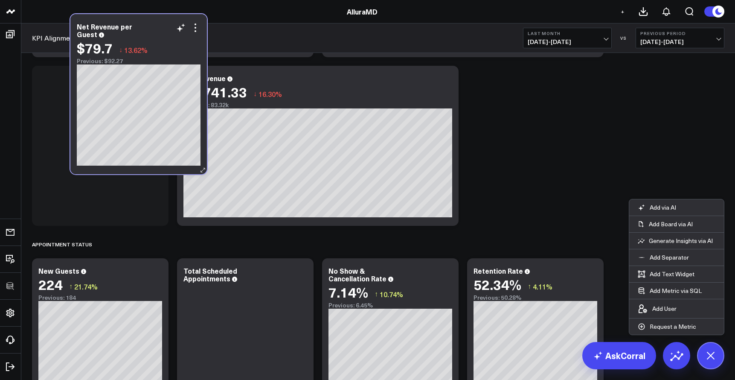
scroll to position [971, 0]
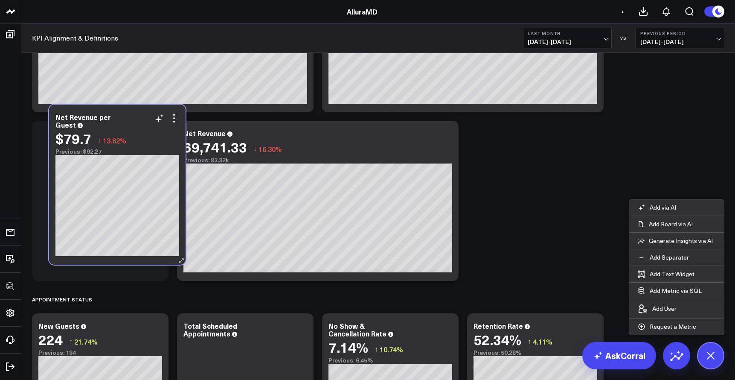
drag, startPoint x: 121, startPoint y: 111, endPoint x: 134, endPoint y: 112, distance: 12.9
click at [134, 112] on div "Net Revenue per Guest $79.7 ↓ 13.62% Previous: $92.27" at bounding box center [117, 185] width 136 height 160
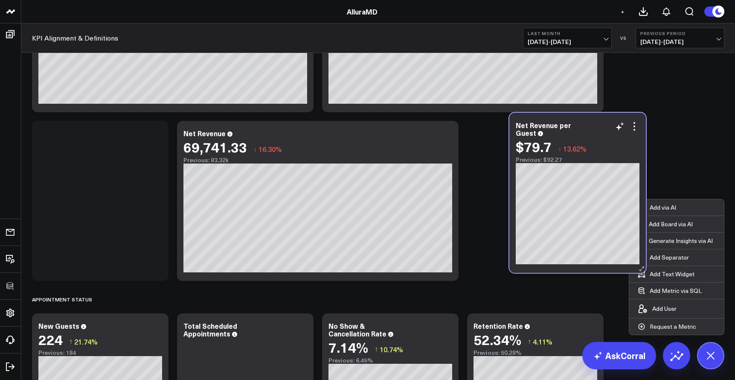
drag, startPoint x: 132, startPoint y: 139, endPoint x: 615, endPoint y: 131, distance: 482.9
click at [615, 131] on div "Net Revenue per Guest" at bounding box center [578, 128] width 124 height 15
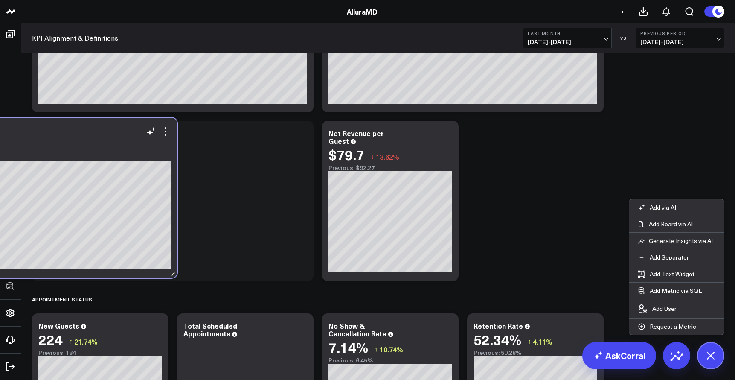
drag, startPoint x: 358, startPoint y: 139, endPoint x: 139, endPoint y: 136, distance: 218.8
click at [140, 136] on div "69,741.33 ↓ 16.30%" at bounding box center [36, 143] width 269 height 15
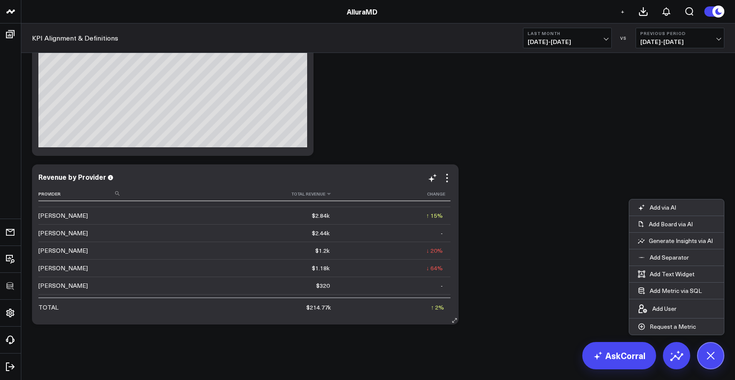
scroll to position [221, 0]
click at [665, 290] on button "Add Metric via SQL" at bounding box center [669, 290] width 81 height 16
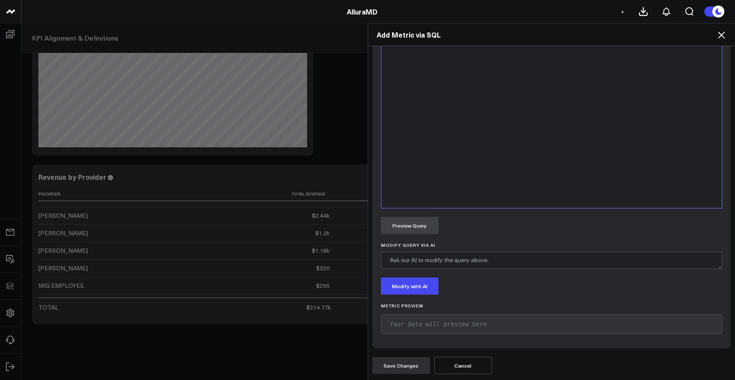
scroll to position [351, 0]
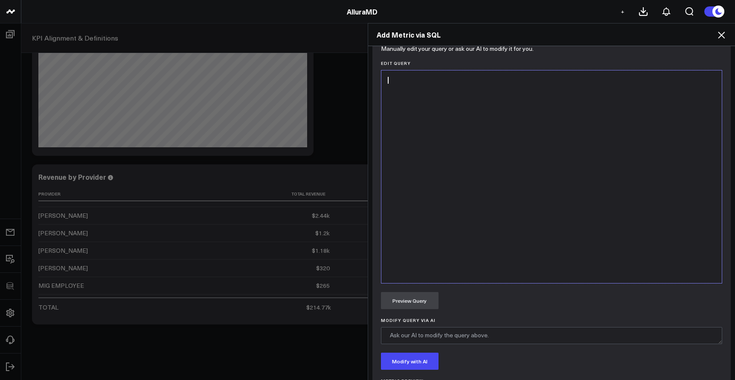
click at [456, 214] on div at bounding box center [552, 177] width 332 height 204
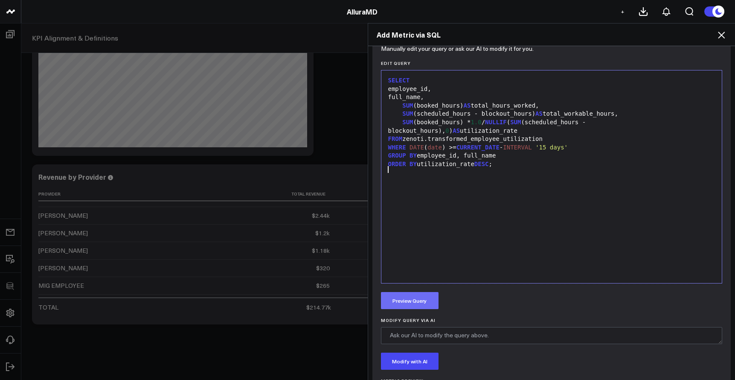
click at [408, 302] on button "Preview Query" at bounding box center [410, 300] width 58 height 17
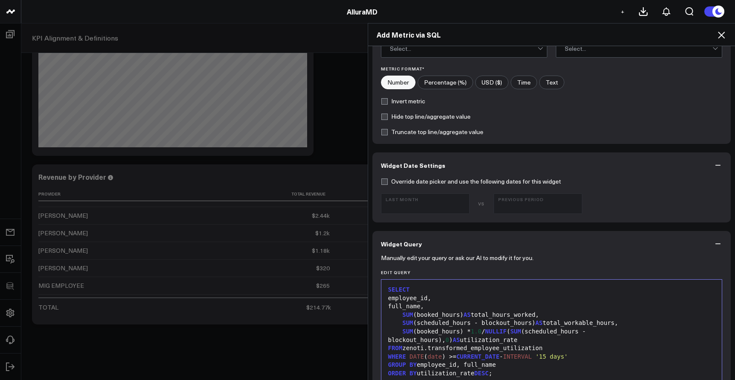
scroll to position [0, 0]
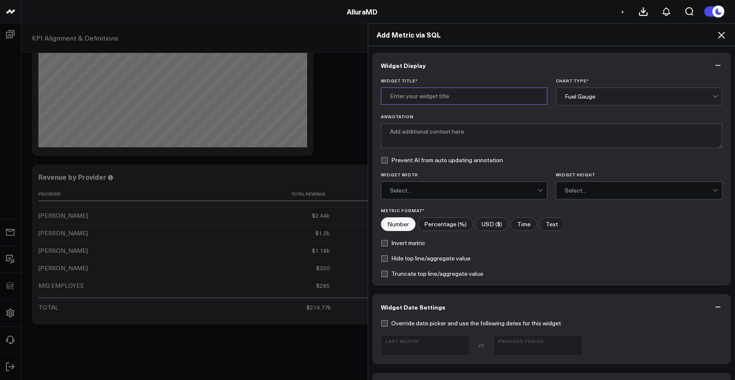
click at [435, 94] on input "Widget Title *" at bounding box center [464, 95] width 166 height 17
type input "Provider Utilization"
click at [584, 103] on div "Fuel Gauge" at bounding box center [639, 96] width 148 height 17
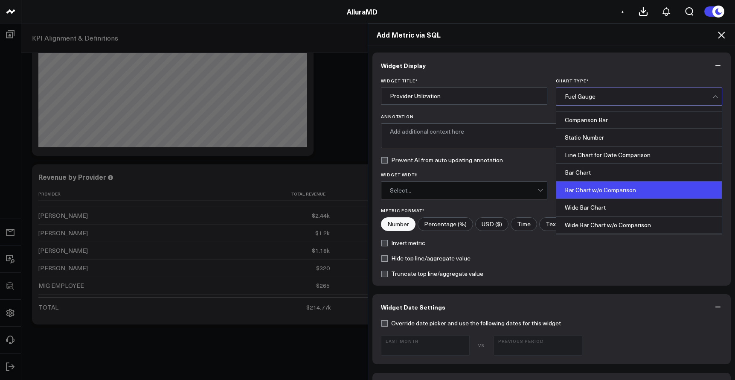
scroll to position [39, 0]
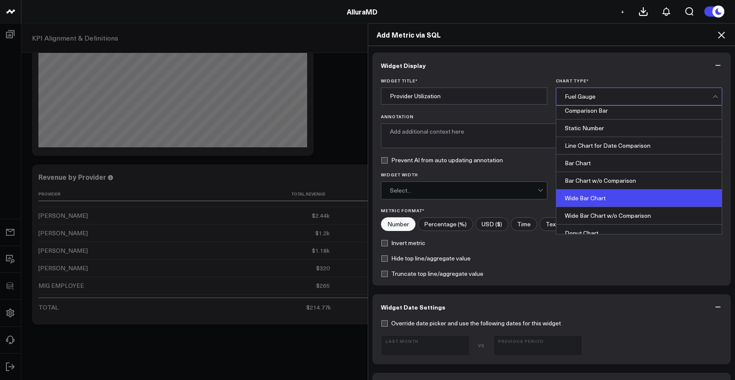
click at [595, 193] on div "Wide Bar Chart" at bounding box center [638, 197] width 165 height 17
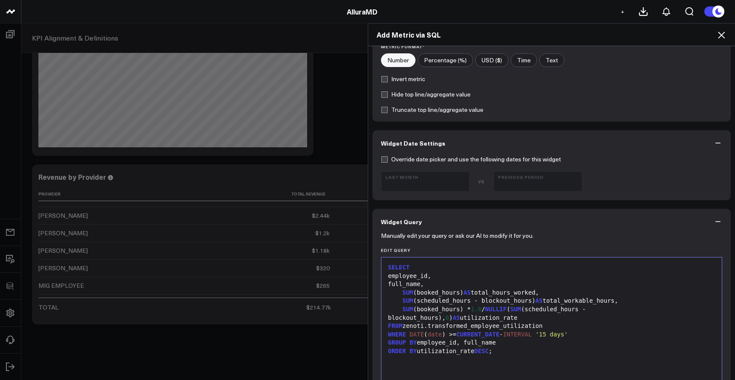
scroll to position [178, 0]
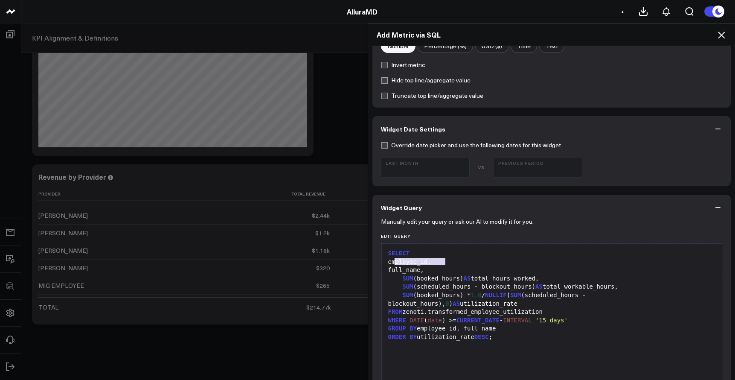
drag, startPoint x: 443, startPoint y: 260, endPoint x: 391, endPoint y: 259, distance: 52.1
click at [391, 259] on div "employee_id," at bounding box center [552, 262] width 332 height 9
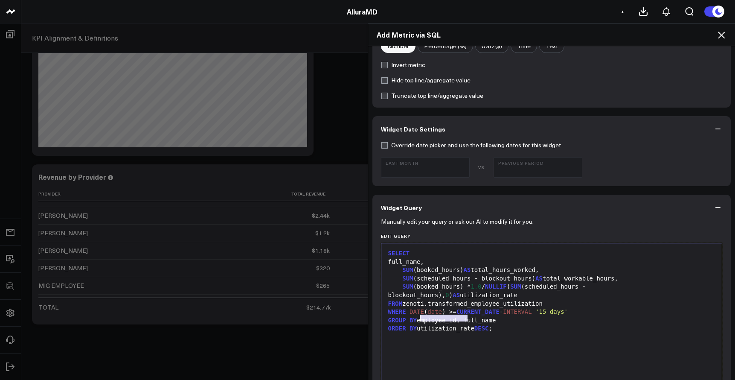
drag, startPoint x: 464, startPoint y: 317, endPoint x: 418, endPoint y: 318, distance: 45.2
click at [418, 318] on div "GROUP BY employee_id, full_name" at bounding box center [552, 320] width 332 height 9
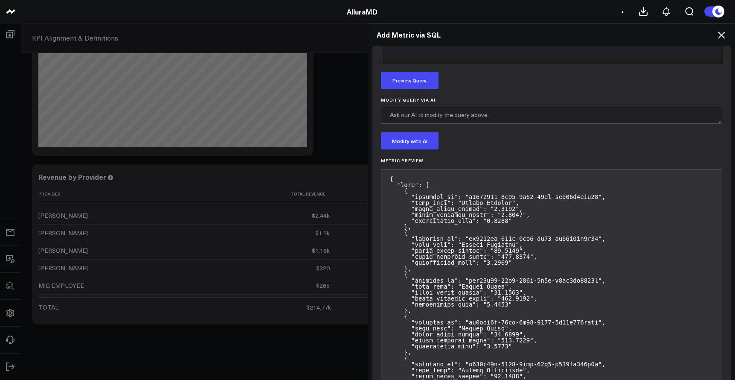
scroll to position [553, 0]
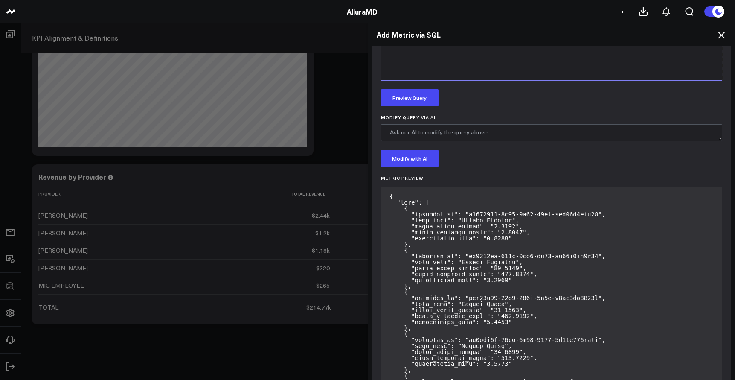
click at [406, 103] on button "Preview Query" at bounding box center [410, 97] width 58 height 17
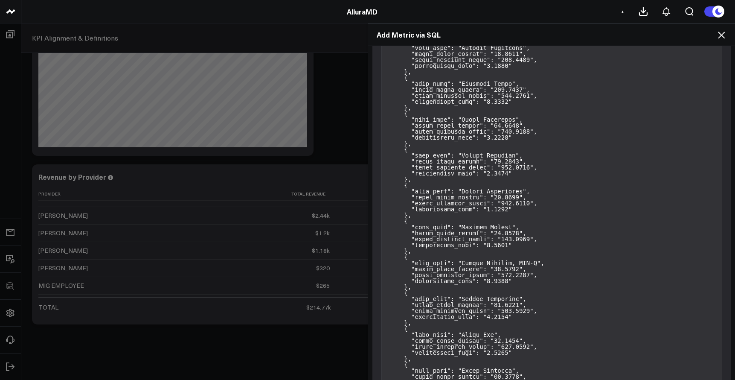
scroll to position [1053, 0]
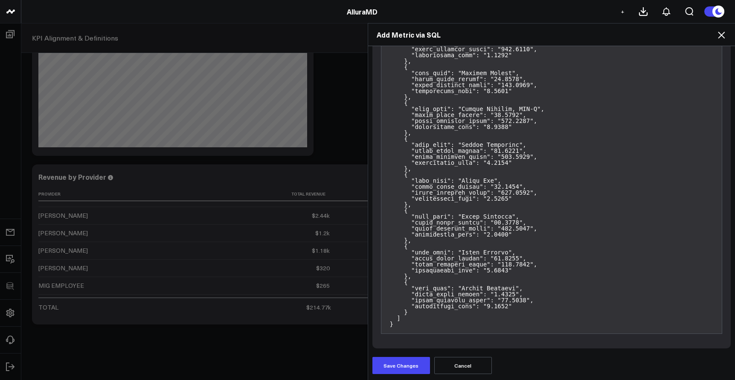
click at [403, 360] on button "Save Changes" at bounding box center [401, 365] width 58 height 17
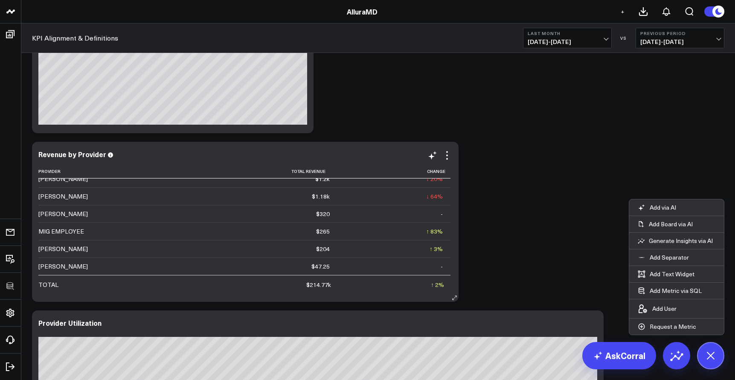
scroll to position [153, 0]
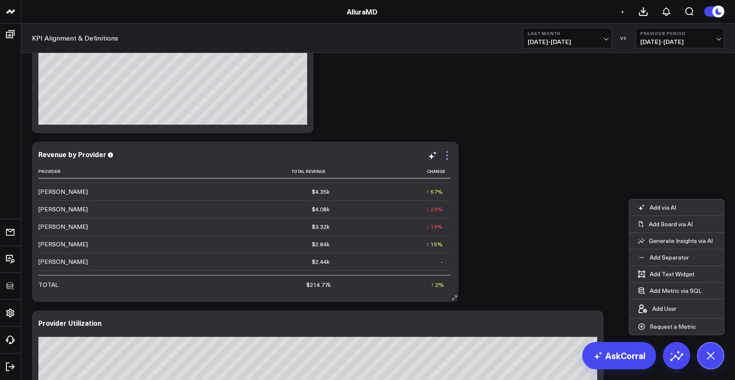
click at [446, 156] on icon at bounding box center [447, 155] width 10 height 10
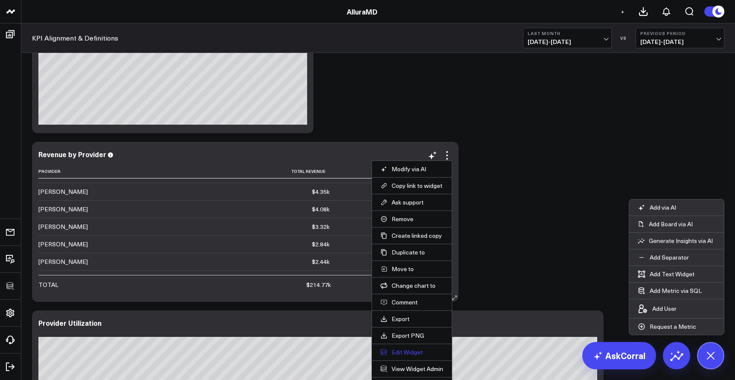
click at [410, 352] on button "Edit Widget" at bounding box center [411, 352] width 63 height 8
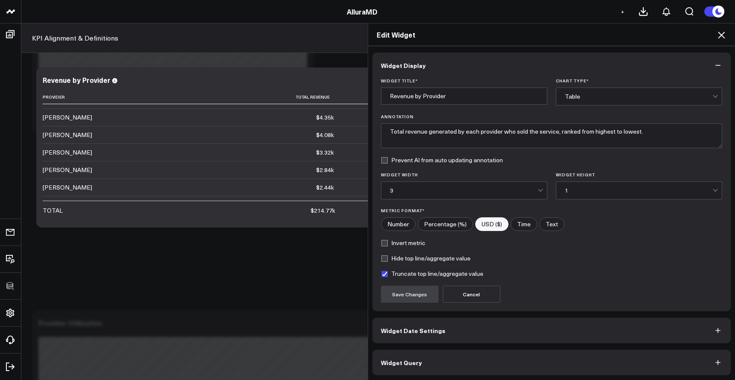
click at [721, 38] on icon at bounding box center [721, 35] width 10 height 10
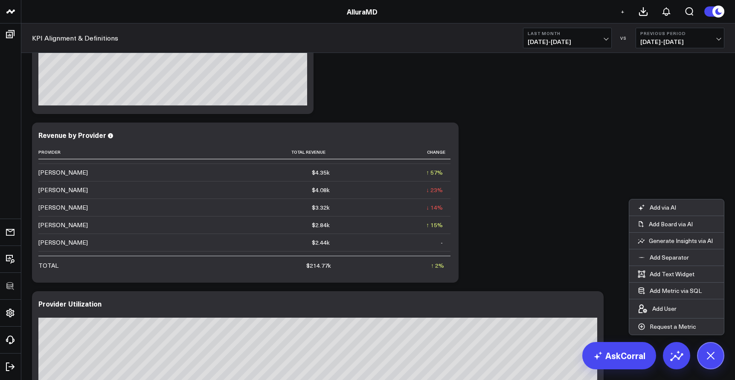
scroll to position [1818, 0]
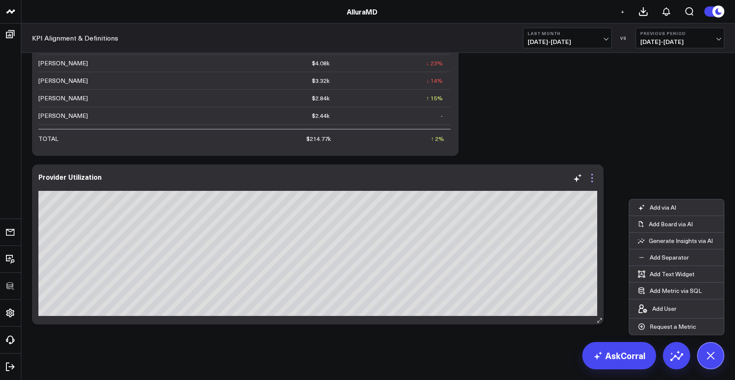
click at [595, 177] on icon at bounding box center [592, 178] width 10 height 10
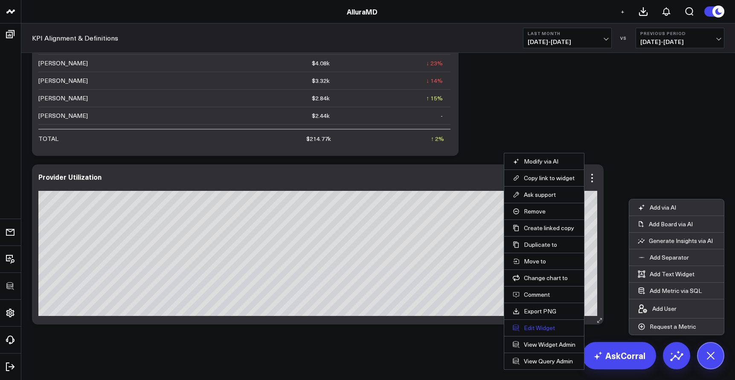
click at [534, 327] on button "Edit Widget" at bounding box center [544, 328] width 63 height 8
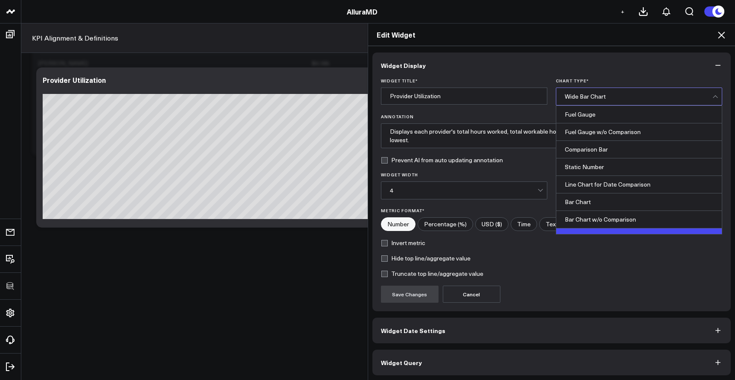
click at [593, 91] on div "Wide Bar Chart" at bounding box center [639, 96] width 148 height 17
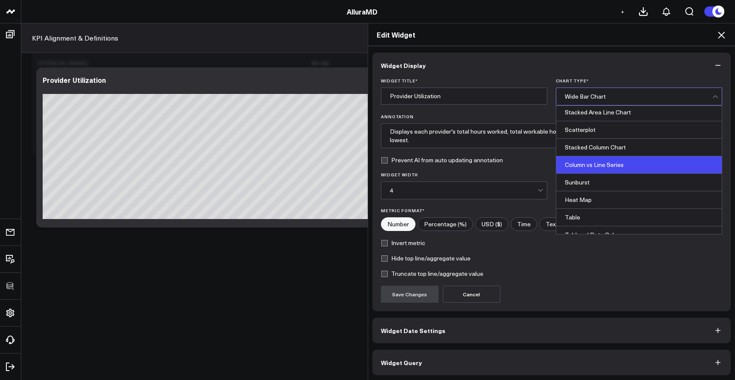
scroll to position [344, 0]
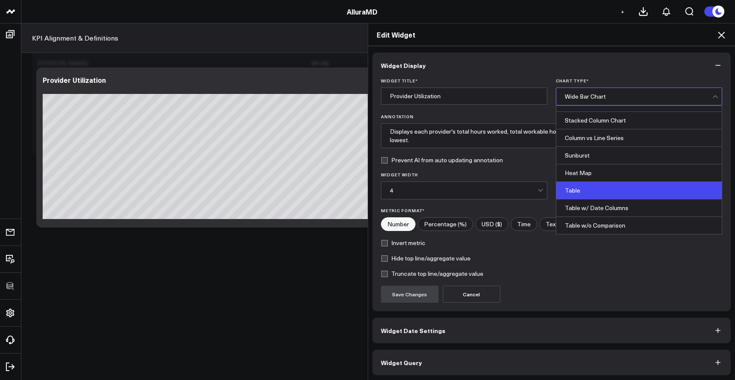
click at [581, 186] on div "Table" at bounding box center [638, 190] width 165 height 17
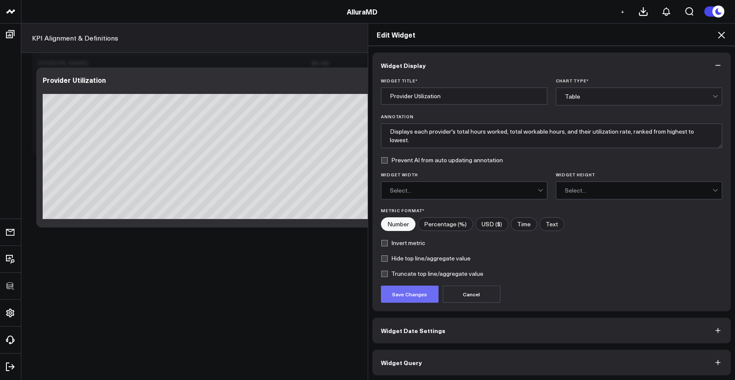
click at [418, 290] on button "Save Changes" at bounding box center [410, 293] width 58 height 17
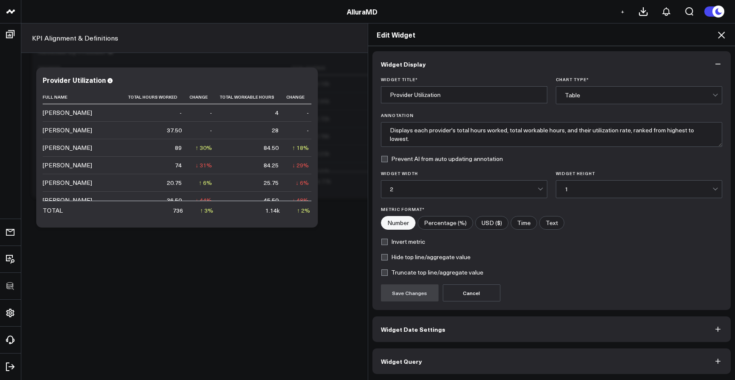
scroll to position [1774, 0]
click at [192, 218] on div "Edit Widget Widget Display Widget Title * Provider Utilization Chart Type * Tab…" at bounding box center [367, 201] width 735 height 357
drag, startPoint x: 192, startPoint y: 219, endPoint x: 206, endPoint y: 219, distance: 14.9
click at [206, 219] on div "Edit Widget Widget Display Widget Title * Provider Utilization Chart Type * Tab…" at bounding box center [367, 201] width 735 height 357
click at [206, 215] on div "Edit Widget Widget Display Widget Title * Provider Utilization Chart Type * Tab…" at bounding box center [367, 201] width 735 height 357
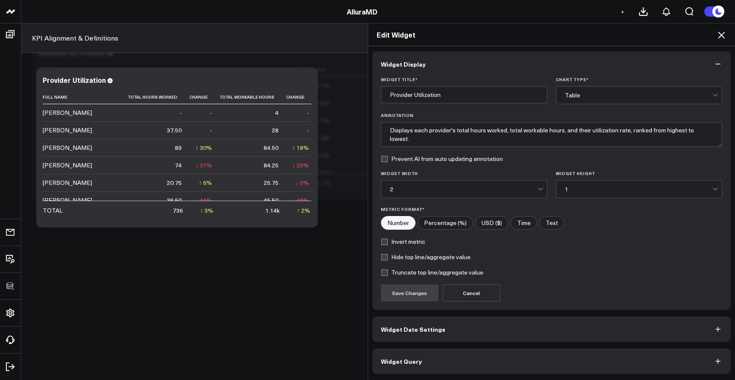
click at [592, 99] on div "Table" at bounding box center [639, 95] width 148 height 17
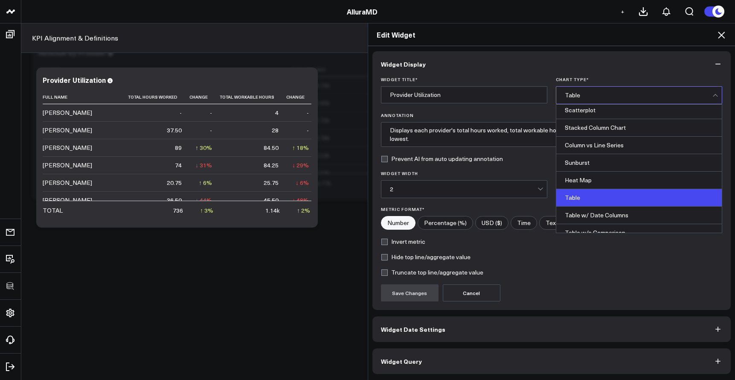
scroll to position [344, 0]
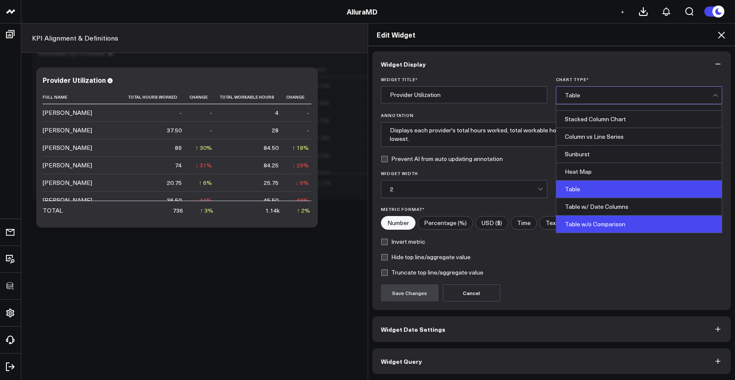
click at [586, 223] on div "Table w/o Comparison" at bounding box center [638, 223] width 165 height 17
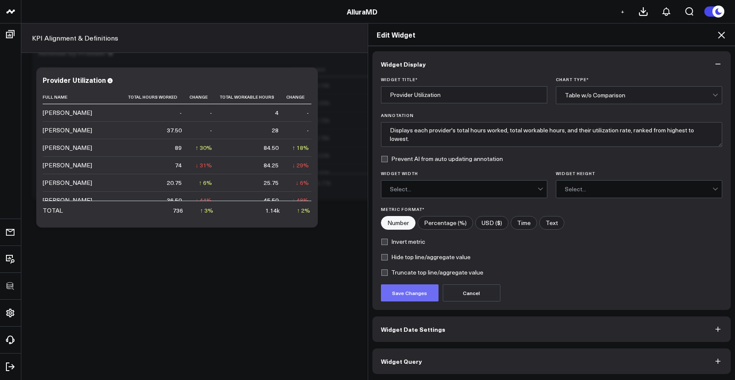
click at [388, 293] on button "Save Changes" at bounding box center [410, 292] width 58 height 17
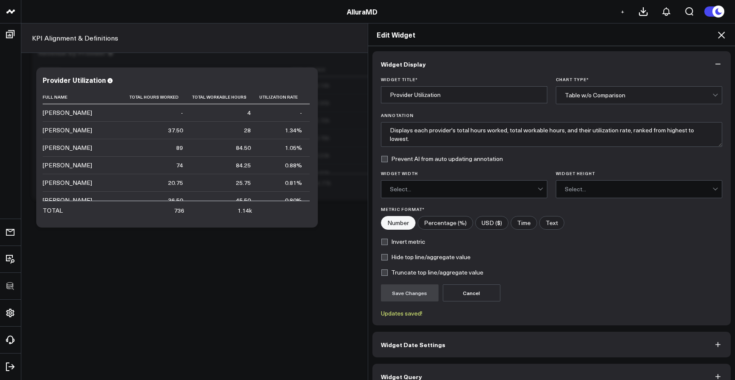
click at [724, 32] on icon at bounding box center [721, 35] width 7 height 7
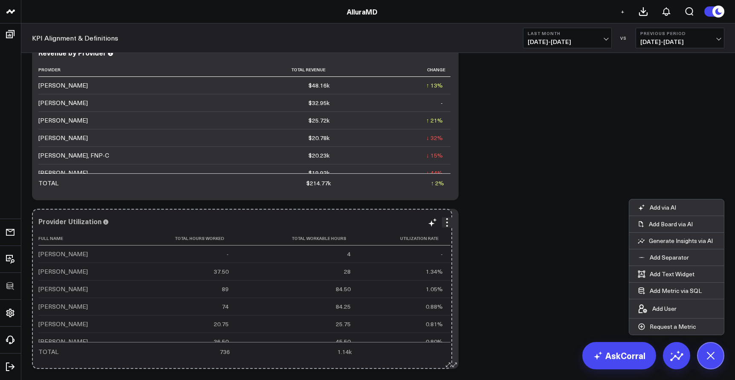
drag, startPoint x: 312, startPoint y: 361, endPoint x: 450, endPoint y: 359, distance: 138.6
click at [450, 359] on div "Provider Utilization Full Name Total Hours Worked Total Workable Hours Utilizat…" at bounding box center [245, 289] width 427 height 160
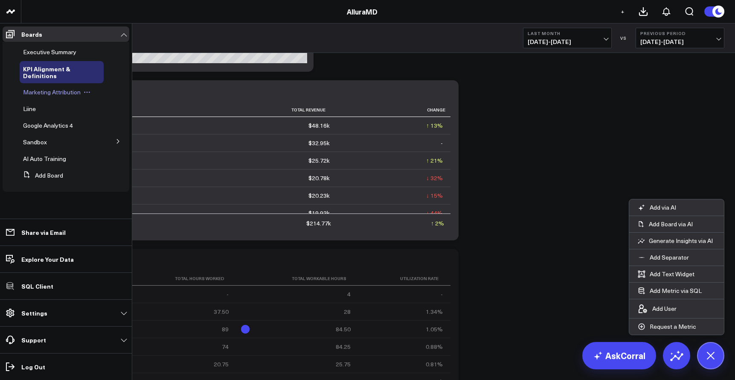
click at [43, 94] on span "Marketing Attribution" at bounding box center [52, 92] width 58 height 8
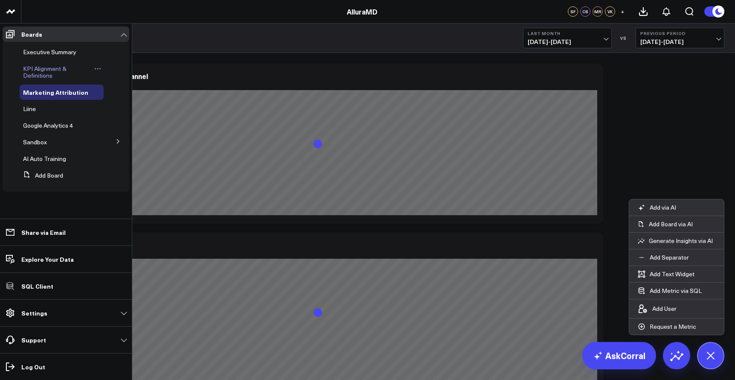
click at [33, 65] on span "KPI Alignment & Definitions" at bounding box center [45, 71] width 44 height 15
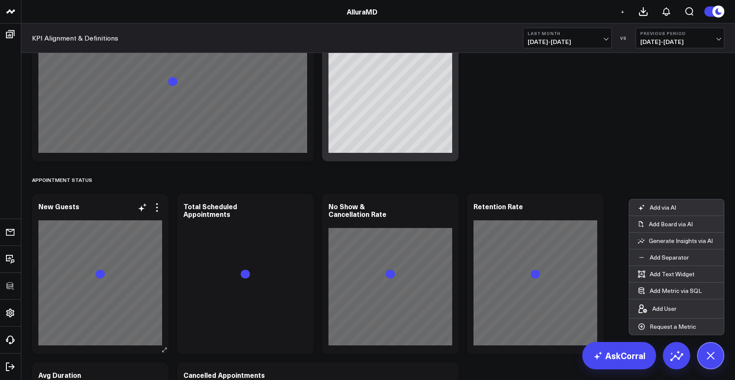
scroll to position [1100, 0]
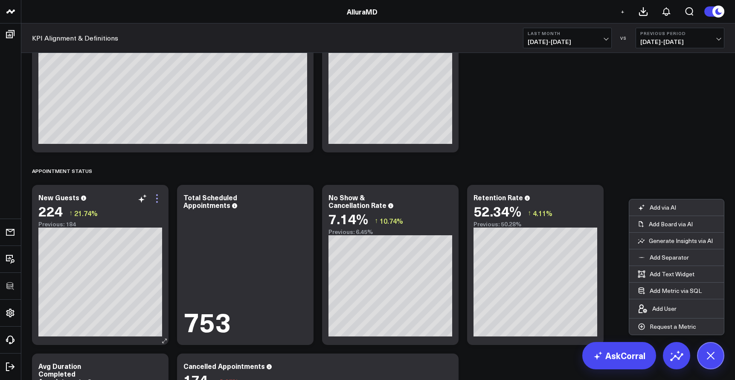
click at [156, 197] on icon at bounding box center [157, 198] width 10 height 10
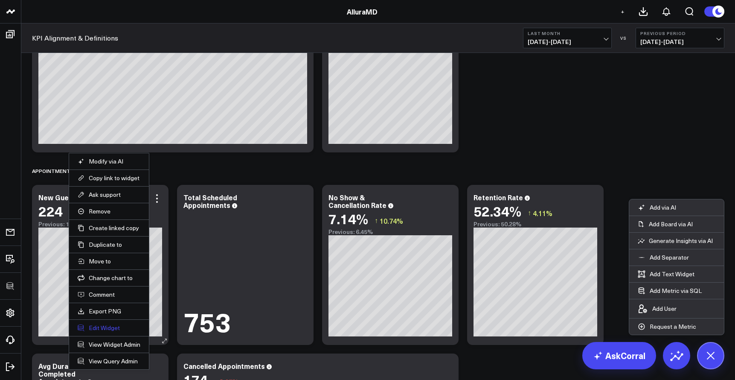
click at [113, 328] on button "Edit Widget" at bounding box center [109, 328] width 63 height 8
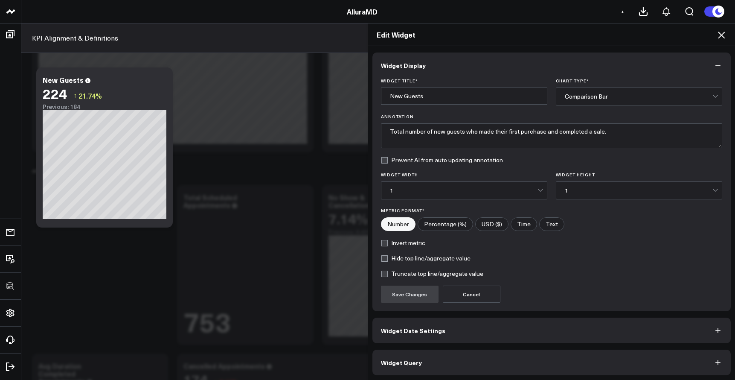
scroll to position [1, 0]
click at [478, 350] on button "Widget Query" at bounding box center [551, 361] width 359 height 26
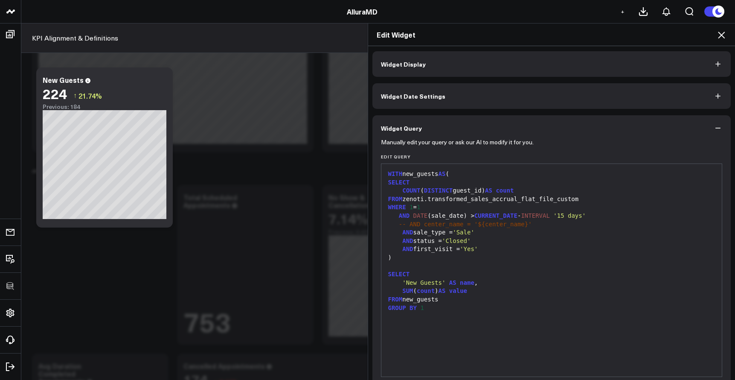
scroll to position [0, 0]
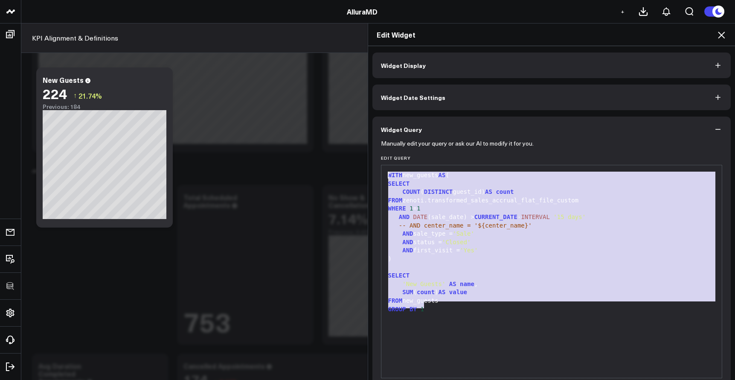
drag, startPoint x: 447, startPoint y: 315, endPoint x: 367, endPoint y: 155, distance: 178.4
click at [368, 155] on div "Widget Display Widget Date Settings Widget Query Manually edit your query or as…" at bounding box center [551, 213] width 367 height 334
copy div "WITH new_guests AS ( SELECT COUNT ( DISTINCT guest_id) AS count FROM zenoti.tra…"
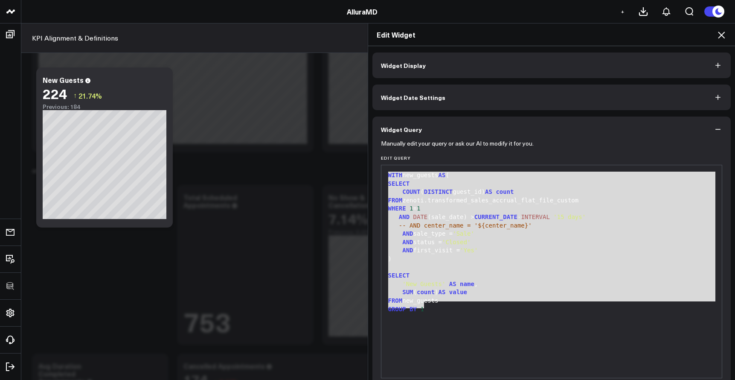
drag, startPoint x: 29, startPoint y: 156, endPoint x: 494, endPoint y: 216, distance: 469.2
click at [494, 216] on span "CURRENT_DATE" at bounding box center [495, 216] width 43 height 7
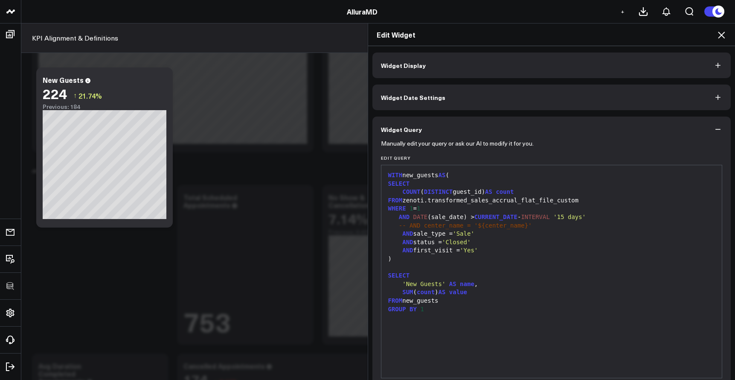
click at [487, 238] on div "AND status = 'Closed'" at bounding box center [552, 242] width 332 height 9
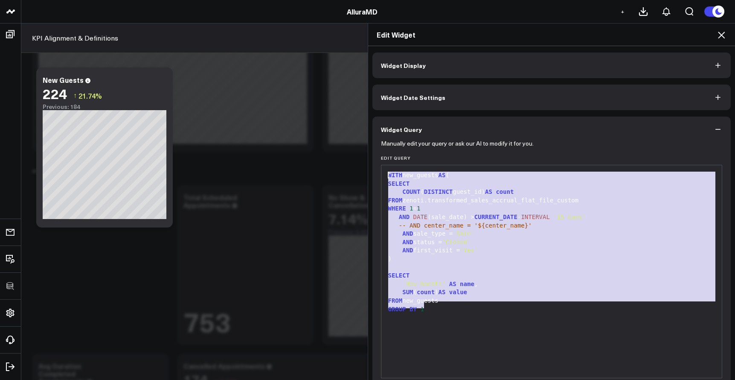
drag, startPoint x: 433, startPoint y: 310, endPoint x: 375, endPoint y: 174, distance: 148.5
click at [375, 174] on div "Manually edit your query or ask our AI to modify it for you. Edit Query 99 1 2 …" at bounding box center [551, 277] width 359 height 270
copy div "WITH new_guests AS ( SELECT COUNT ( DISTINCT guest_id) AS count FROM zenoti.tra…"
click at [246, 182] on div "Edit Widget Widget Display Widget Date Settings Widget Query Manually edit your…" at bounding box center [367, 201] width 735 height 357
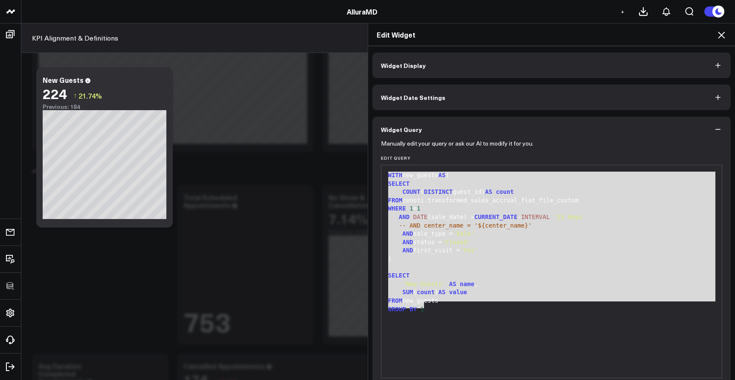
click at [721, 34] on icon at bounding box center [721, 35] width 10 height 10
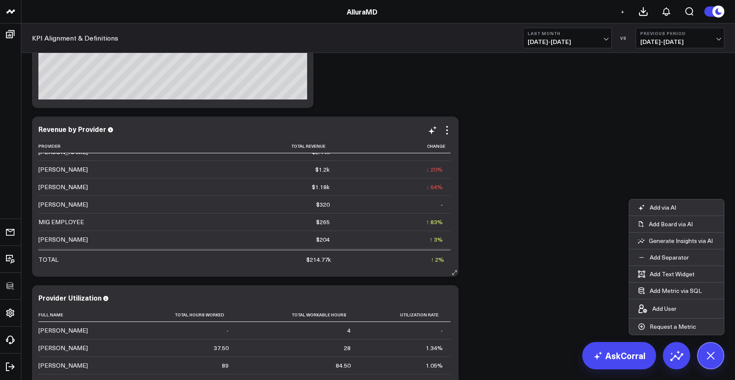
scroll to position [253, 0]
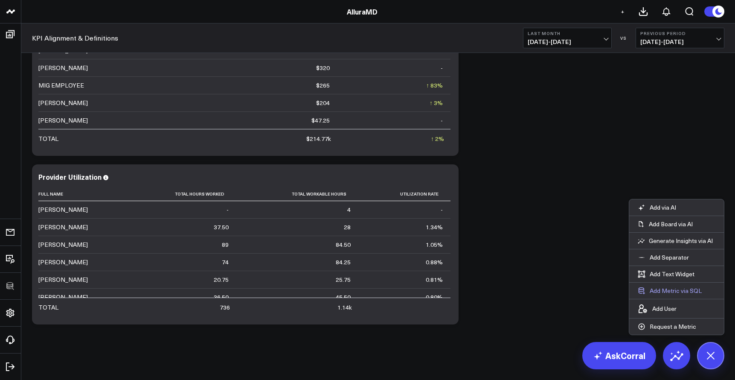
click at [669, 291] on button "Add Metric via SQL" at bounding box center [669, 290] width 81 height 16
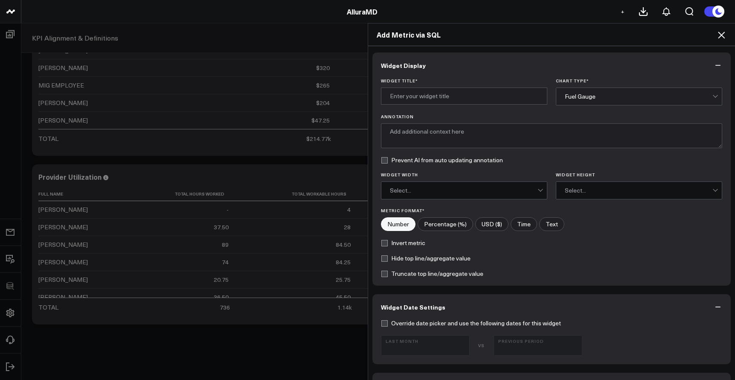
scroll to position [291, 0]
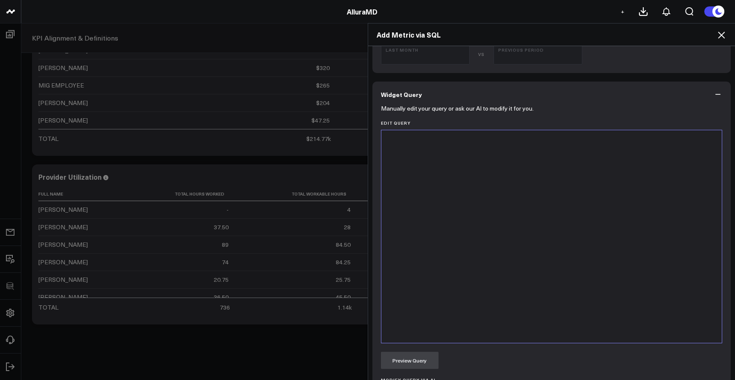
click at [466, 296] on div at bounding box center [552, 236] width 332 height 204
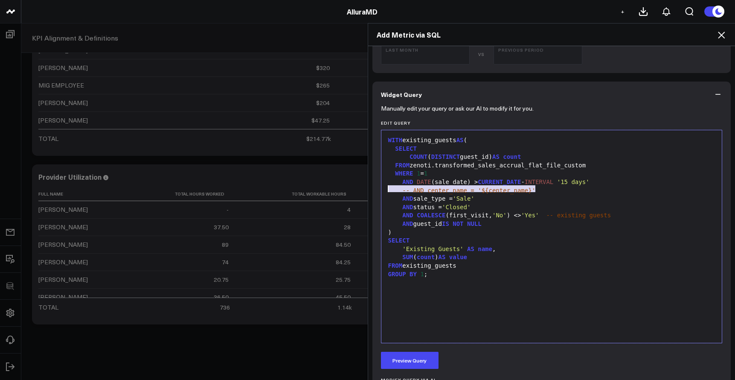
drag, startPoint x: 535, startPoint y: 189, endPoint x: 384, endPoint y: 187, distance: 151.0
click at [386, 187] on div "-- AND center_name = '${center_name}'" at bounding box center [552, 190] width 332 height 9
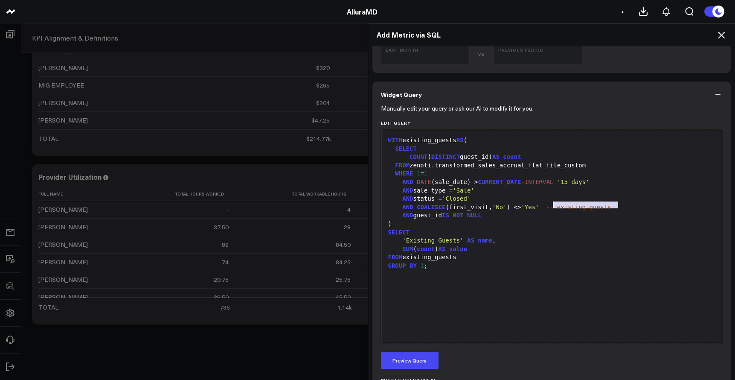
drag, startPoint x: 618, startPoint y: 206, endPoint x: 555, endPoint y: 208, distance: 63.2
click at [549, 206] on div "AND COALESCE (first_visit, 'No' ) <> 'Yes' -- existing guests" at bounding box center [552, 207] width 332 height 9
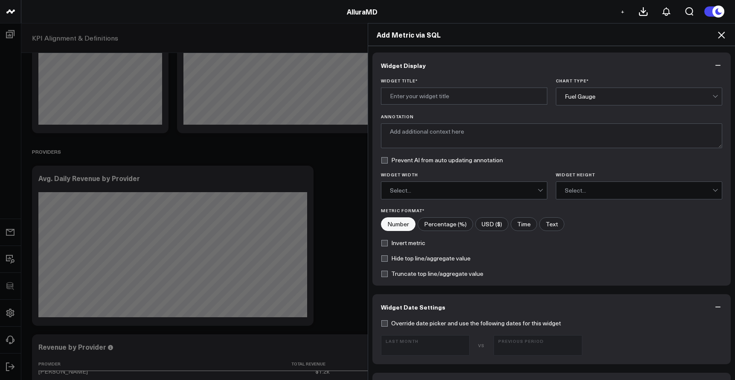
scroll to position [1189, 0]
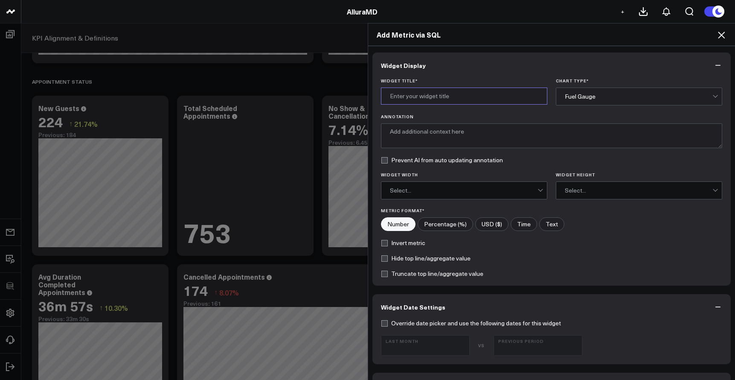
click at [445, 99] on input "Widget Title *" at bounding box center [464, 95] width 166 height 17
type input "Returning Guests"
click at [691, 97] on div "Fuel Gauge" at bounding box center [639, 96] width 148 height 7
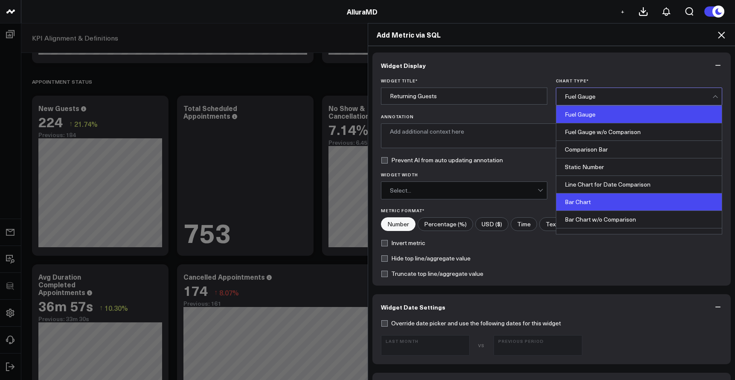
click at [642, 200] on div "Bar Chart" at bounding box center [638, 201] width 165 height 17
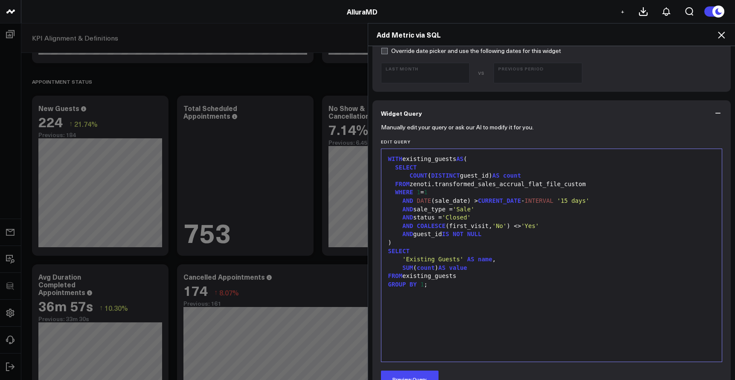
scroll to position [331, 0]
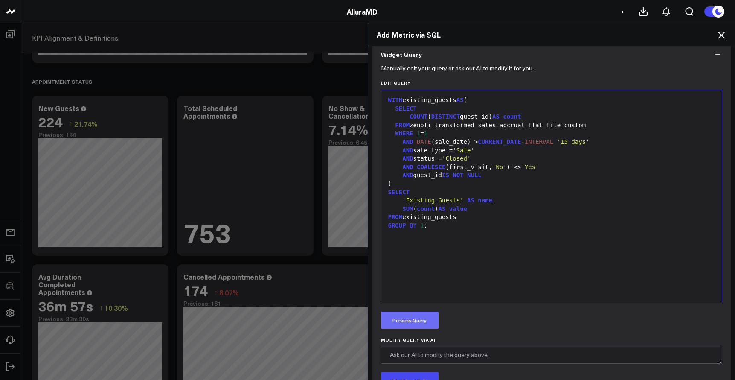
click at [432, 322] on button "Preview Query" at bounding box center [410, 319] width 58 height 17
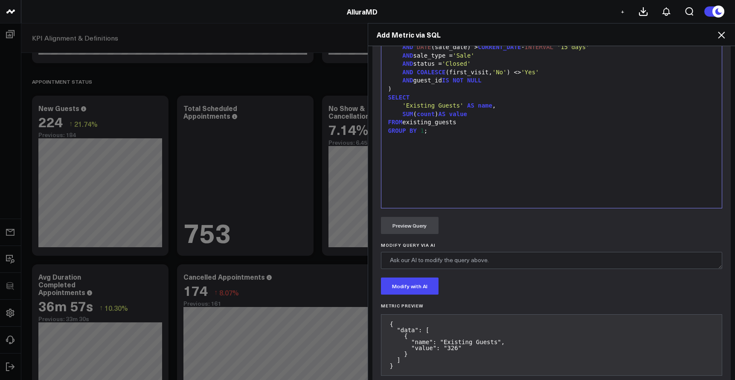
scroll to position [467, 0]
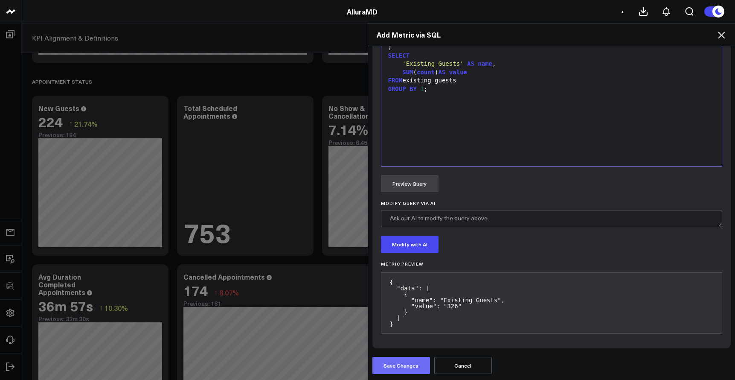
click at [405, 365] on button "Save Changes" at bounding box center [401, 365] width 58 height 17
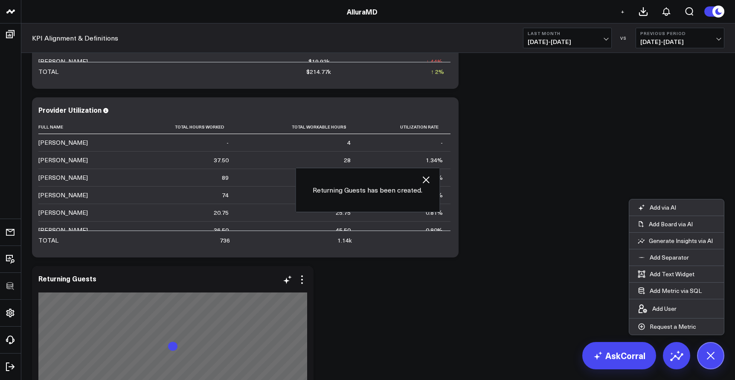
scroll to position [1965, 0]
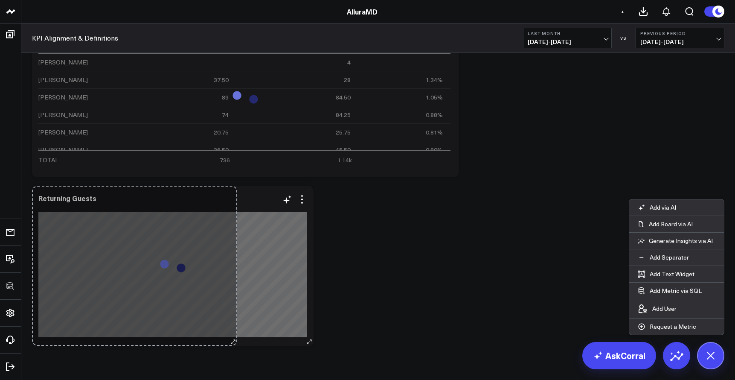
drag, startPoint x: 309, startPoint y: 342, endPoint x: 230, endPoint y: 339, distance: 78.5
click at [230, 339] on div "Returning Guests So sorry. The query returned no results. Ask a Data Analyst" at bounding box center [173, 266] width 282 height 160
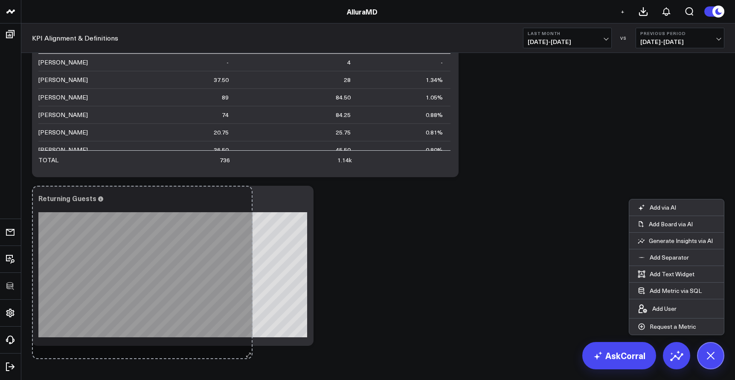
drag, startPoint x: 306, startPoint y: 342, endPoint x: 245, endPoint y: 354, distance: 62.7
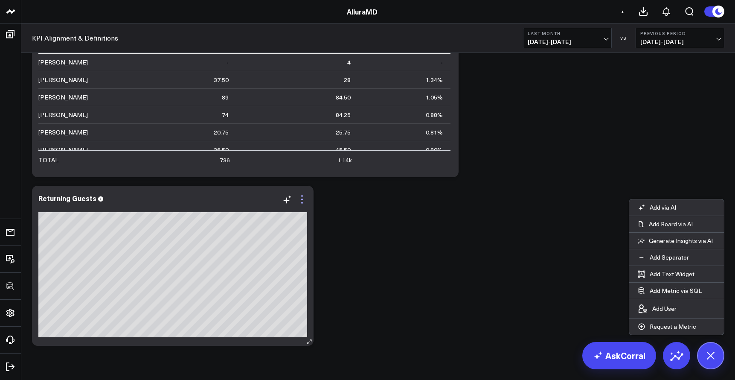
click at [303, 200] on icon at bounding box center [302, 199] width 10 height 10
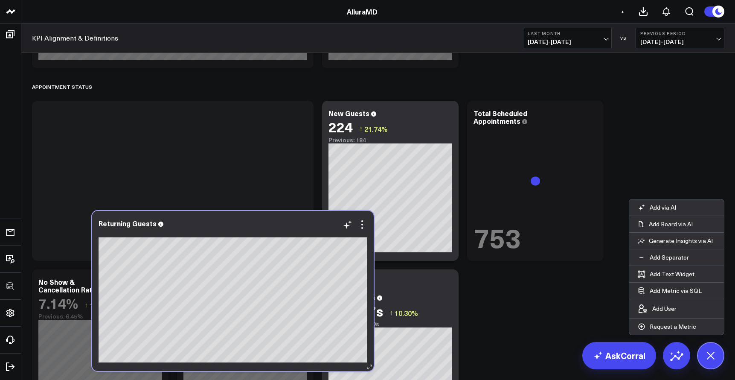
scroll to position [1187, 0]
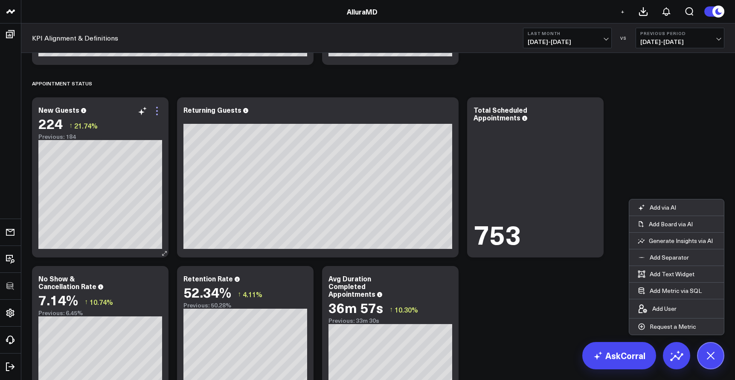
click at [157, 113] on icon at bounding box center [157, 114] width 2 height 2
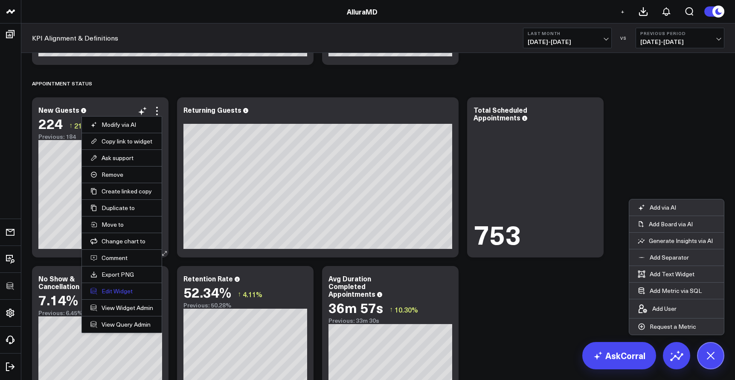
click at [113, 288] on button "Edit Widget" at bounding box center [121, 291] width 63 height 8
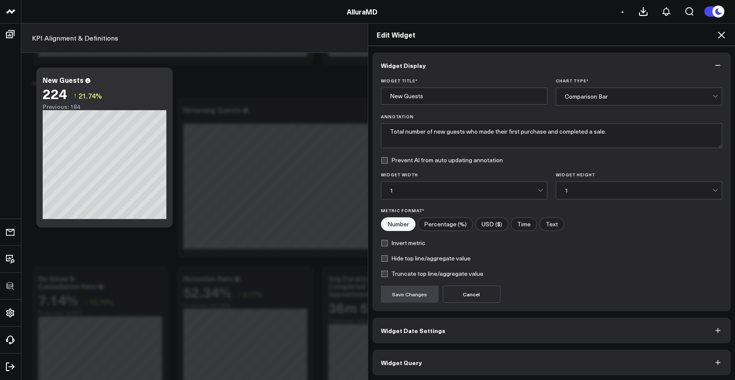
click at [711, 60] on button "Widget Display" at bounding box center [551, 65] width 359 height 26
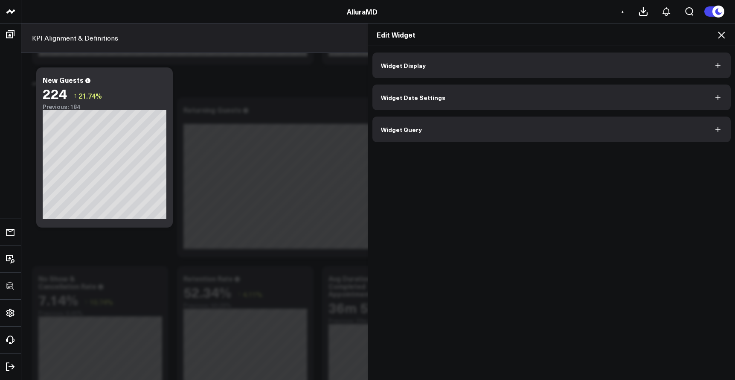
click at [723, 34] on icon at bounding box center [721, 35] width 10 height 10
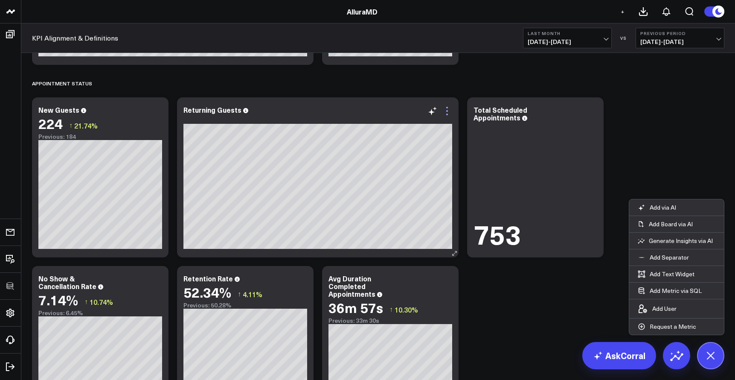
click at [448, 110] on icon at bounding box center [447, 111] width 10 height 10
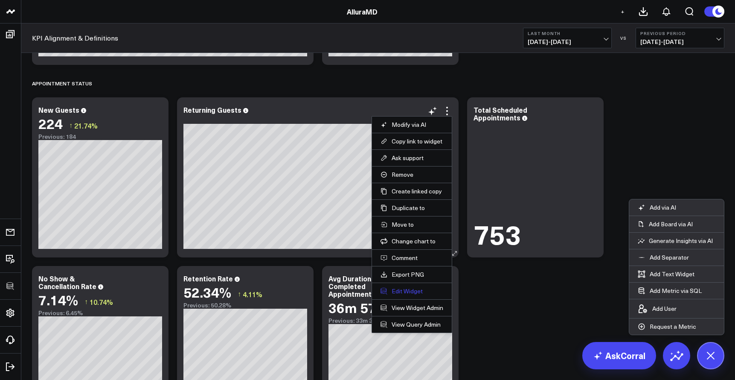
click at [401, 290] on button "Edit Widget" at bounding box center [411, 291] width 63 height 8
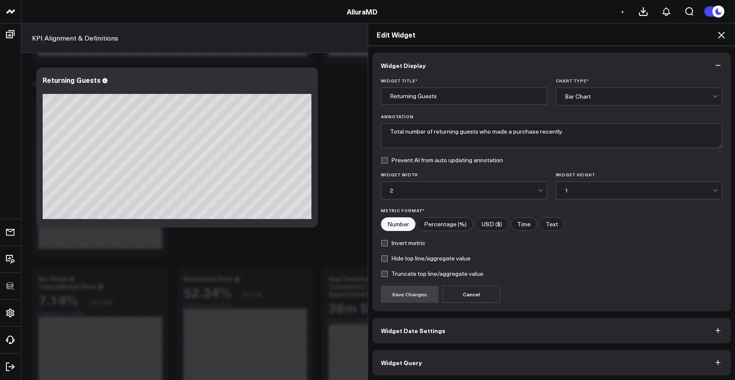
click at [591, 91] on div "Bar Chart" at bounding box center [639, 96] width 148 height 17
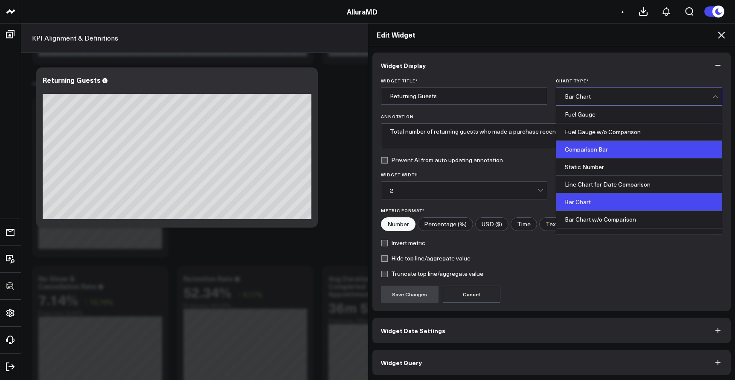
click at [590, 145] on div "Comparison Bar" at bounding box center [638, 149] width 165 height 17
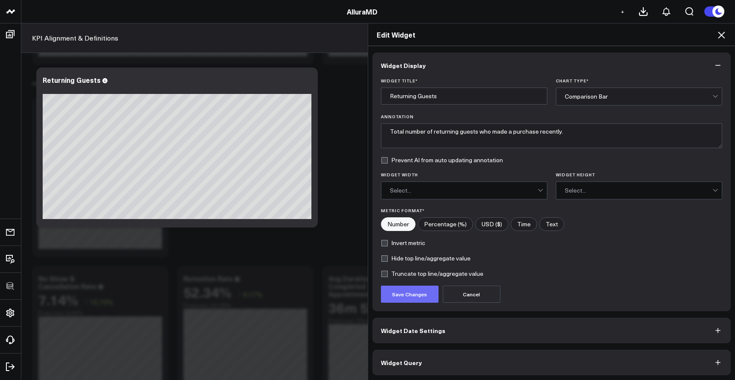
click at [406, 299] on button "Save Changes" at bounding box center [410, 293] width 58 height 17
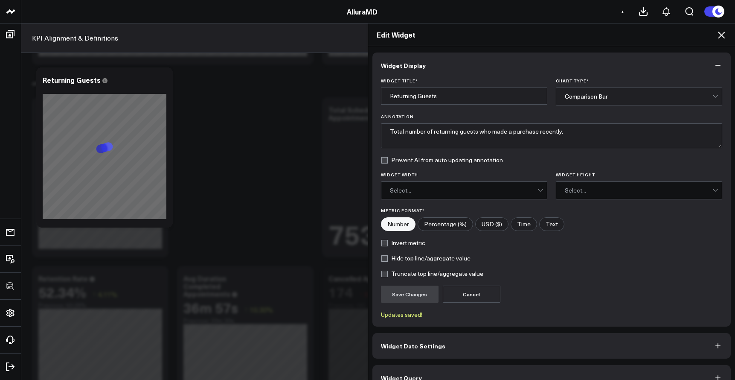
click at [716, 35] on icon at bounding box center [721, 35] width 10 height 10
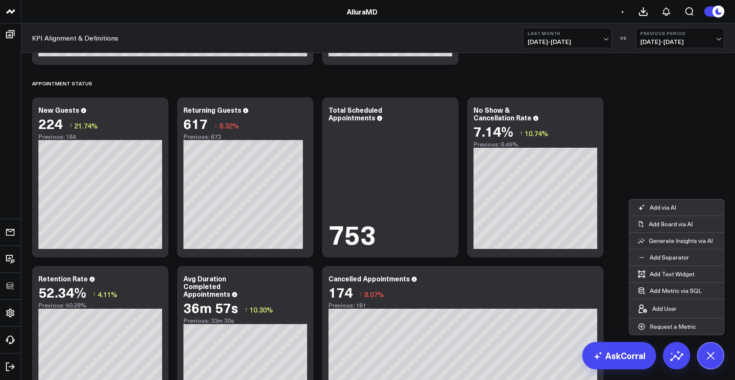
click at [582, 38] on span "07/01/25 - 07/31/25" at bounding box center [567, 41] width 79 height 7
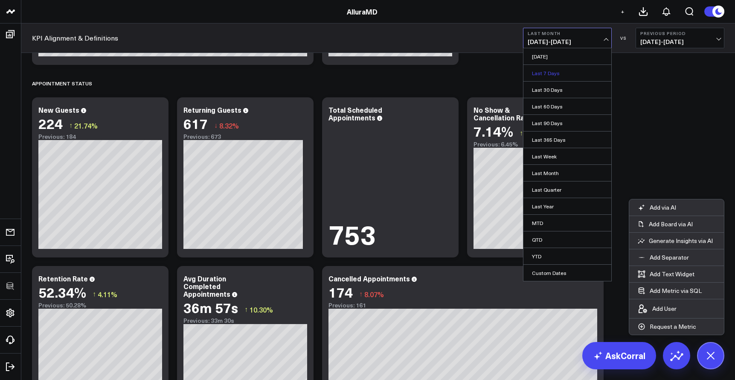
click at [558, 76] on link "Last 7 Days" at bounding box center [567, 73] width 88 height 16
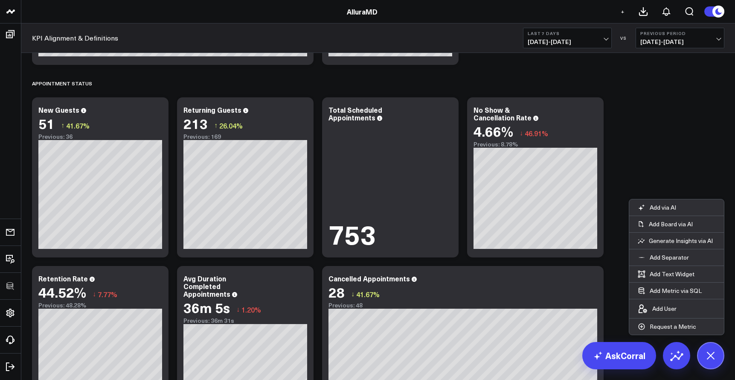
click at [568, 45] on span "08/14/25 - 08/20/25" at bounding box center [567, 41] width 79 height 7
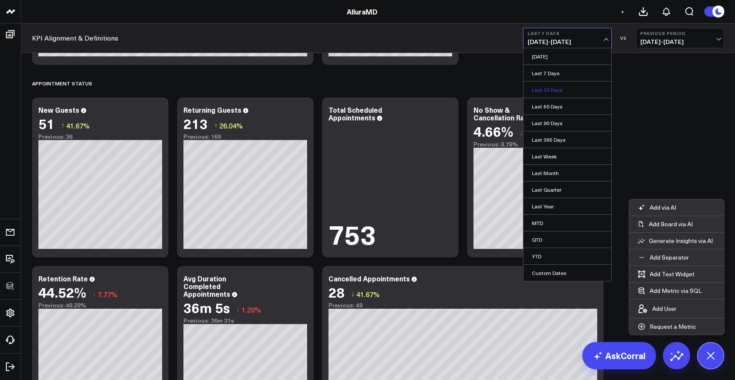
click at [564, 90] on link "Last 30 Days" at bounding box center [567, 89] width 88 height 16
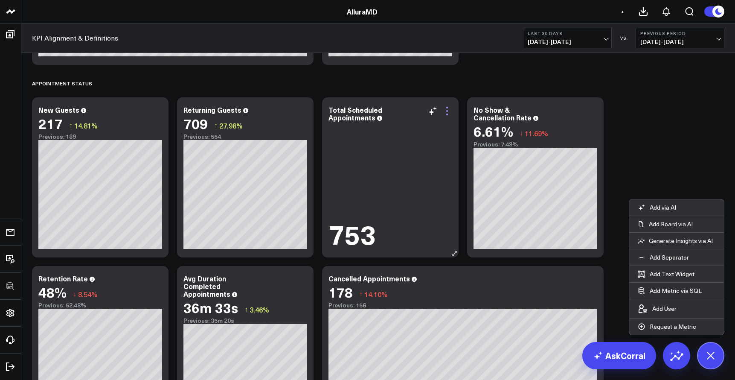
click at [449, 114] on icon at bounding box center [447, 111] width 10 height 10
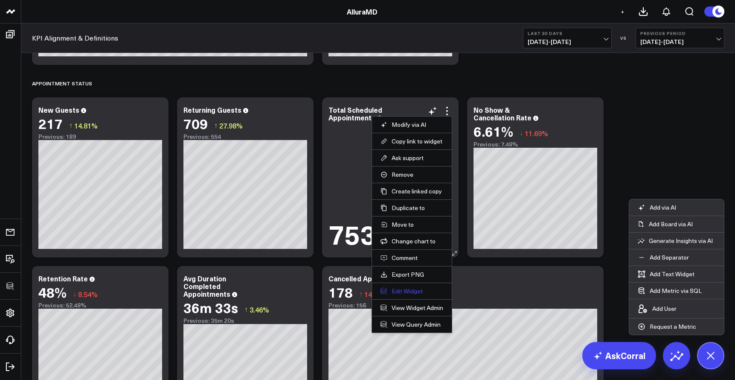
click at [413, 290] on button "Edit Widget" at bounding box center [411, 291] width 63 height 8
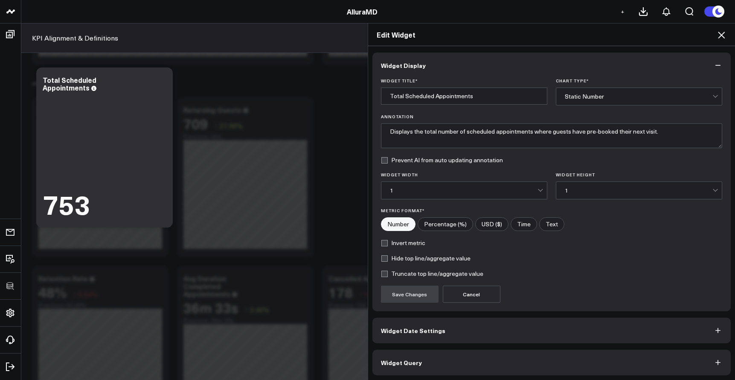
scroll to position [1, 0]
click at [453, 364] on button "Widget Query" at bounding box center [551, 361] width 359 height 26
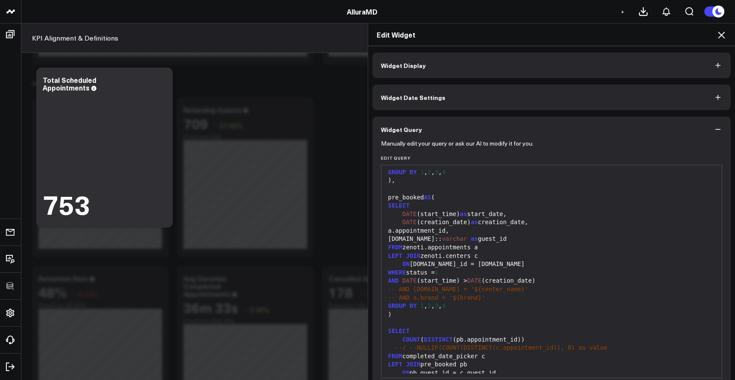
scroll to position [38, 0]
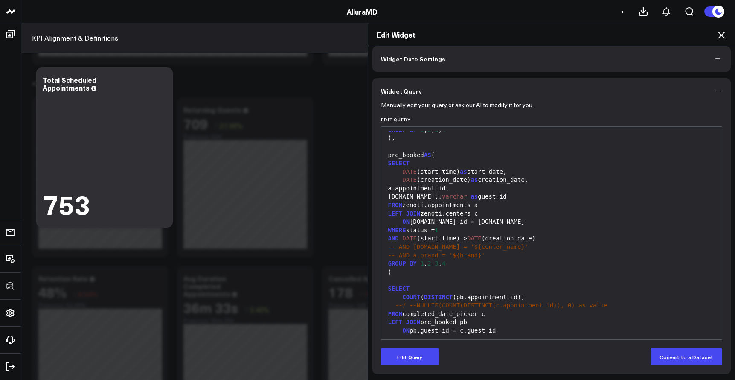
click at [714, 91] on icon "button" at bounding box center [718, 91] width 9 height 9
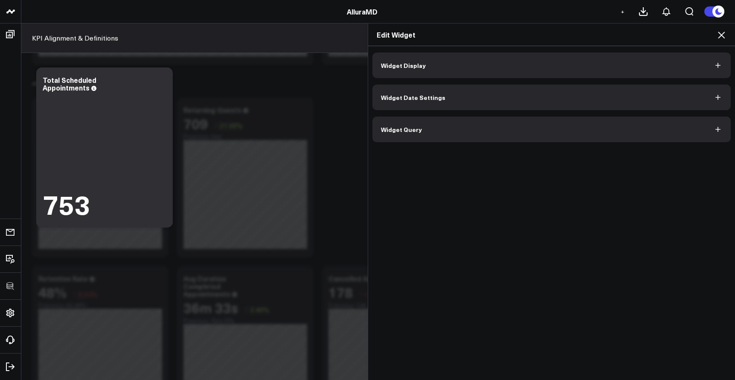
scroll to position [0, 0]
click at [716, 35] on icon at bounding box center [721, 35] width 10 height 10
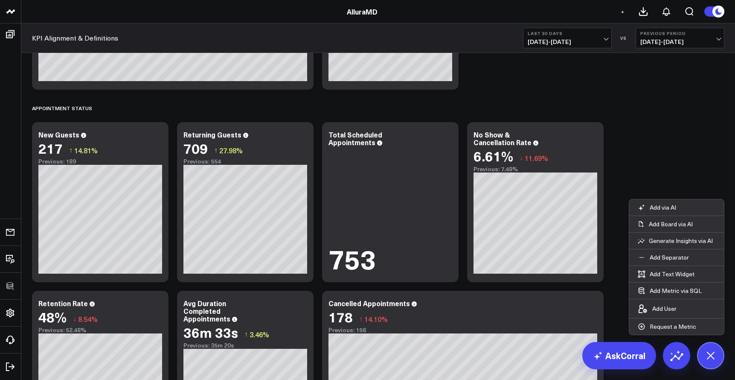
scroll to position [1239, 0]
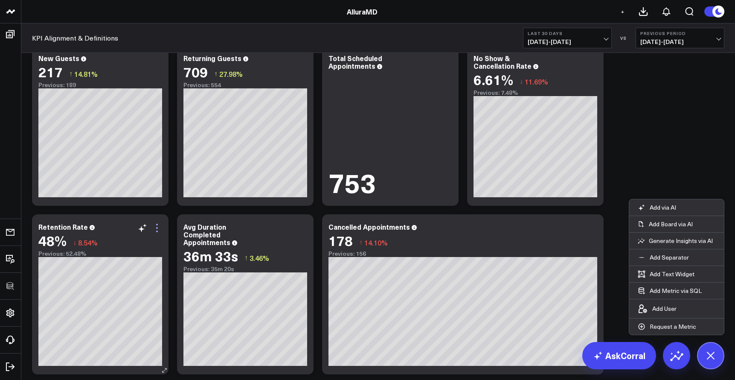
click at [154, 231] on icon at bounding box center [157, 228] width 10 height 10
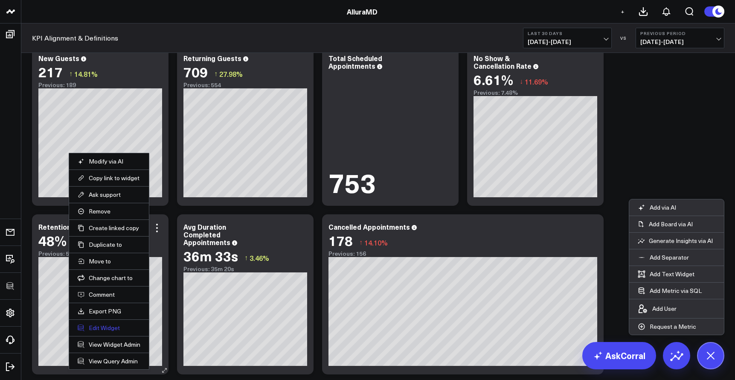
click at [110, 324] on button "Edit Widget" at bounding box center [109, 328] width 63 height 8
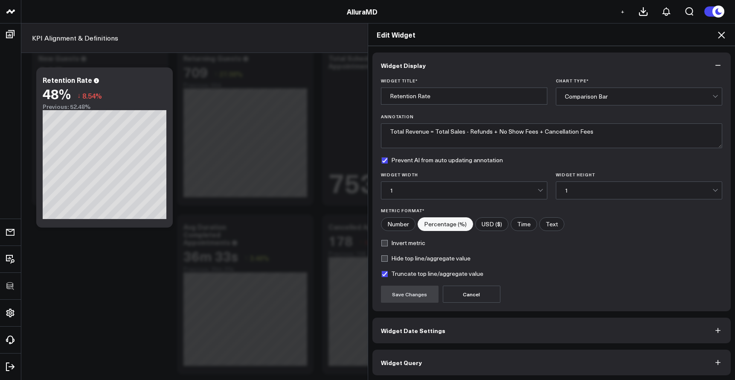
scroll to position [1, 0]
click at [444, 352] on button "Widget Query" at bounding box center [551, 361] width 359 height 26
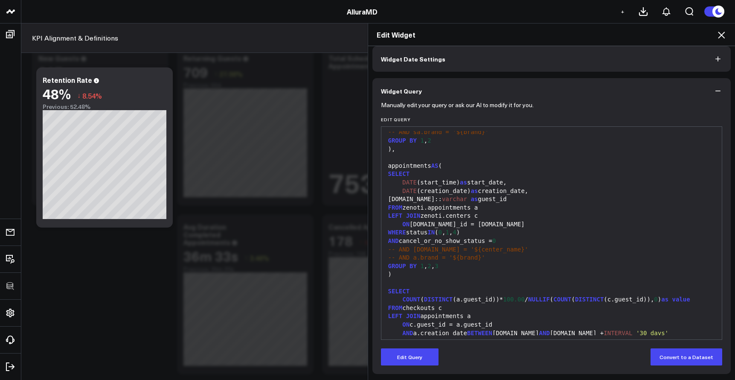
scroll to position [0, 0]
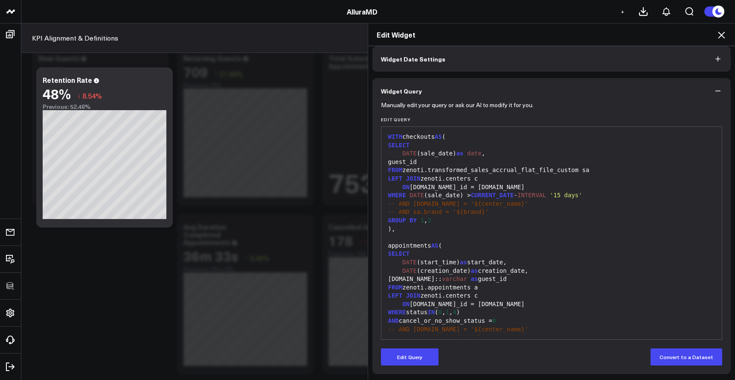
click at [714, 94] on icon "button" at bounding box center [718, 91] width 9 height 9
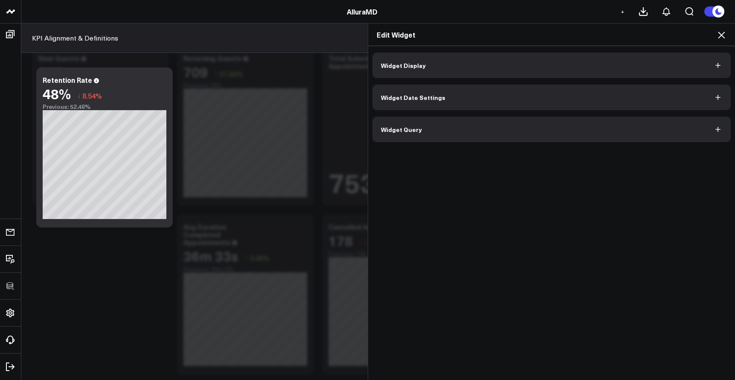
click at [720, 30] on icon at bounding box center [721, 35] width 10 height 10
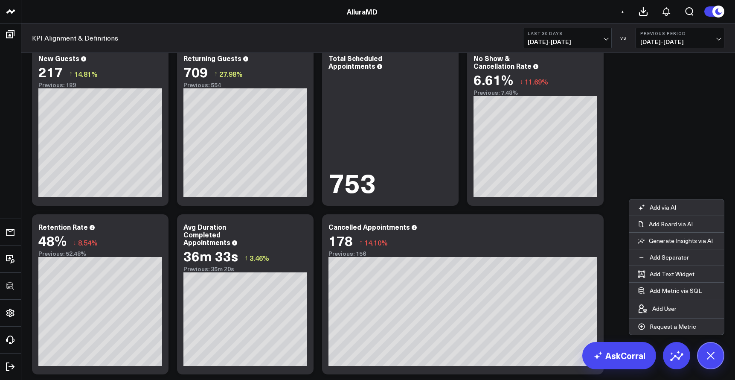
scroll to position [1369, 0]
